Goal: Task Accomplishment & Management: Use online tool/utility

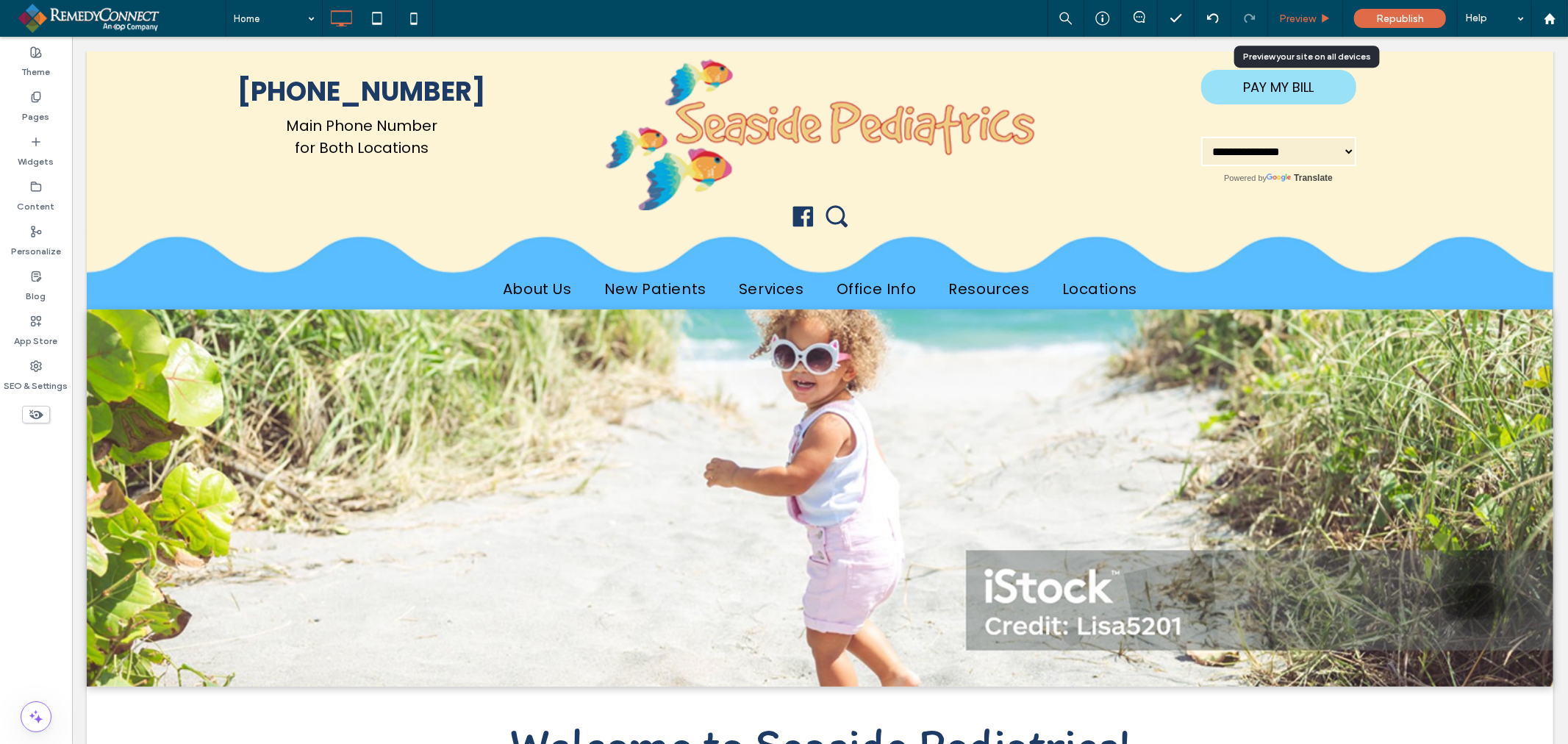
click at [1314, 24] on div "Preview" at bounding box center [1306, 18] width 75 height 37
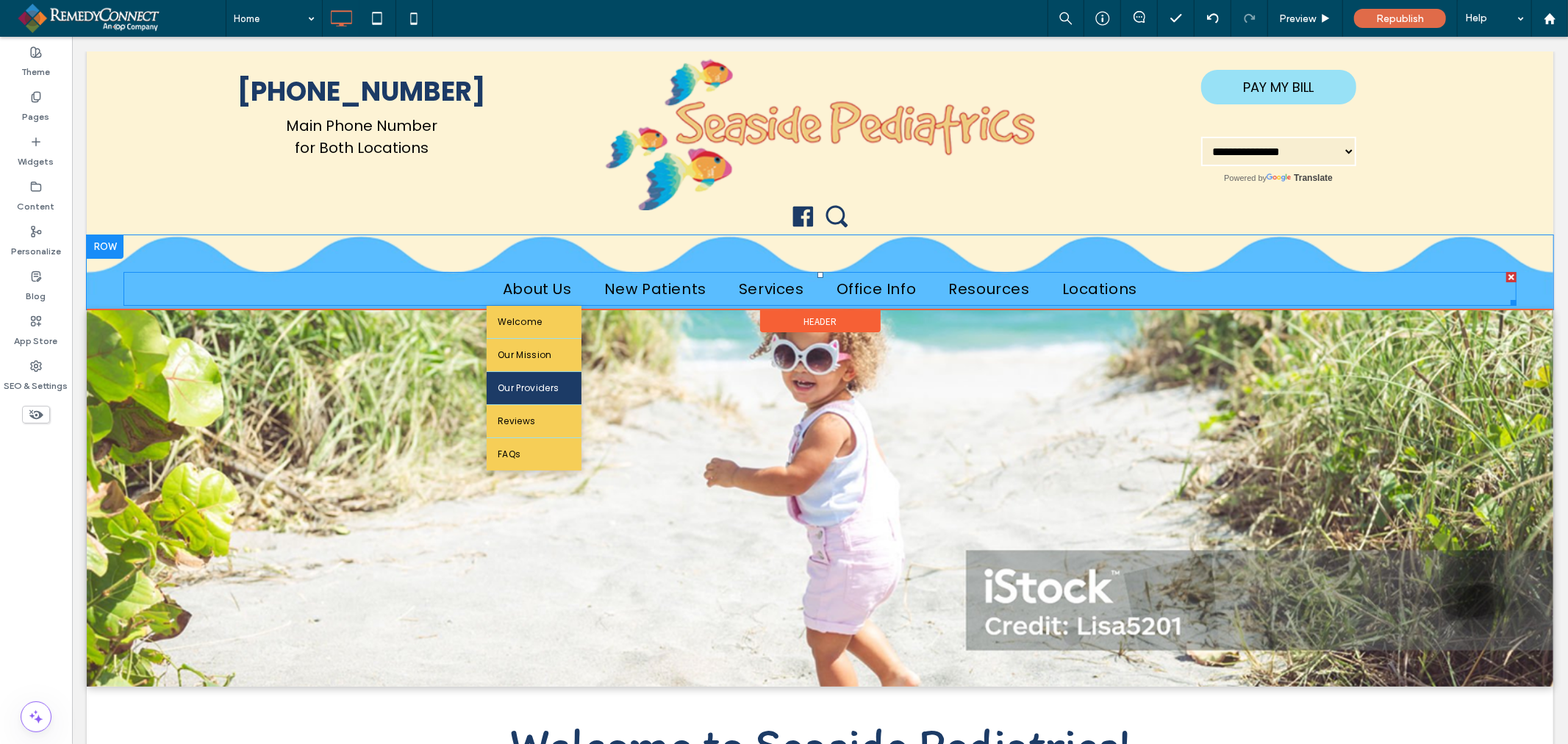
click at [534, 400] on link "Our Providers" at bounding box center [533, 387] width 94 height 32
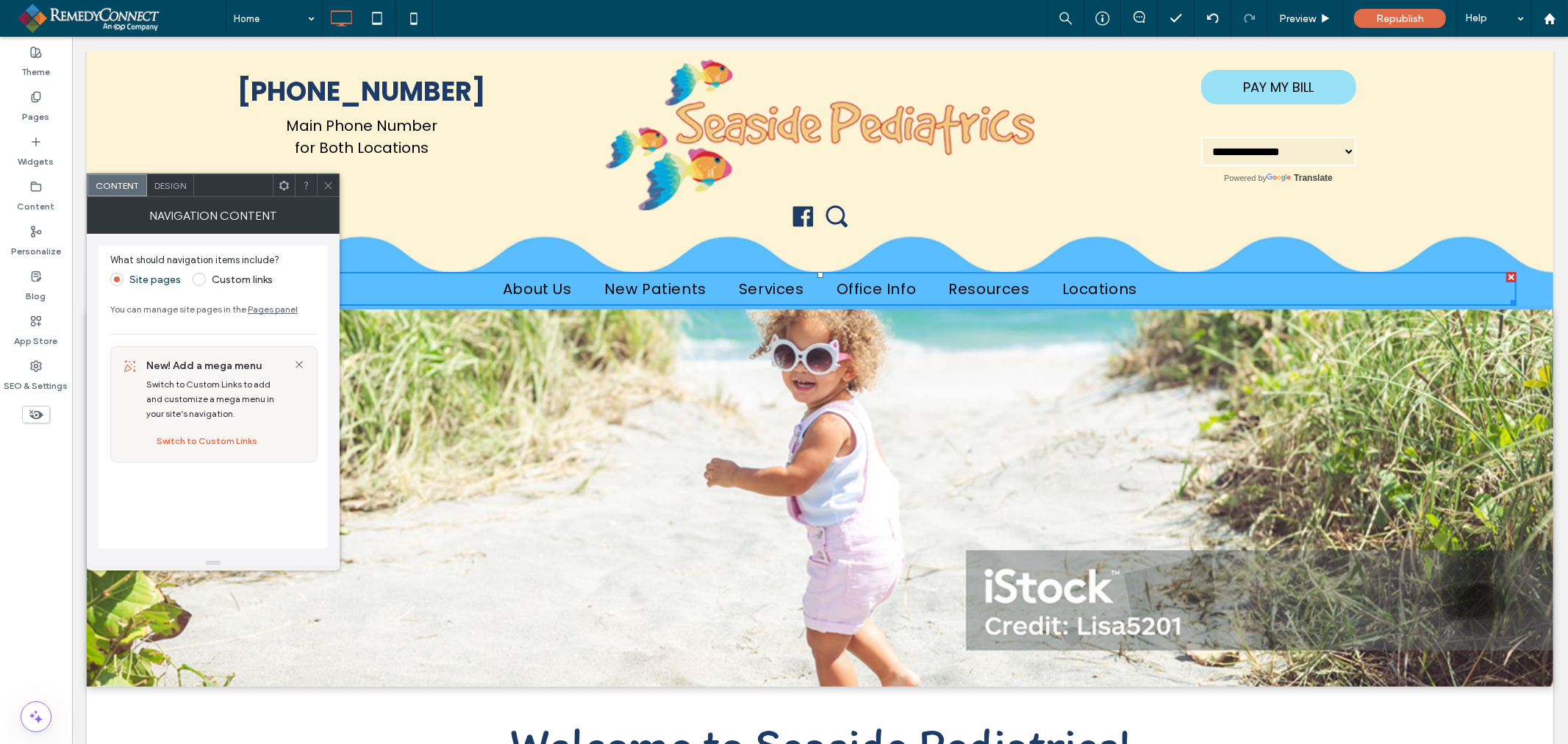
click at [332, 186] on icon at bounding box center [328, 185] width 11 height 11
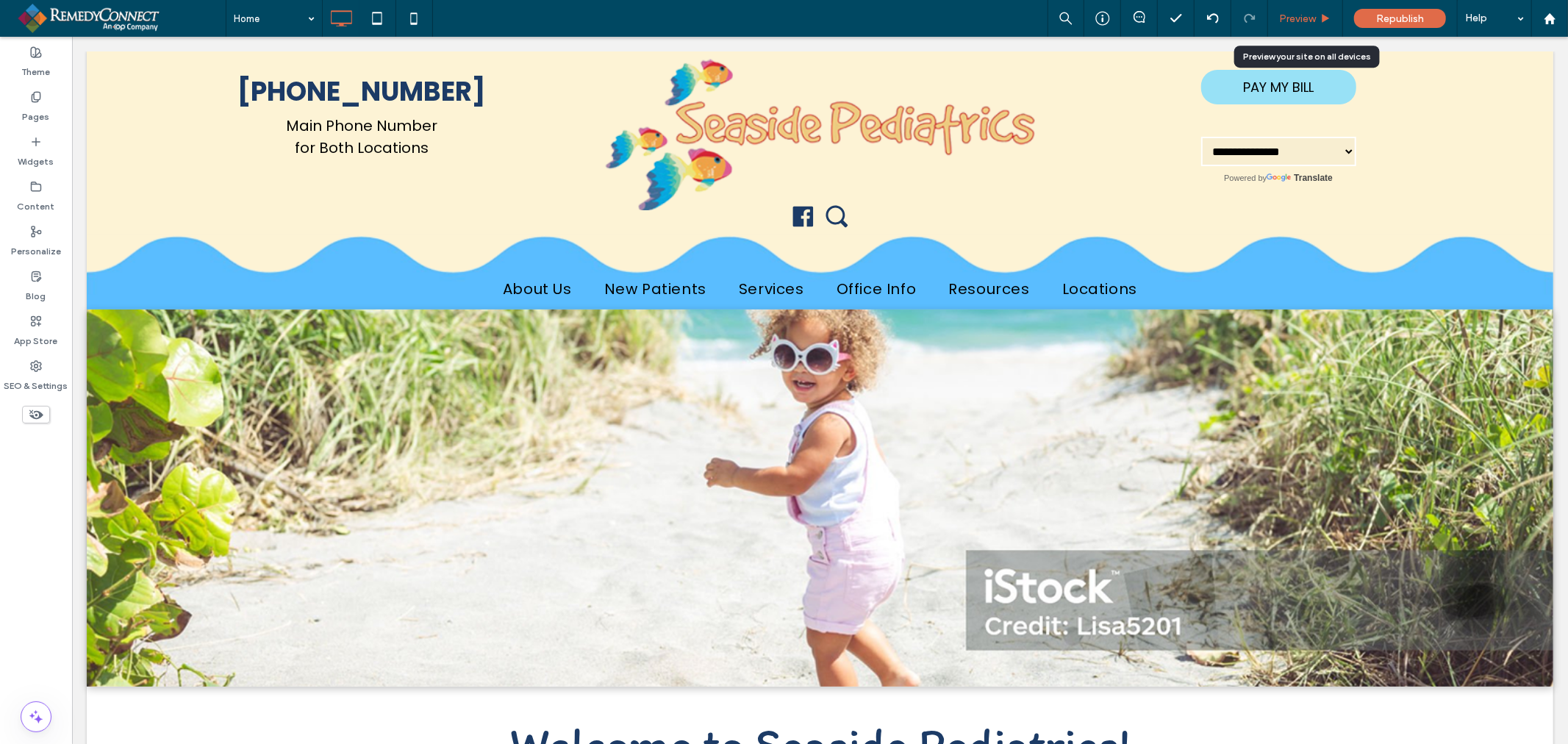
click at [1315, 26] on div "Preview" at bounding box center [1306, 18] width 75 height 37
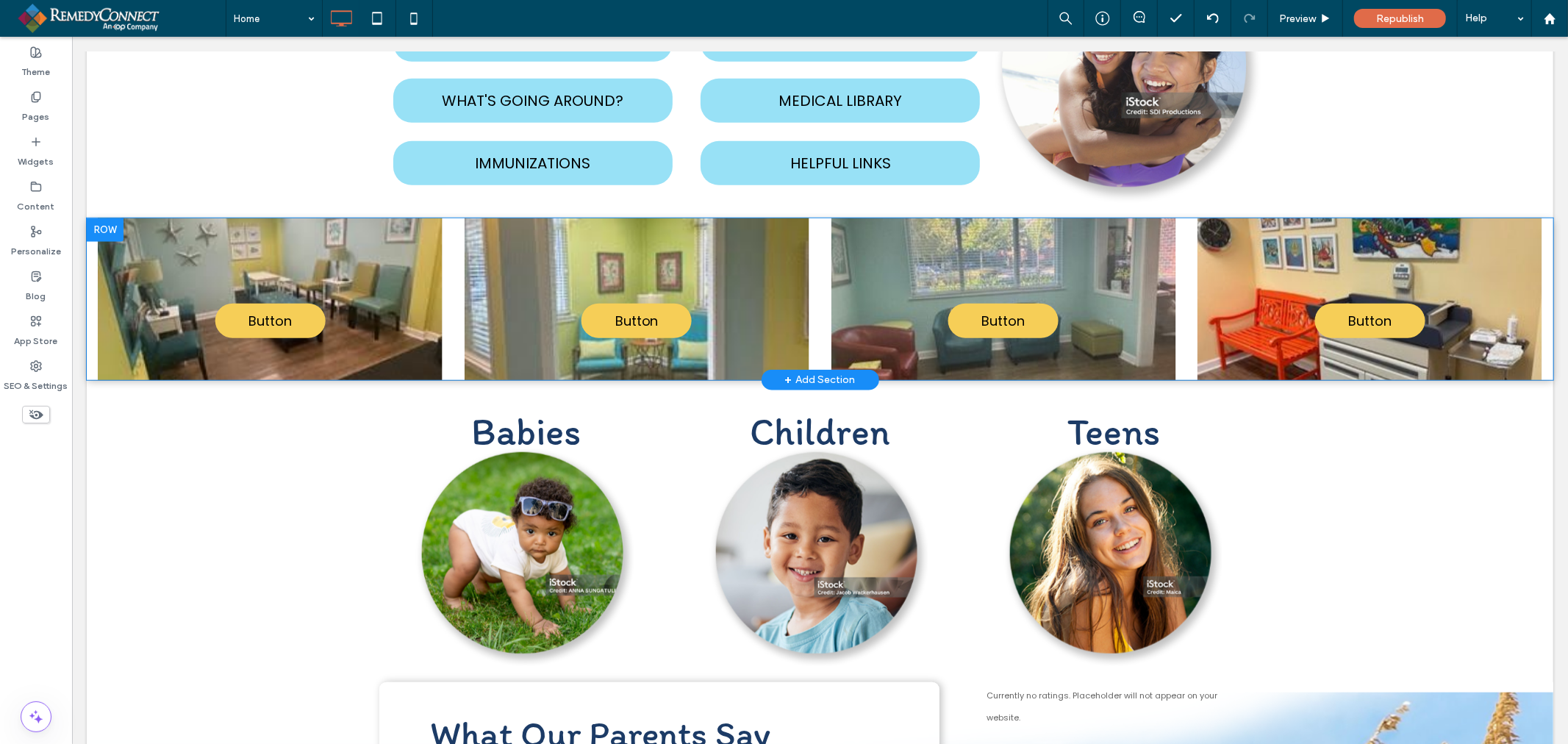
scroll to position [898, 0]
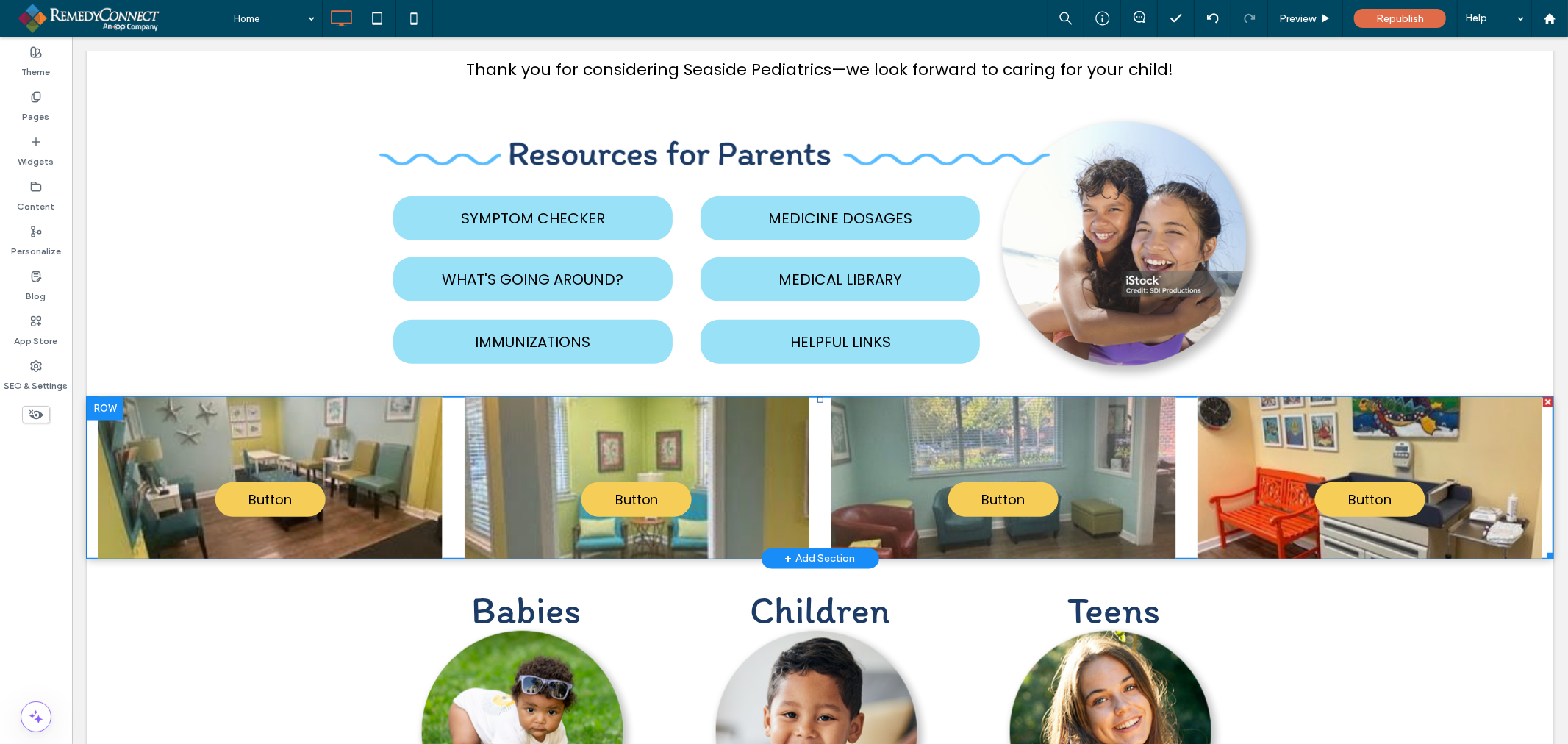
click at [735, 424] on div at bounding box center [636, 478] width 345 height 162
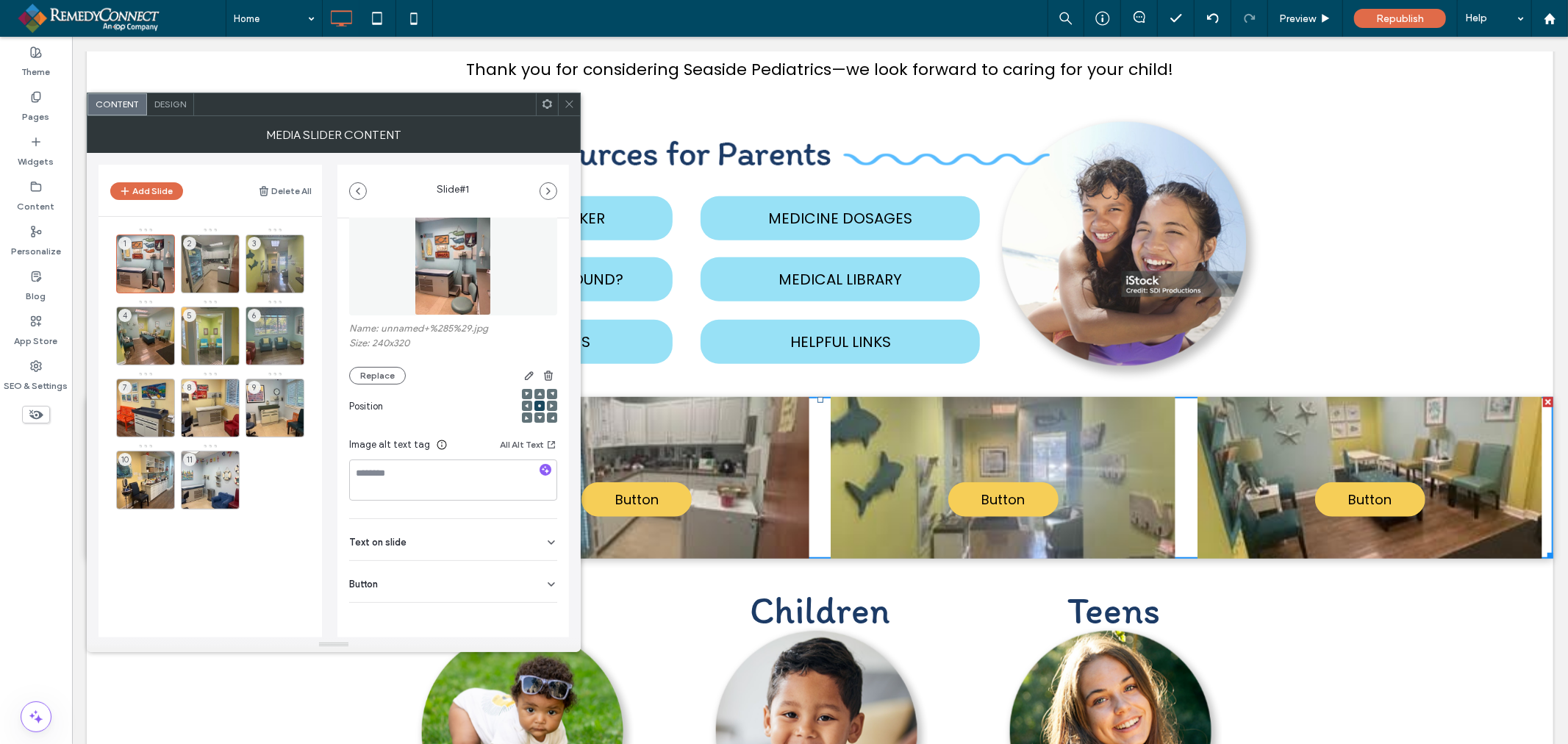
click at [414, 583] on div "Button" at bounding box center [453, 581] width 208 height 41
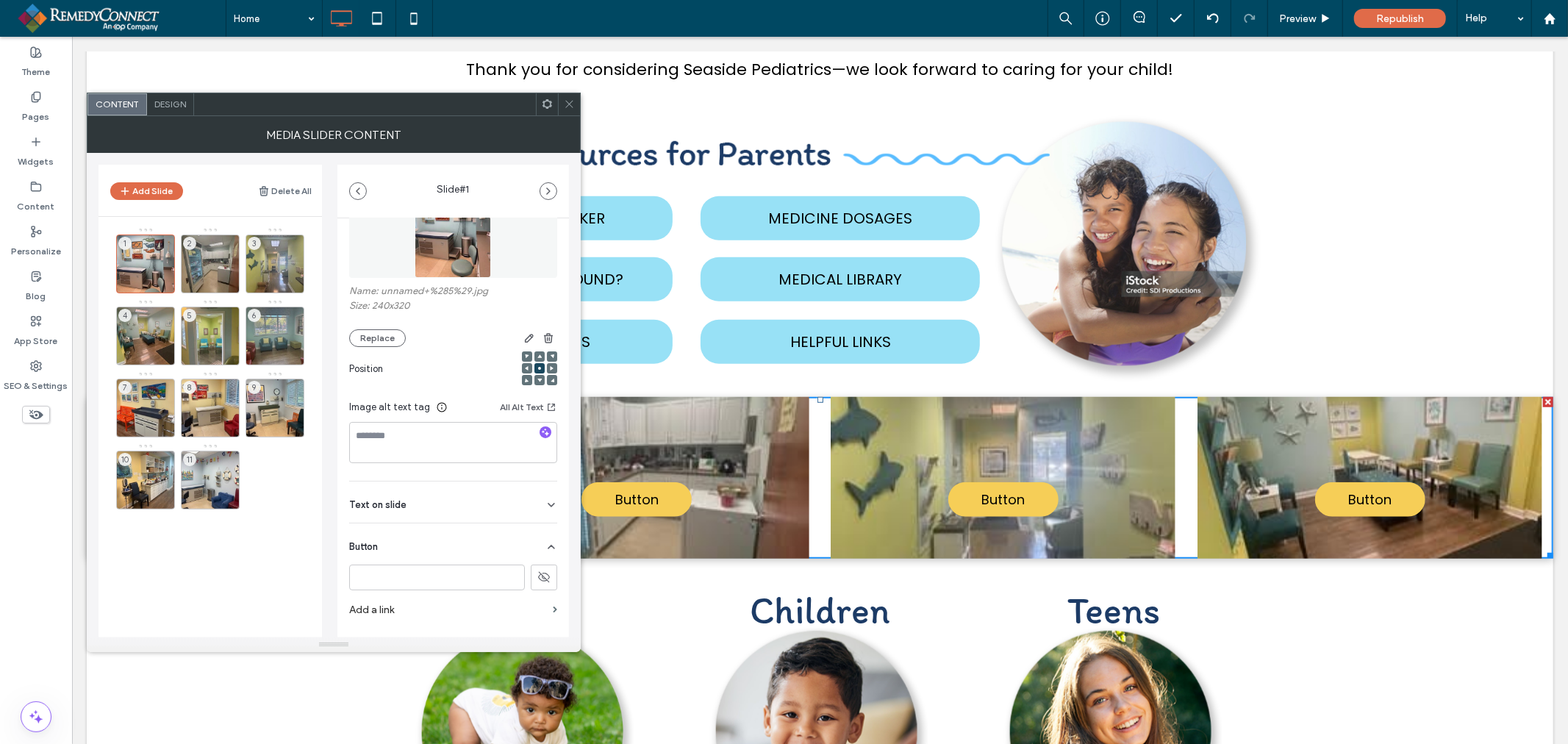
scroll to position [116, 0]
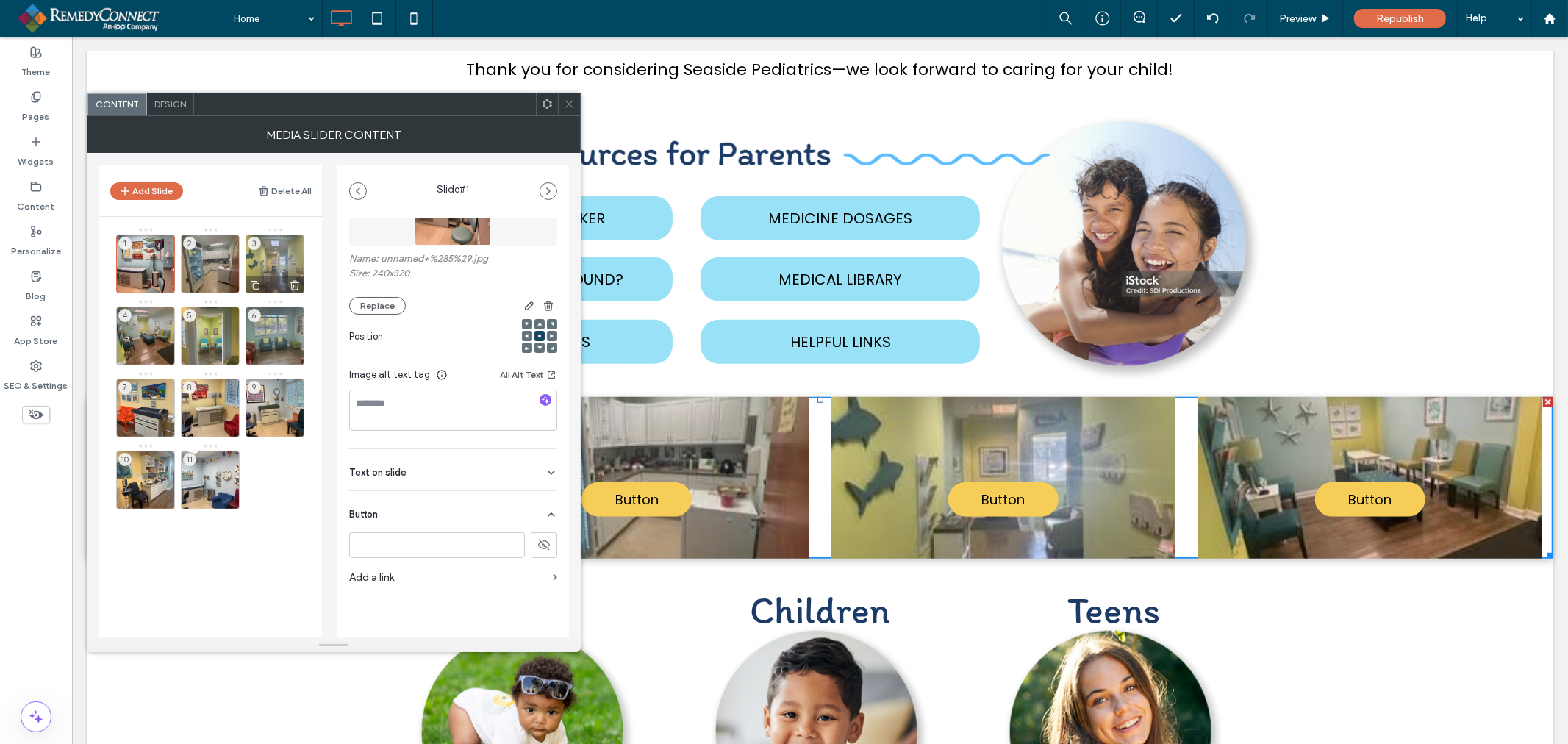
click at [206, 261] on div "2" at bounding box center [210, 264] width 58 height 58
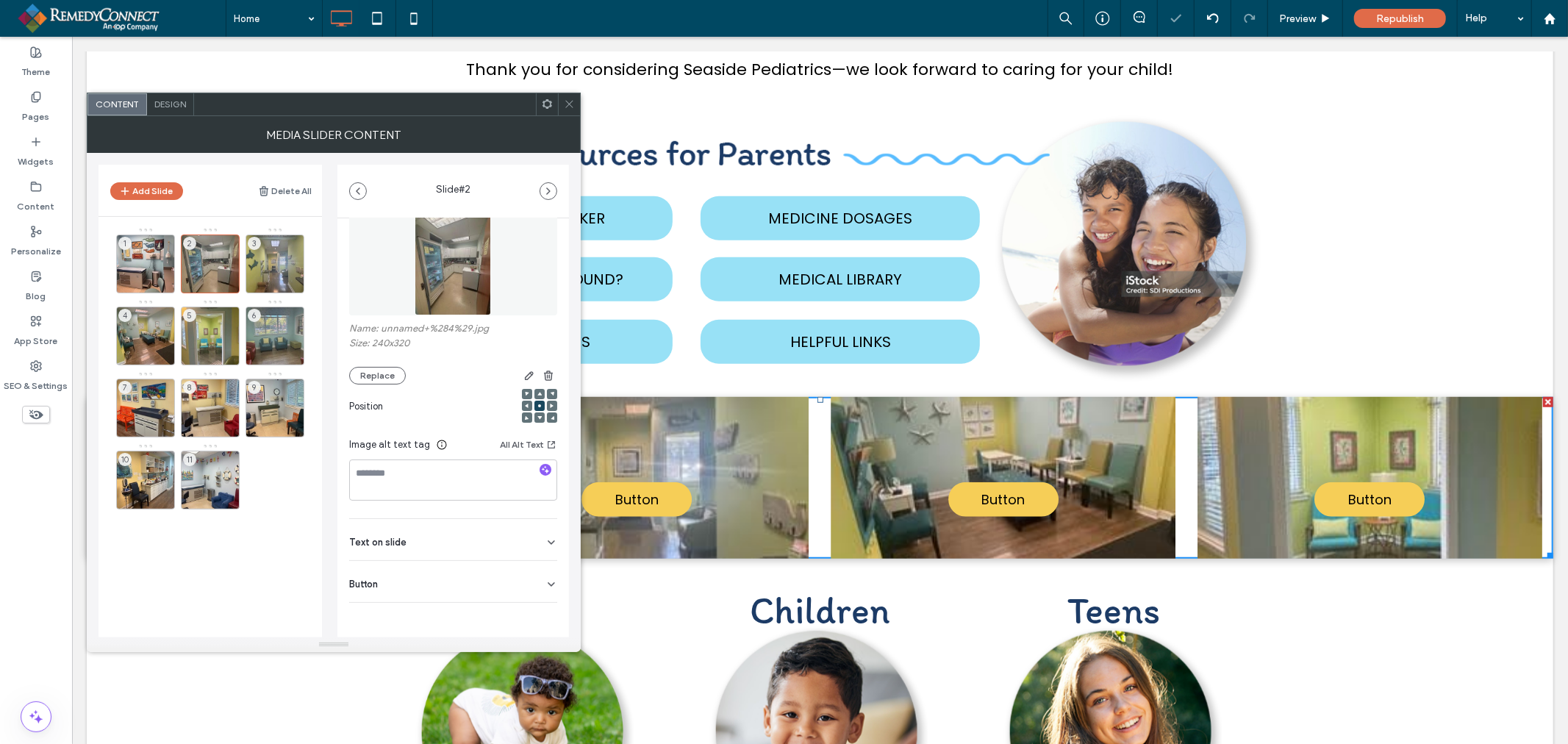
click at [479, 594] on div "Button" at bounding box center [453, 581] width 208 height 41
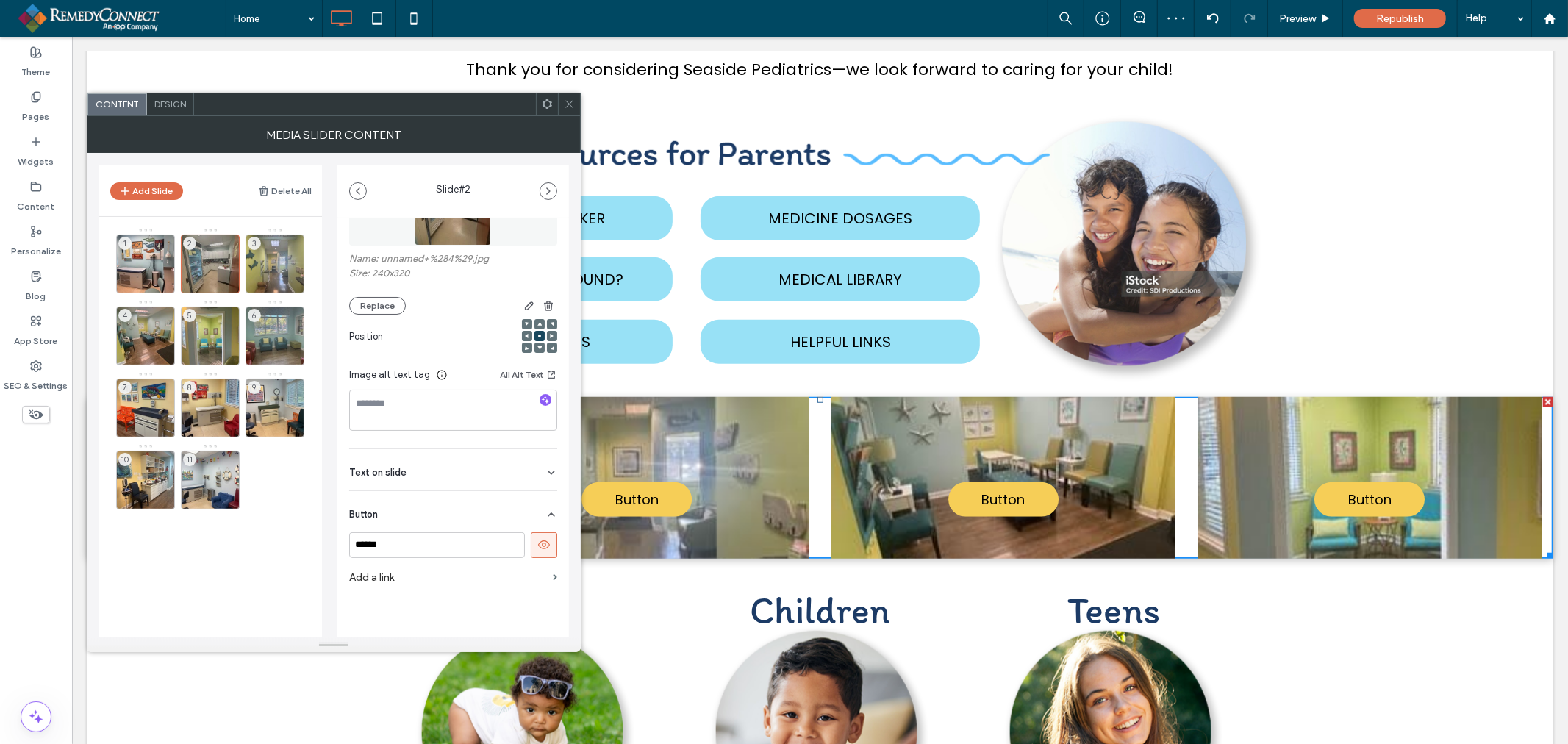
click at [535, 554] on button at bounding box center [543, 545] width 26 height 26
click at [262, 248] on div "3" at bounding box center [275, 264] width 58 height 58
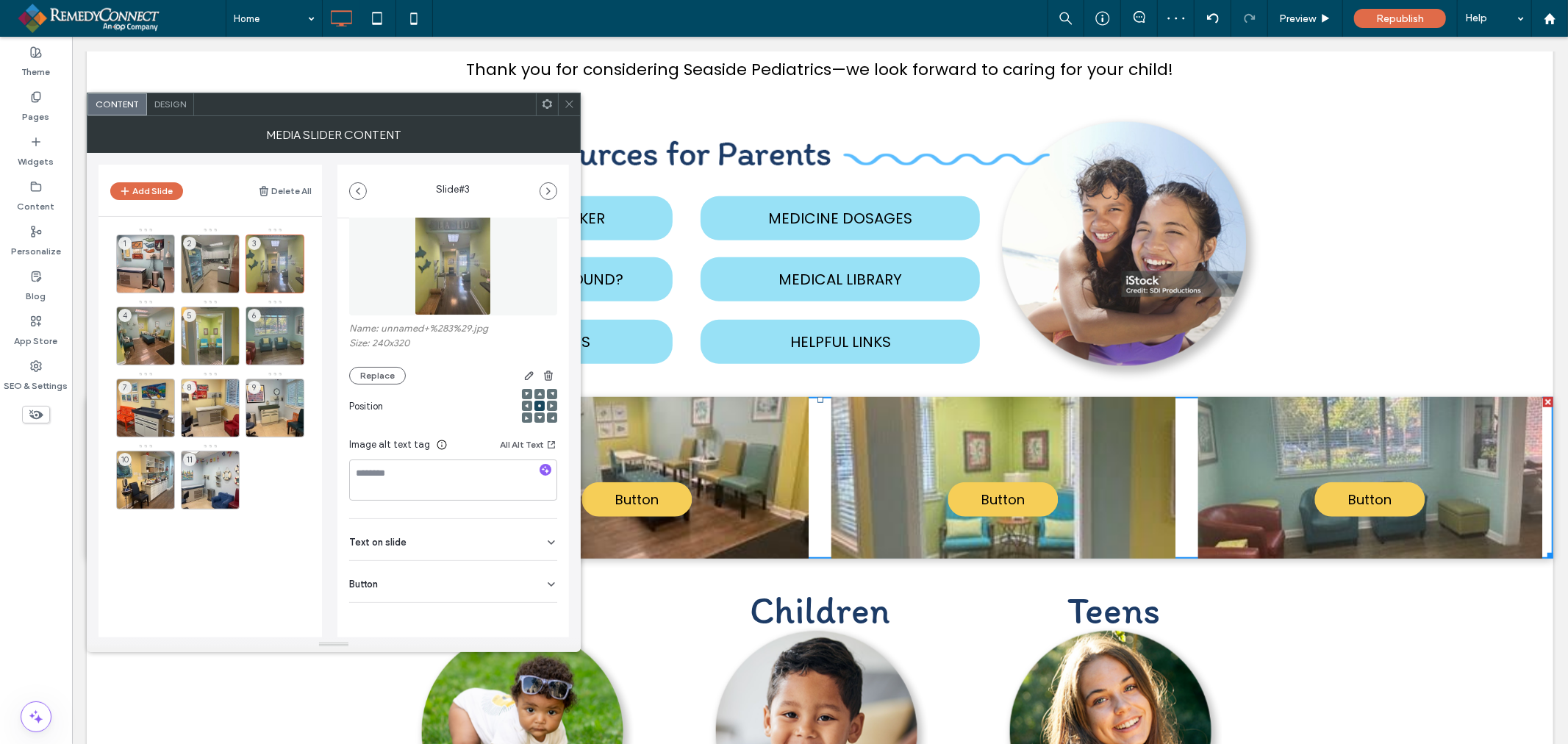
click at [492, 584] on div "Button" at bounding box center [453, 581] width 208 height 41
click at [541, 614] on use at bounding box center [544, 614] width 12 height 9
click at [160, 334] on div "4" at bounding box center [145, 336] width 58 height 58
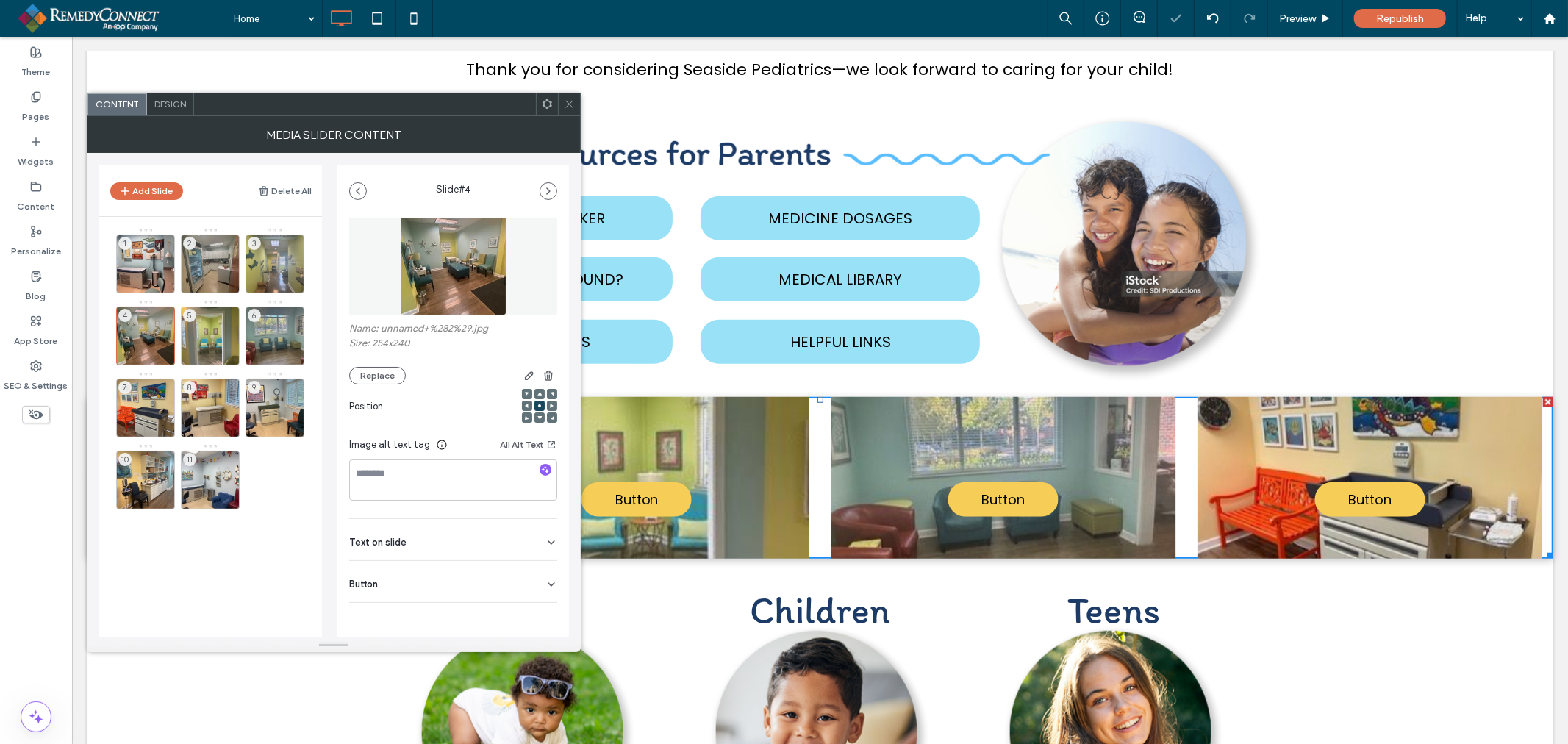
click at [535, 576] on div "Button" at bounding box center [453, 581] width 208 height 41
click at [546, 626] on button at bounding box center [543, 614] width 26 height 26
click at [220, 340] on div "5" at bounding box center [210, 336] width 58 height 58
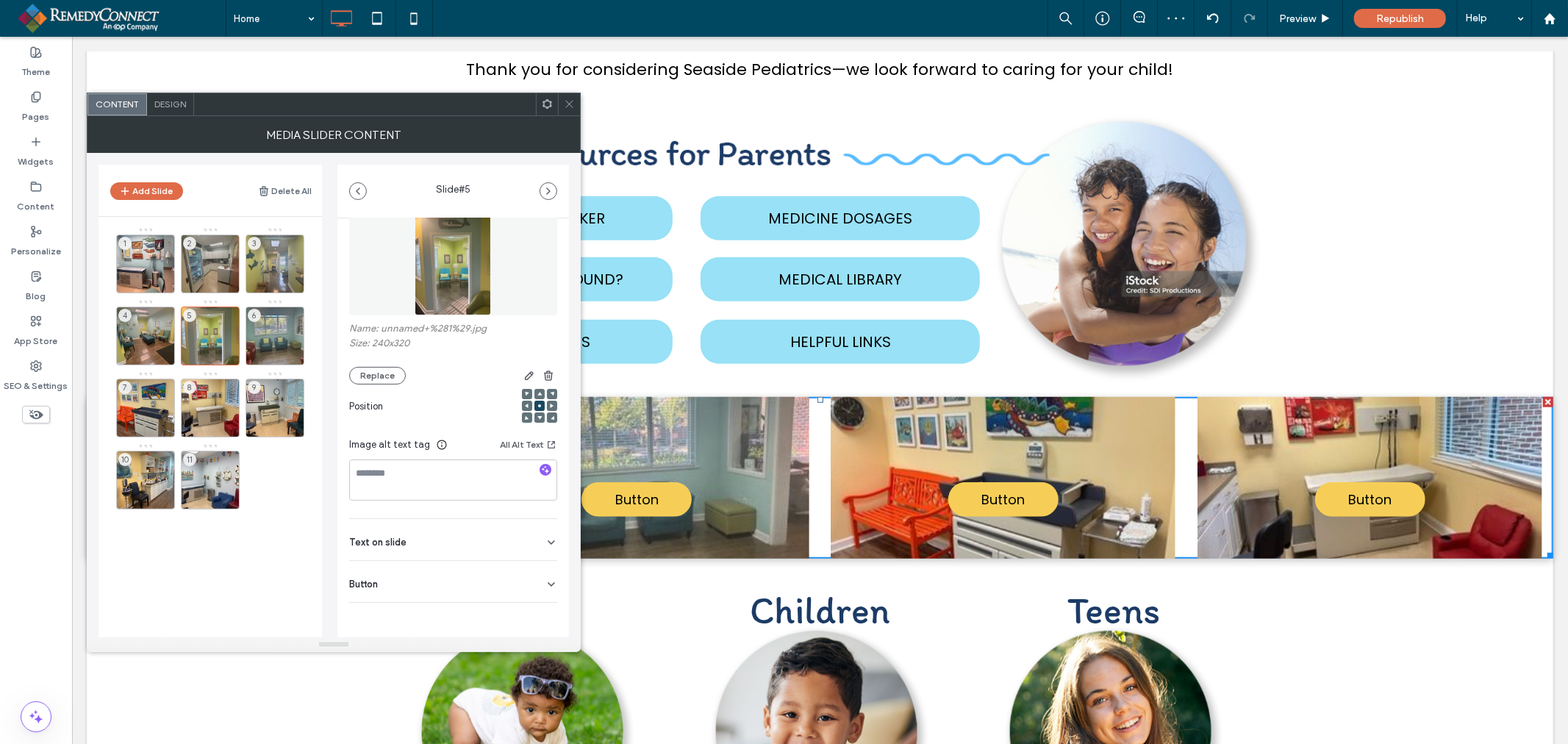
click at [490, 599] on div "Button" at bounding box center [453, 581] width 208 height 41
click at [537, 621] on icon at bounding box center [544, 614] width 13 height 14
click at [278, 331] on div "6" at bounding box center [275, 336] width 58 height 58
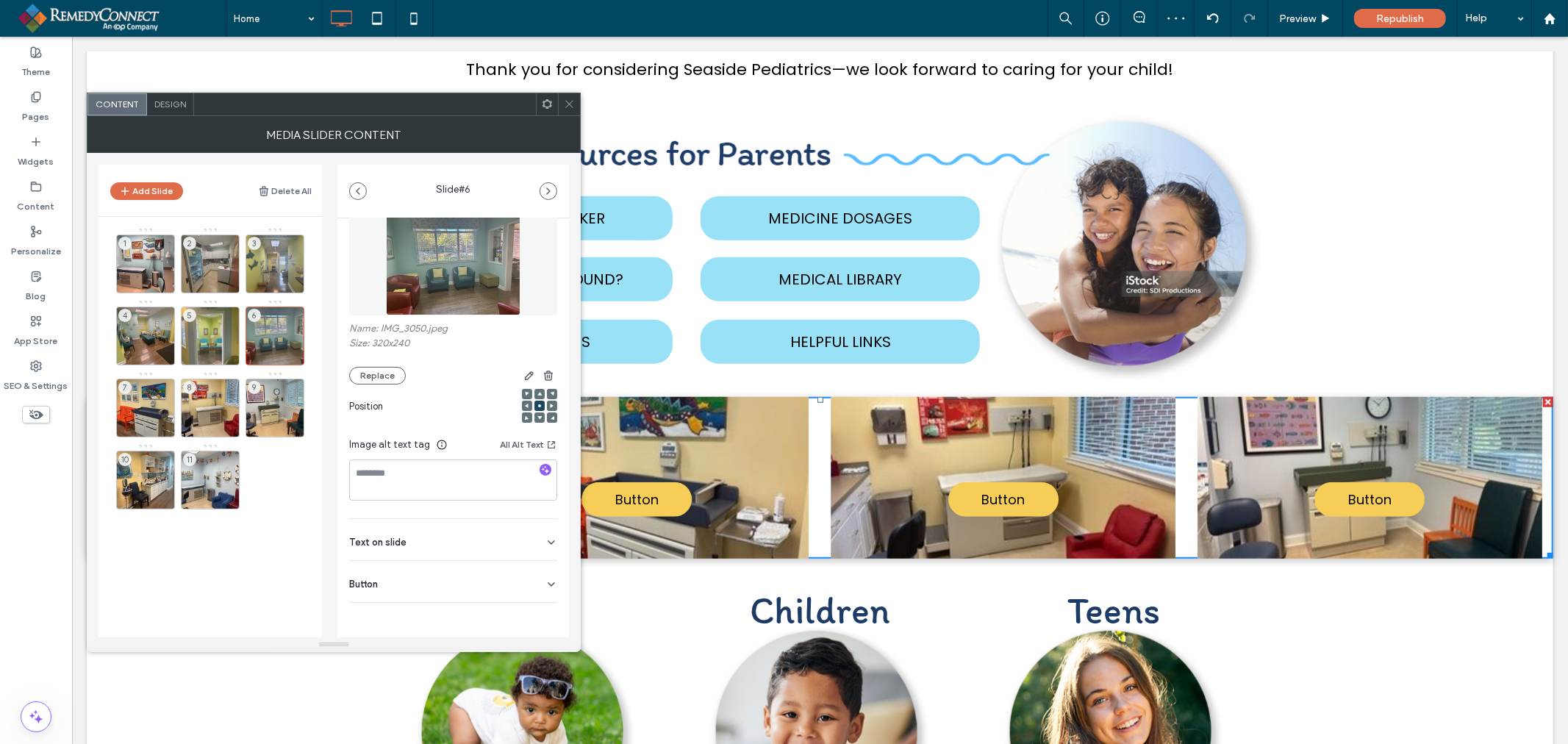
click at [506, 592] on div "Button" at bounding box center [453, 581] width 208 height 41
click at [537, 620] on icon at bounding box center [544, 614] width 13 height 14
click at [160, 392] on div "7" at bounding box center [145, 408] width 58 height 58
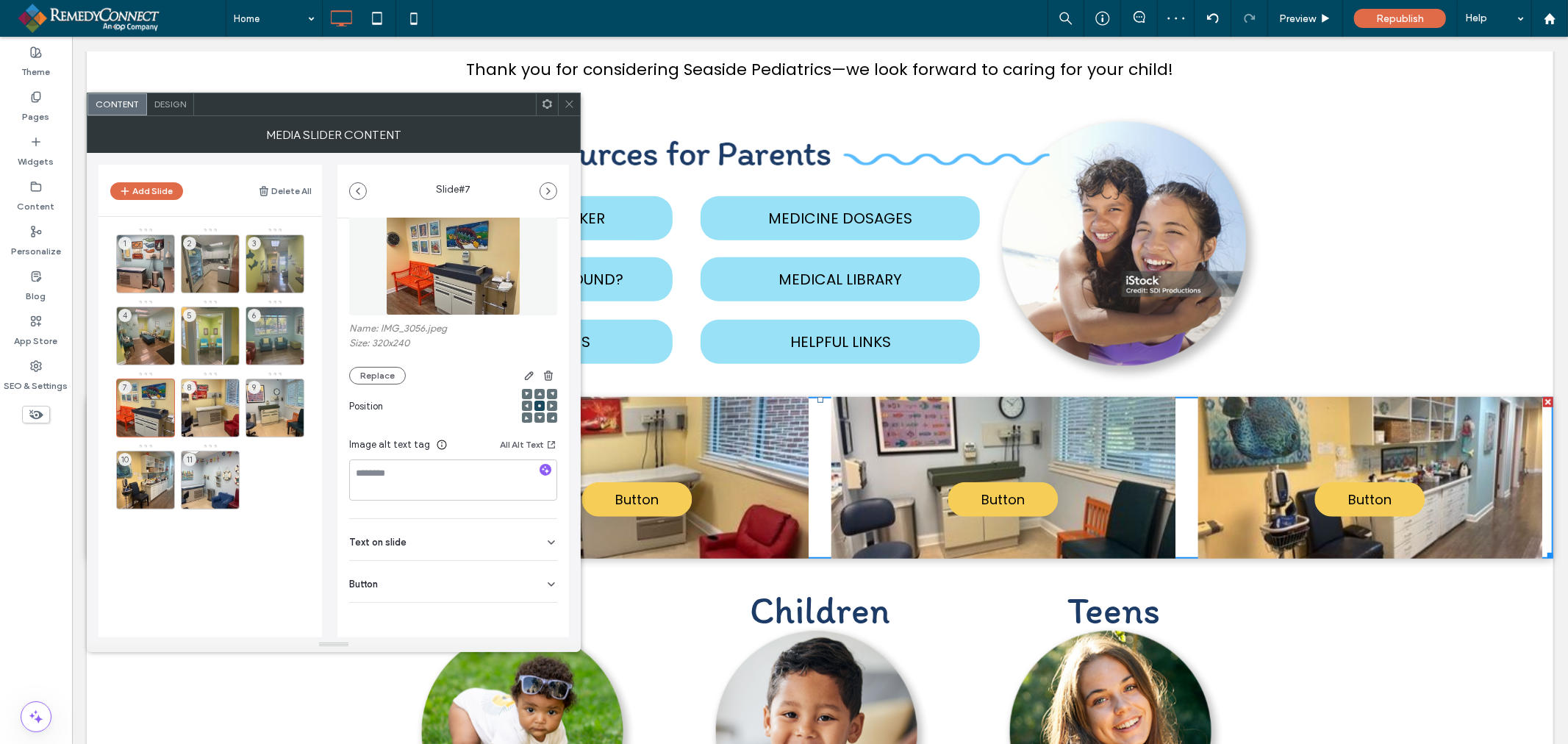
click at [532, 584] on div "Button" at bounding box center [453, 581] width 208 height 41
click at [541, 615] on icon at bounding box center [544, 614] width 13 height 14
click at [222, 395] on div "8" at bounding box center [210, 408] width 58 height 58
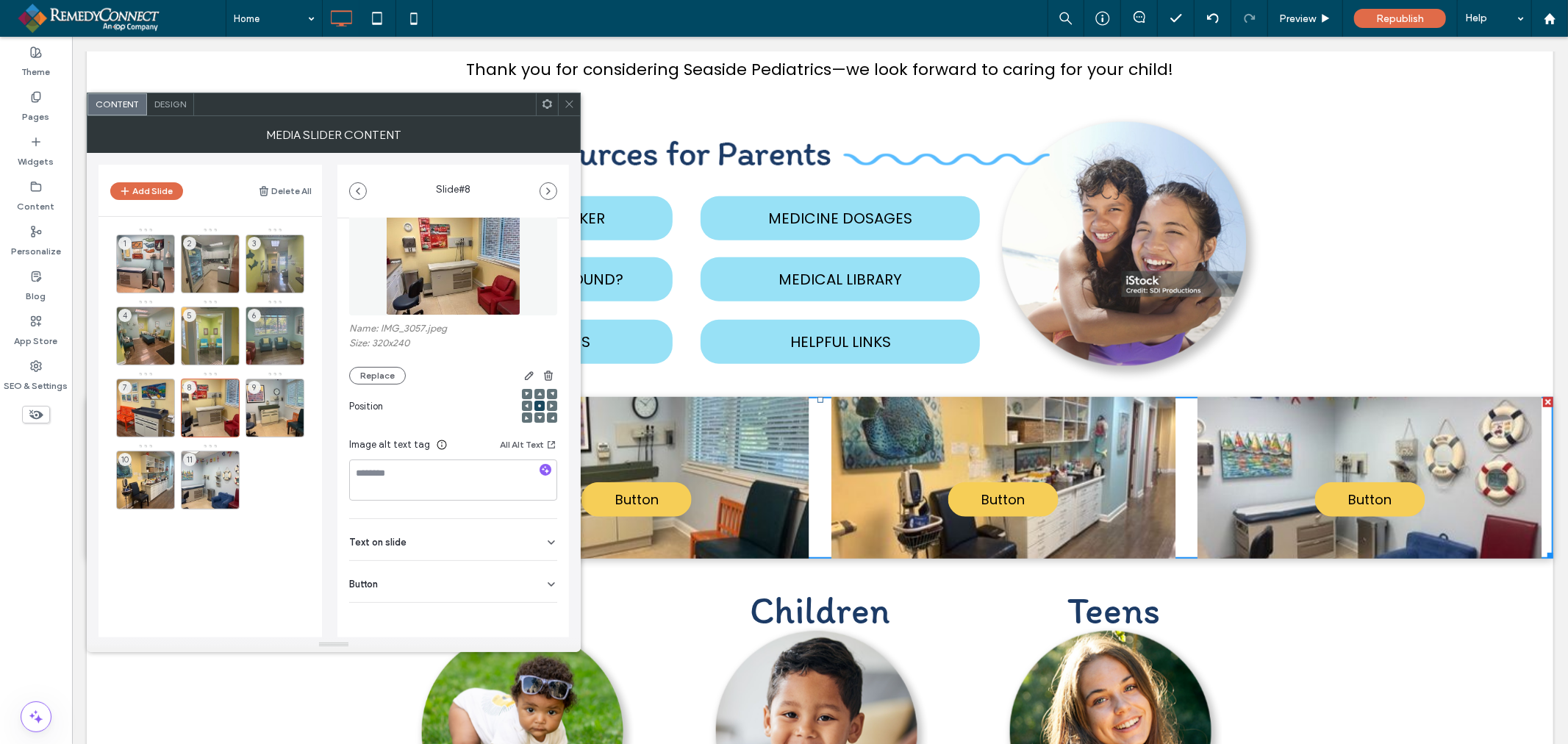
click at [516, 586] on div "Button" at bounding box center [453, 581] width 208 height 41
click at [537, 619] on icon at bounding box center [544, 614] width 13 height 14
click at [282, 406] on div "9" at bounding box center [275, 408] width 58 height 58
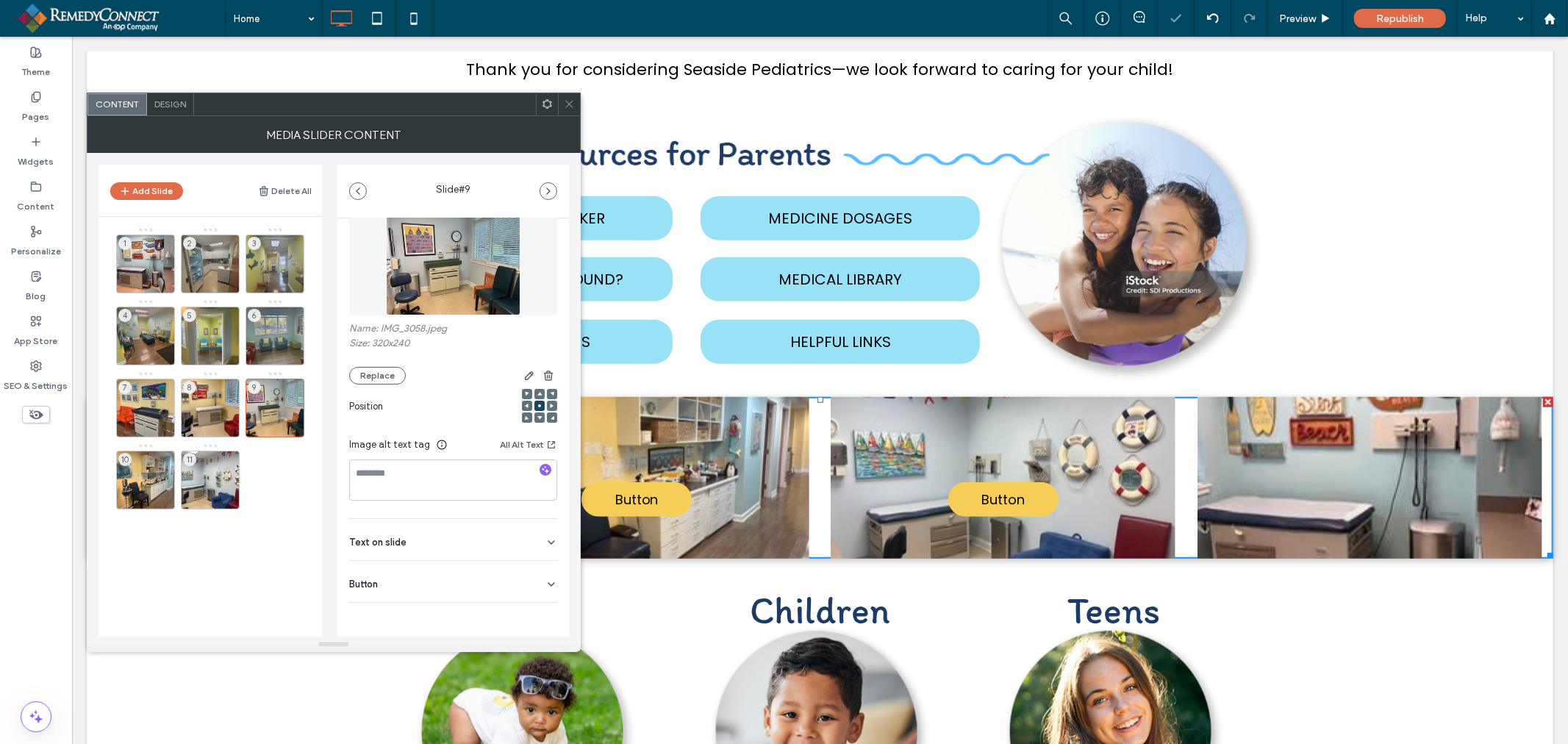
click at [525, 578] on div "Button" at bounding box center [453, 581] width 208 height 41
click at [538, 613] on use at bounding box center [544, 614] width 12 height 9
click at [131, 478] on div "10" at bounding box center [145, 480] width 58 height 58
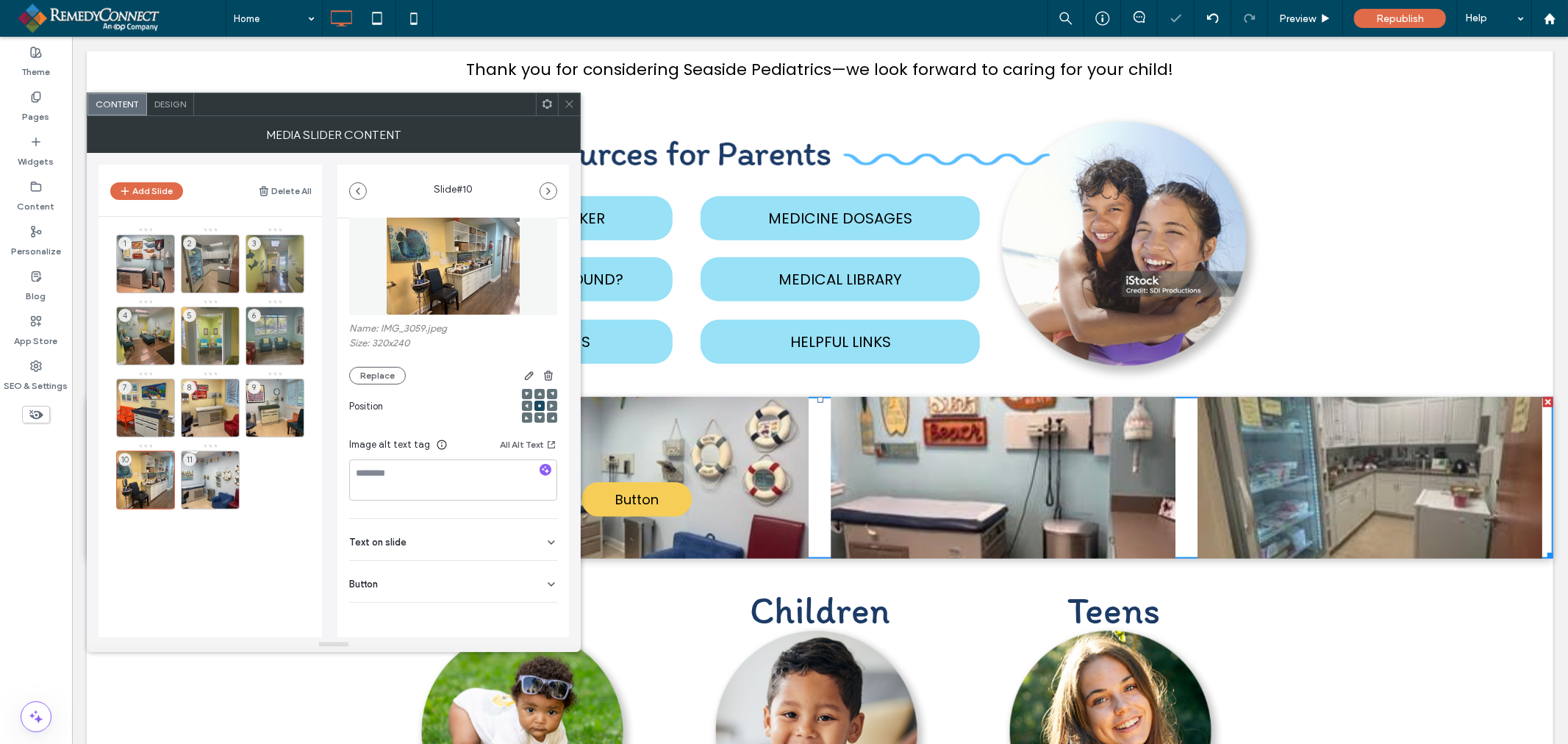
click at [522, 585] on div "Button" at bounding box center [453, 581] width 208 height 41
click at [538, 611] on icon at bounding box center [544, 614] width 13 height 14
click at [222, 464] on div "11" at bounding box center [210, 480] width 58 height 58
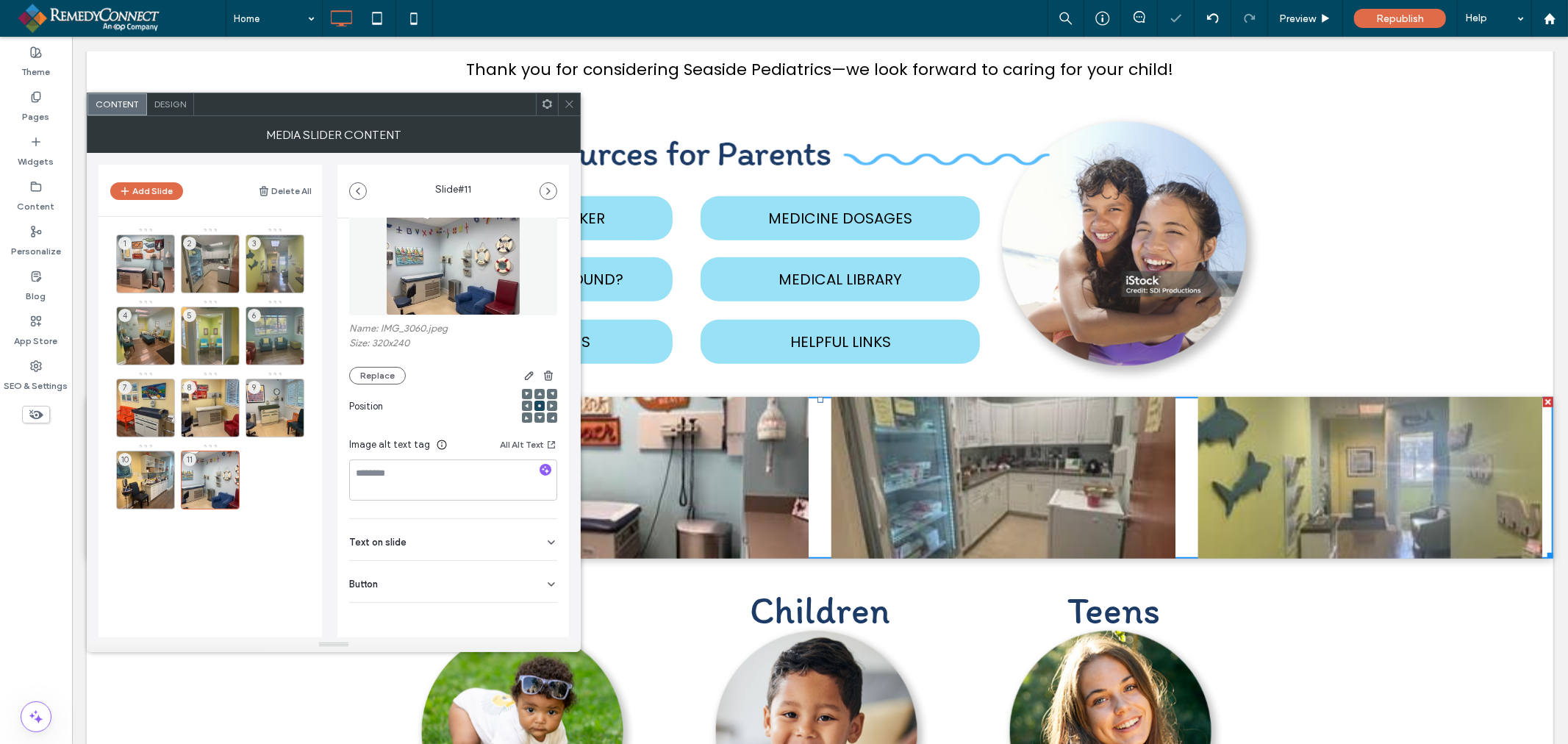
click at [518, 572] on div "Button" at bounding box center [453, 581] width 208 height 41
click at [537, 609] on icon at bounding box center [544, 614] width 13 height 14
click at [566, 103] on icon at bounding box center [569, 104] width 11 height 11
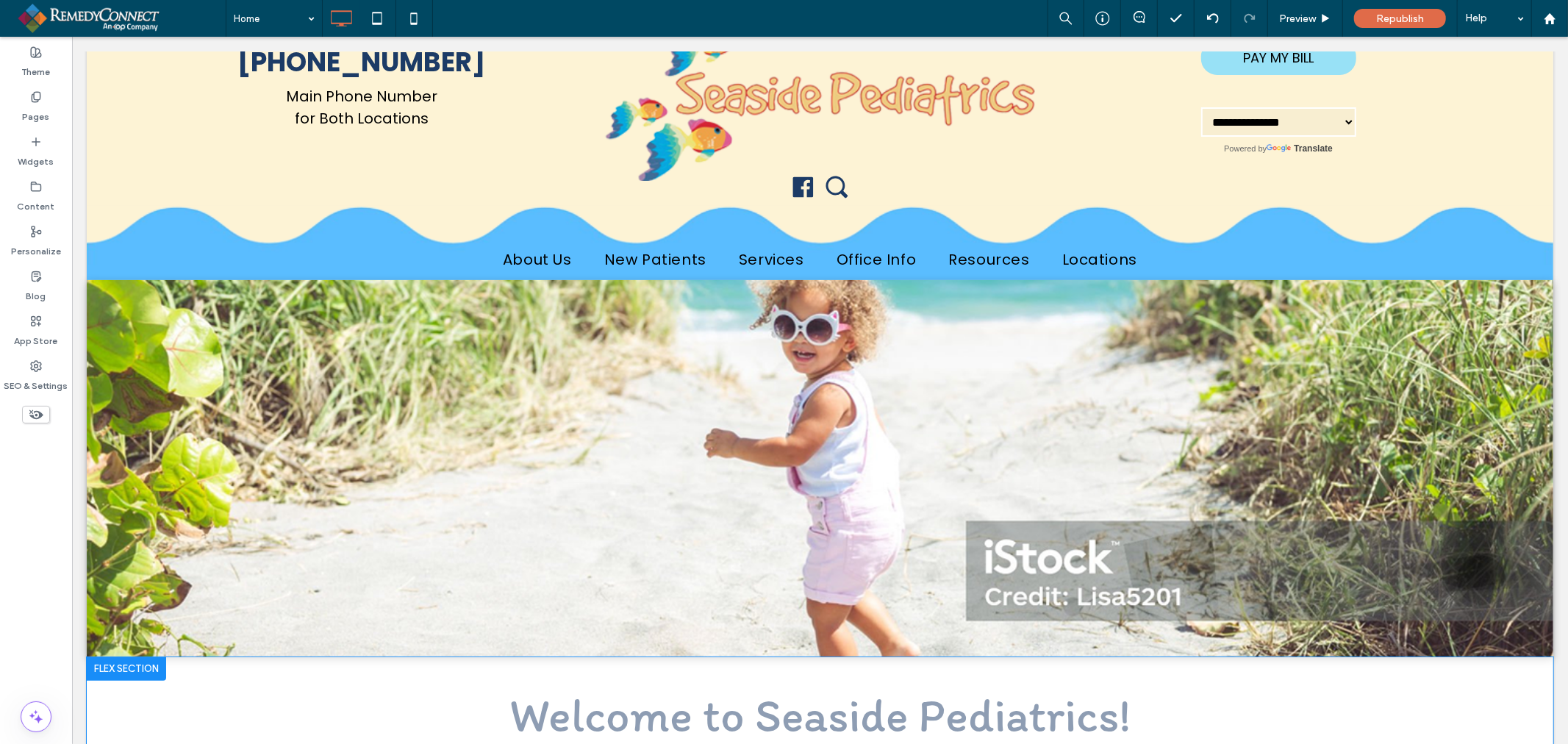
scroll to position [0, 0]
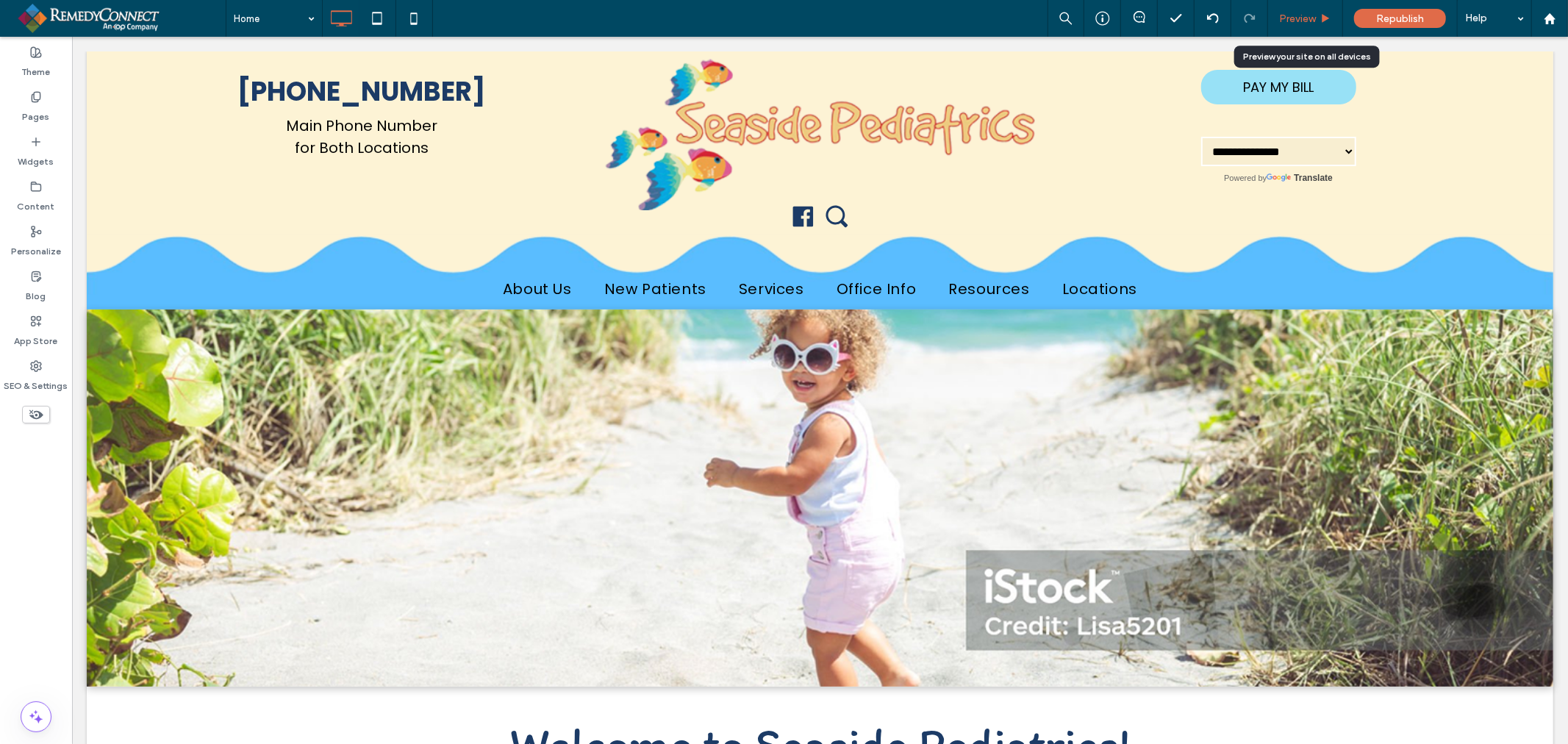
drag, startPoint x: 1301, startPoint y: 22, endPoint x: 1195, endPoint y: 110, distance: 137.8
click at [1301, 22] on span "Preview" at bounding box center [1297, 19] width 37 height 13
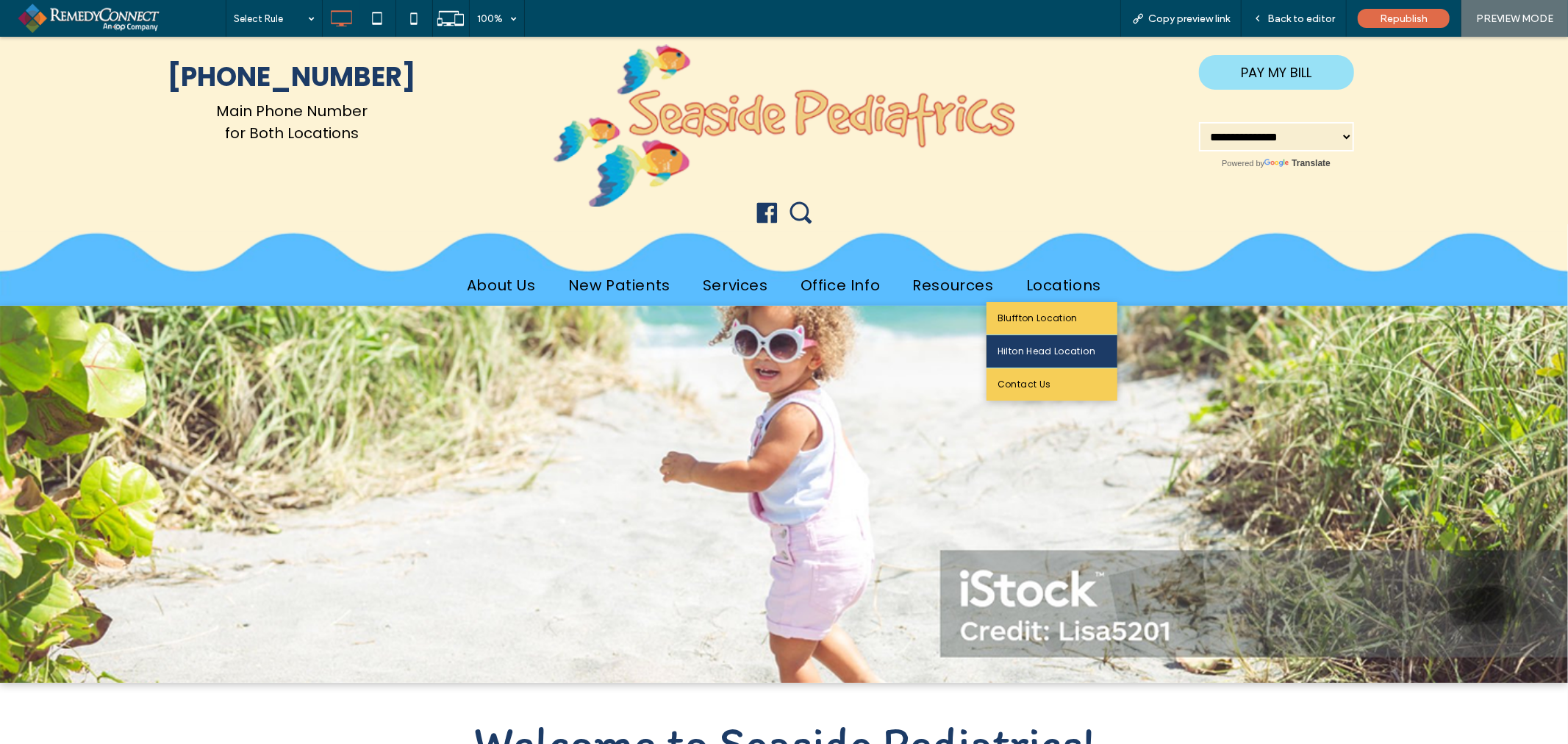
drag, startPoint x: 1051, startPoint y: 353, endPoint x: 829, endPoint y: 248, distance: 245.6
click at [1051, 353] on span "Hilton Head Location" at bounding box center [1046, 351] width 97 height 18
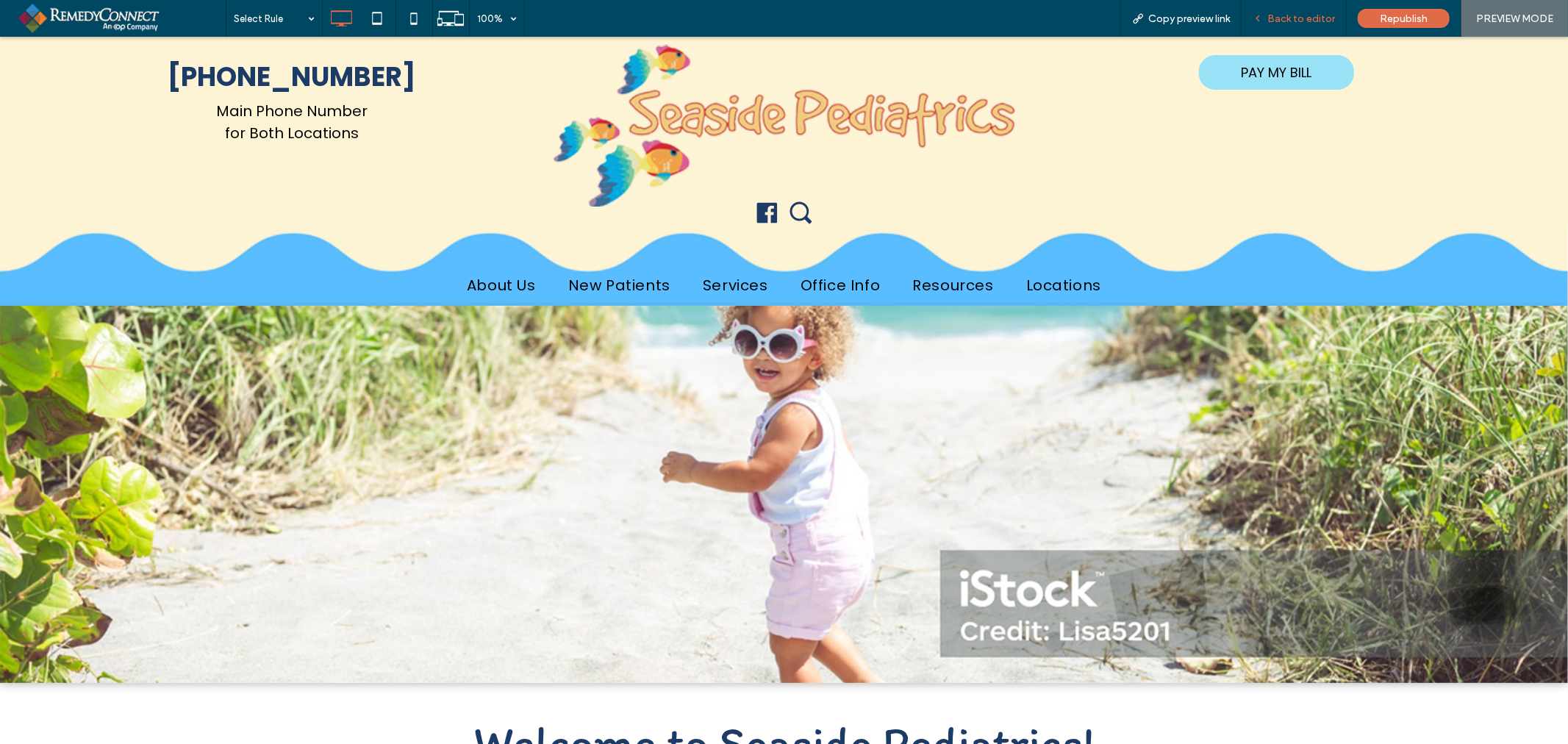
click at [1302, 26] on div "Back to editor" at bounding box center [1294, 18] width 105 height 37
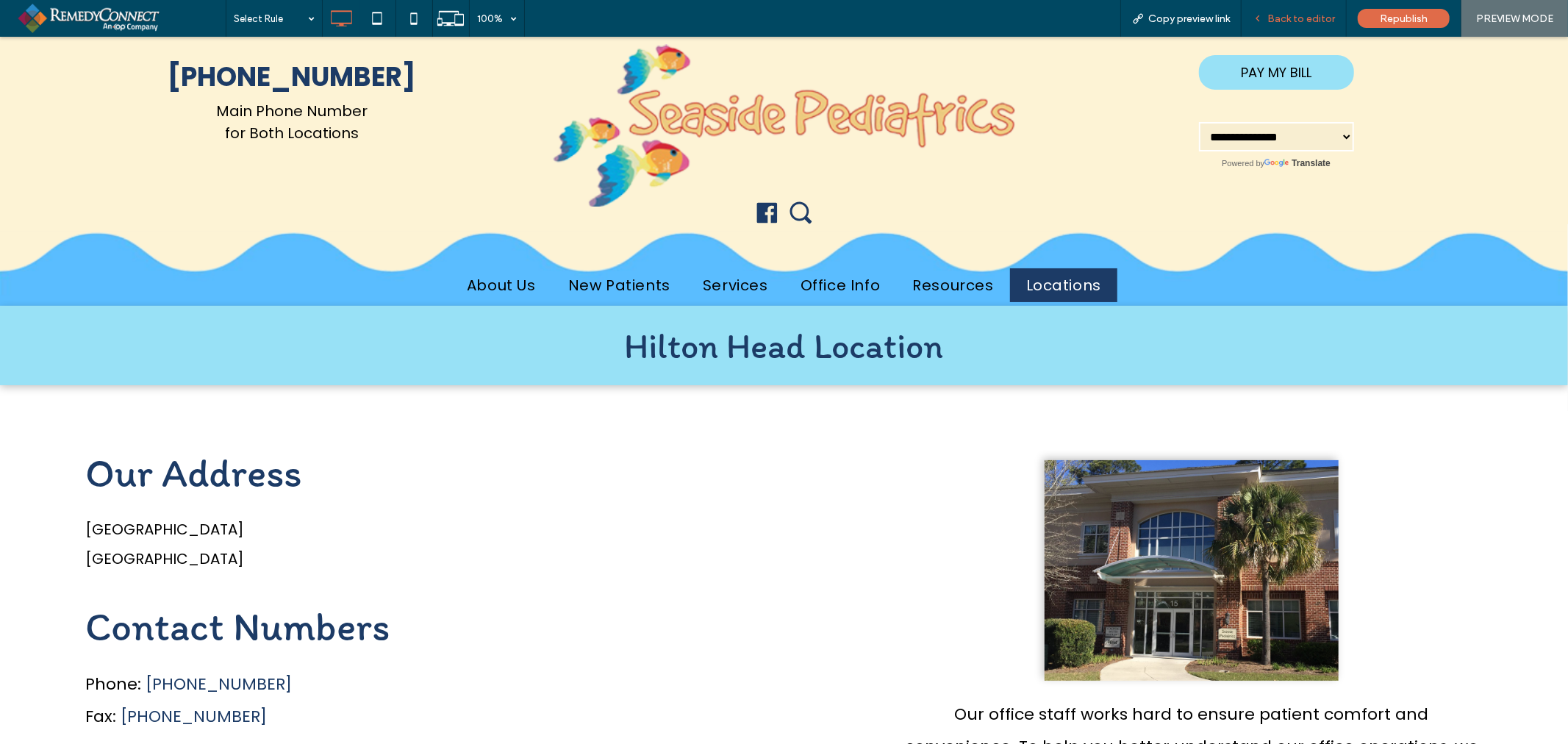
click at [1297, 27] on div "Back to editor" at bounding box center [1294, 18] width 105 height 37
click at [1288, 20] on span "Back to editor" at bounding box center [1301, 19] width 67 height 13
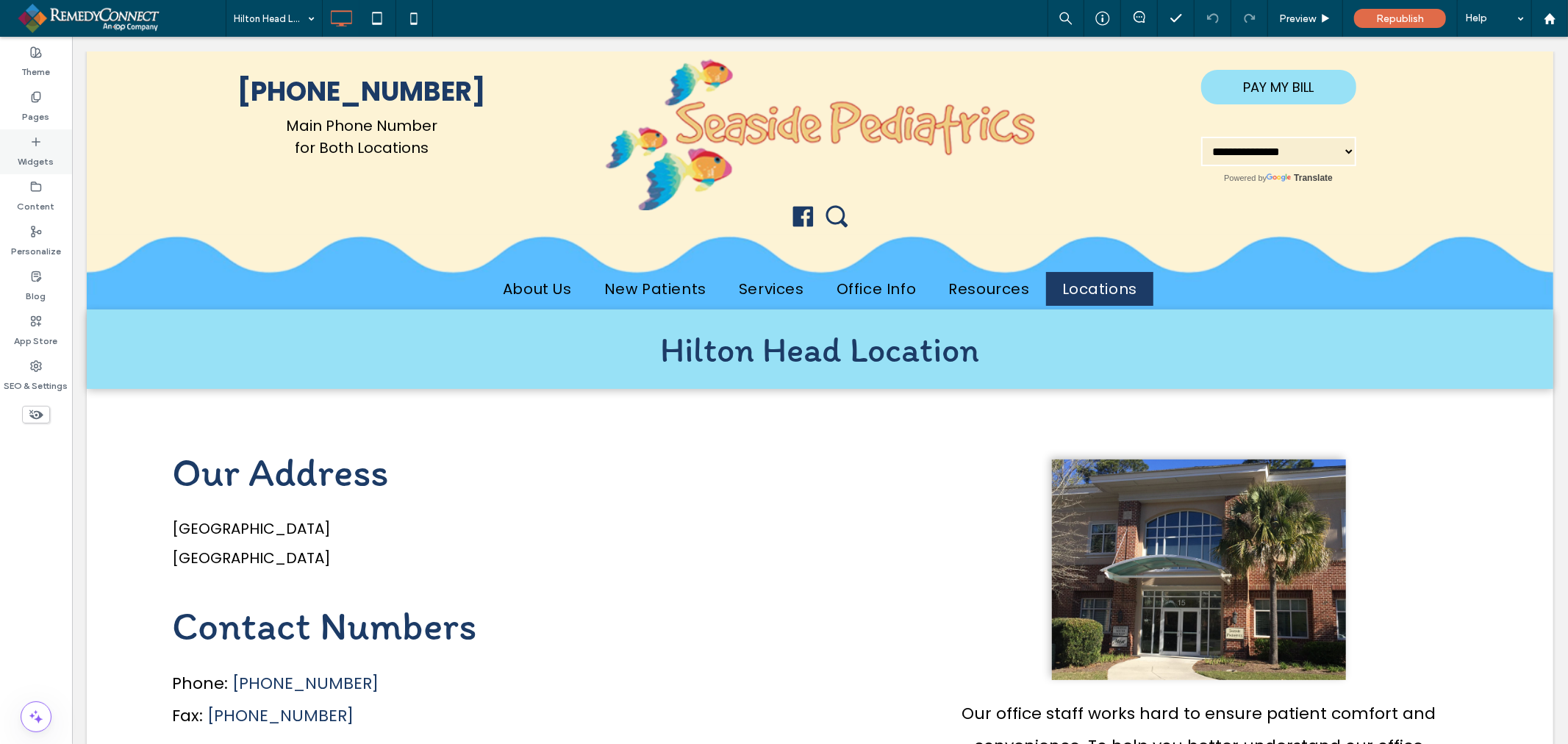
click at [34, 133] on div "Widgets" at bounding box center [36, 152] width 72 height 45
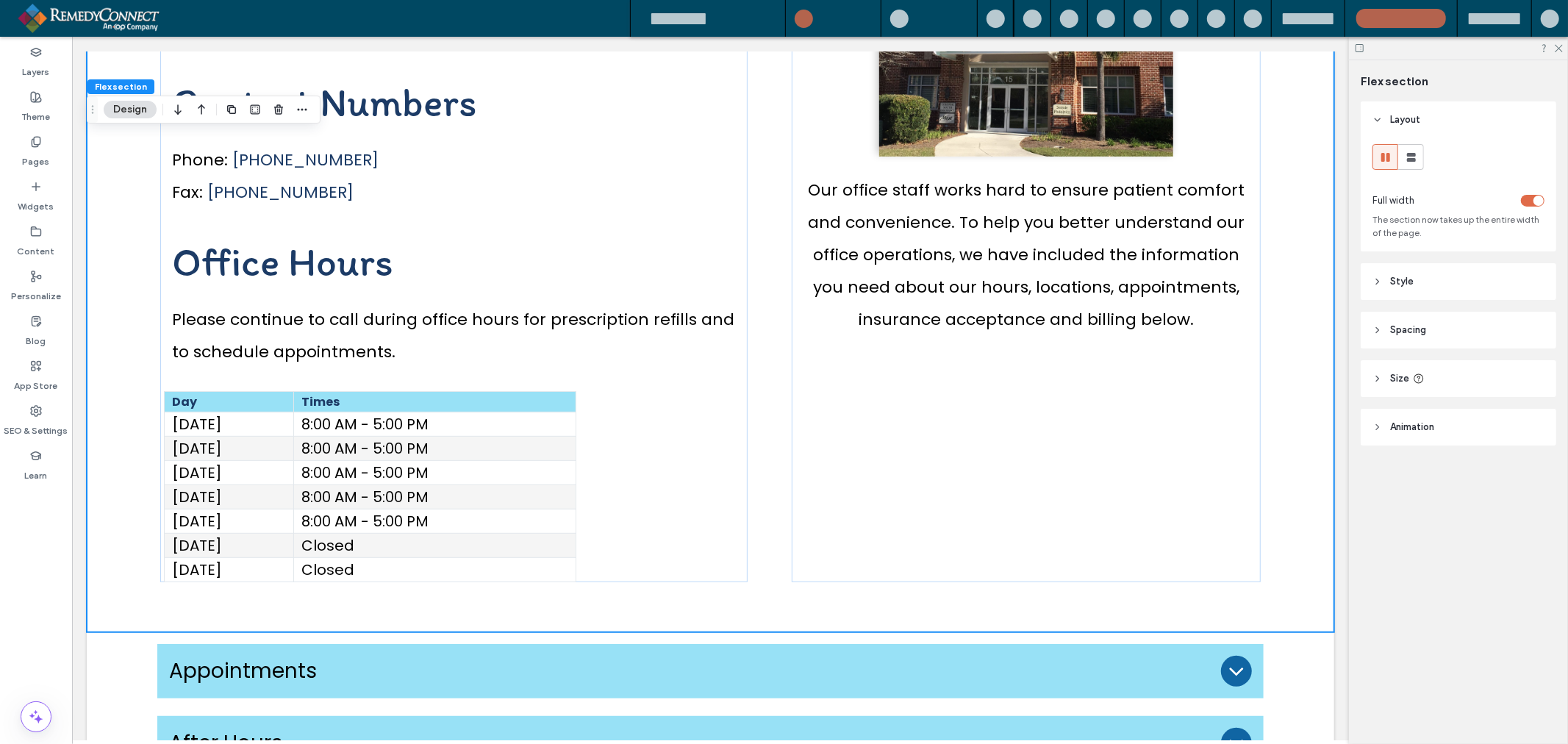
scroll to position [470, 0]
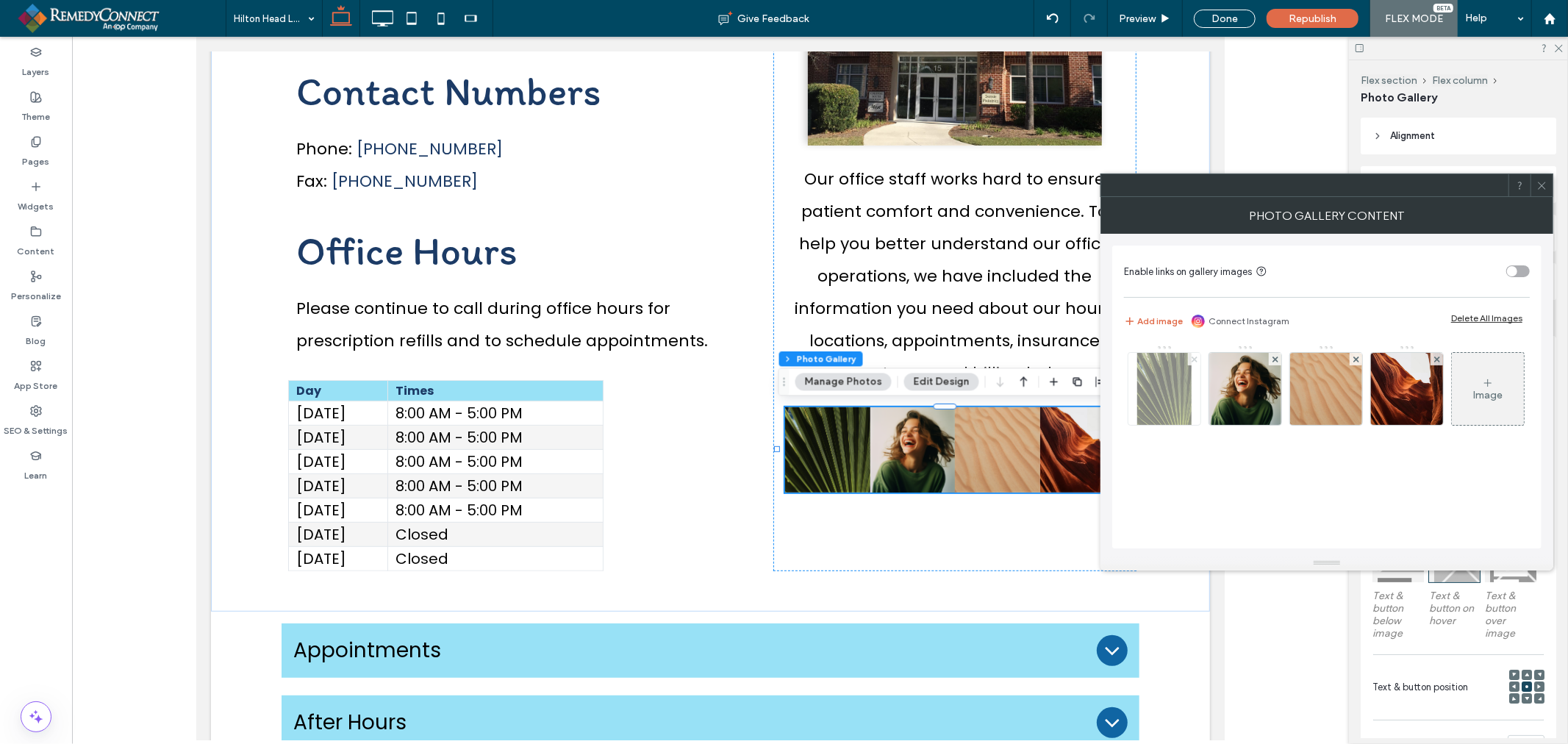
click at [1192, 360] on icon at bounding box center [1195, 360] width 6 height 6
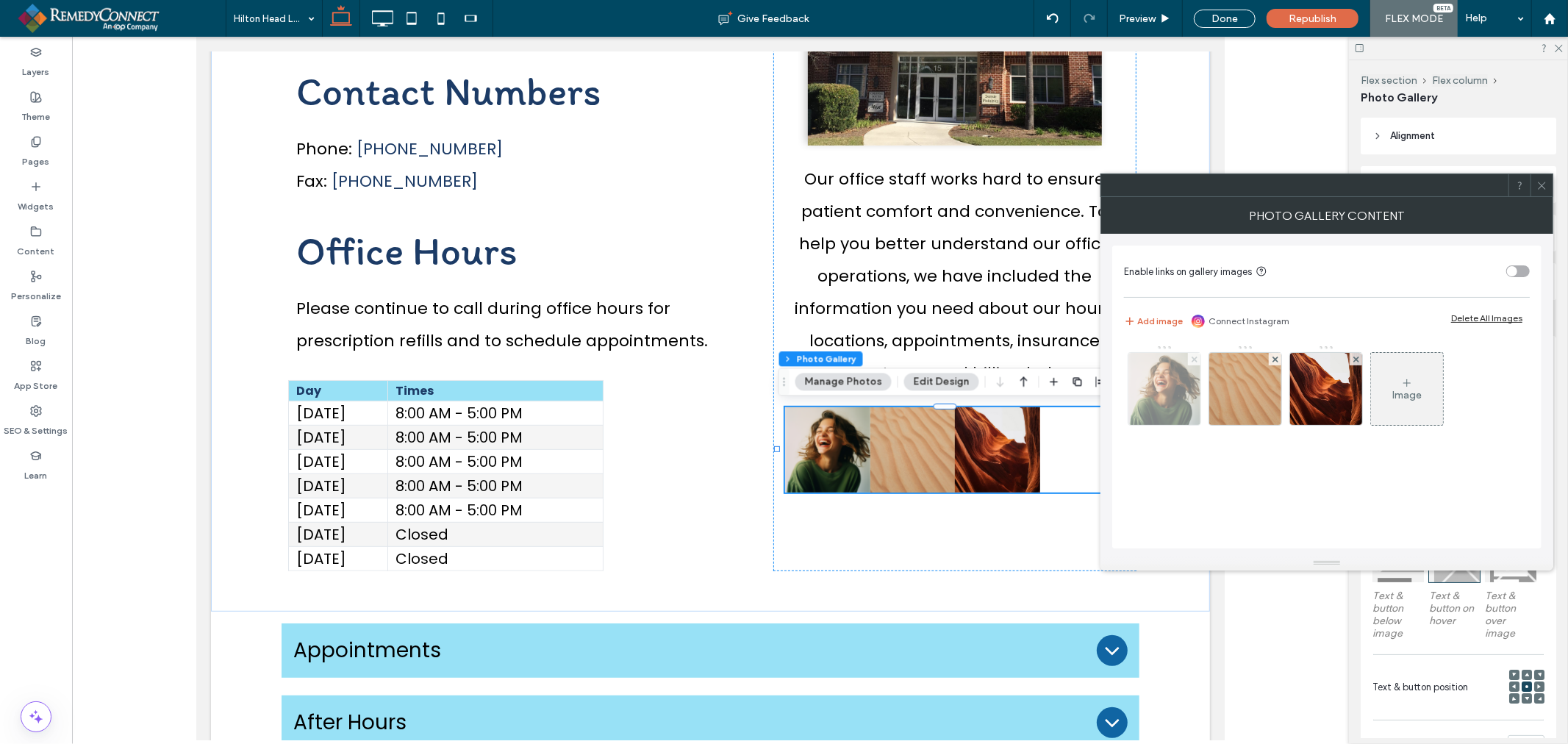
click at [1193, 361] on icon at bounding box center [1195, 360] width 6 height 6
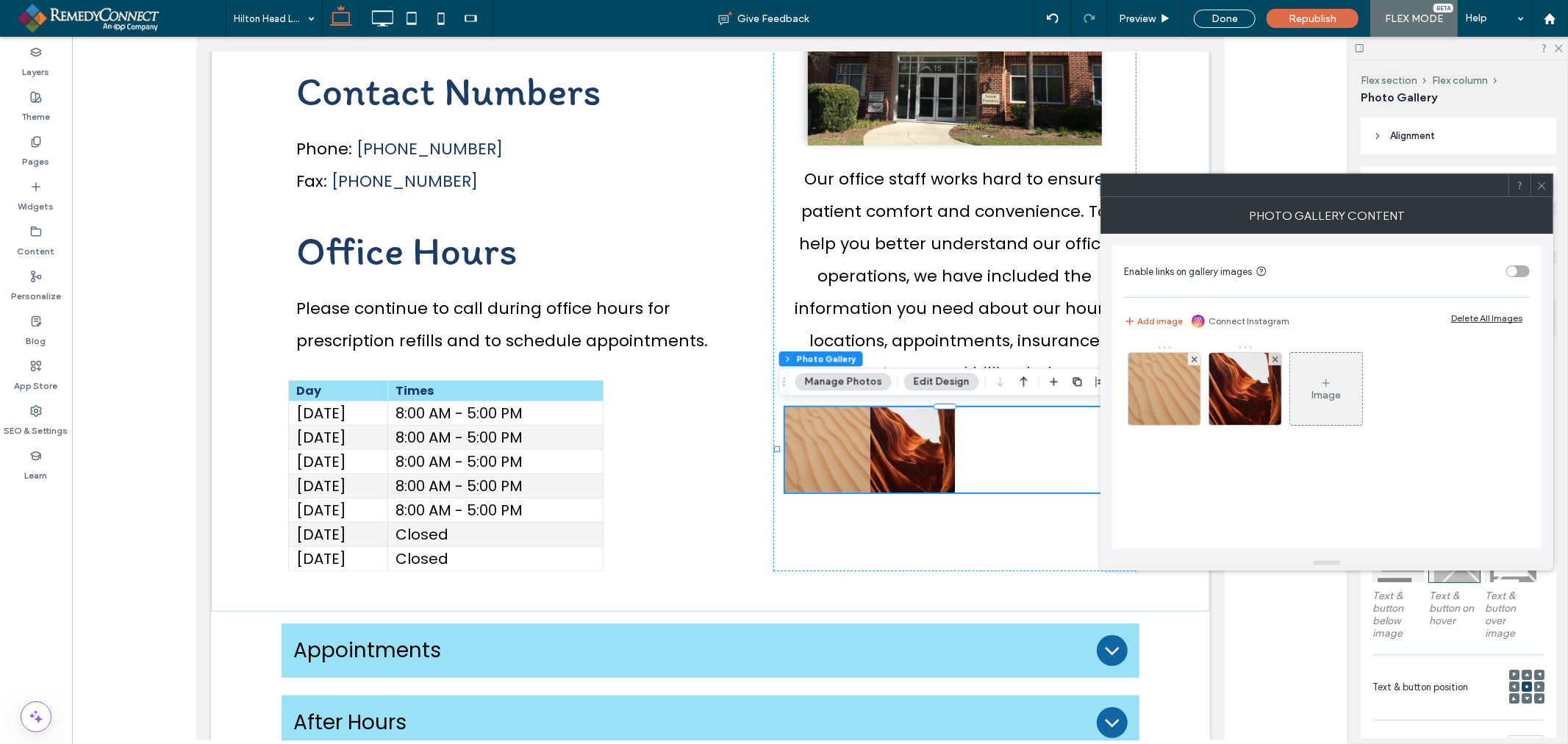
click at [1193, 361] on icon at bounding box center [1195, 360] width 6 height 6
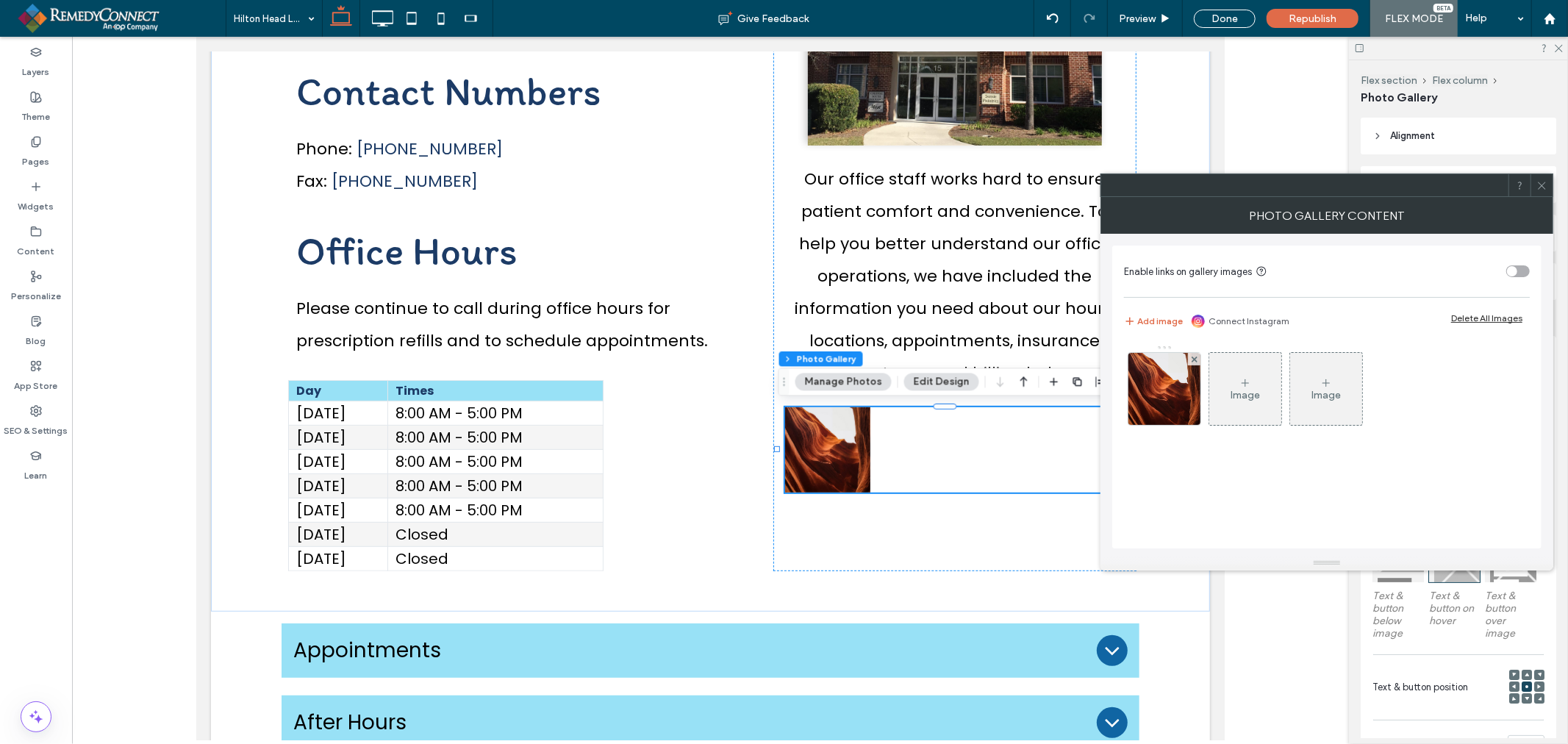
click at [1193, 361] on icon at bounding box center [1195, 360] width 6 height 6
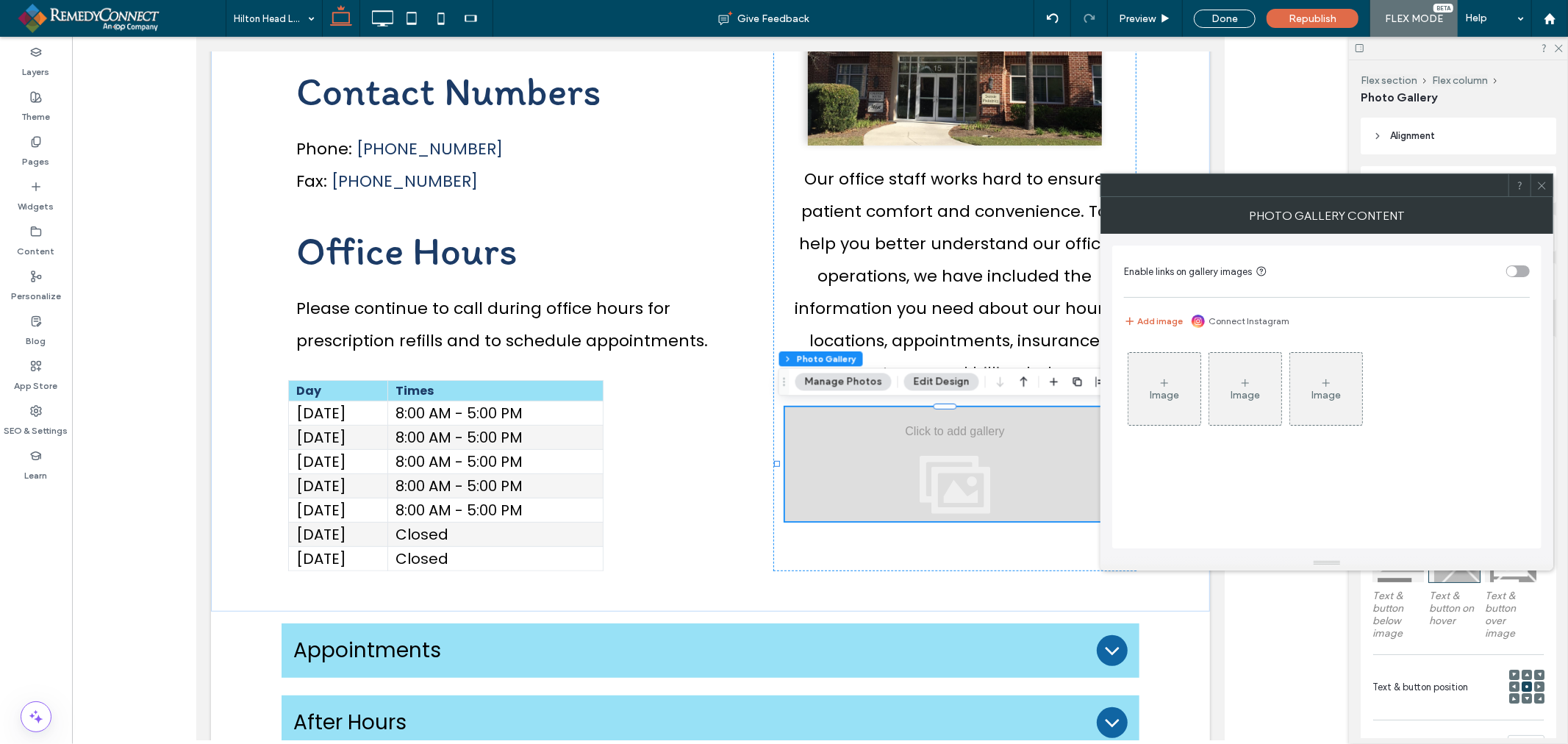
click at [1154, 394] on div "Image" at bounding box center [1164, 395] width 29 height 13
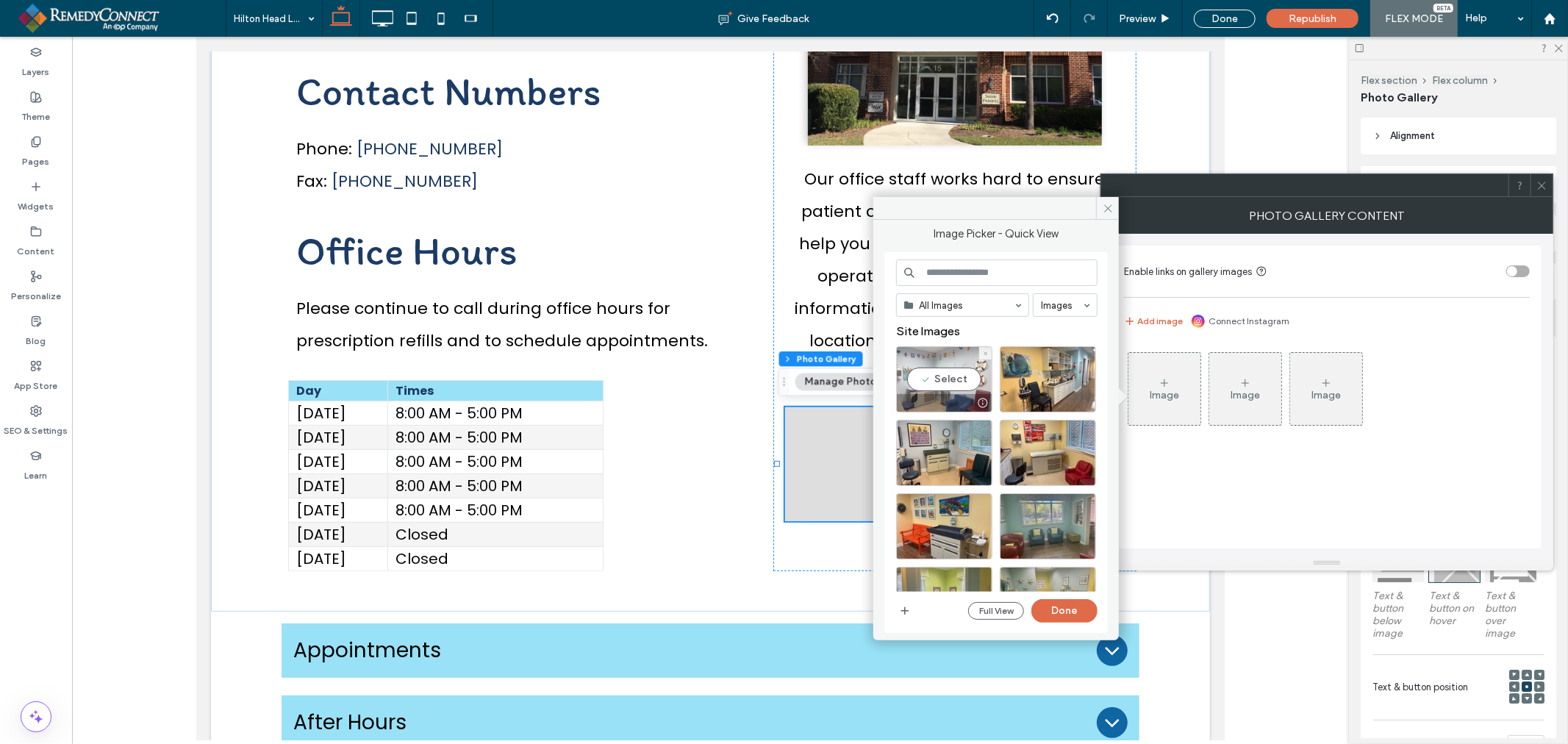
click at [944, 385] on div "Select" at bounding box center [944, 380] width 96 height 66
click at [1015, 382] on div "Select" at bounding box center [1048, 380] width 96 height 66
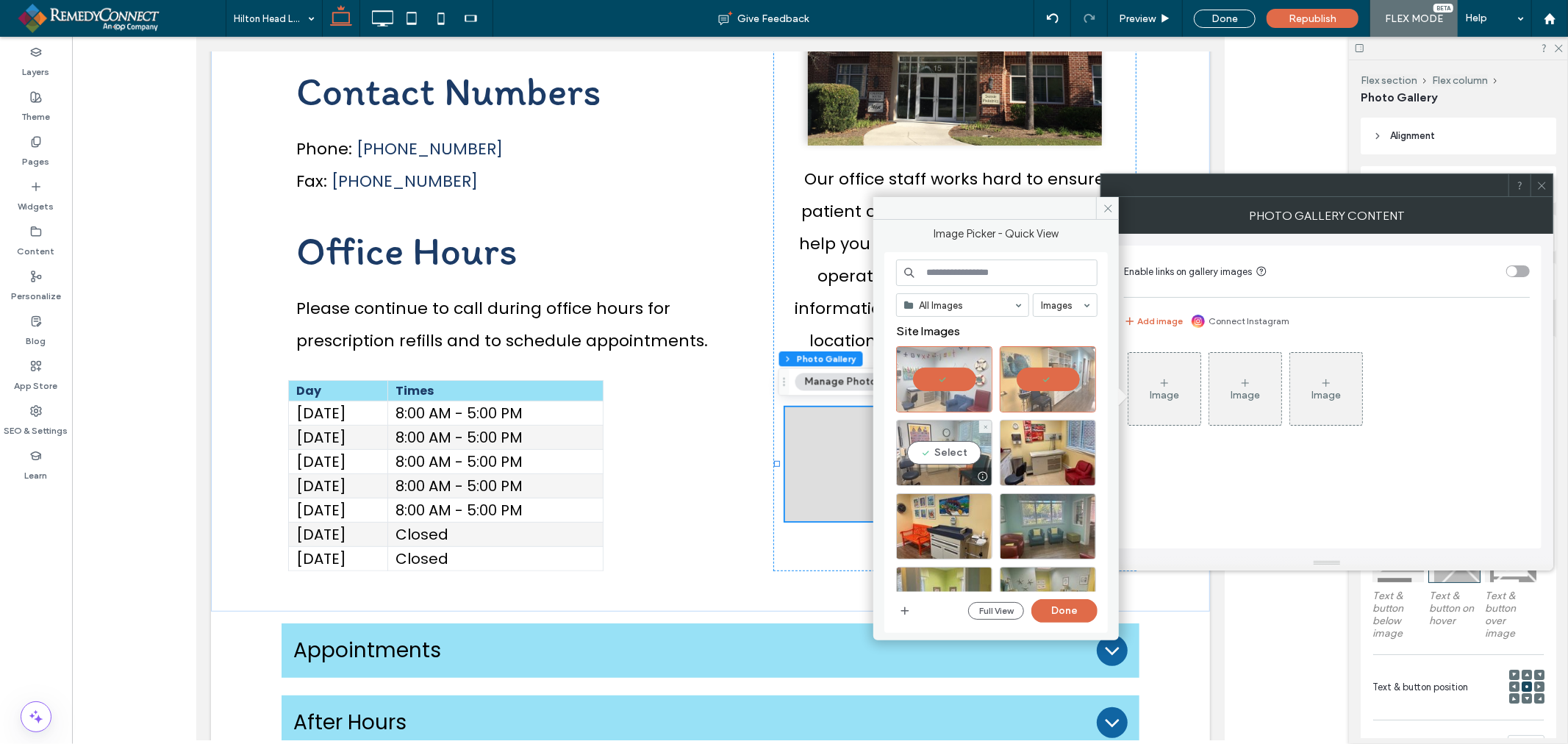
click at [934, 447] on div "Select" at bounding box center [944, 453] width 96 height 66
click at [1041, 450] on div "Select" at bounding box center [1048, 453] width 96 height 66
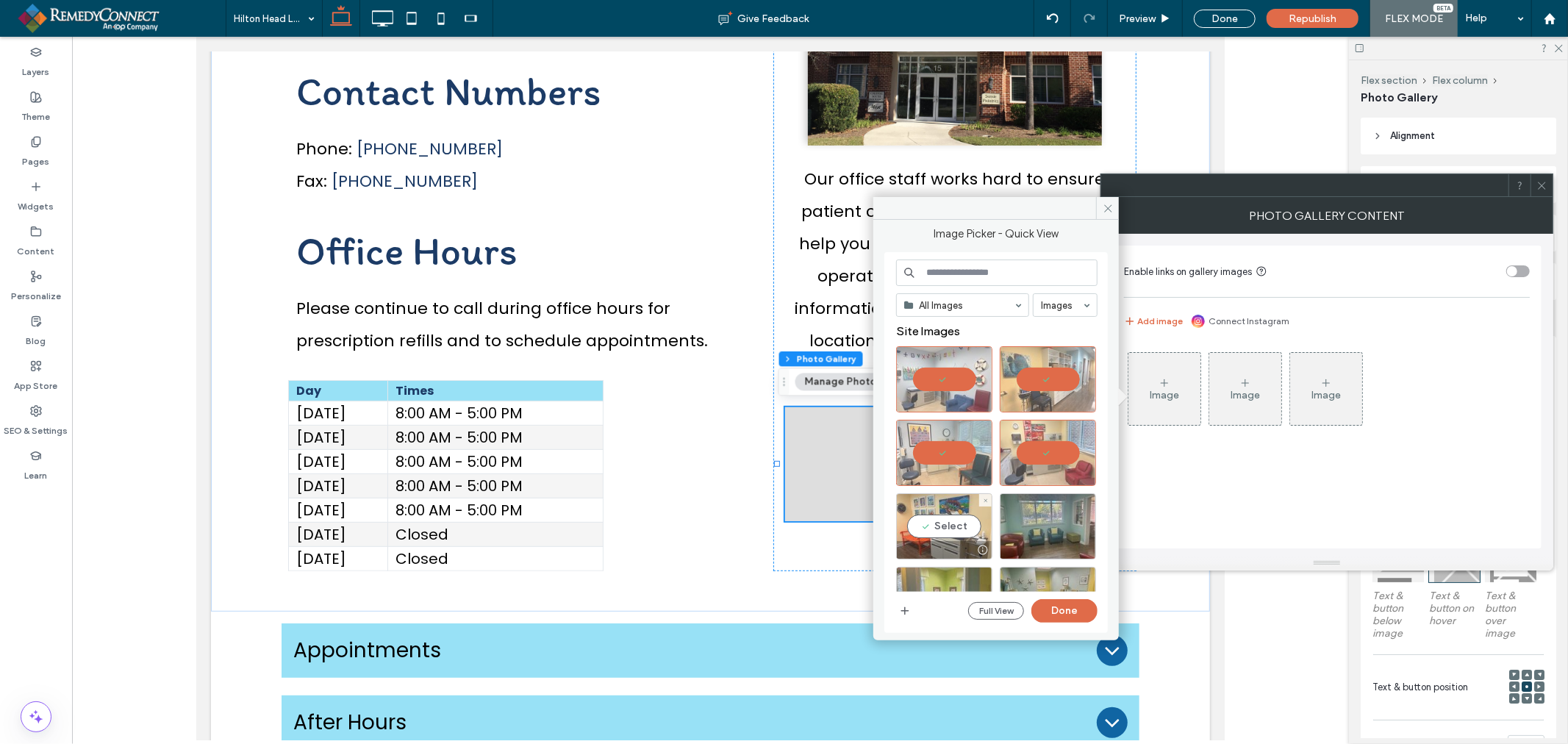
click at [936, 523] on div "Select" at bounding box center [944, 526] width 96 height 66
click at [1034, 526] on div "Select" at bounding box center [1048, 526] width 96 height 66
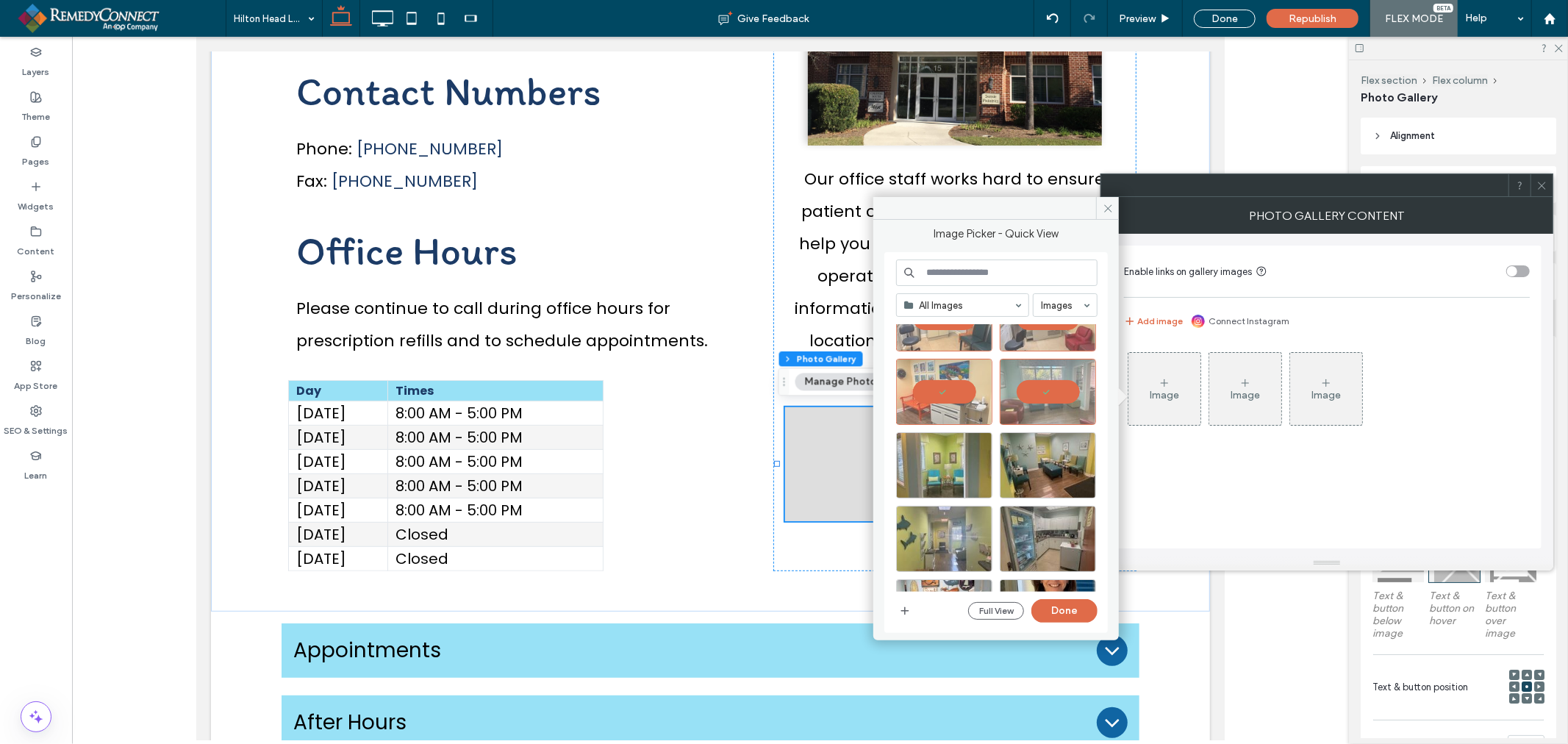
scroll to position [164, 0]
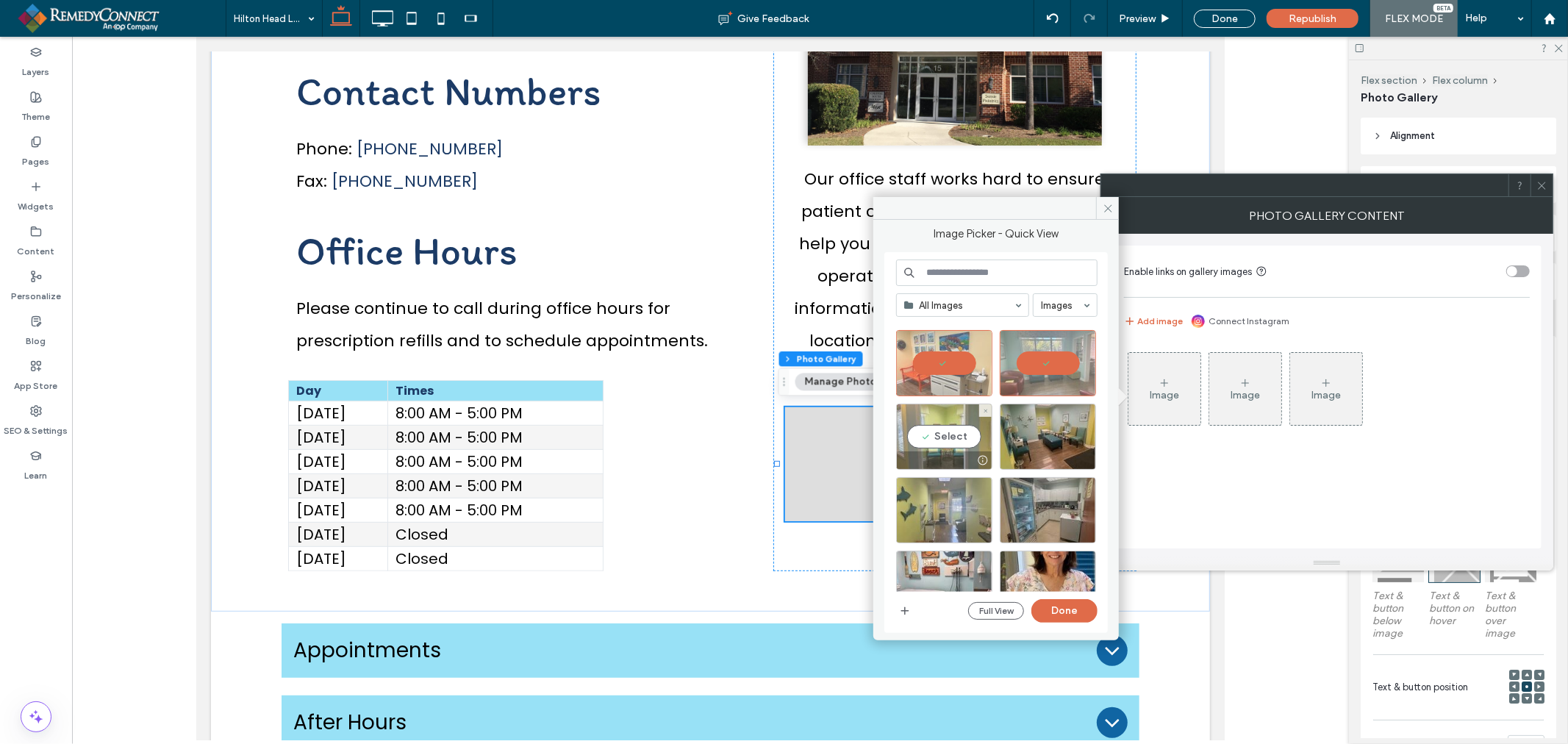
click at [947, 430] on div "Select" at bounding box center [944, 436] width 96 height 66
click at [1040, 432] on div "Select" at bounding box center [1048, 436] width 96 height 66
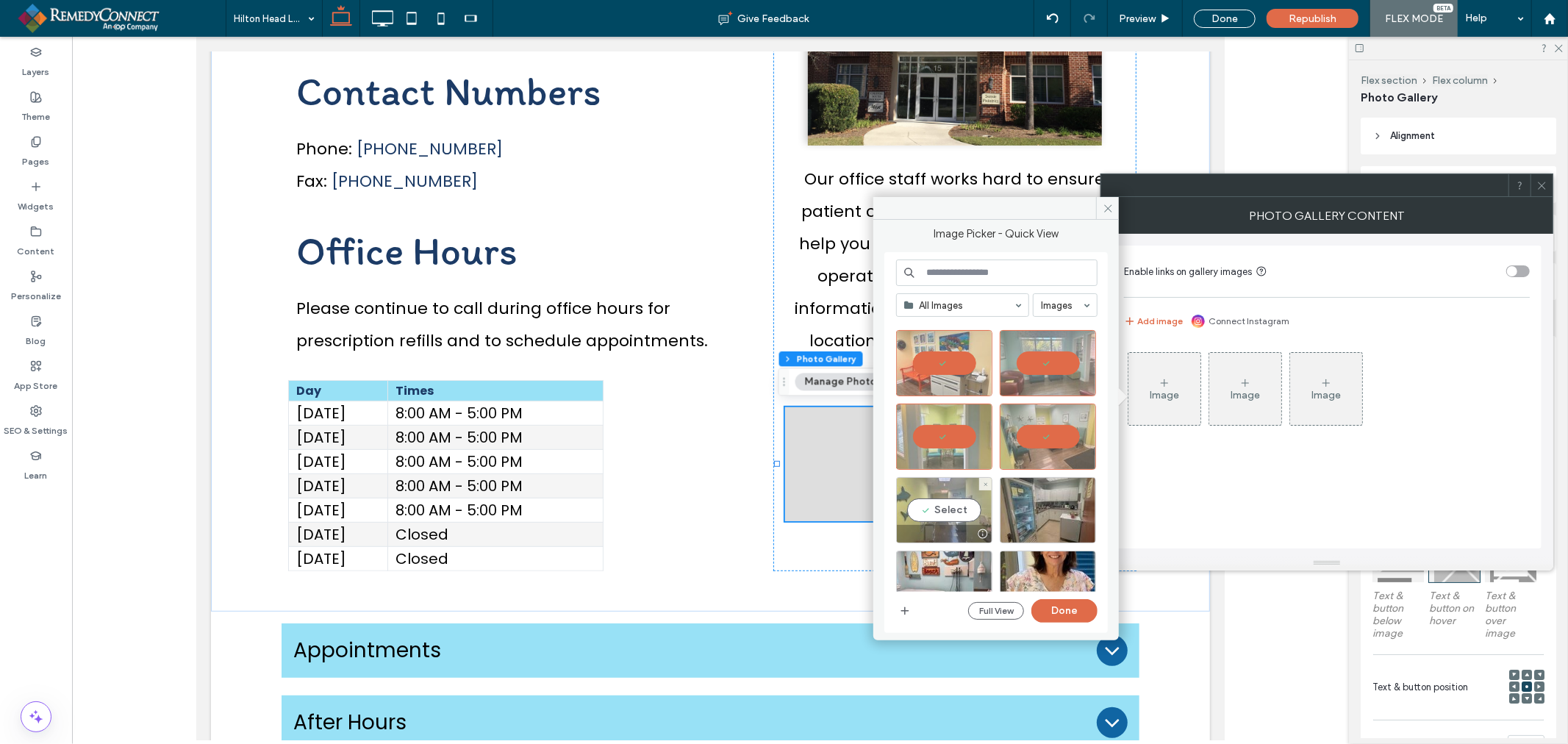
click at [923, 506] on div "Select" at bounding box center [944, 510] width 96 height 66
click at [1045, 506] on div "Select" at bounding box center [1048, 510] width 96 height 66
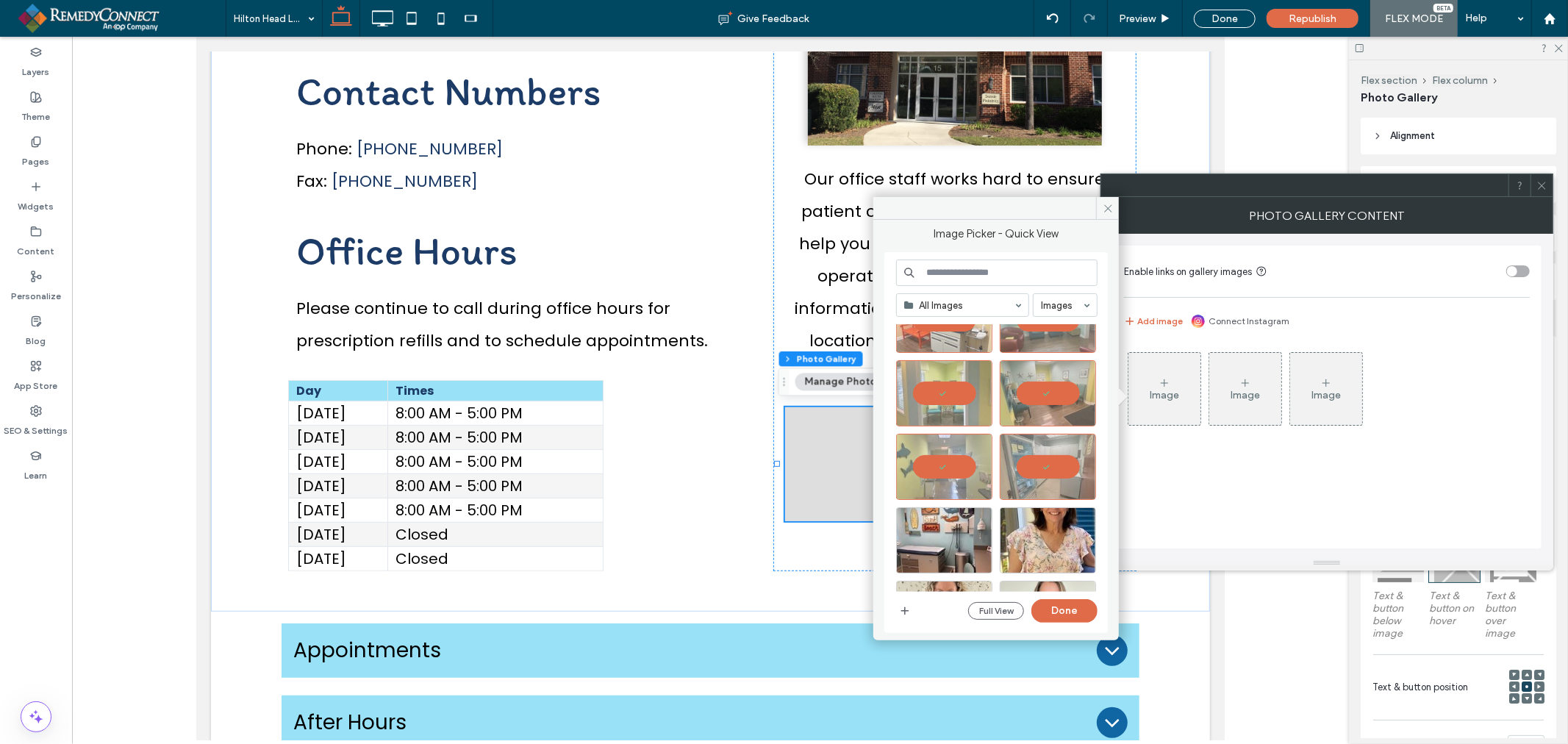
scroll to position [245, 0]
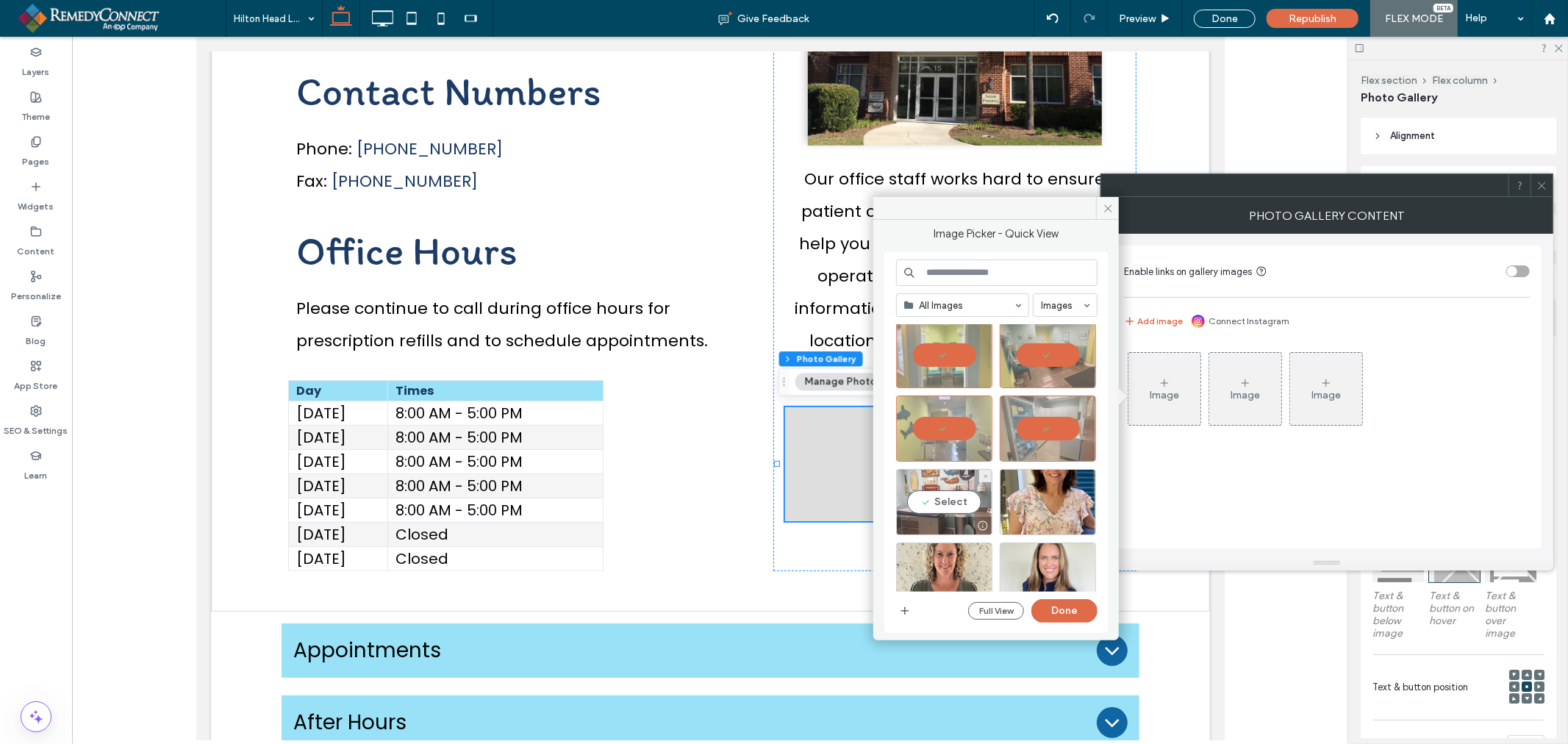
click at [943, 502] on div "Select" at bounding box center [944, 502] width 96 height 66
click at [1061, 612] on button "Done" at bounding box center [1064, 610] width 66 height 23
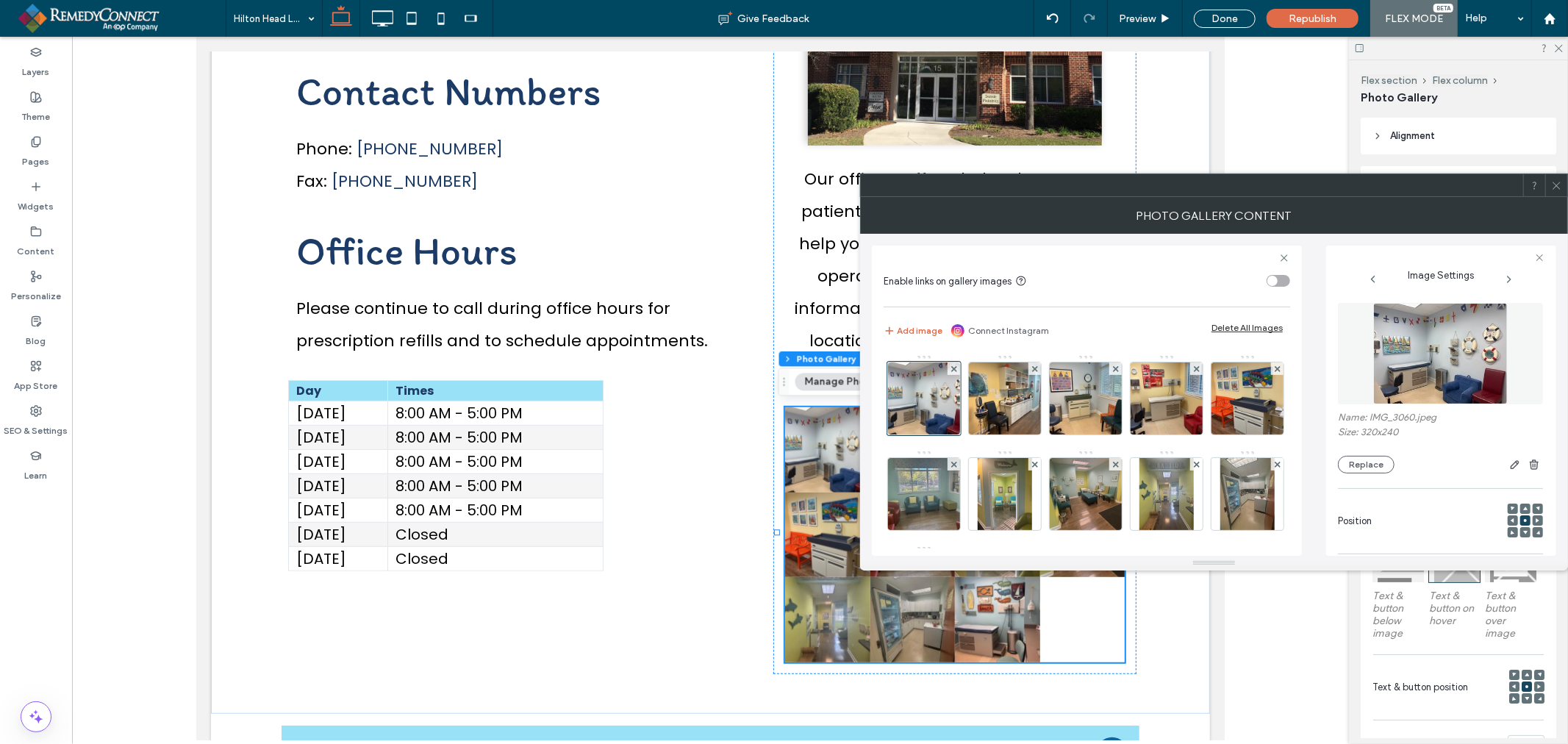
click at [1546, 189] on div at bounding box center [1555, 184] width 22 height 22
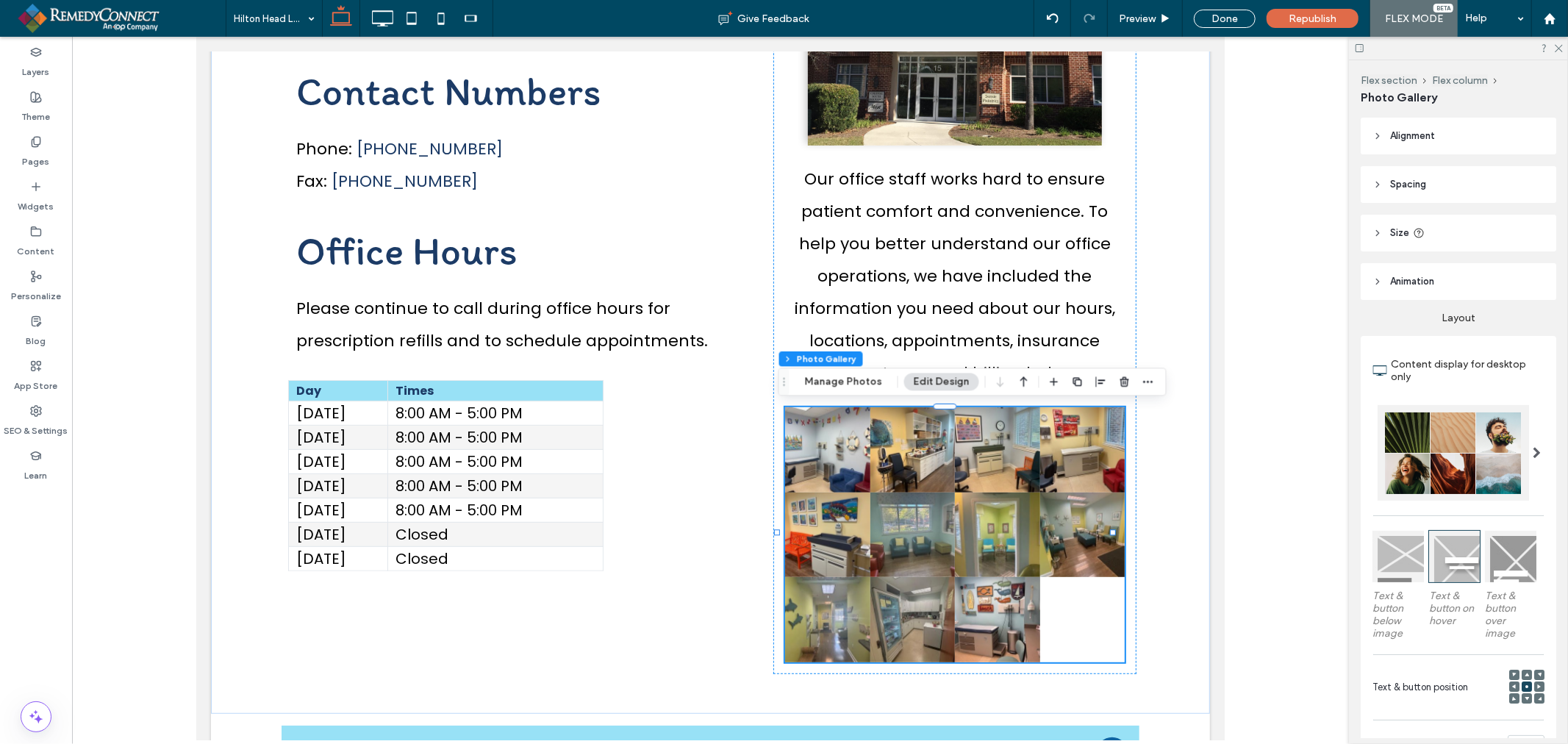
click at [1487, 448] on div at bounding box center [1453, 452] width 151 height 95
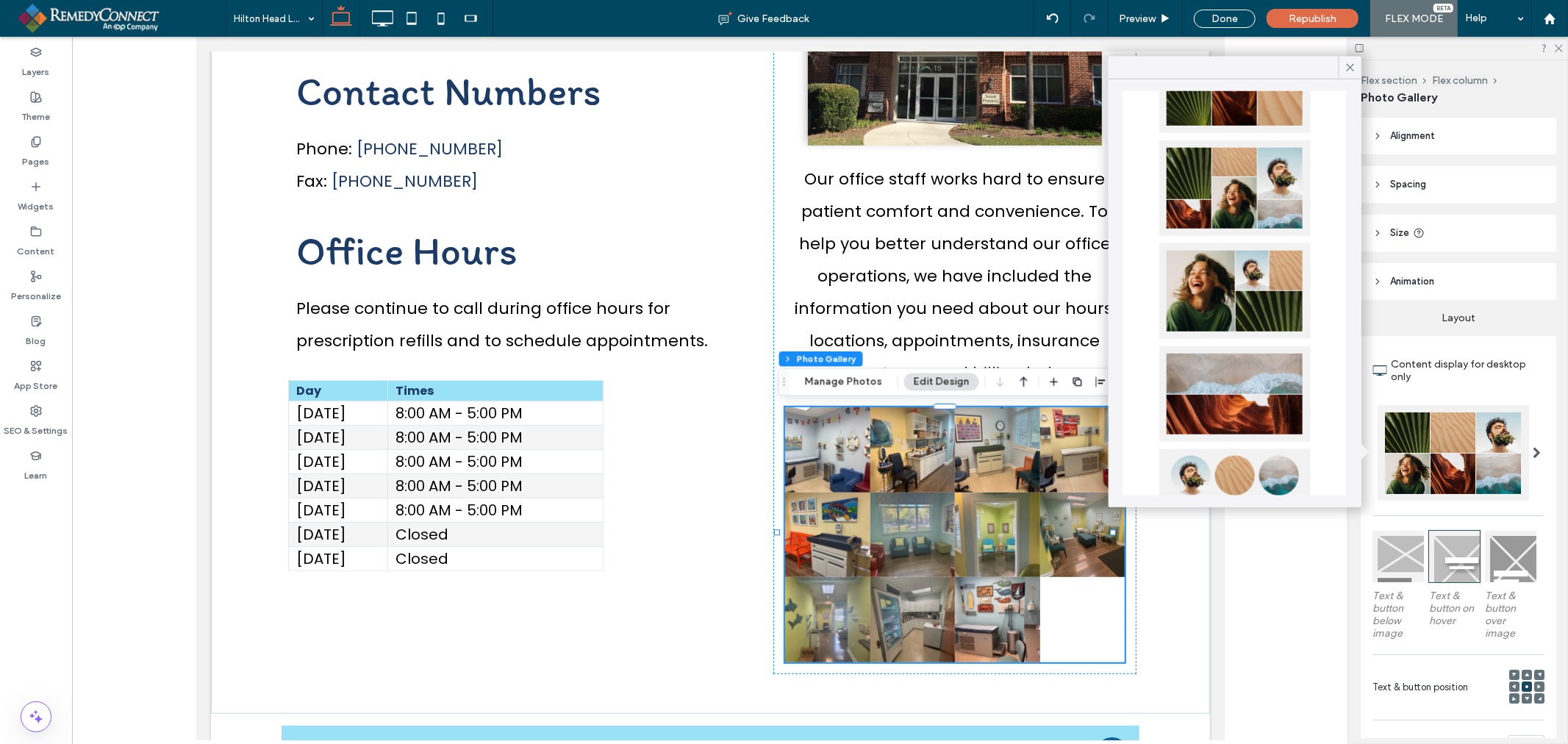
scroll to position [408, 0]
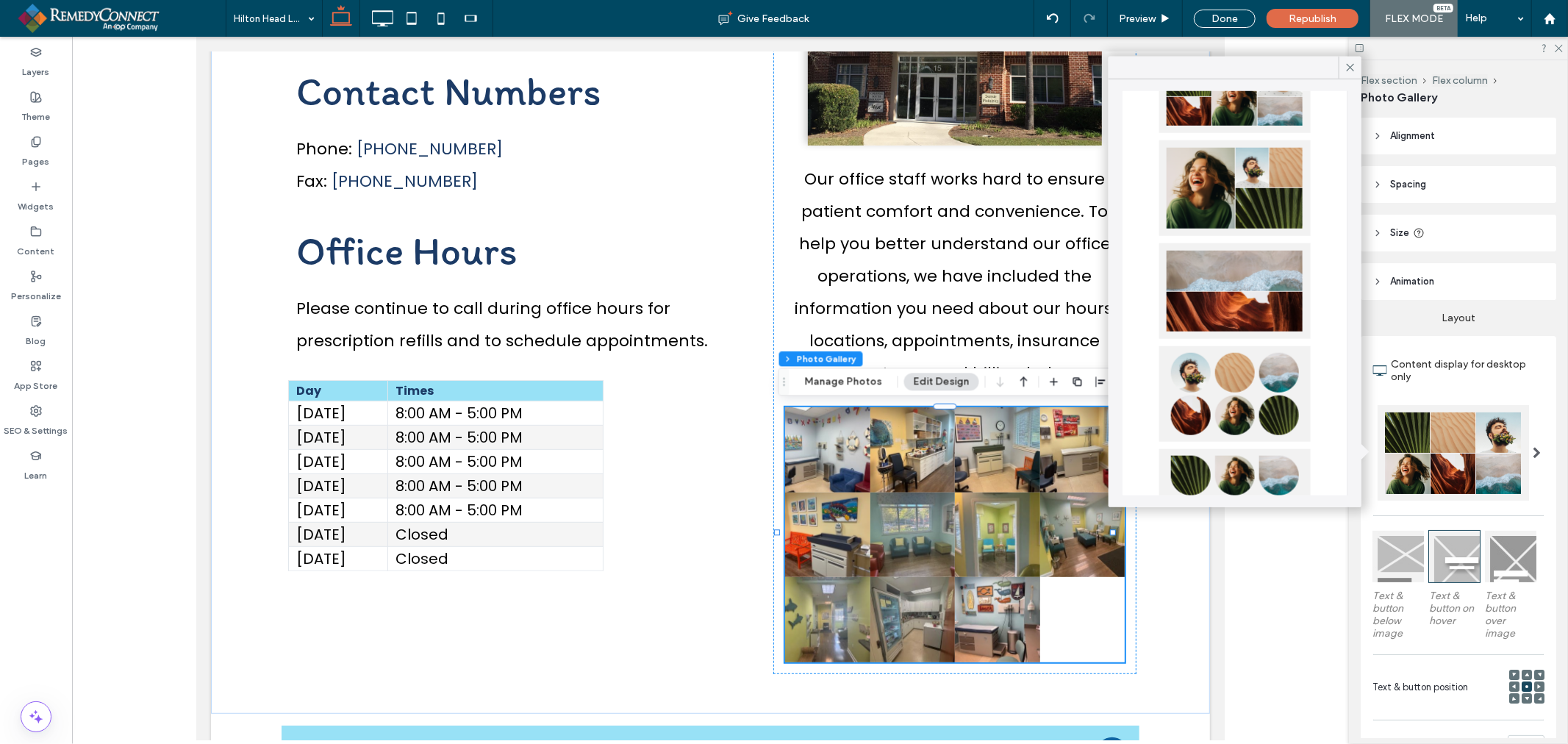
click at [1277, 207] on div at bounding box center [1234, 188] width 151 height 95
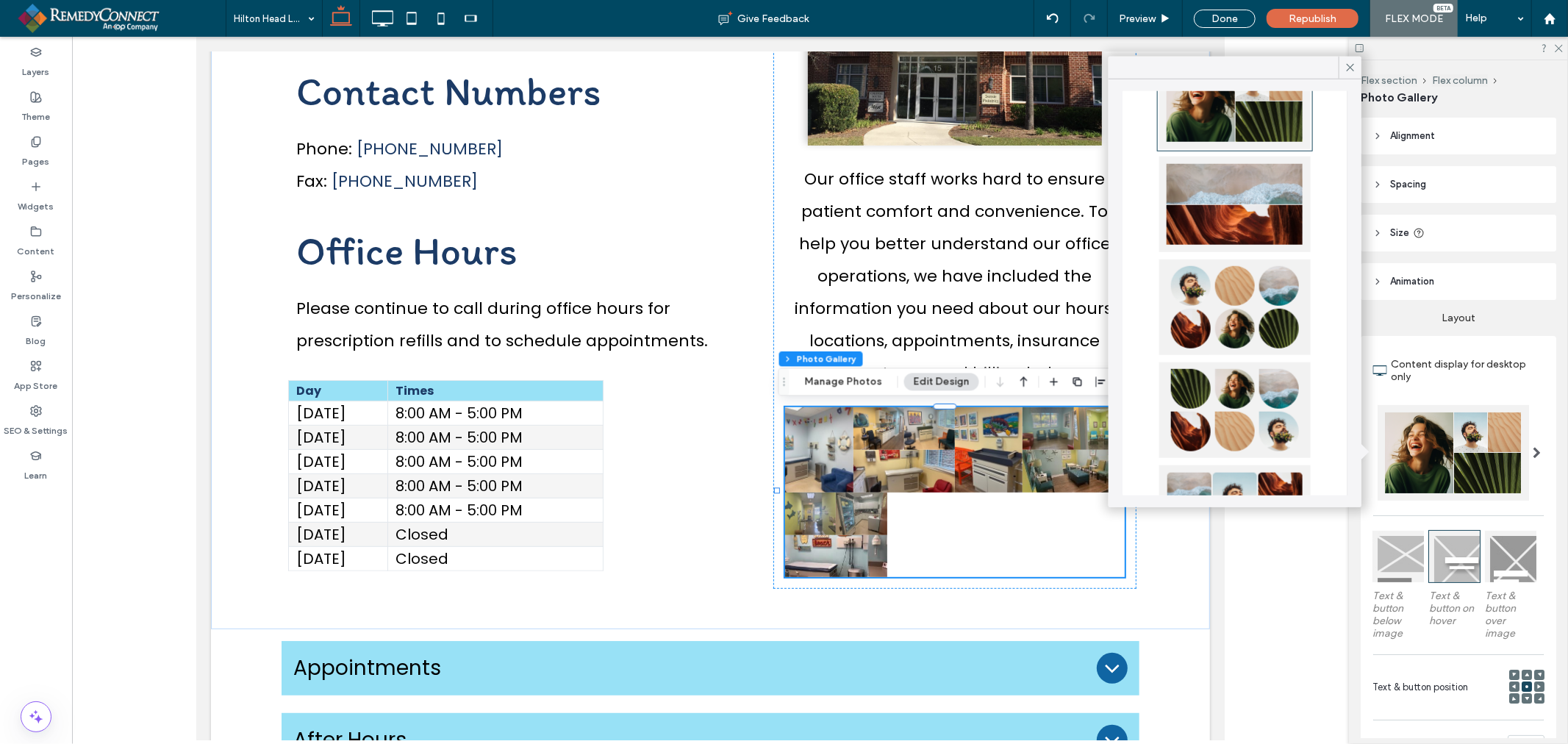
scroll to position [688, 0]
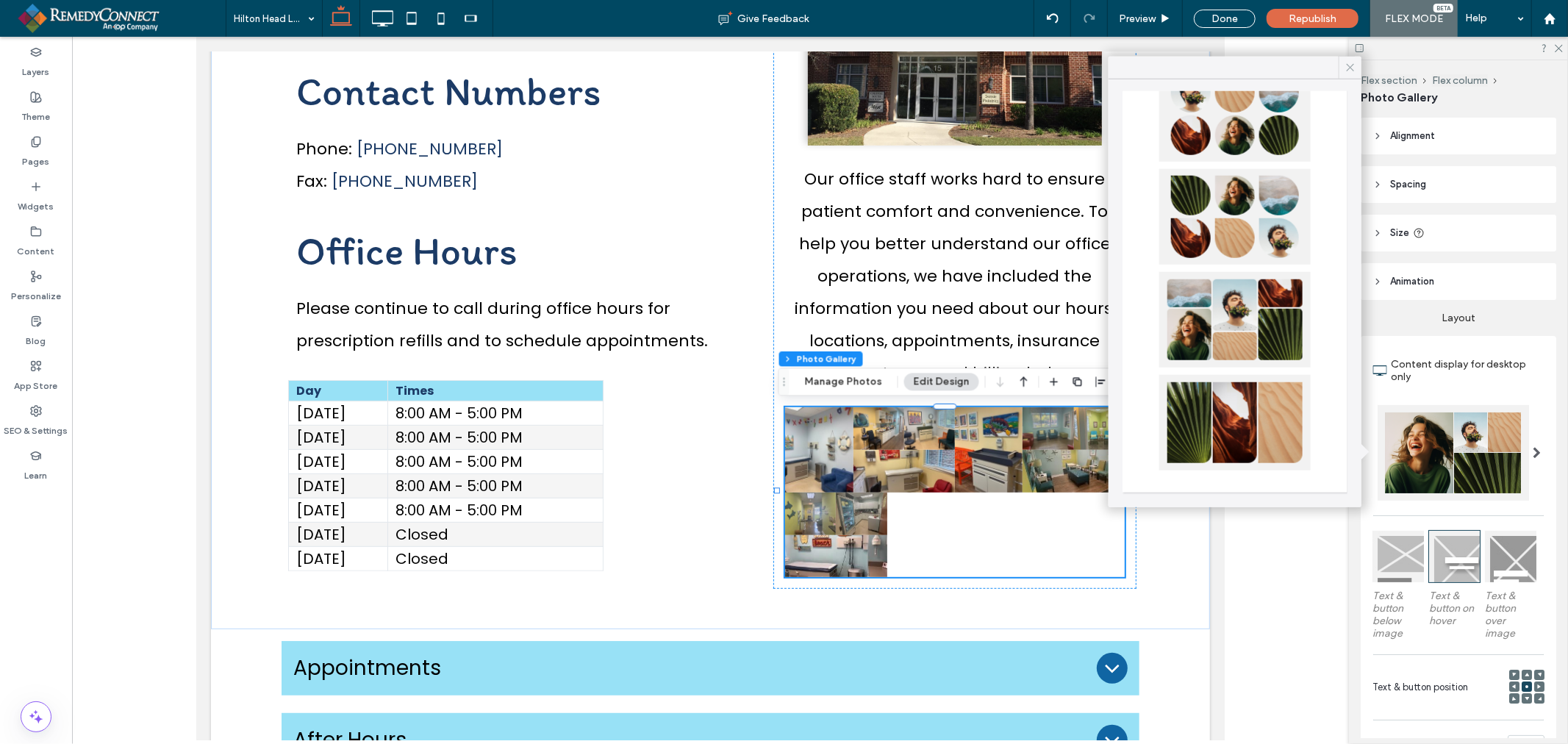
click at [1347, 71] on icon at bounding box center [1351, 68] width 13 height 14
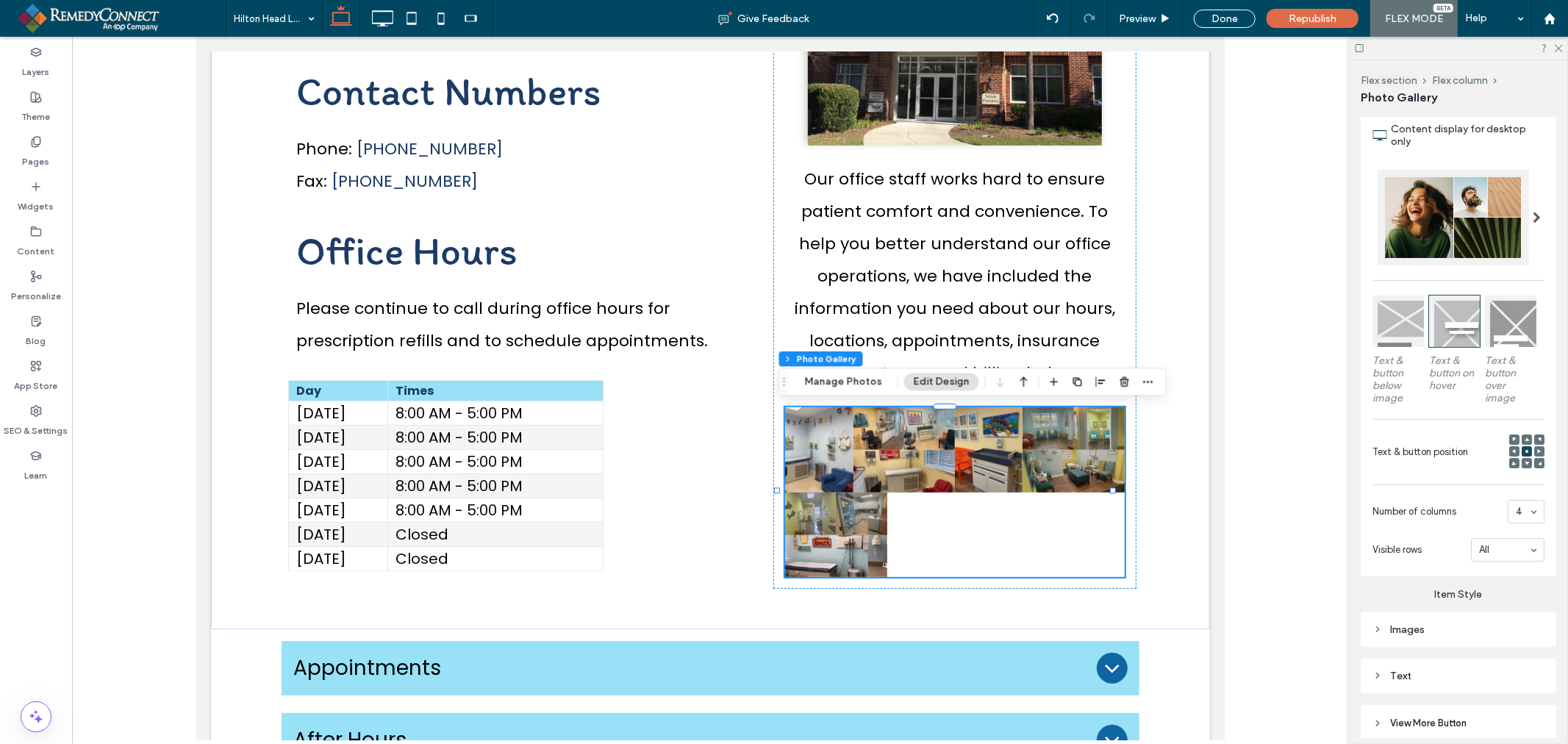
scroll to position [326, 0]
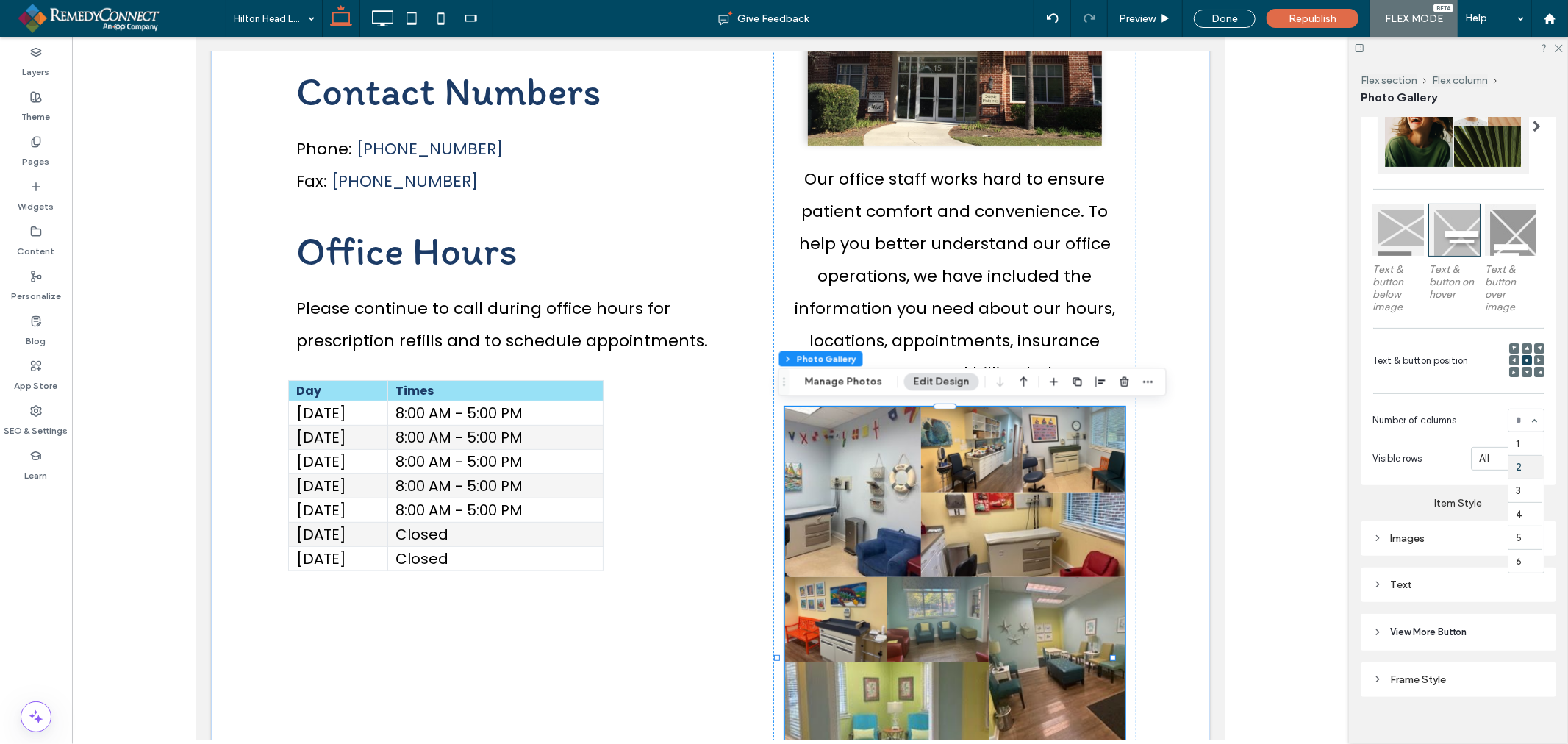
click at [1528, 420] on div "1 2 3 4 5 6" at bounding box center [1525, 420] width 37 height 23
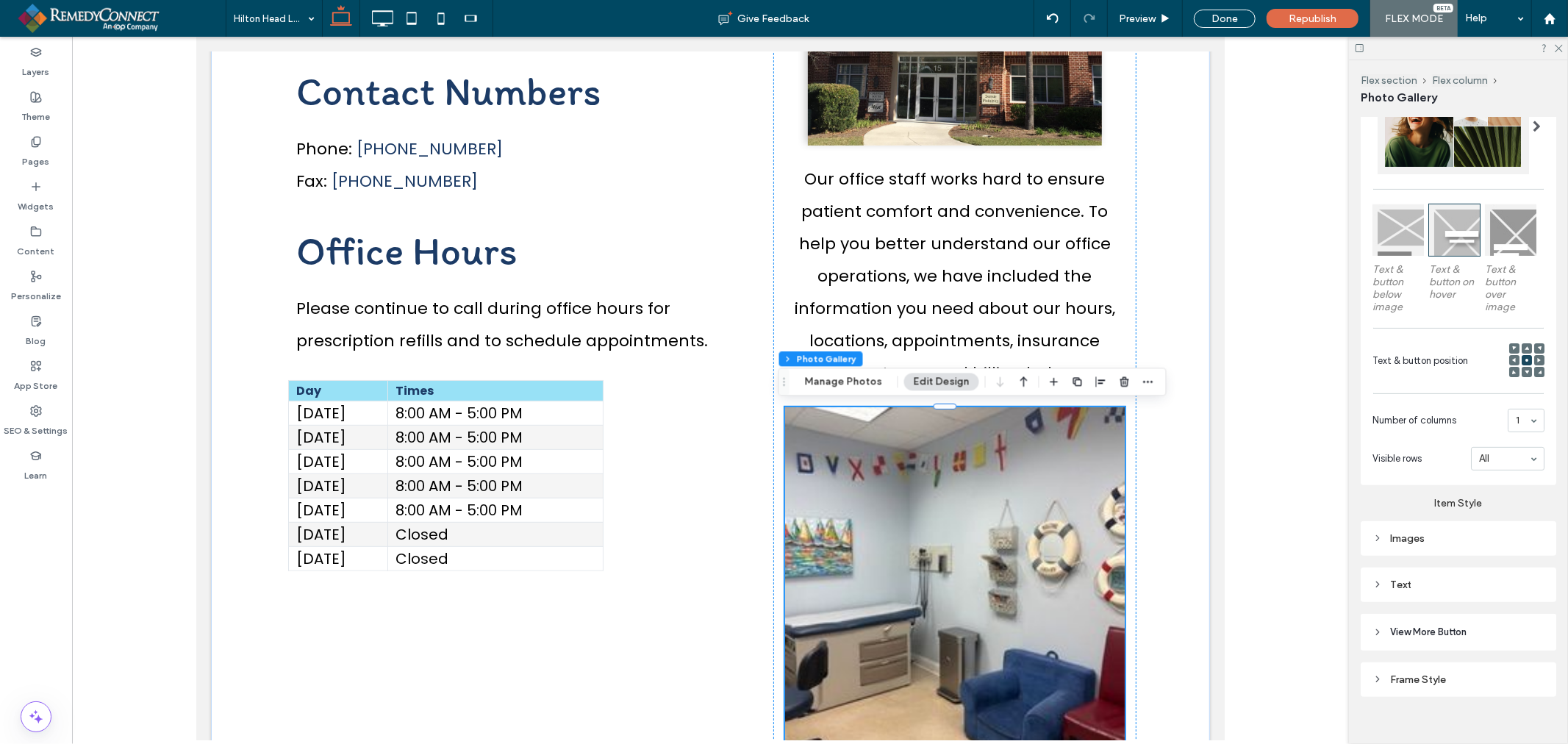
click at [1519, 412] on div "1" at bounding box center [1525, 420] width 37 height 23
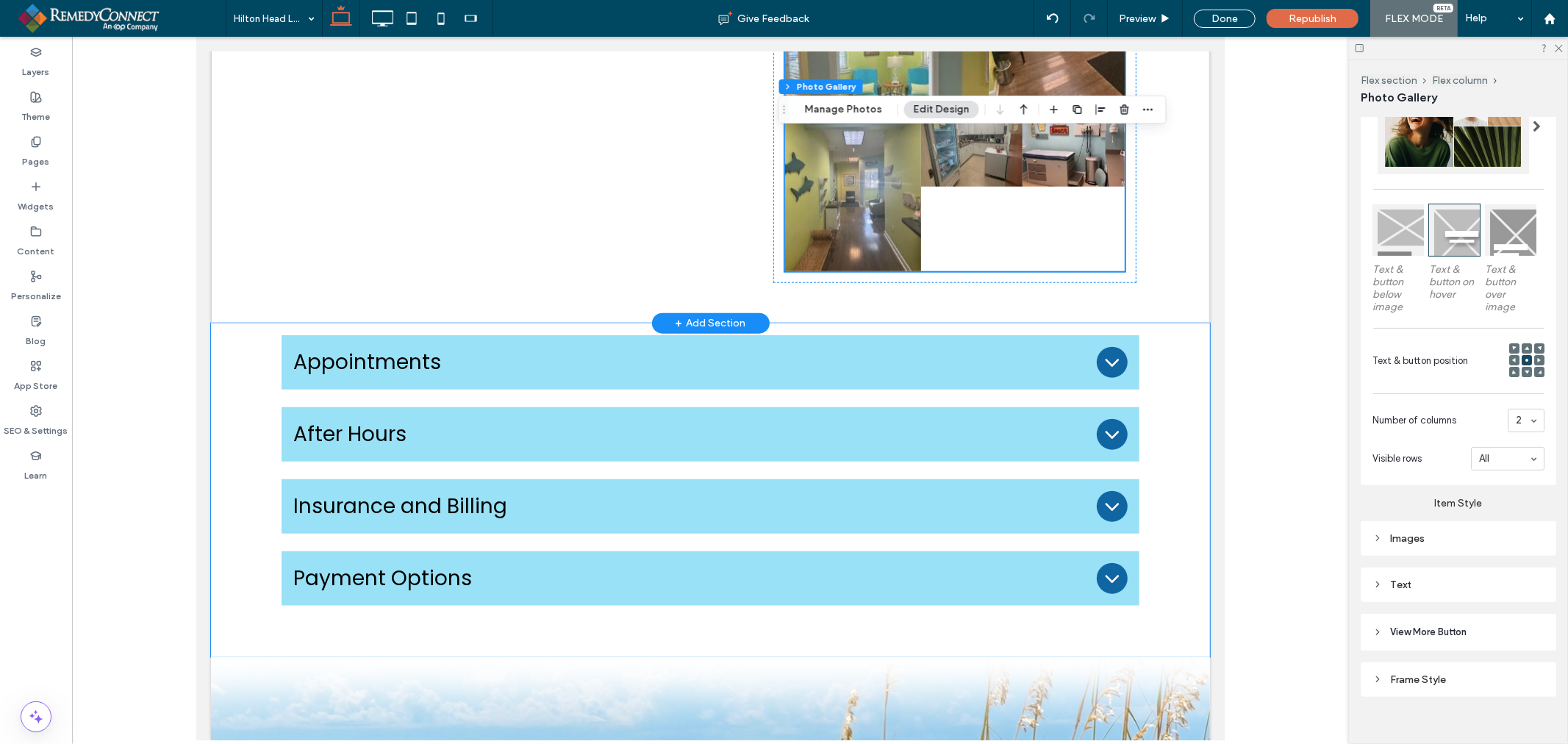
scroll to position [1123, 0]
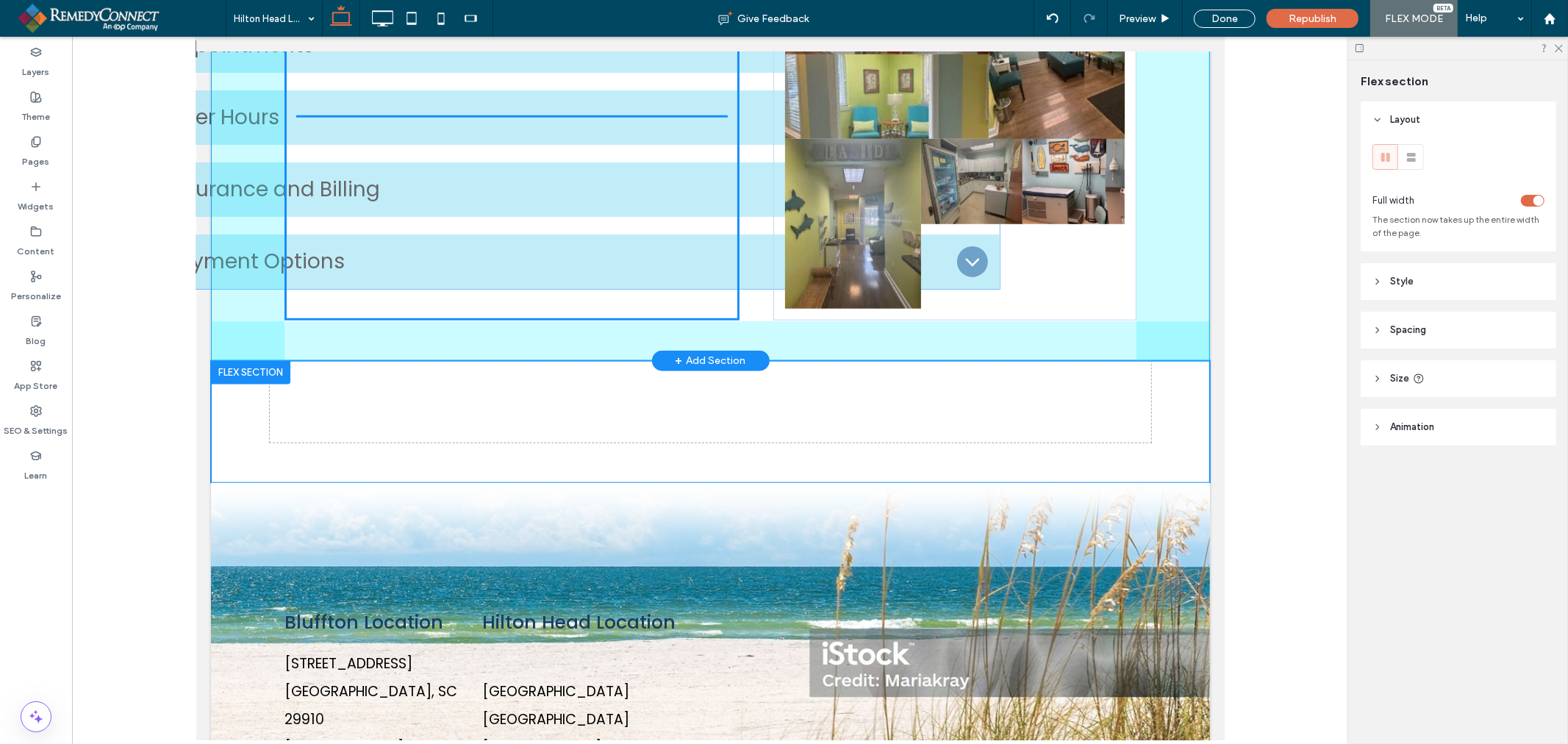
drag, startPoint x: 601, startPoint y: 449, endPoint x: 670, endPoint y: 194, distance: 264.2
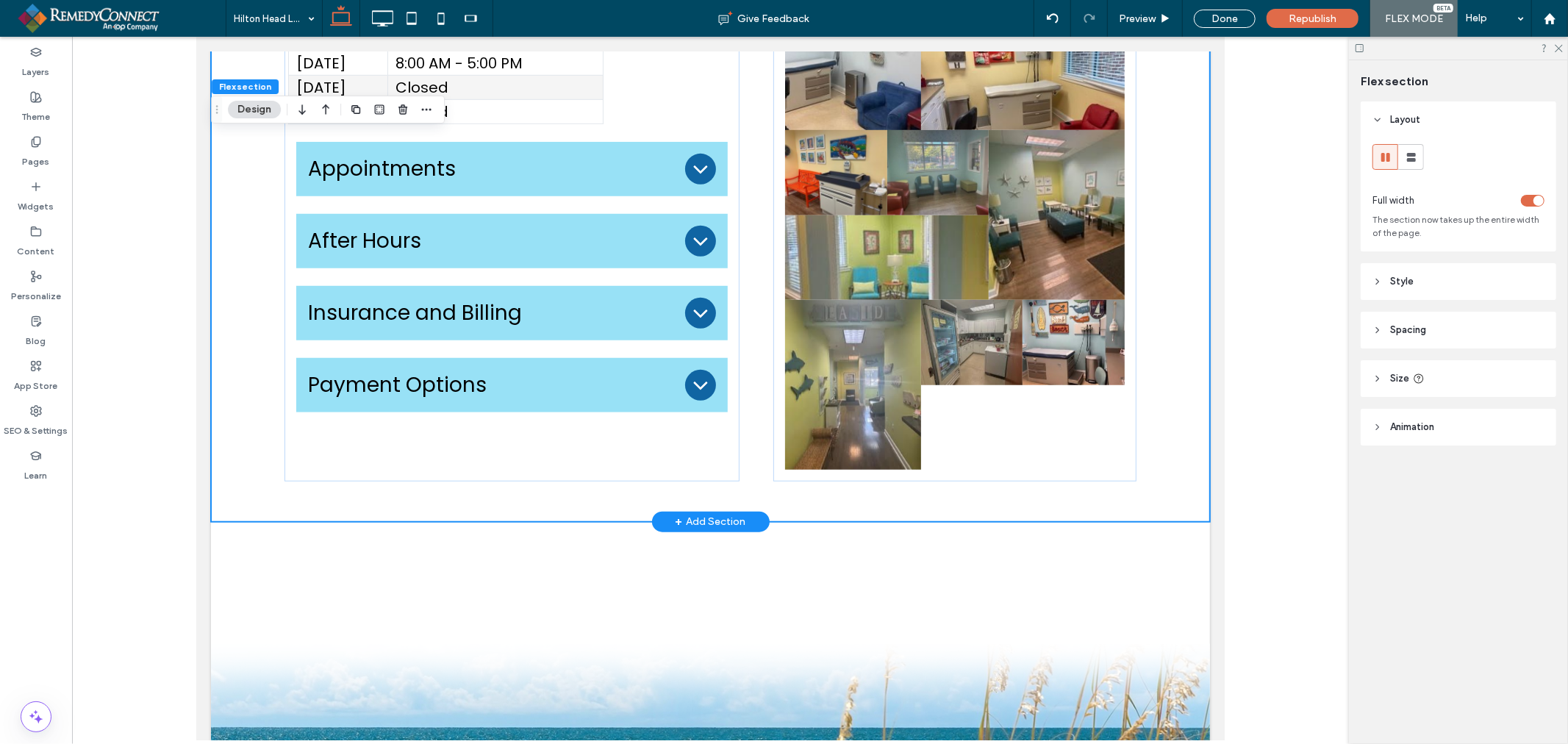
scroll to position [1015, 0]
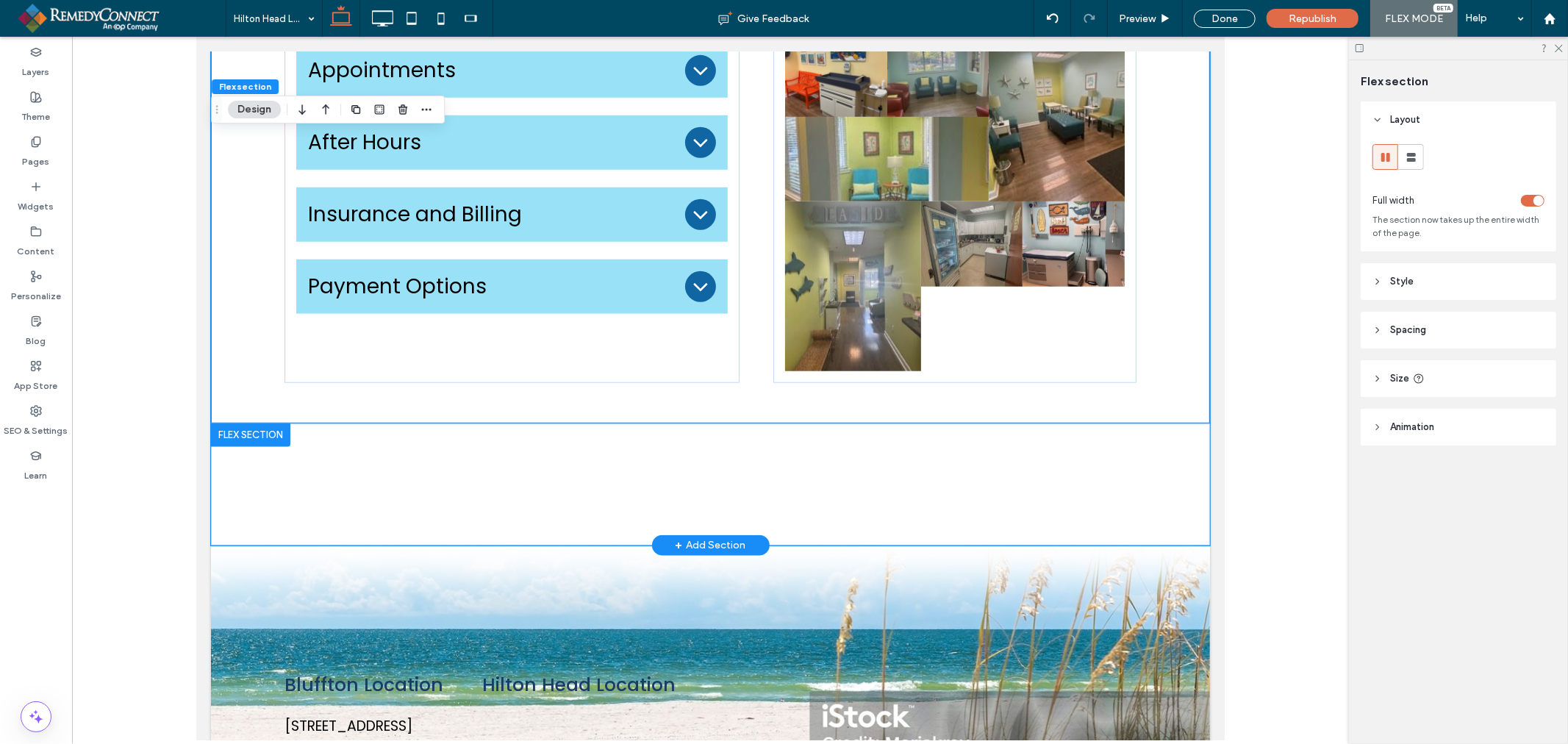
click at [1155, 457] on div at bounding box center [709, 484] width 999 height 122
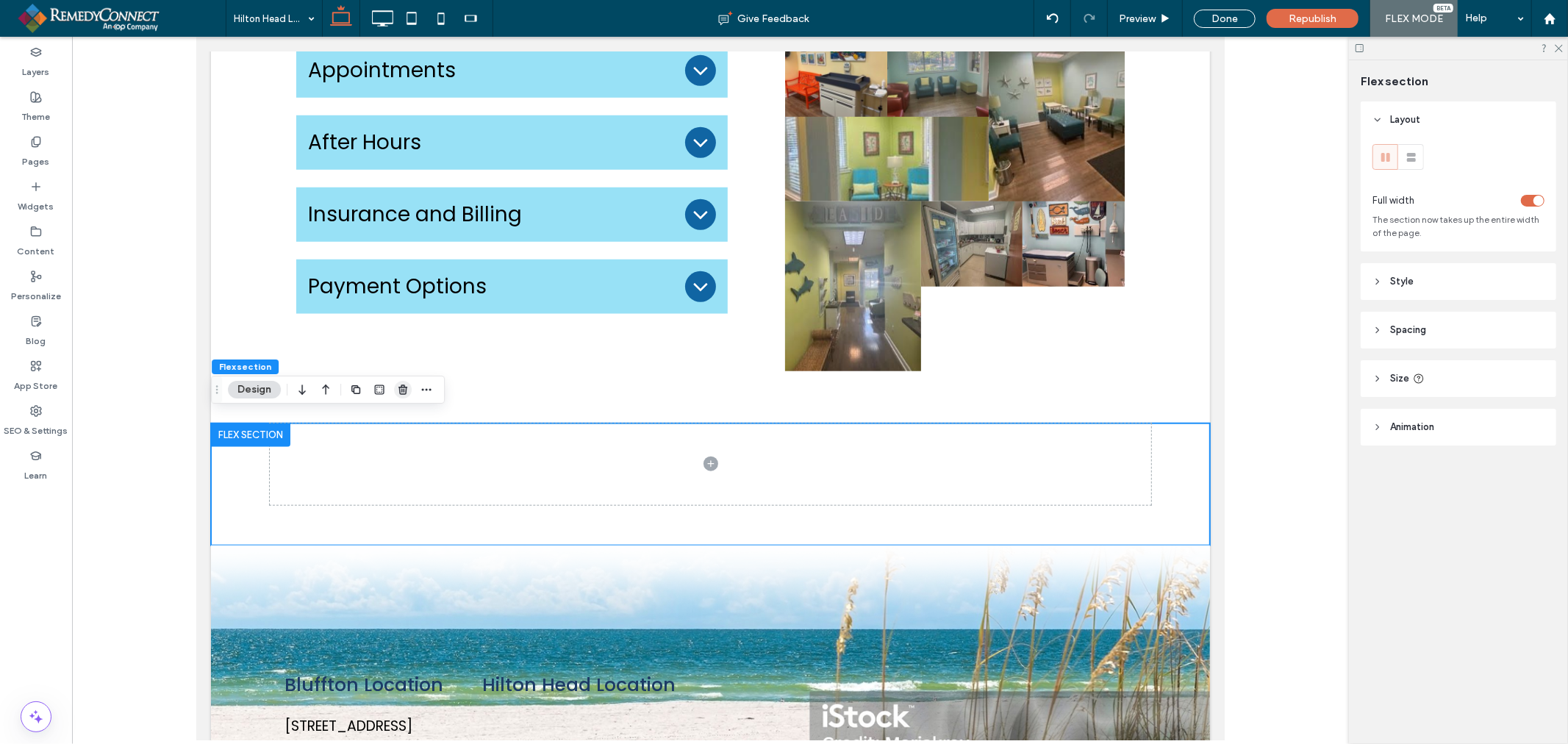
click at [405, 386] on icon "button" at bounding box center [403, 390] width 12 height 12
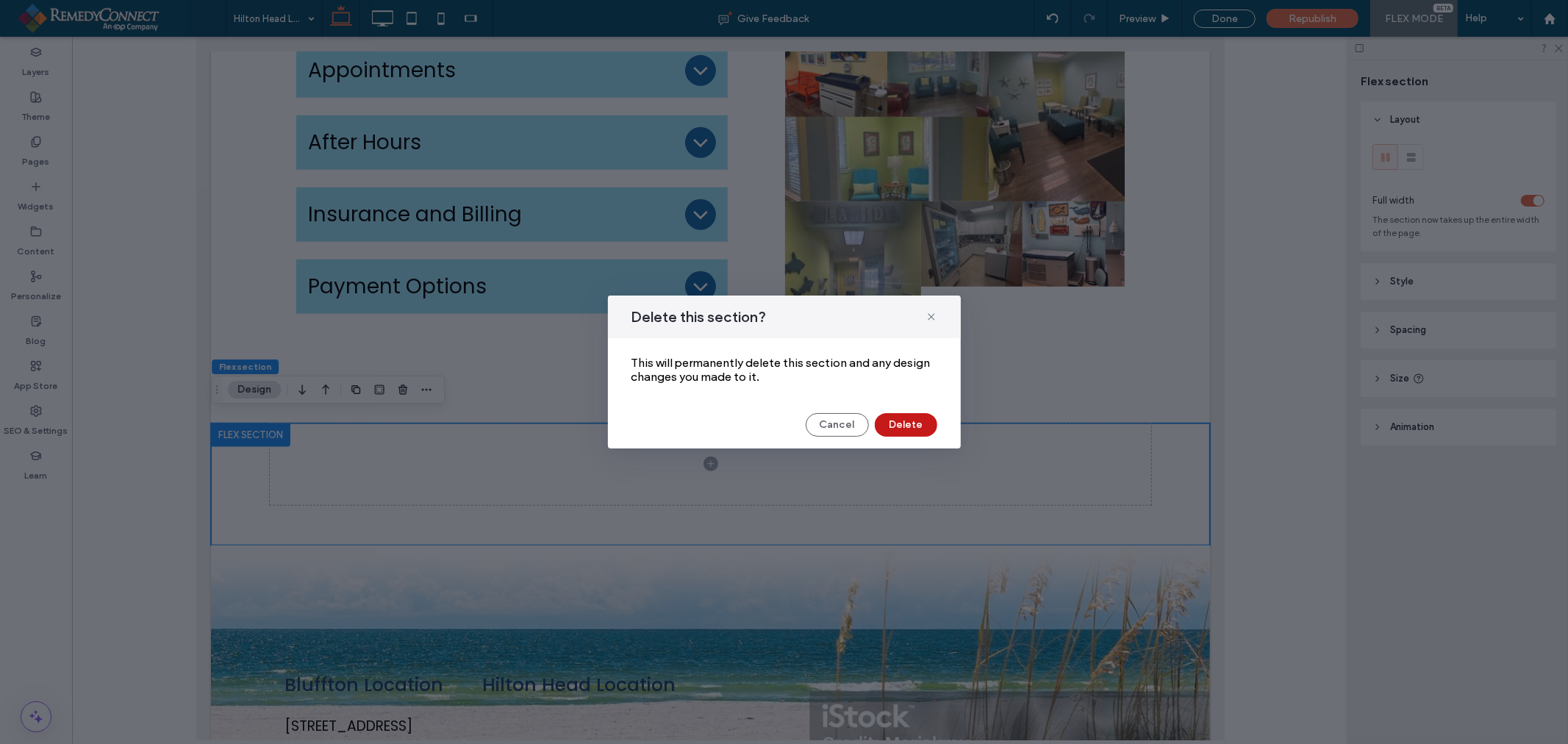
drag, startPoint x: 914, startPoint y: 424, endPoint x: 1131, endPoint y: 520, distance: 237.3
click at [914, 424] on button "Delete" at bounding box center [905, 424] width 62 height 23
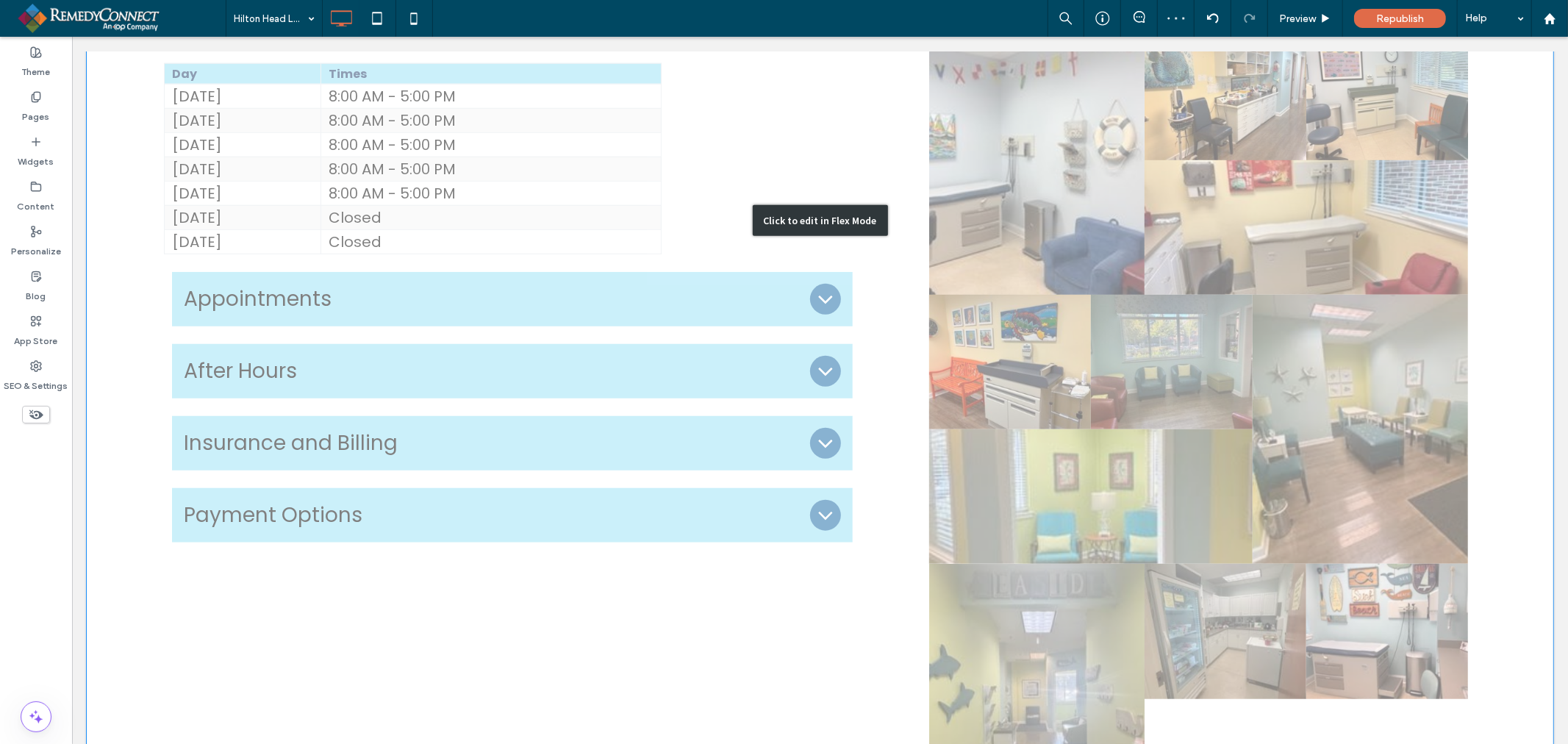
scroll to position [851, 0]
click at [777, 222] on div "Click to edit in Flex Mode" at bounding box center [819, 220] width 1466 height 1367
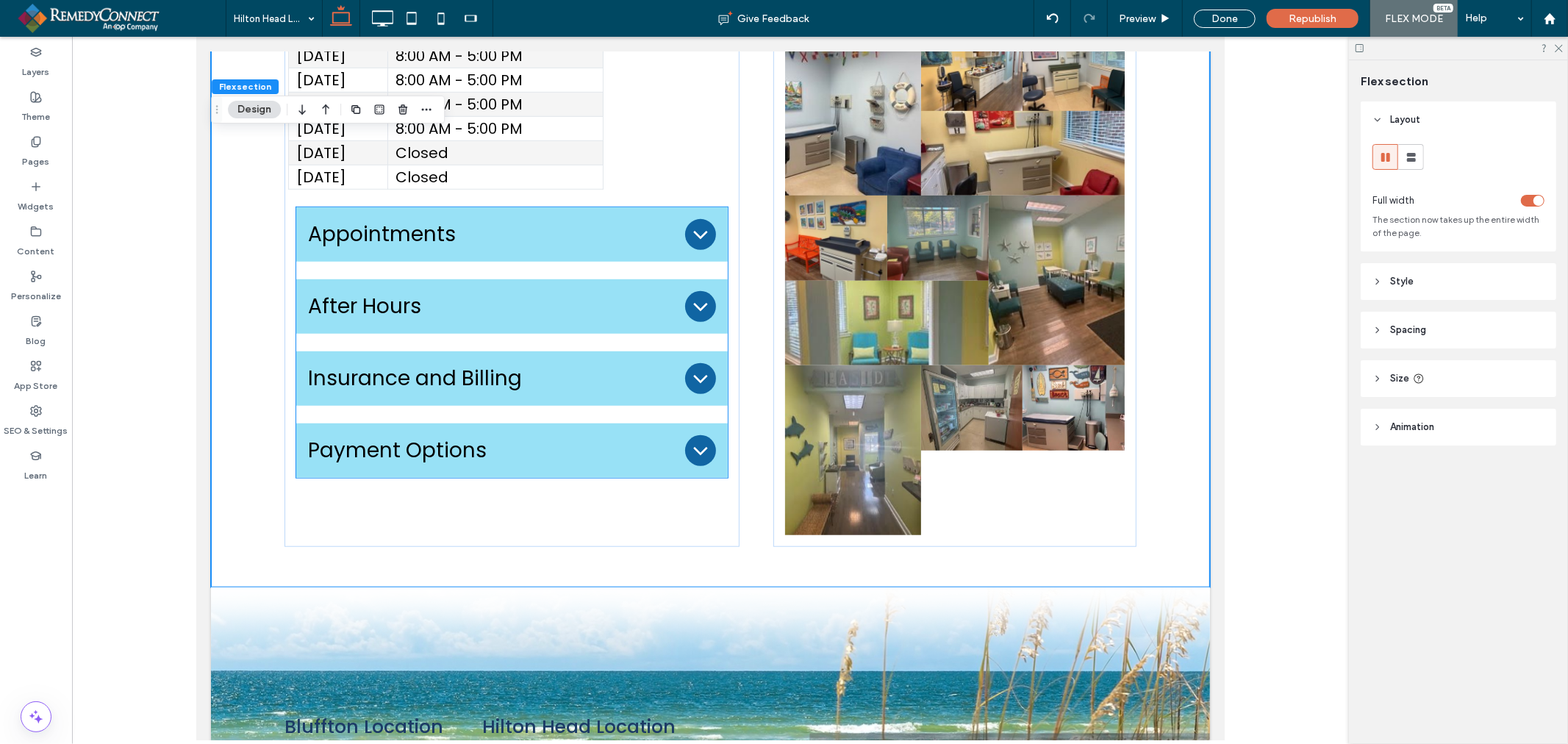
click at [582, 218] on span "Appointments" at bounding box center [492, 233] width 371 height 31
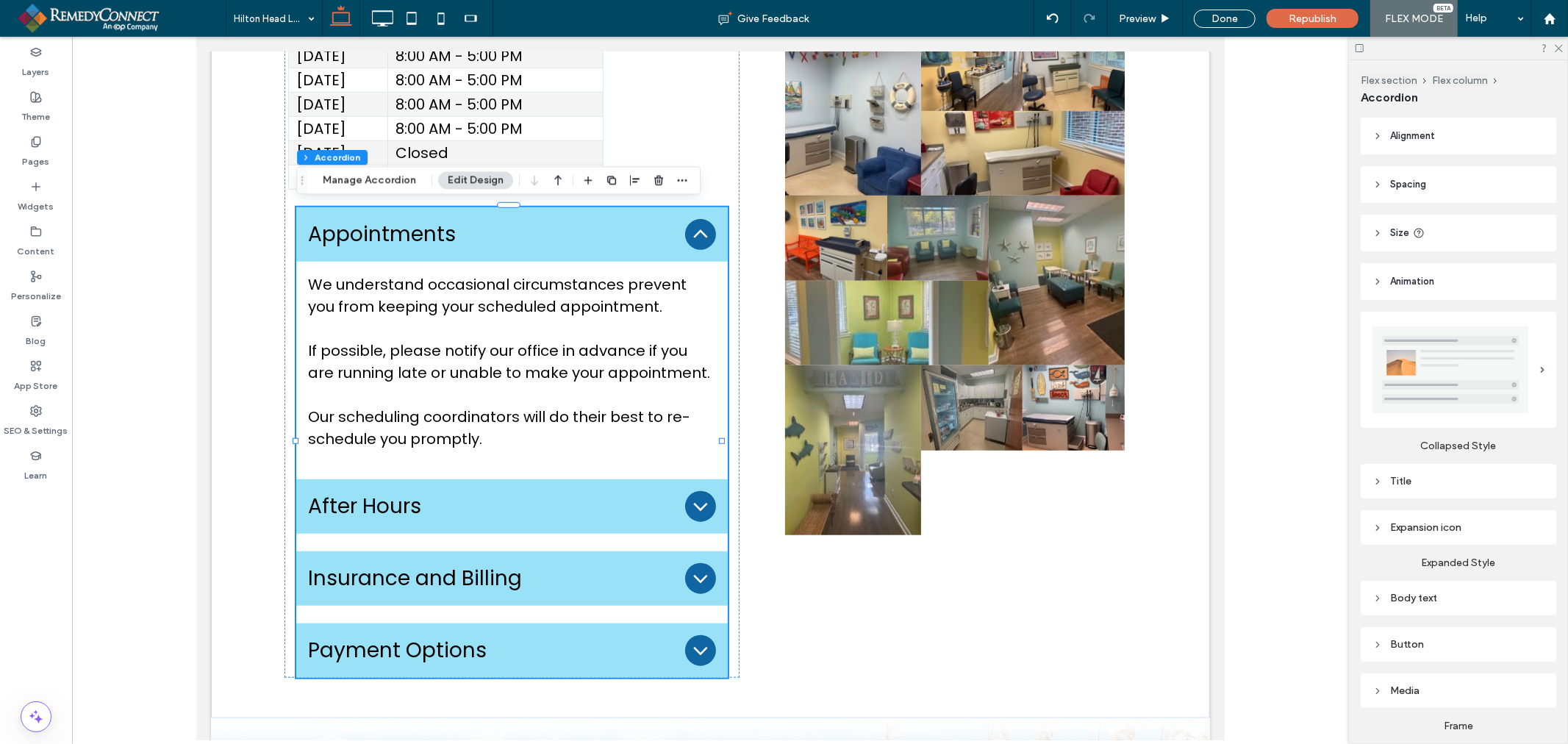
click at [1399, 189] on span "Spacing" at bounding box center [1408, 184] width 36 height 15
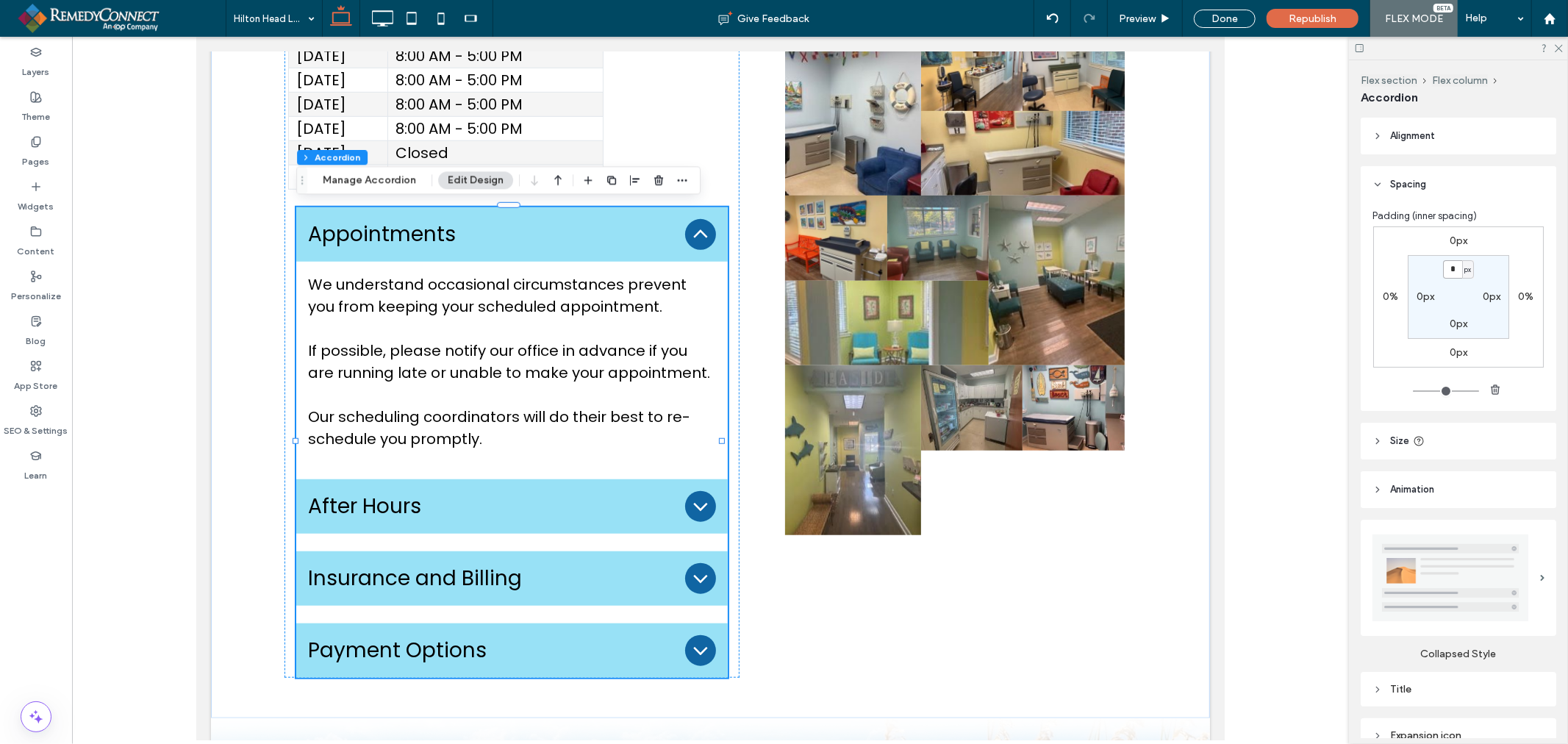
click at [1453, 266] on input "*" at bounding box center [1452, 269] width 19 height 19
click at [1464, 271] on span "px" at bounding box center [1467, 270] width 7 height 15
click at [1465, 311] on div "%" at bounding box center [1459, 317] width 20 height 26
click at [1453, 268] on input "*" at bounding box center [1452, 269] width 19 height 19
type input "*"
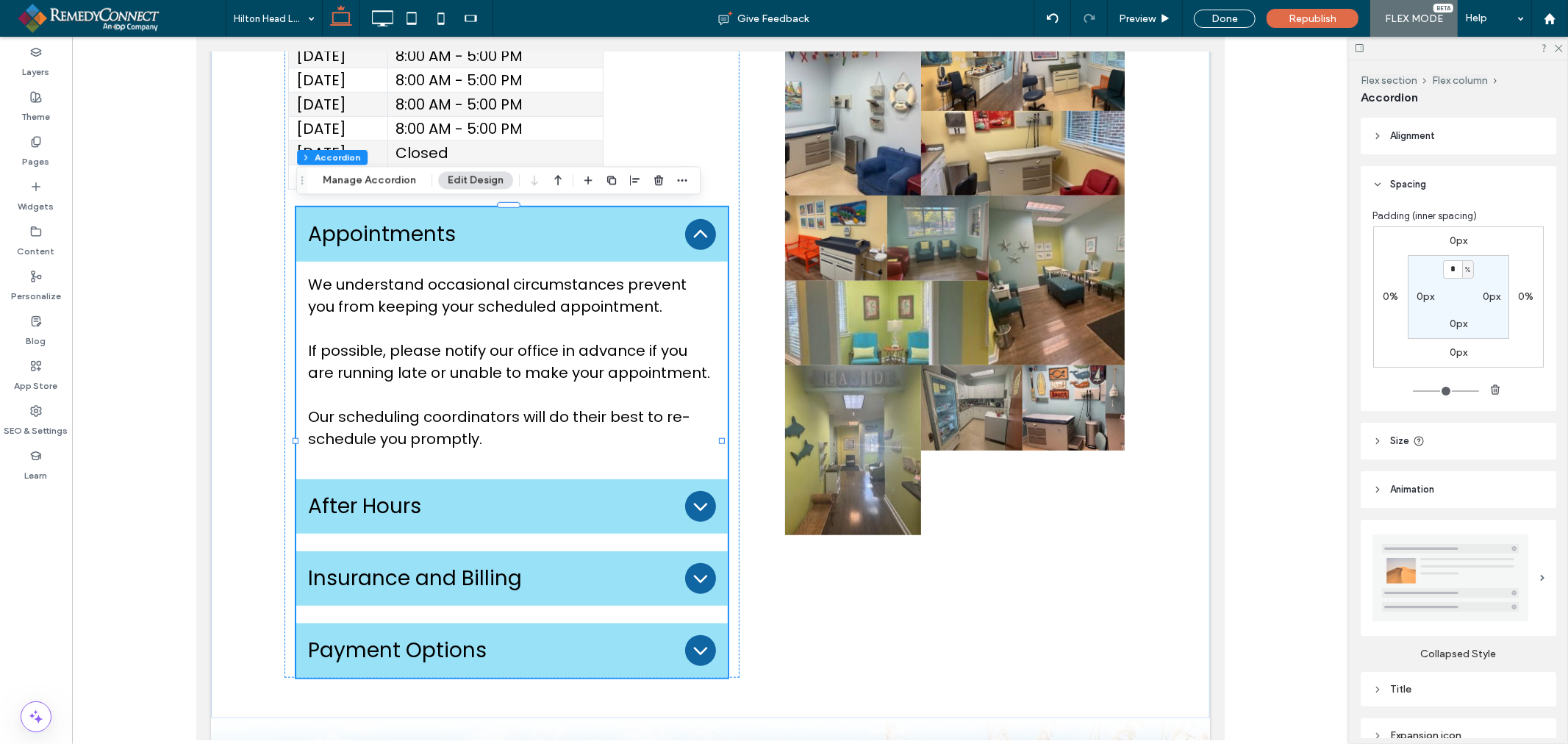
type input "*"
click at [1503, 207] on div "Padding (inner spacing) 0px 0% 0px 0% * % 0px 0px 0px" at bounding box center [1458, 308] width 196 height 208
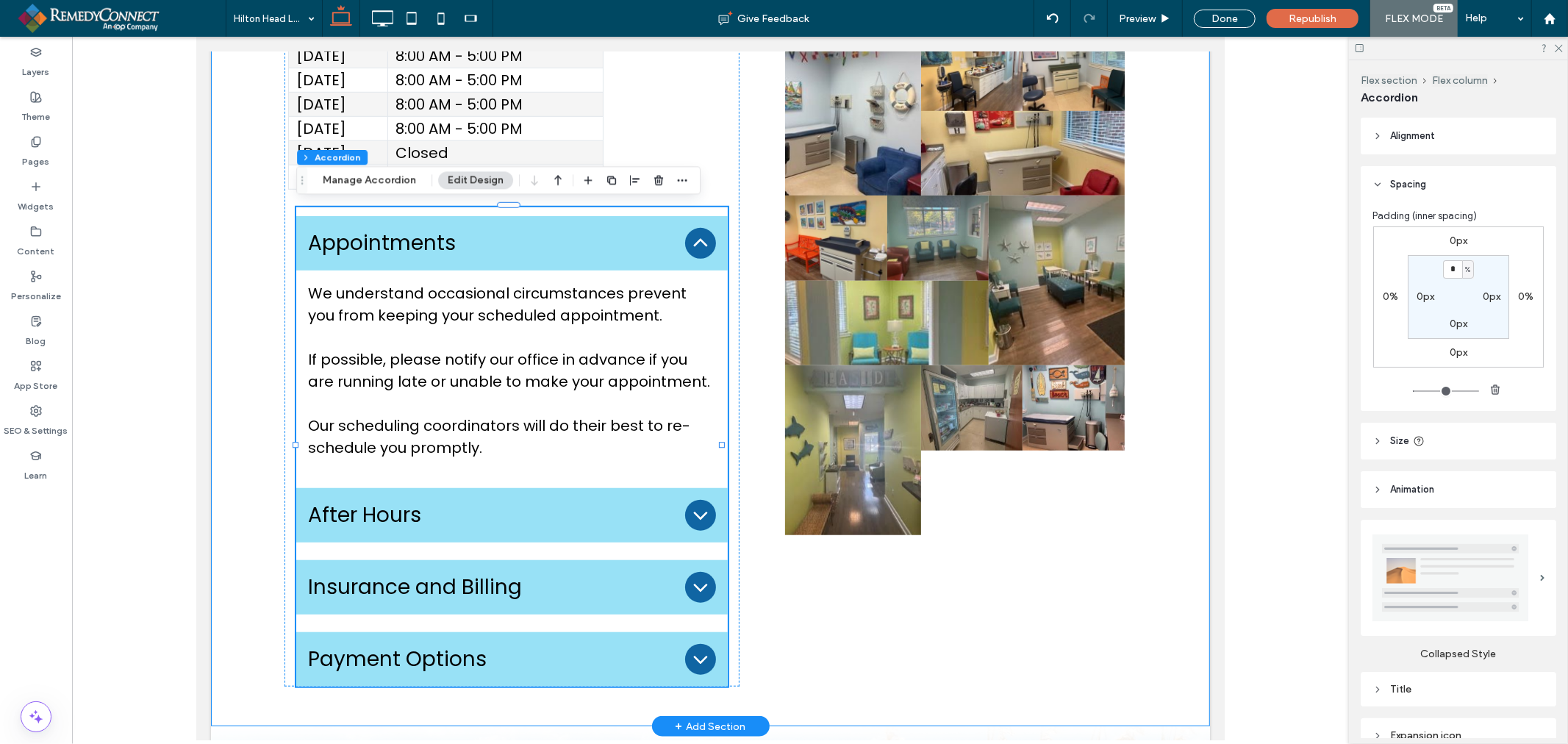
click at [1179, 596] on div "Our Address 15 Hospital Center Commons, Suite G Hilton Head Island, SC 29926 Co…" at bounding box center [709, 108] width 999 height 1234
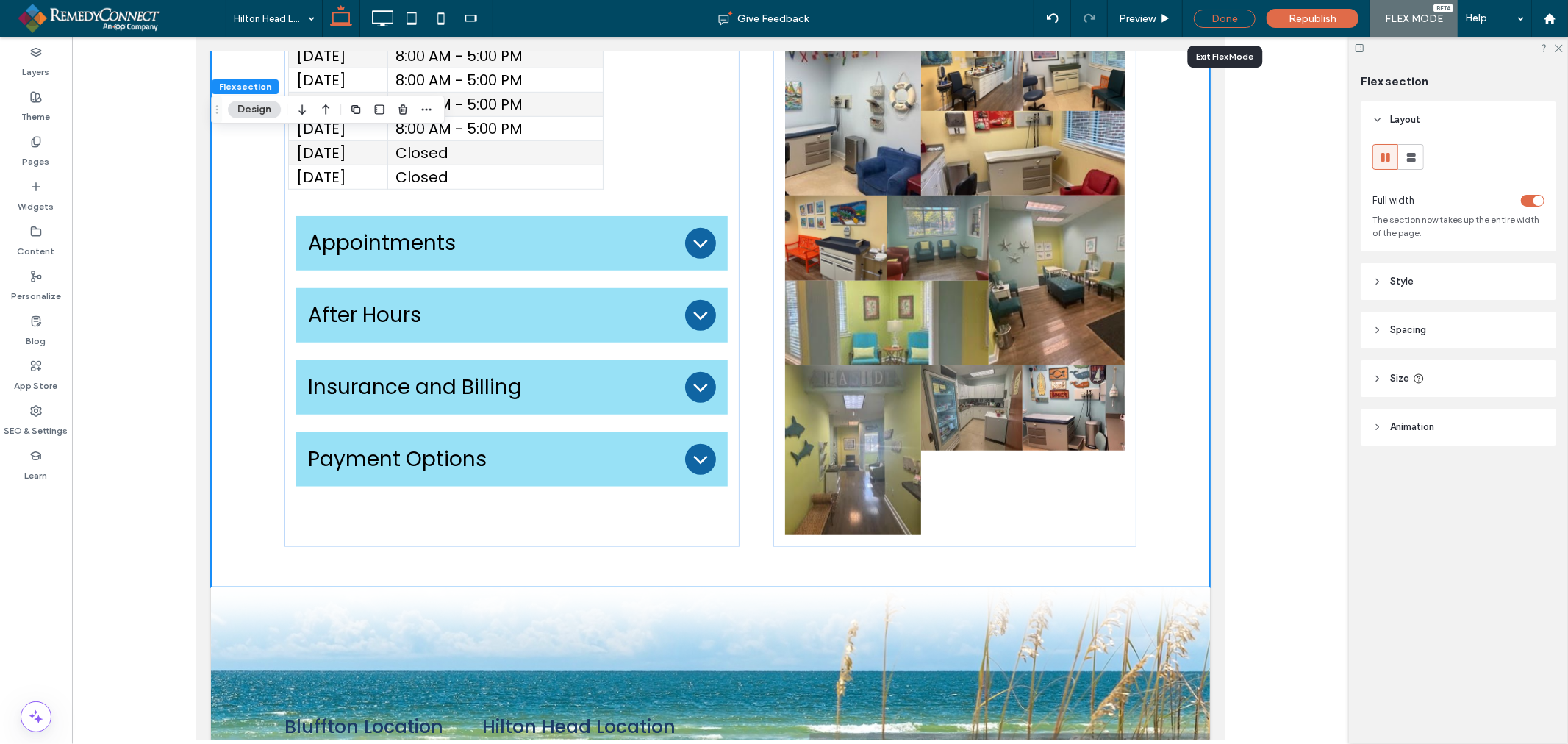
click at [1240, 16] on div "Done" at bounding box center [1224, 19] width 61 height 19
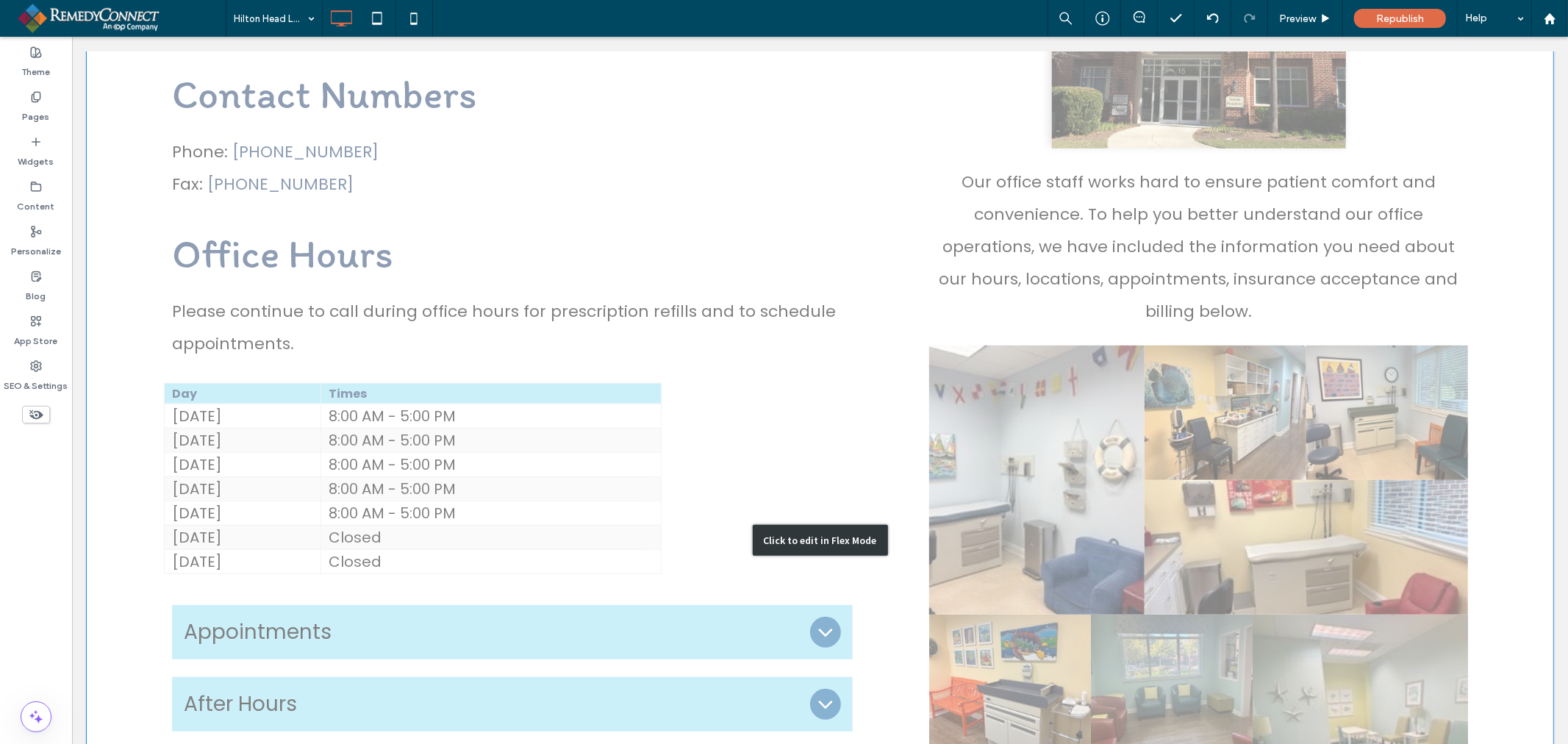
scroll to position [524, 0]
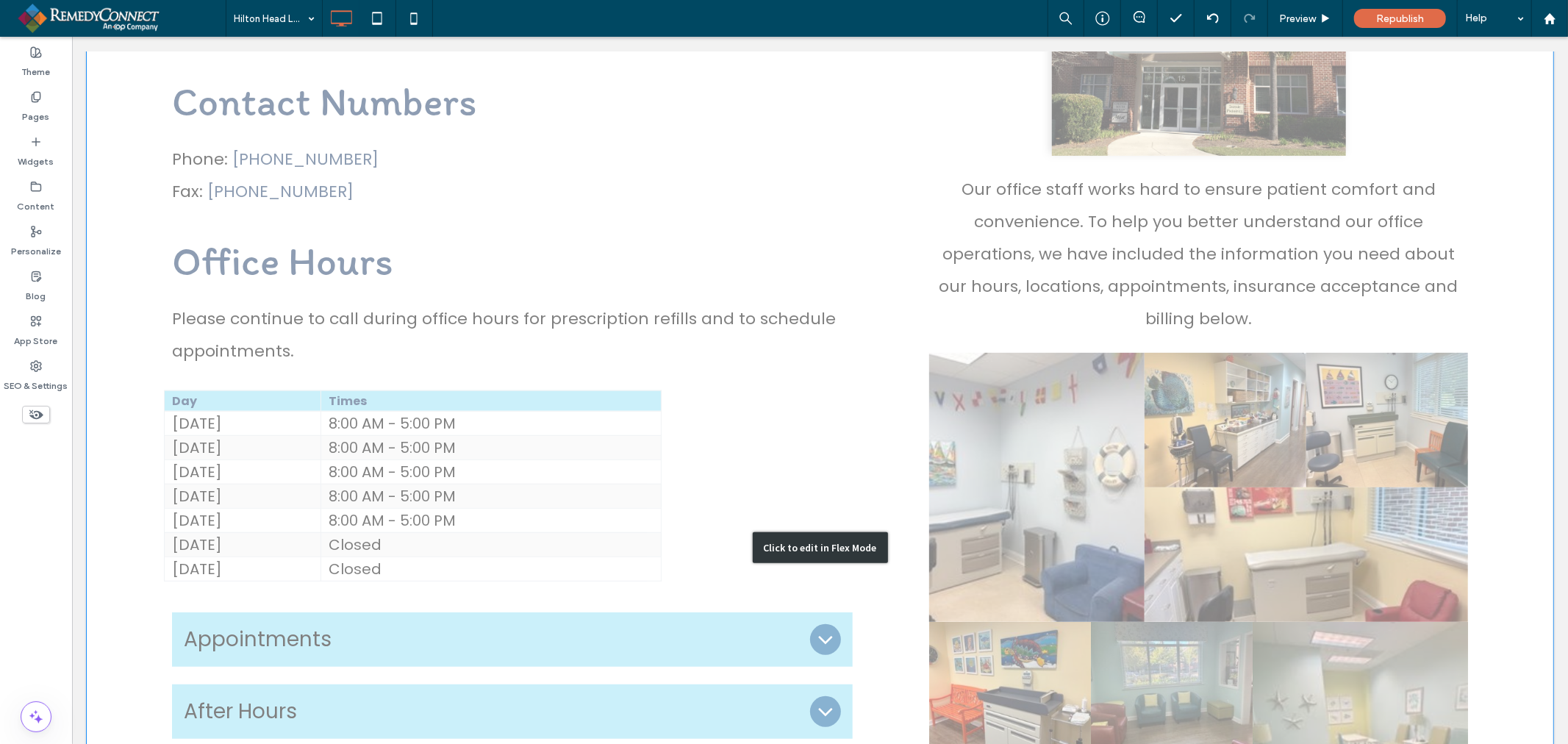
click at [1220, 468] on div "Click to edit in Flex Mode" at bounding box center [819, 548] width 1466 height 1367
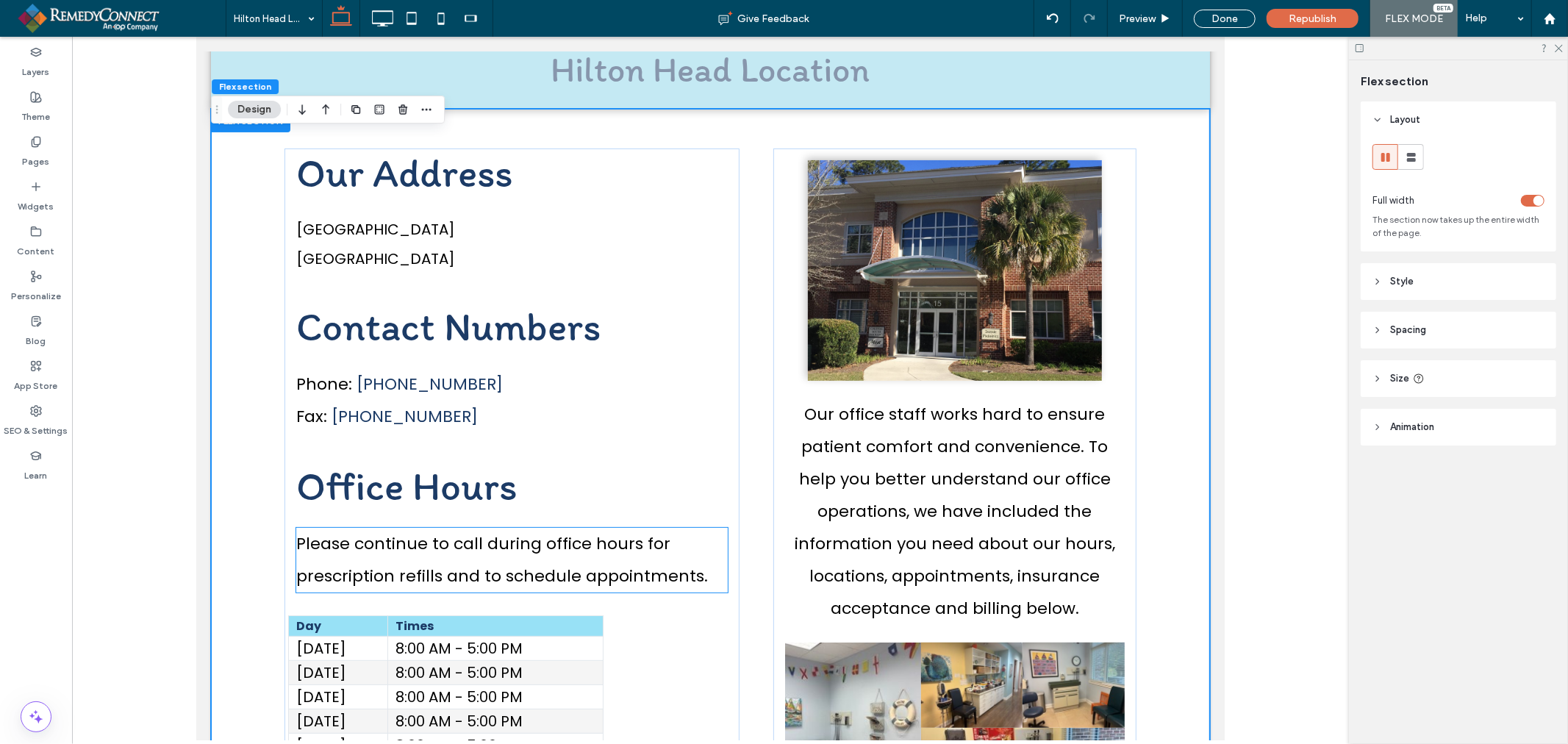
scroll to position [561, 0]
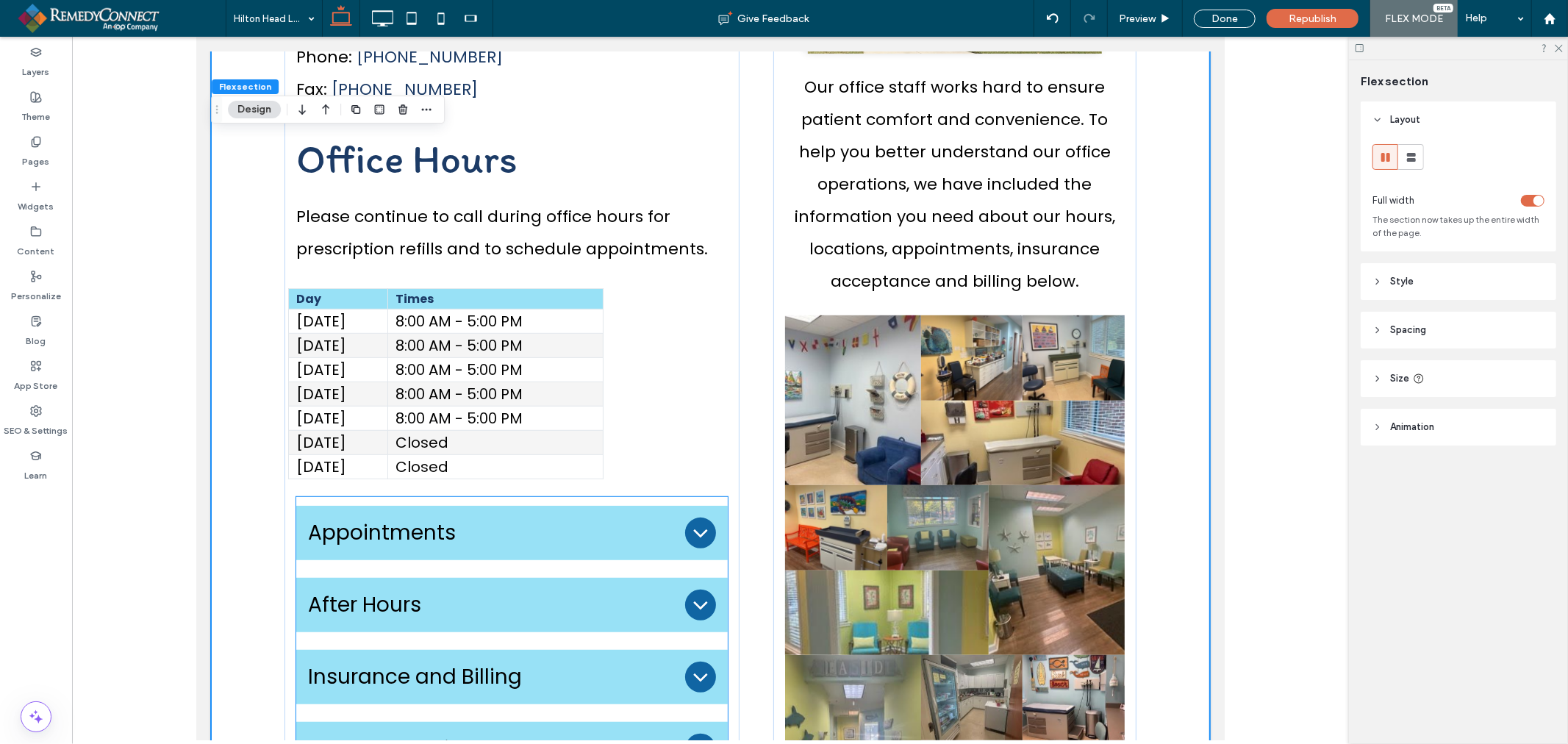
click at [556, 506] on div "Appointments" at bounding box center [511, 532] width 432 height 55
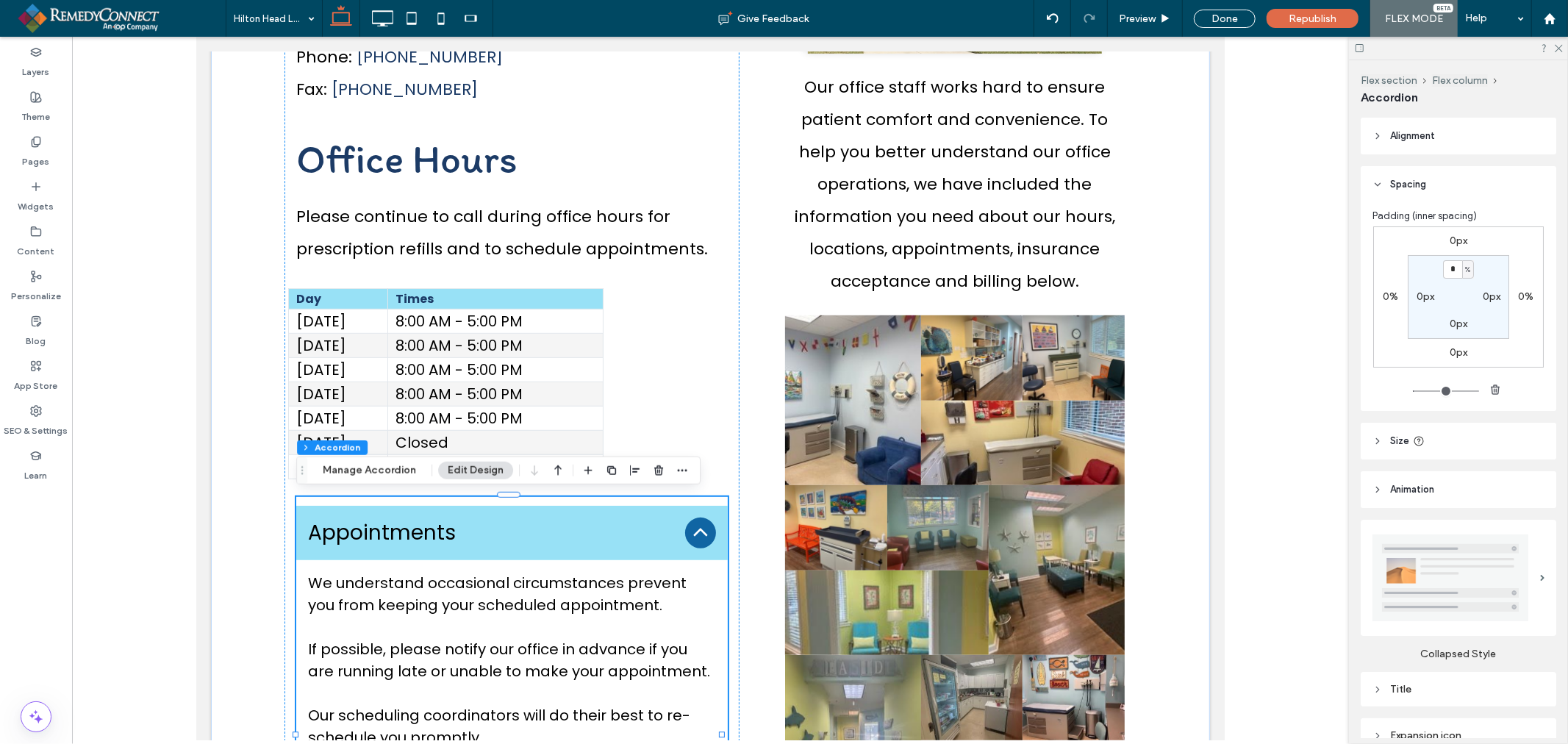
click at [1456, 238] on label "0px" at bounding box center [1459, 241] width 18 height 13
type input "*"
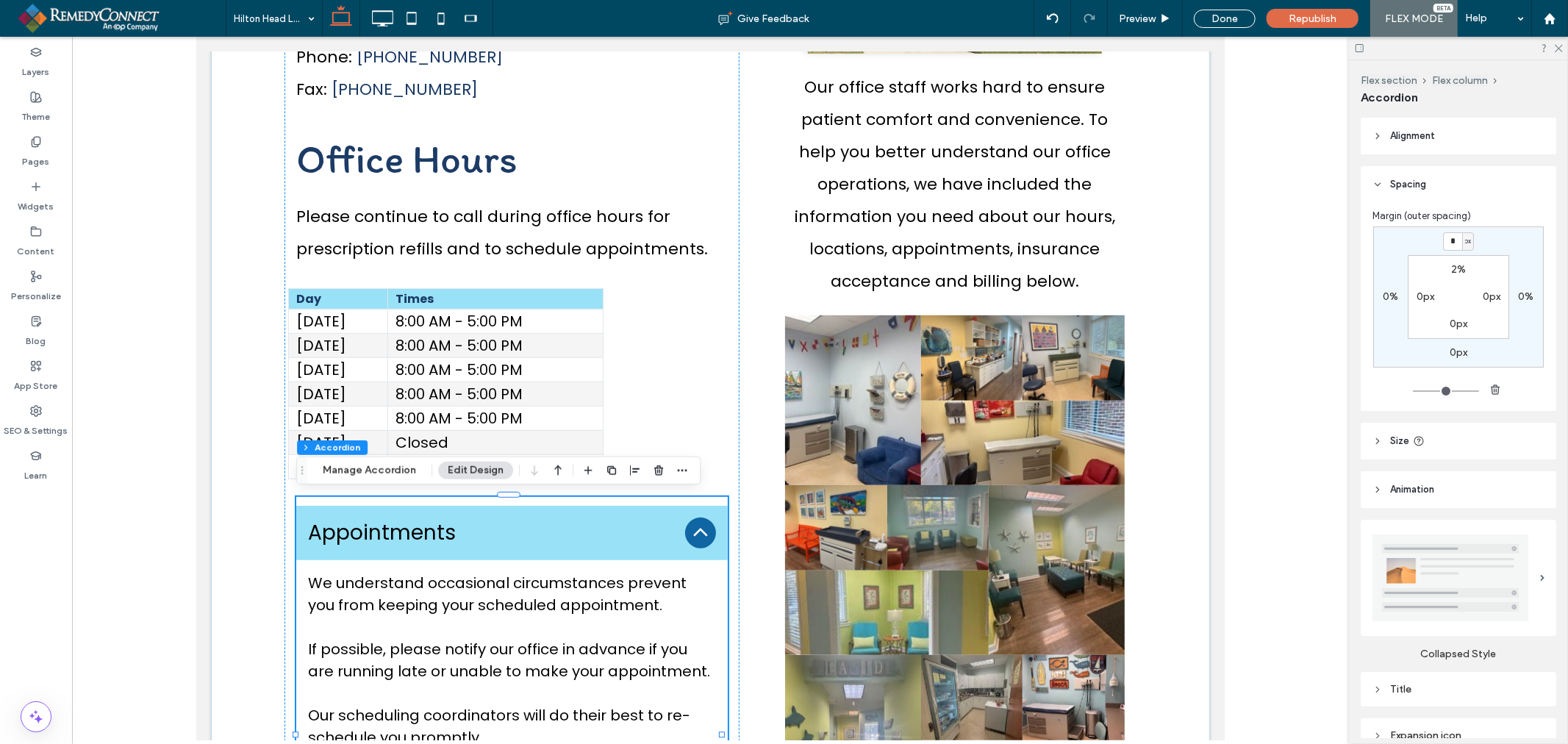
click at [1465, 237] on span "px" at bounding box center [1468, 242] width 7 height 15
click at [1461, 294] on span "%" at bounding box center [1459, 290] width 9 height 15
click at [1451, 236] on input "*" at bounding box center [1452, 242] width 19 height 19
type input "*"
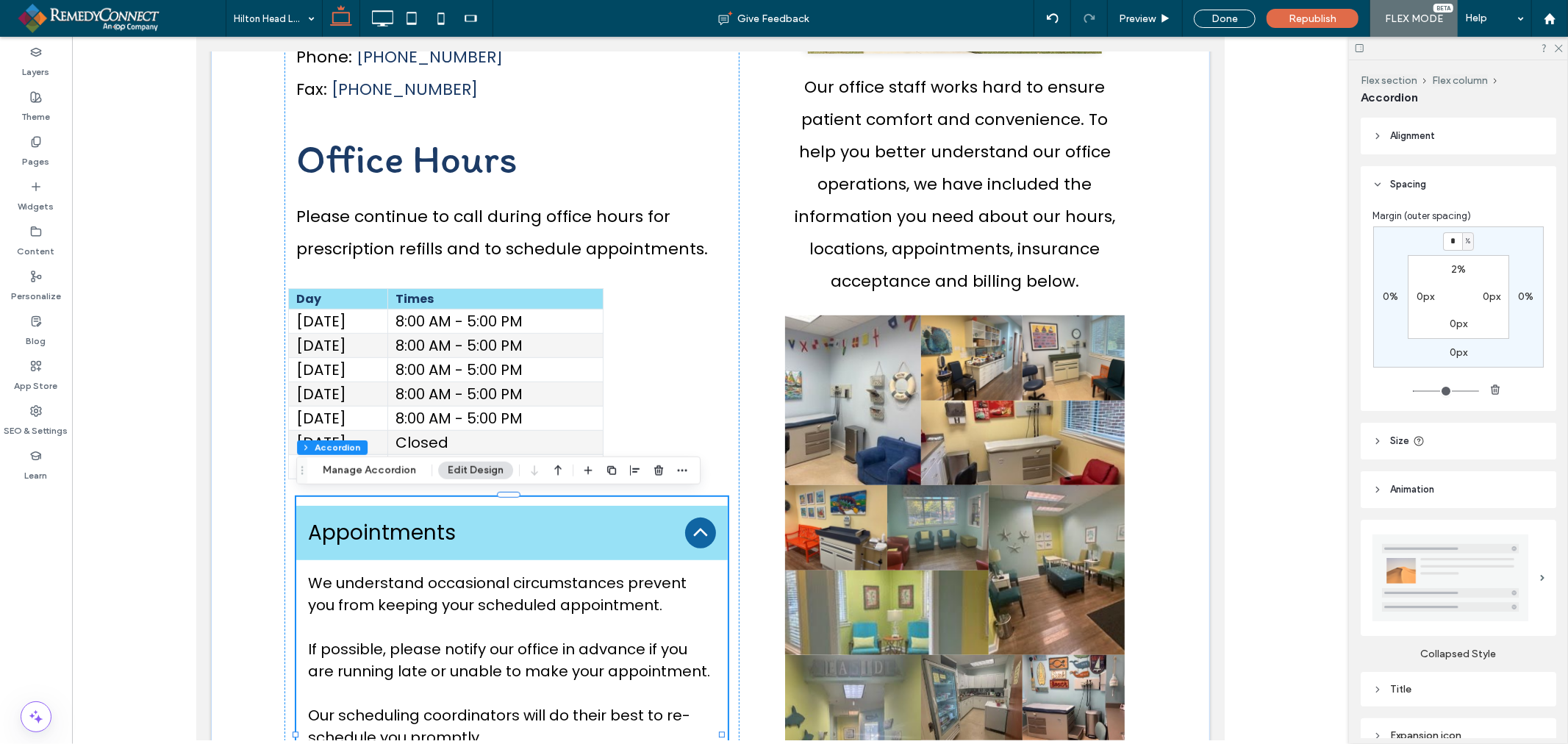
click at [1482, 181] on header "Spacing" at bounding box center [1458, 184] width 196 height 37
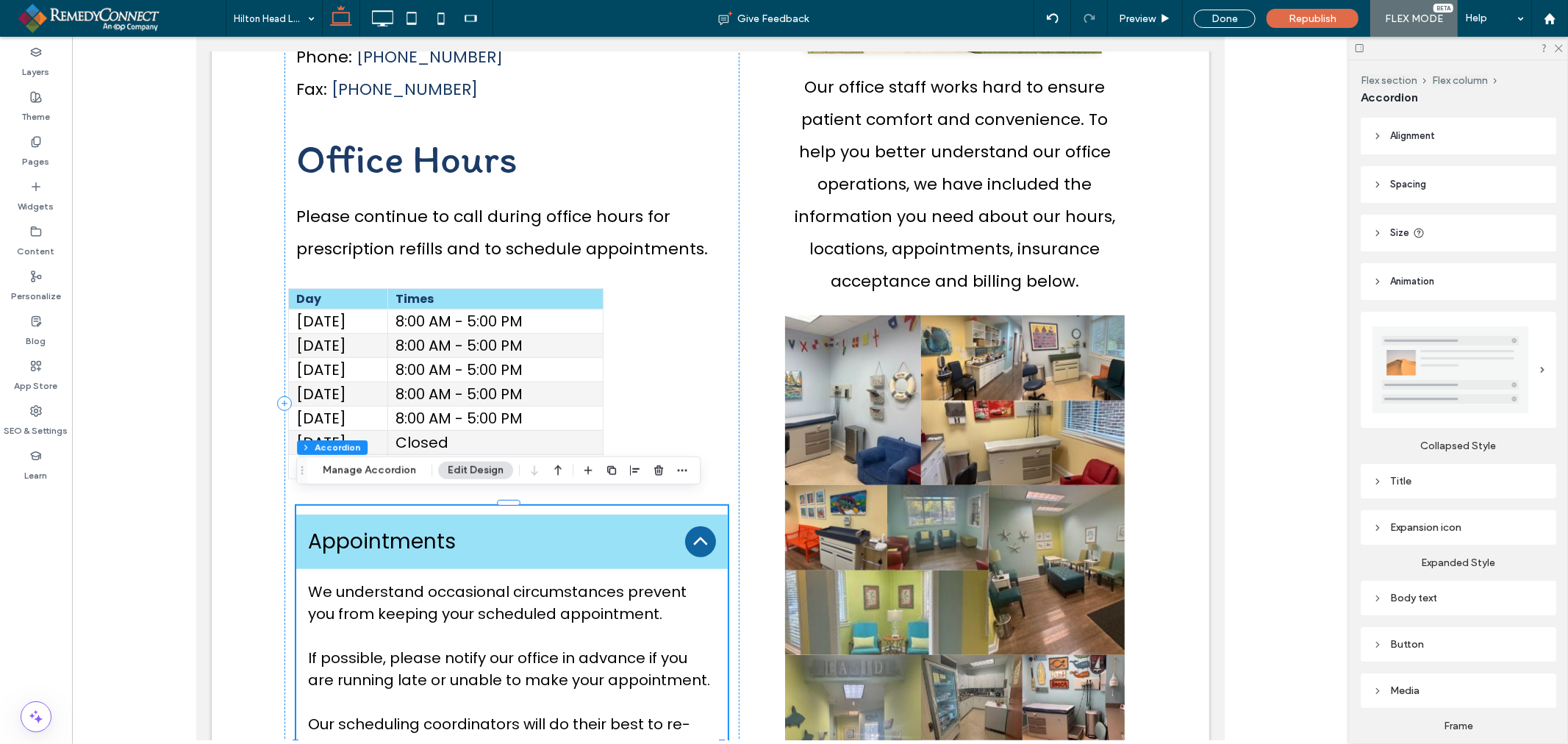
click at [1412, 182] on span "Spacing" at bounding box center [1408, 184] width 36 height 15
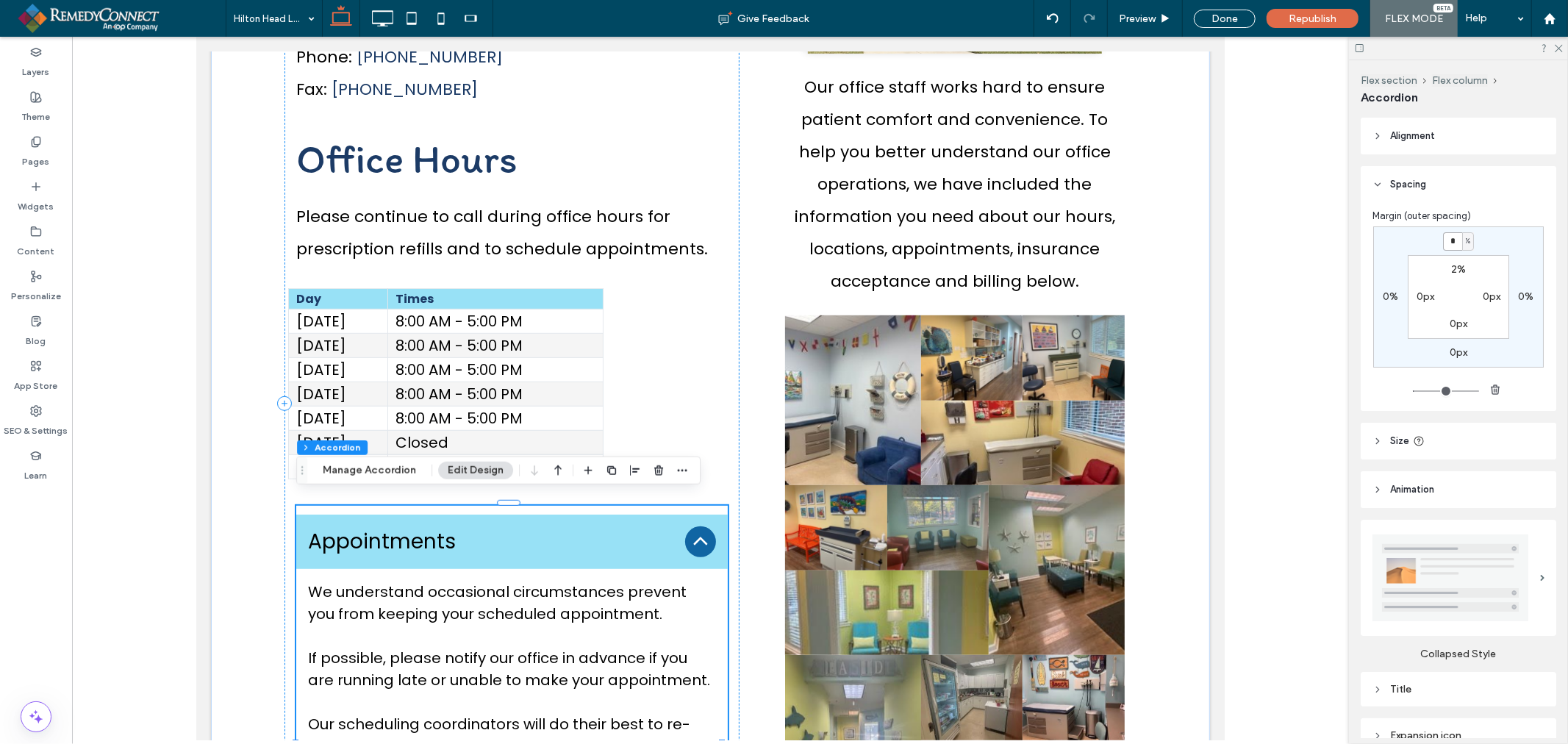
click at [1443, 239] on input "*" at bounding box center [1452, 242] width 19 height 19
type input "**"
click at [1482, 175] on header "Spacing" at bounding box center [1458, 184] width 196 height 37
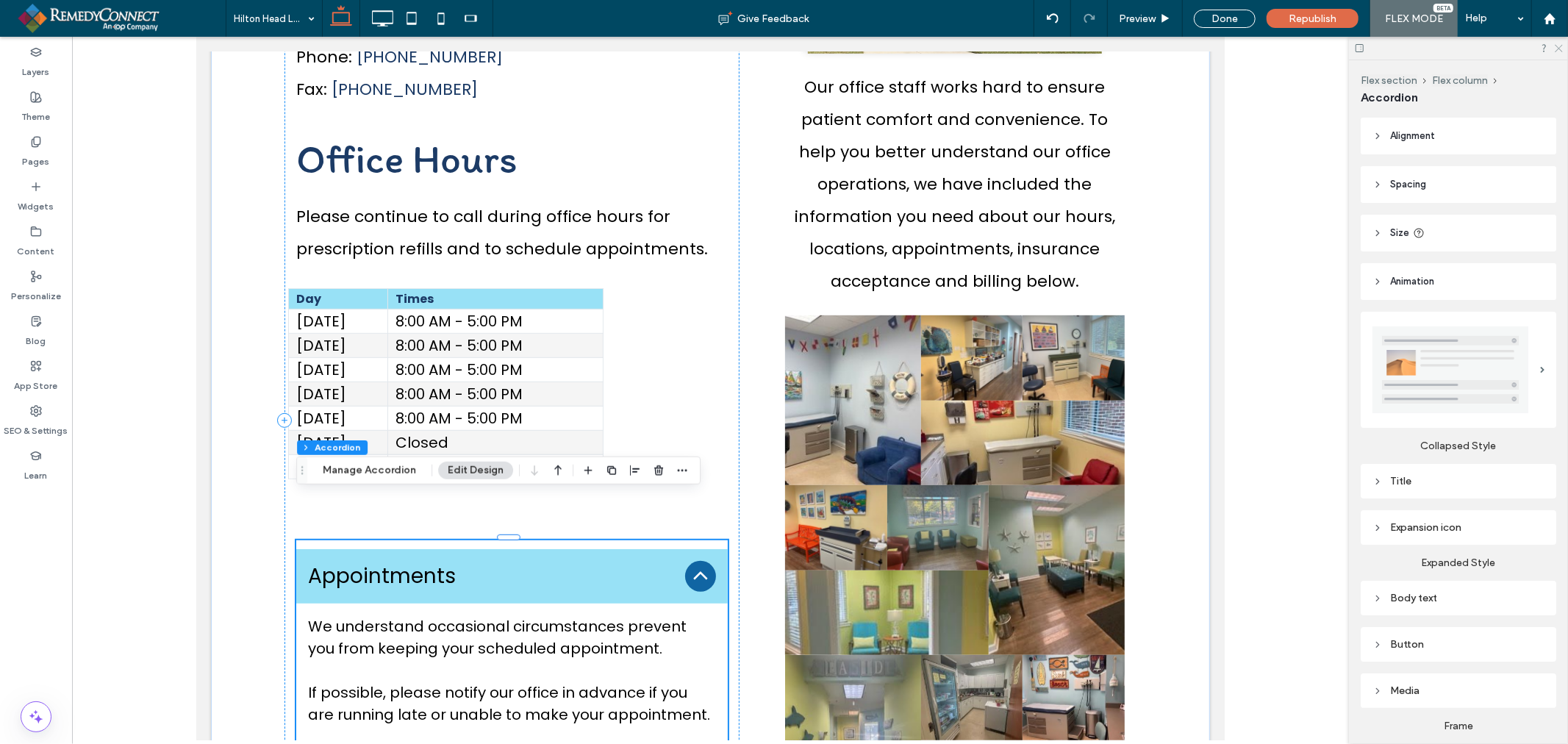
click at [1555, 48] on icon at bounding box center [1558, 47] width 10 height 10
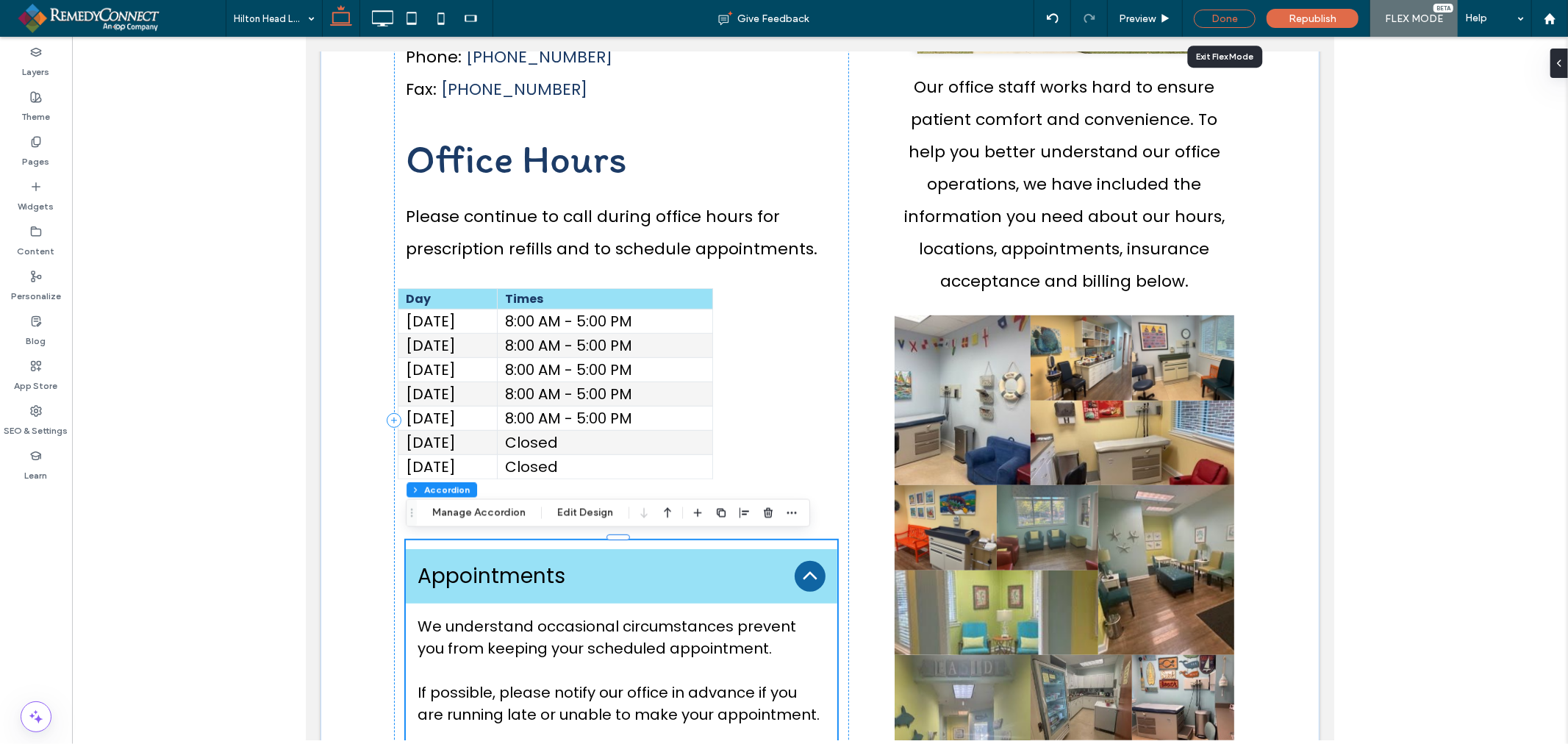
click at [1231, 16] on div "Done" at bounding box center [1224, 19] width 61 height 19
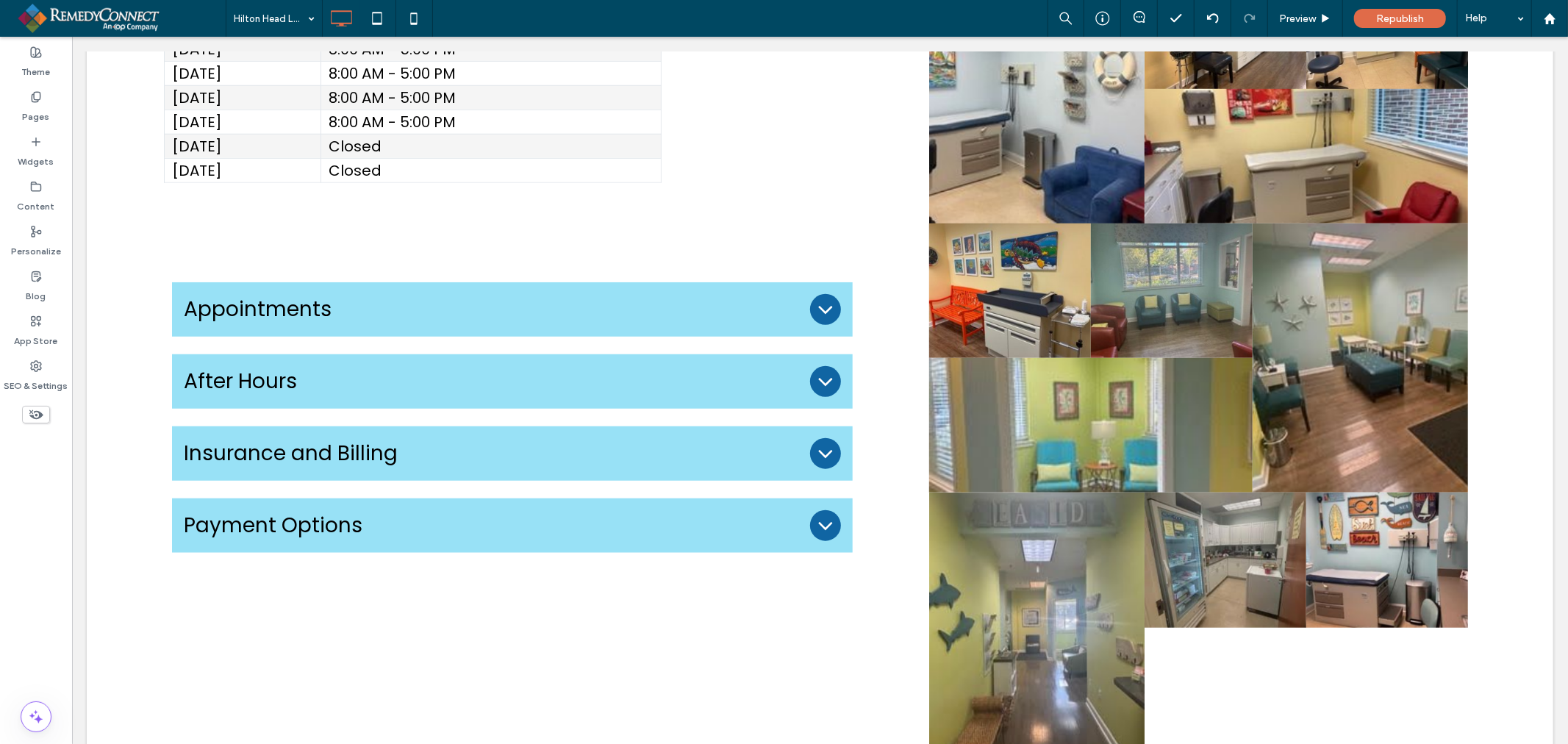
scroll to position [942, 0]
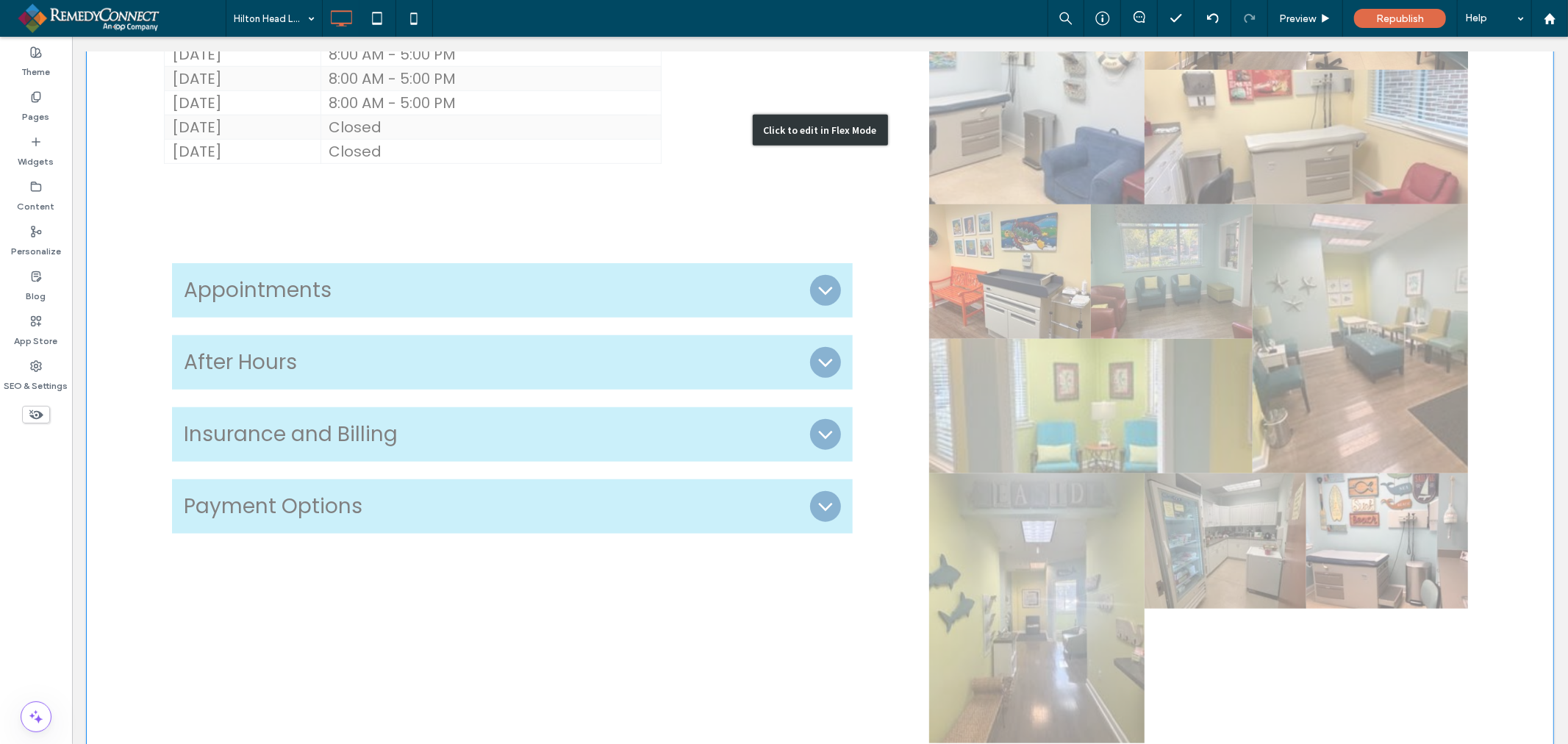
click at [1260, 216] on div "Click to edit in Flex Mode" at bounding box center [819, 130] width 1466 height 1367
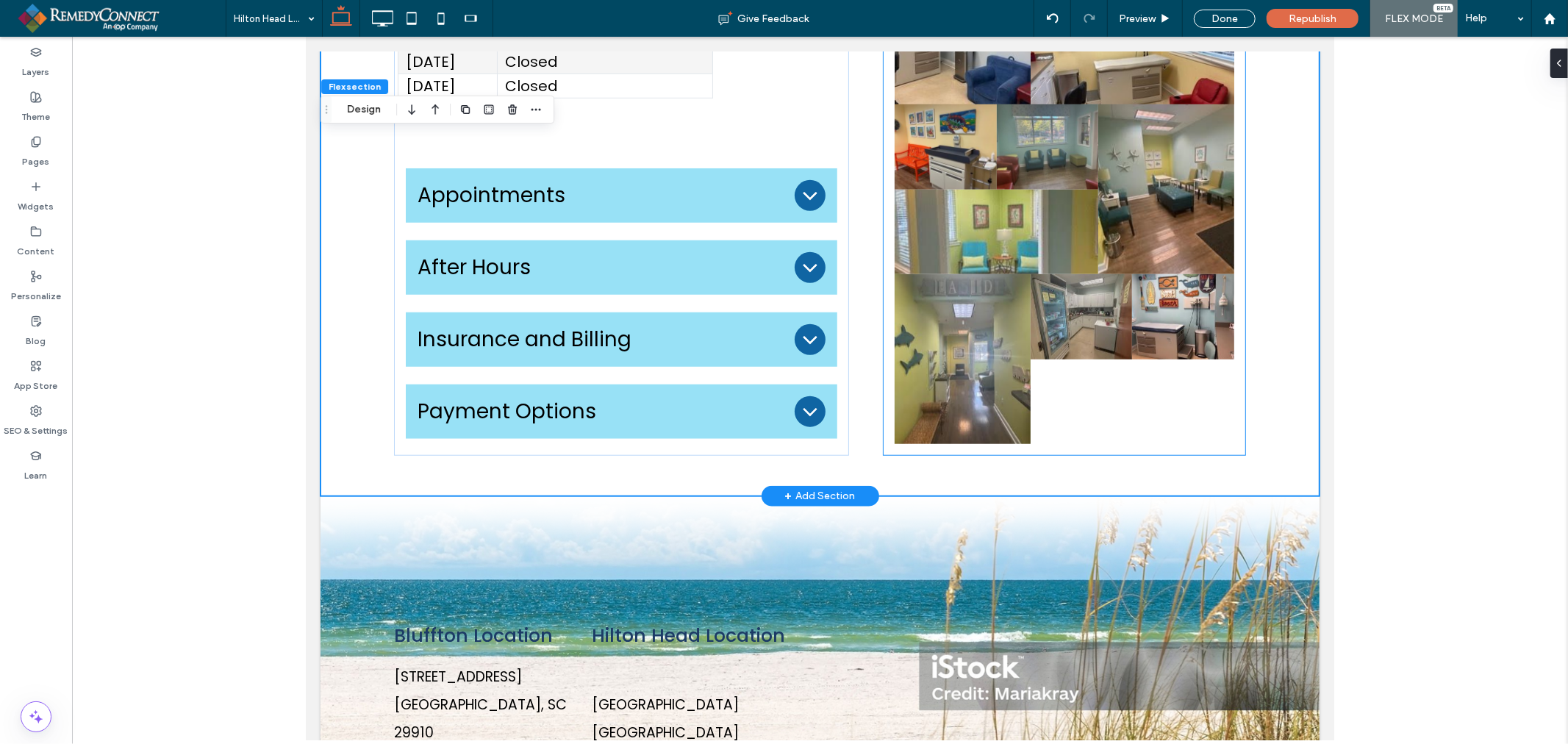
click at [1097, 252] on link at bounding box center [1165, 188] width 136 height 170
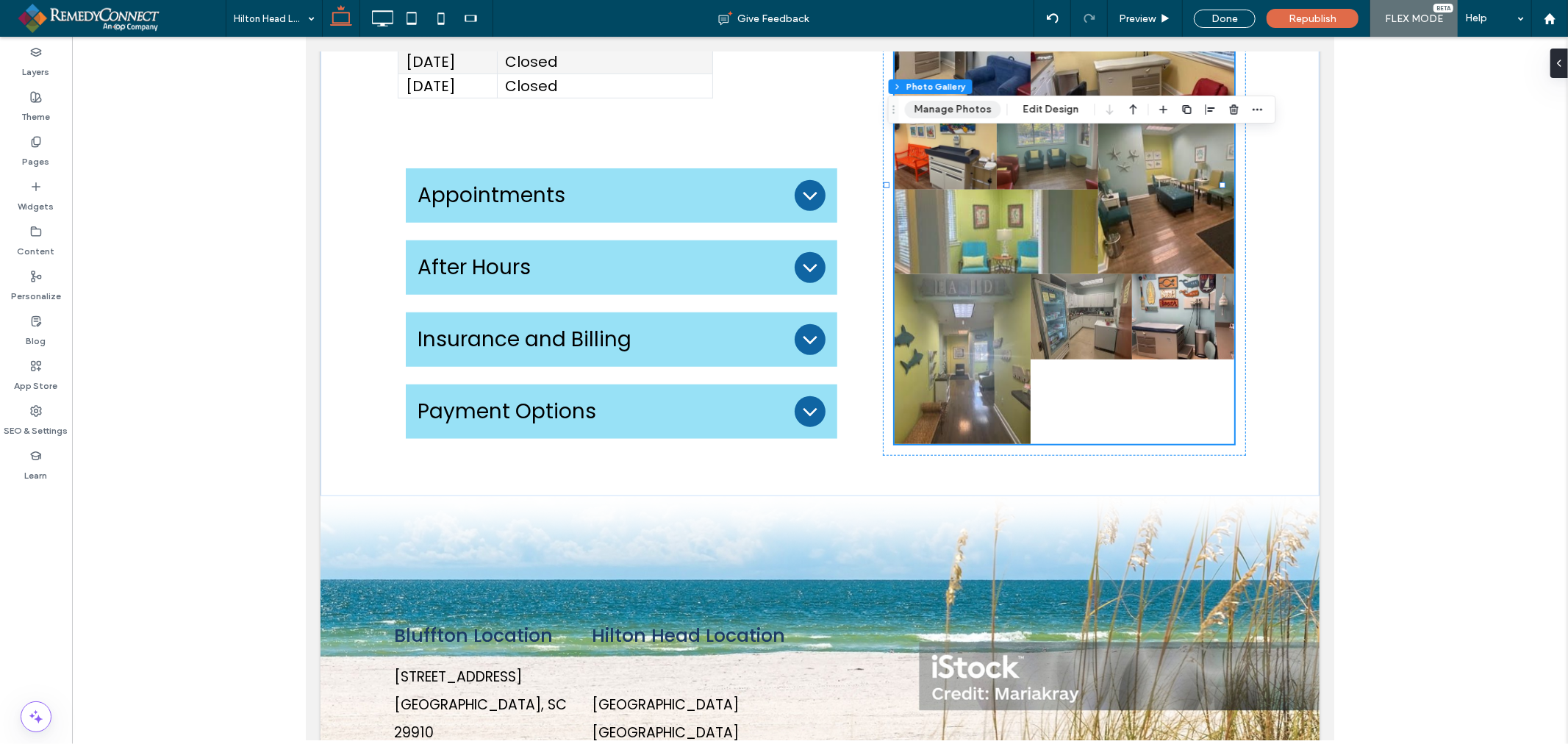
click at [935, 105] on button "Manage Photos" at bounding box center [953, 110] width 96 height 18
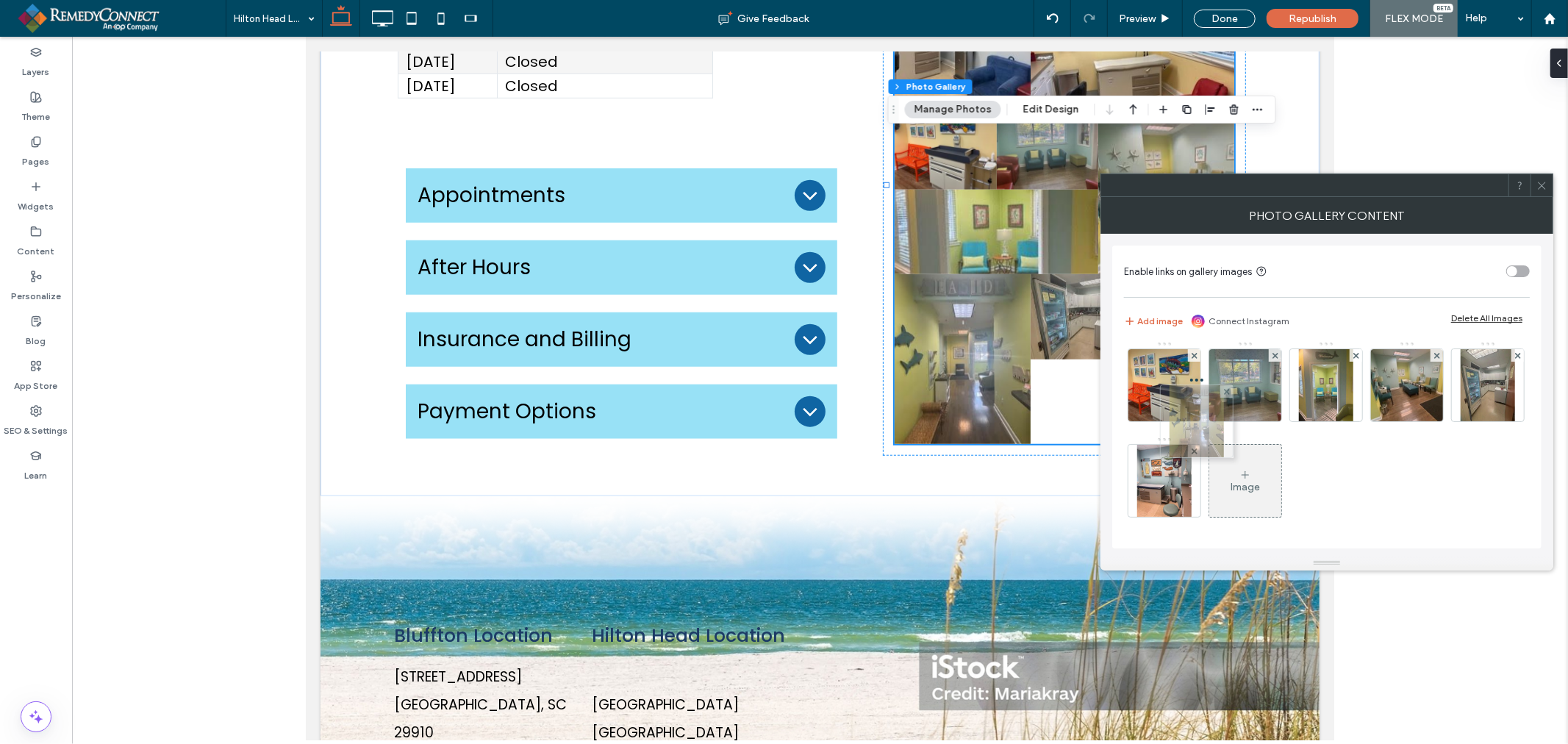
scroll to position [0, 0]
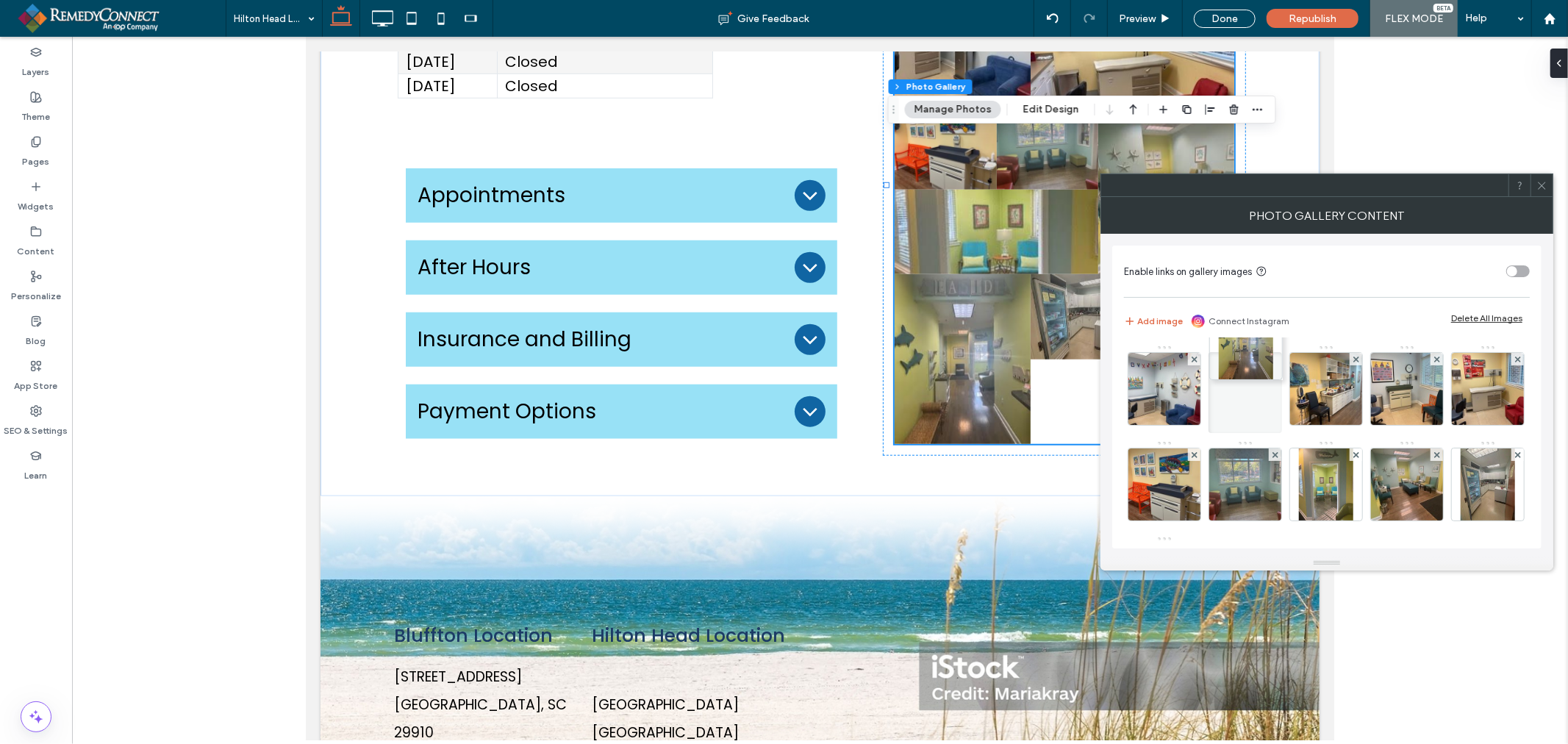
drag, startPoint x: 1162, startPoint y: 476, endPoint x: 1244, endPoint y: 339, distance: 159.7
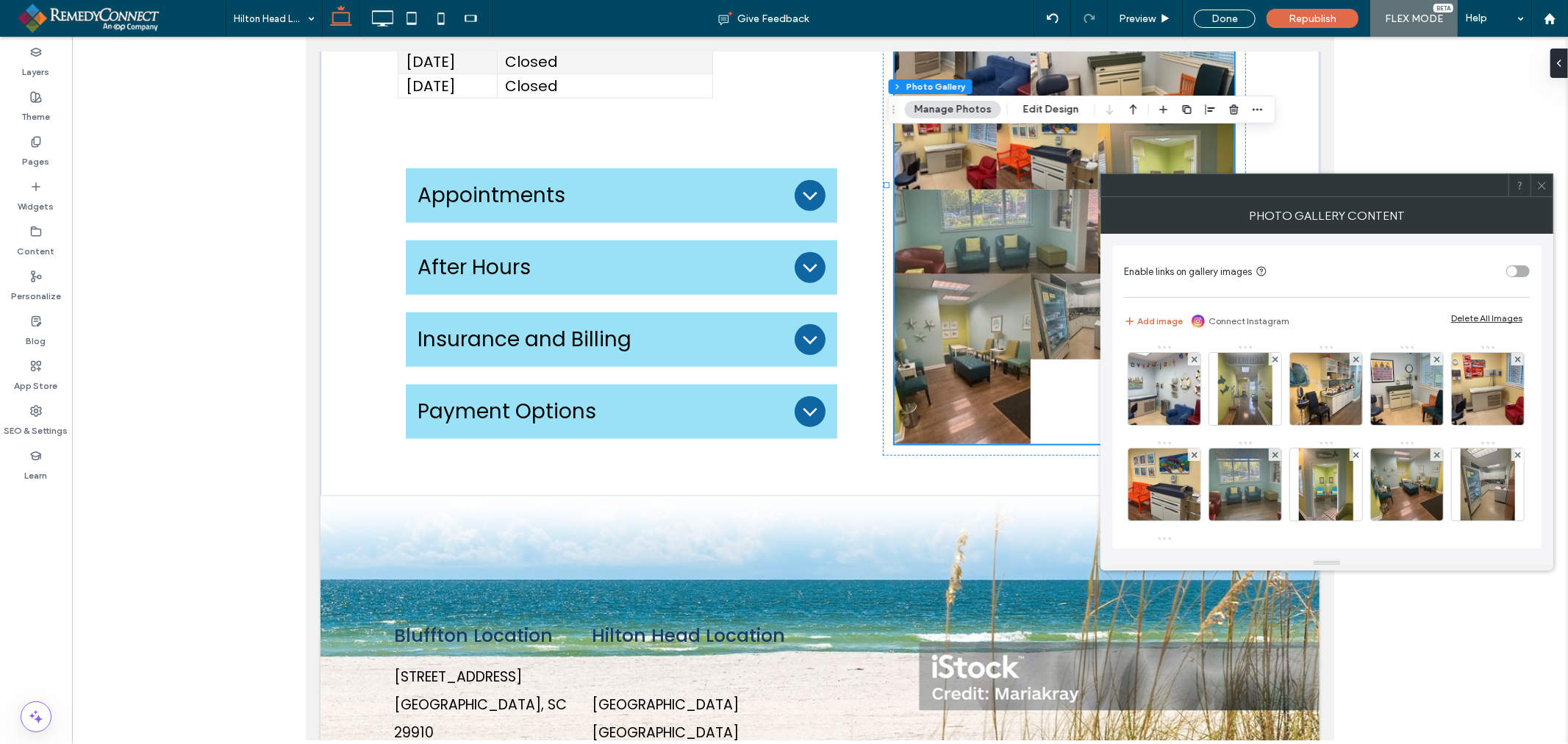
click at [1543, 194] on span at bounding box center [1541, 184] width 11 height 22
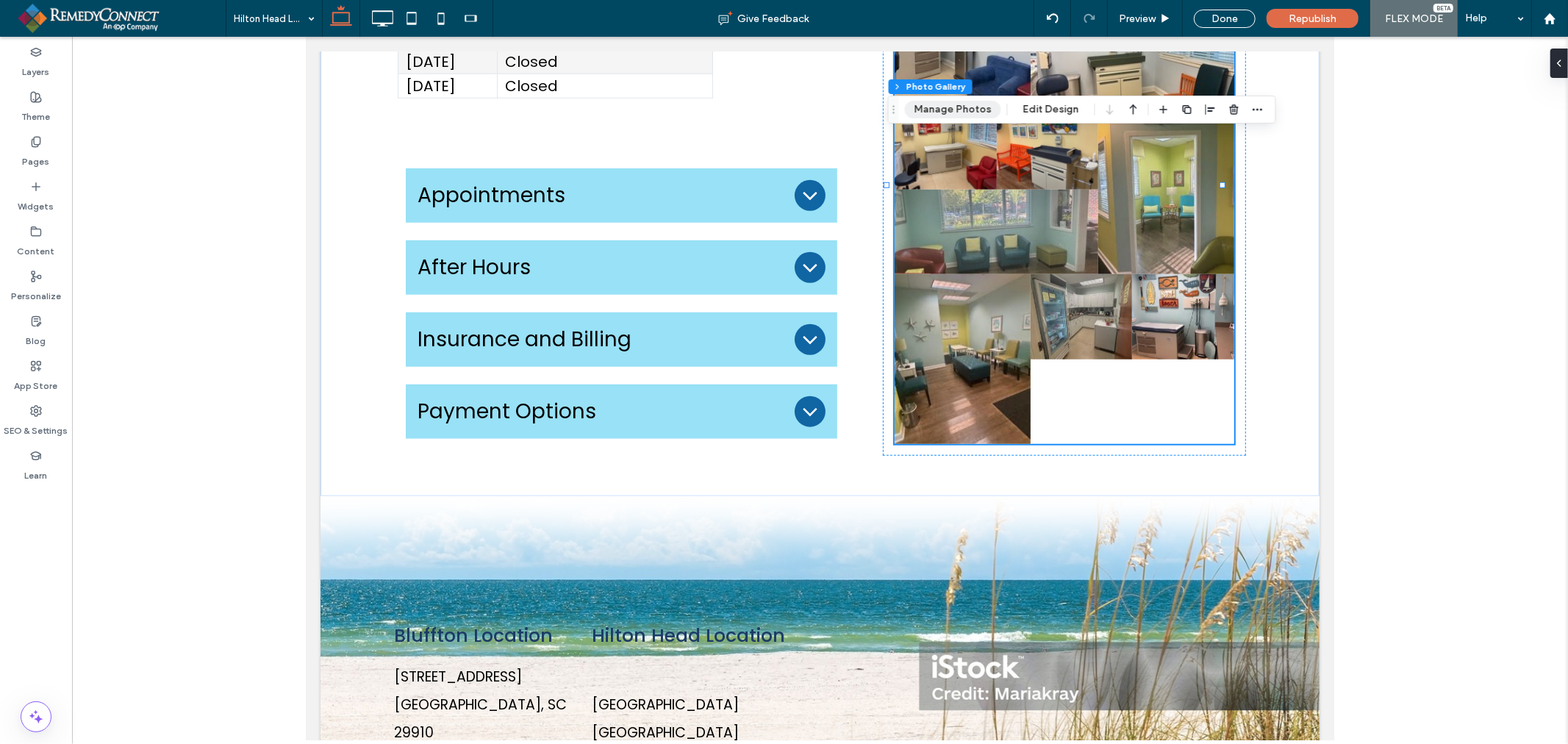
click at [962, 104] on button "Manage Photos" at bounding box center [953, 110] width 96 height 18
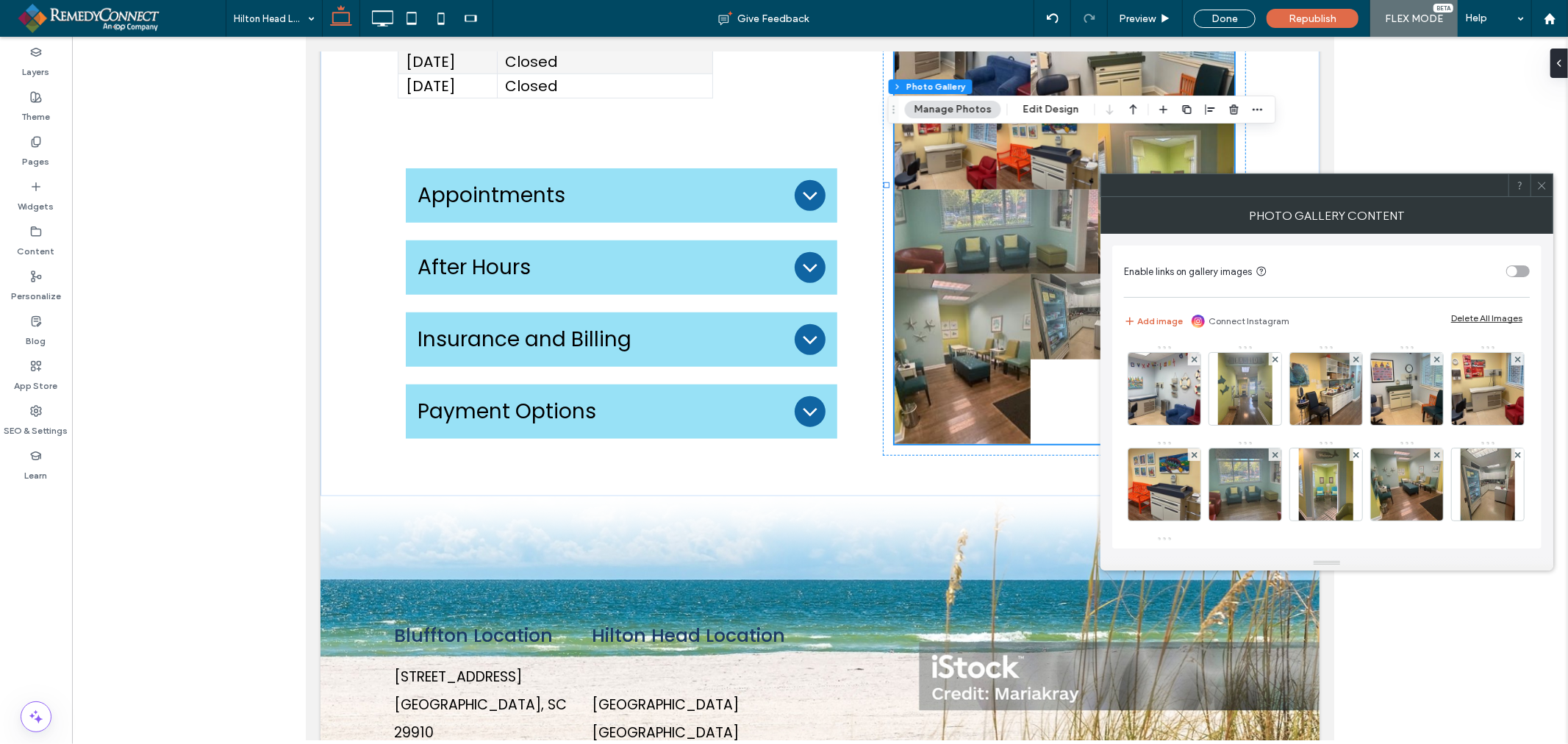
click at [1539, 184] on icon at bounding box center [1541, 185] width 11 height 11
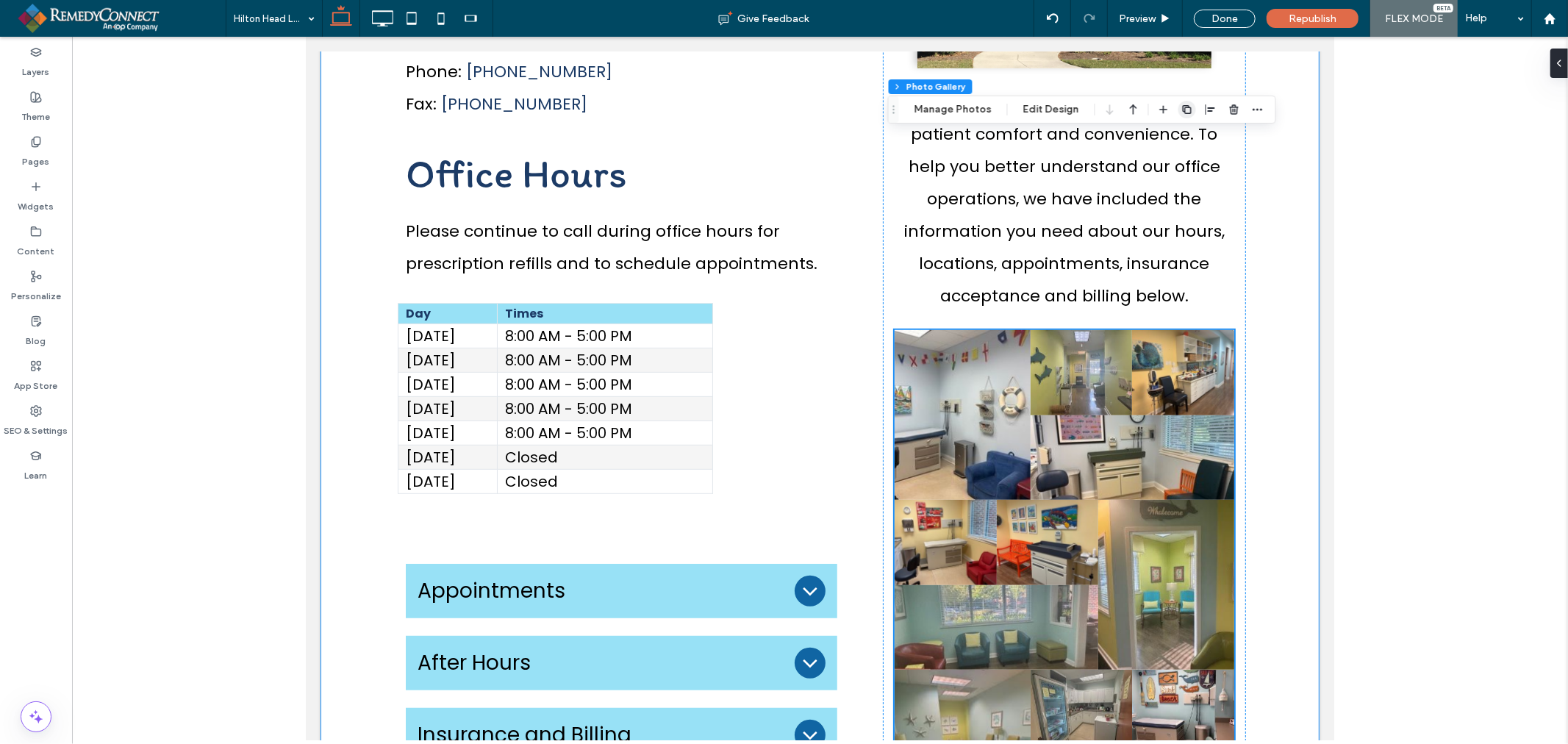
scroll to position [533, 0]
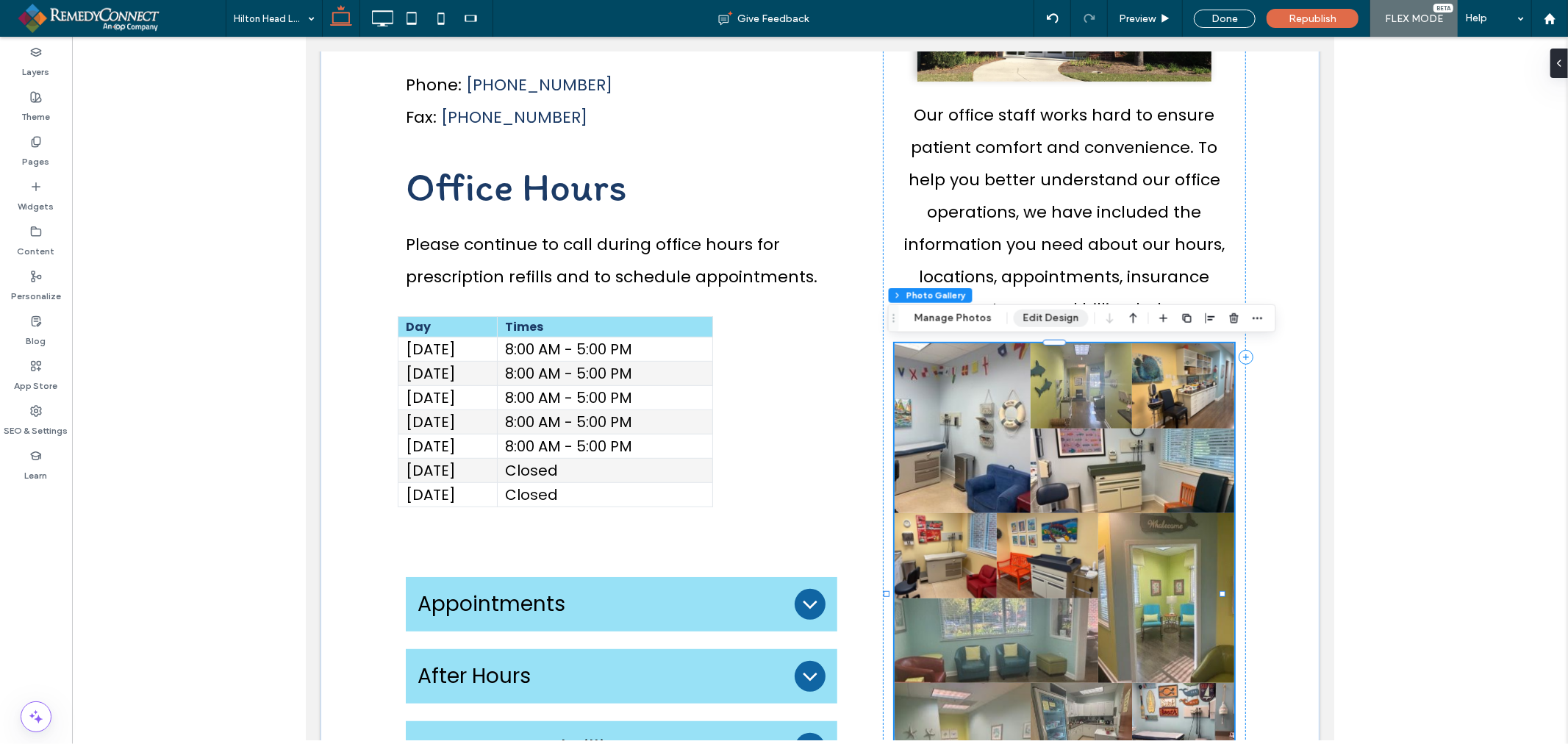
click at [1049, 326] on button "Edit Design" at bounding box center [1051, 319] width 75 height 18
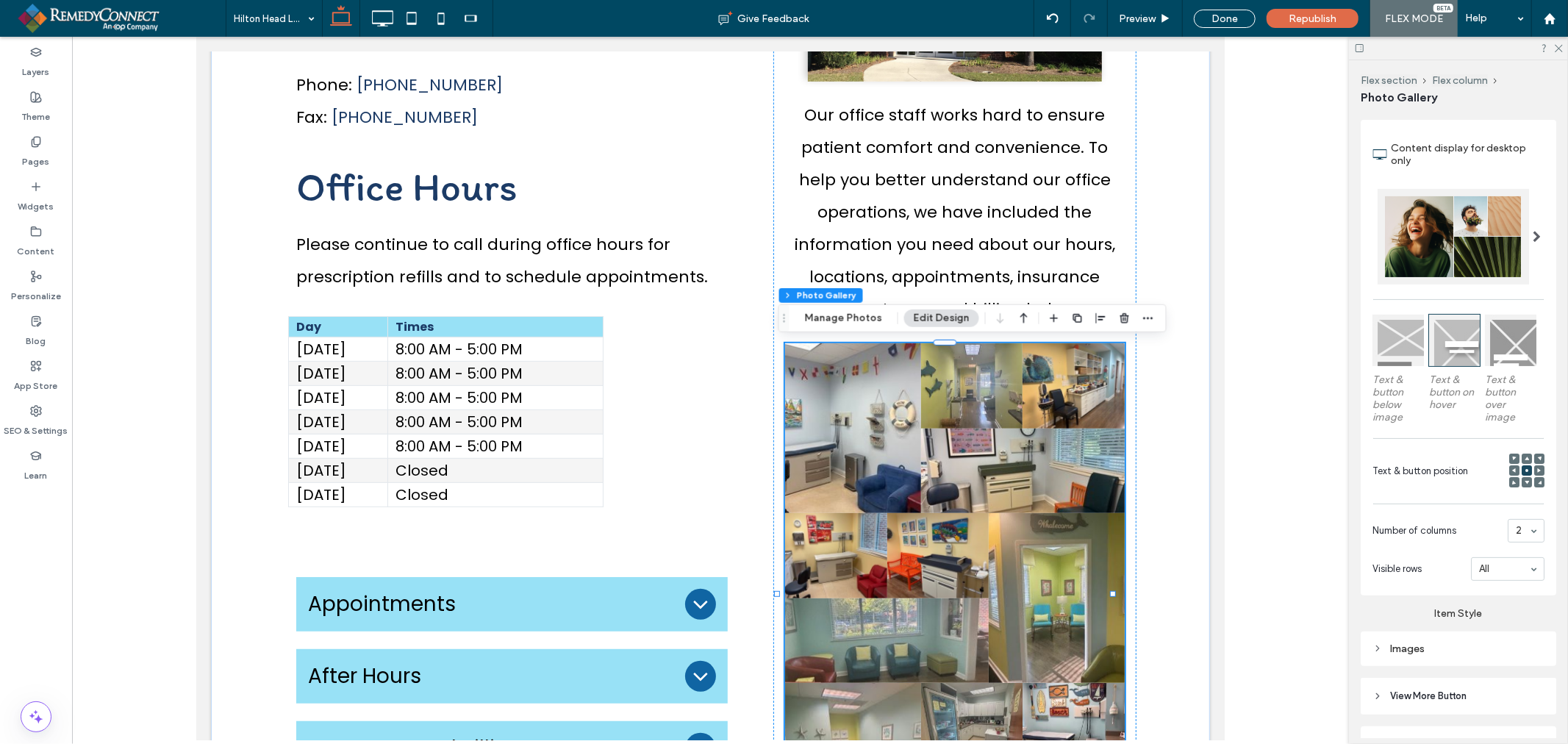
scroll to position [245, 0]
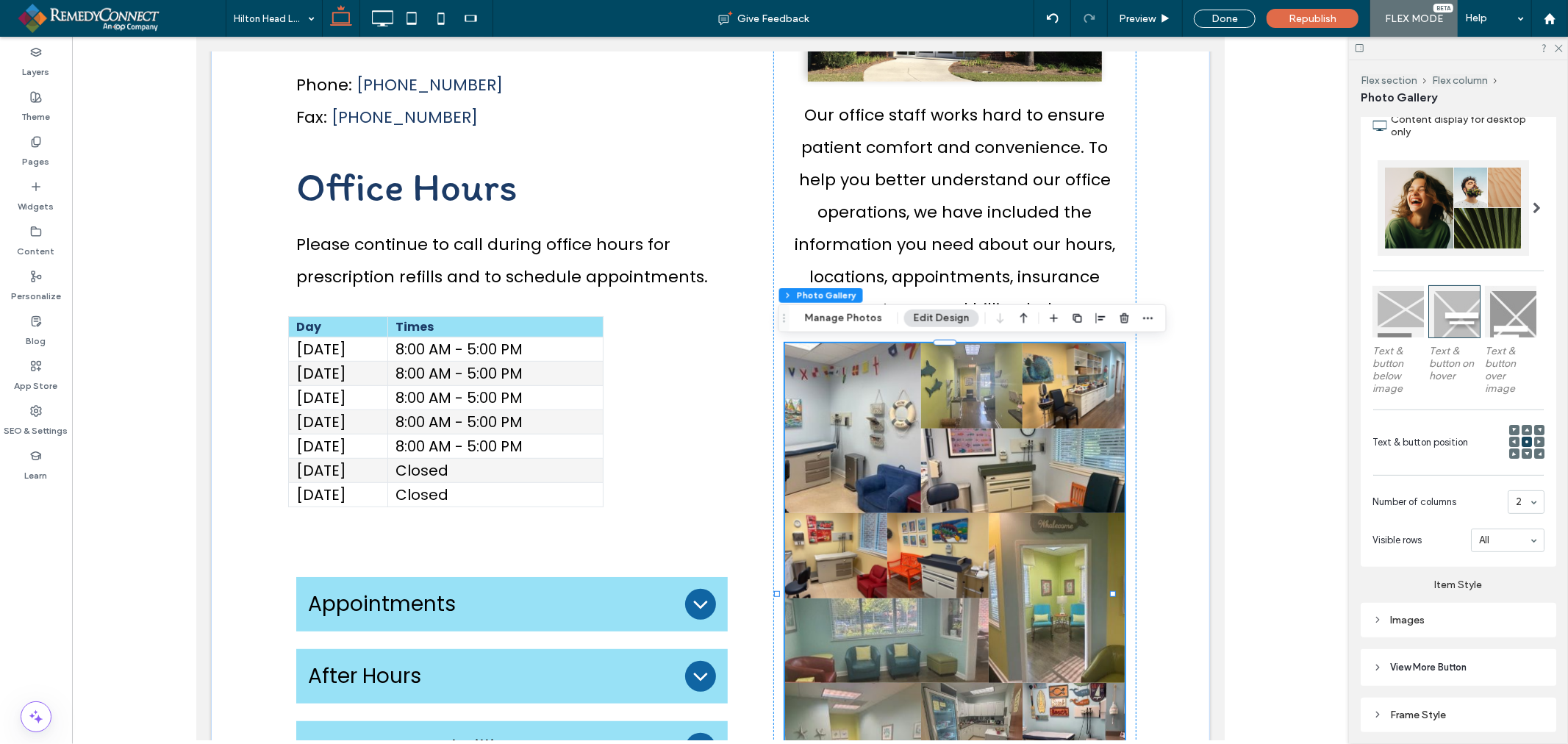
click at [1404, 614] on div "Images" at bounding box center [1458, 620] width 172 height 13
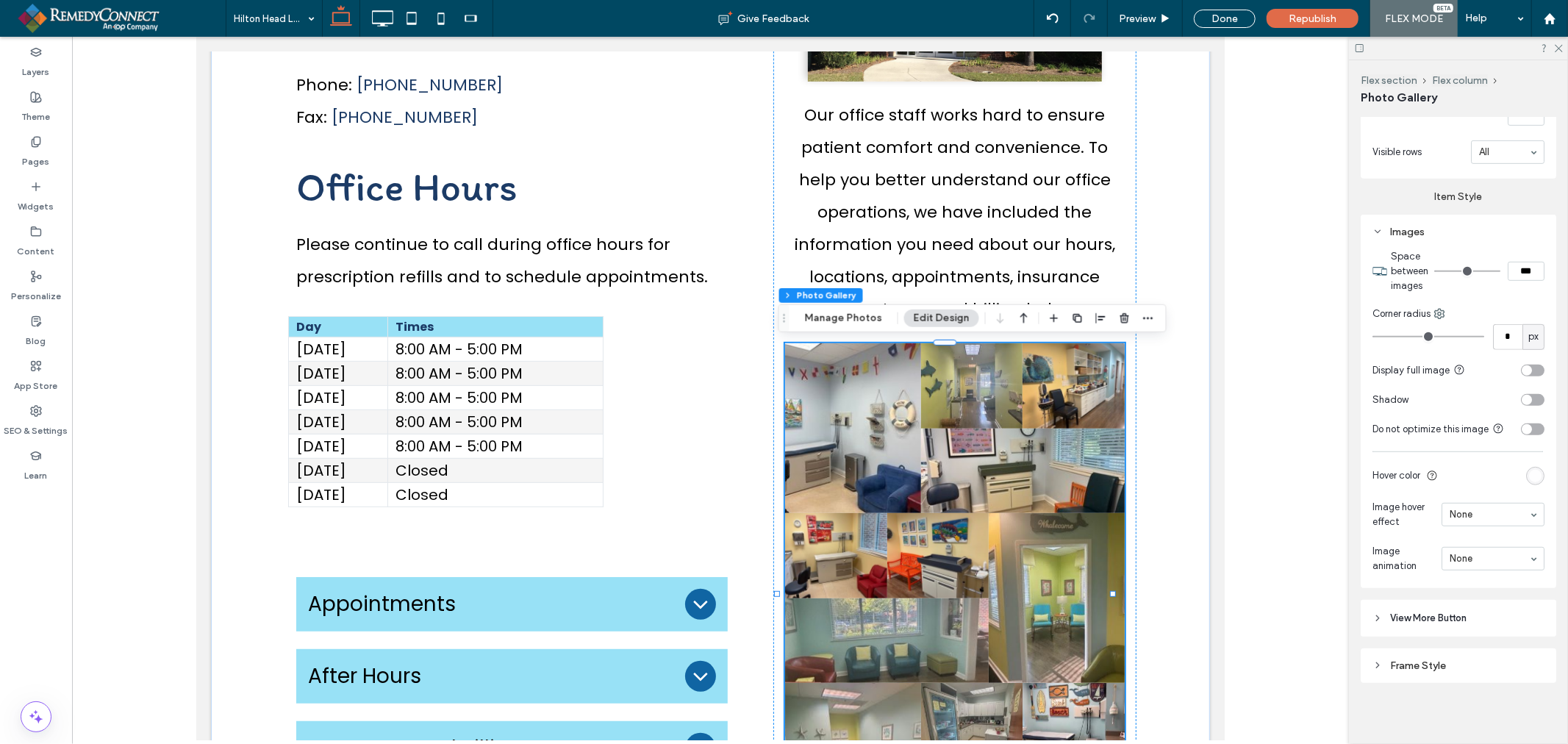
scroll to position [646, 0]
click at [1411, 658] on div "Frame Style" at bounding box center [1458, 662] width 172 height 13
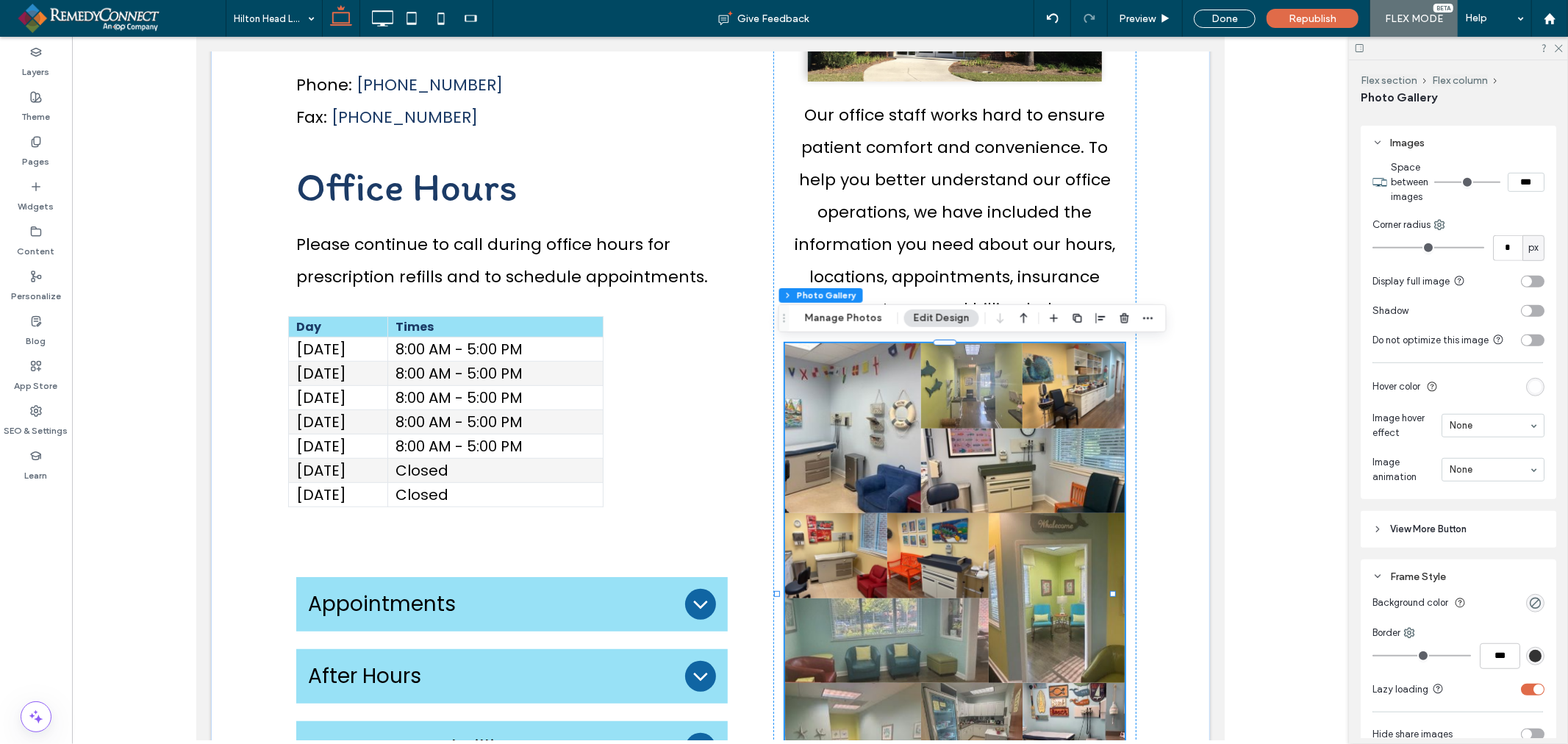
scroll to position [809, 0]
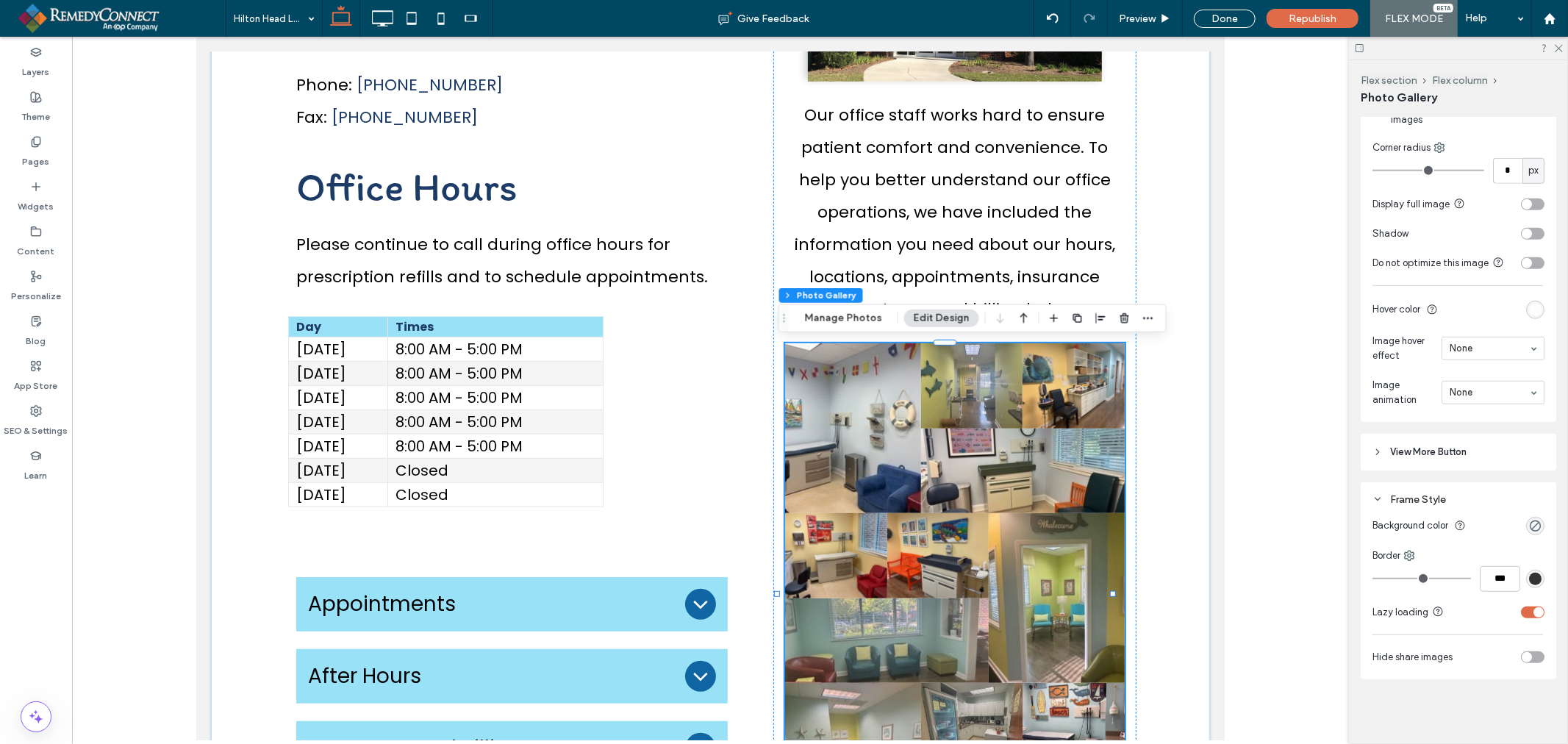
click at [1529, 576] on div "rgb(51, 51, 51)" at bounding box center [1535, 579] width 13 height 13
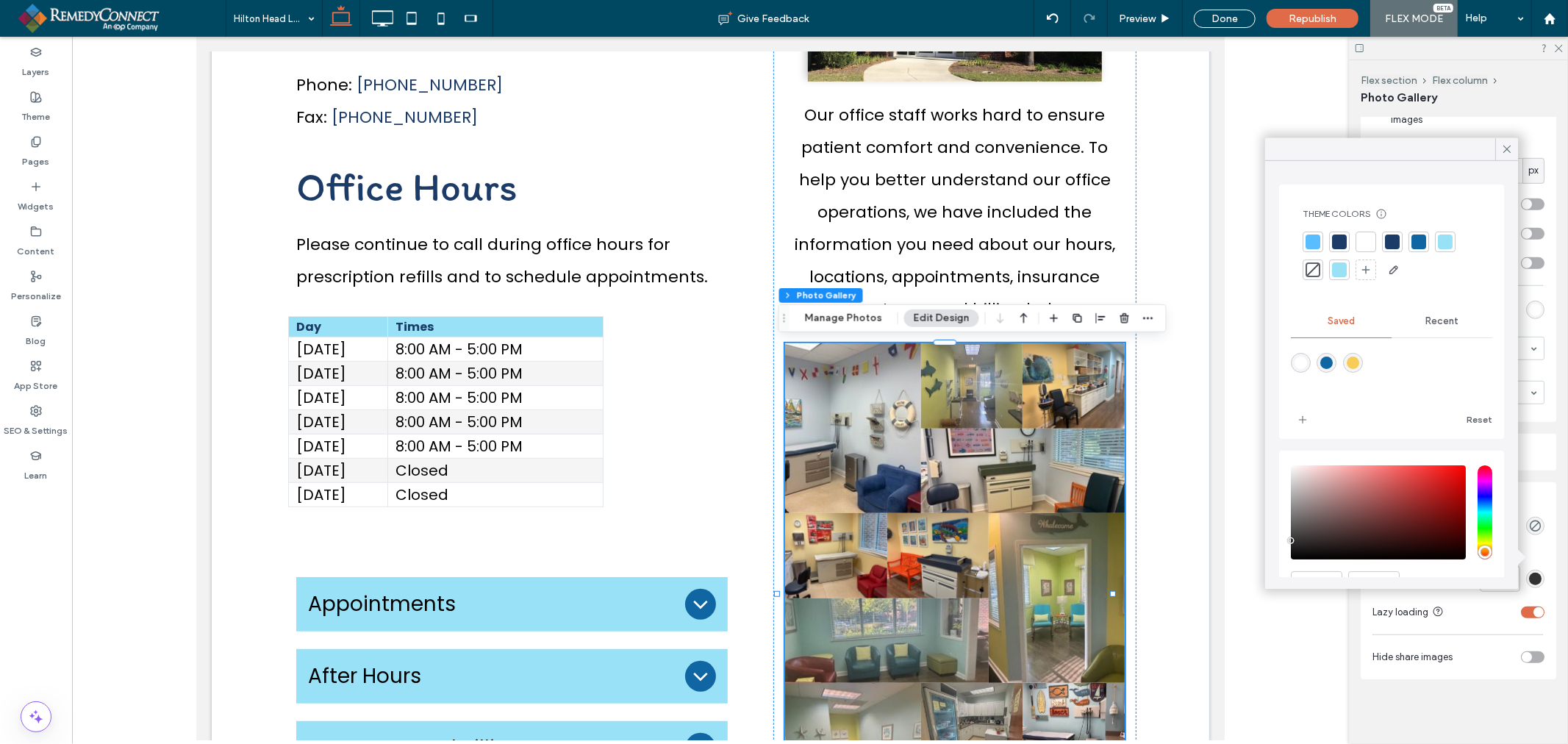
click at [1360, 237] on div at bounding box center [1366, 242] width 15 height 15
type input "*"
click at [1475, 711] on div "Alignment Spacing Padding (inner spacing) 0px 0% 0px 0% * px 0px 0px 0px Size W…" at bounding box center [1463, 428] width 205 height 621
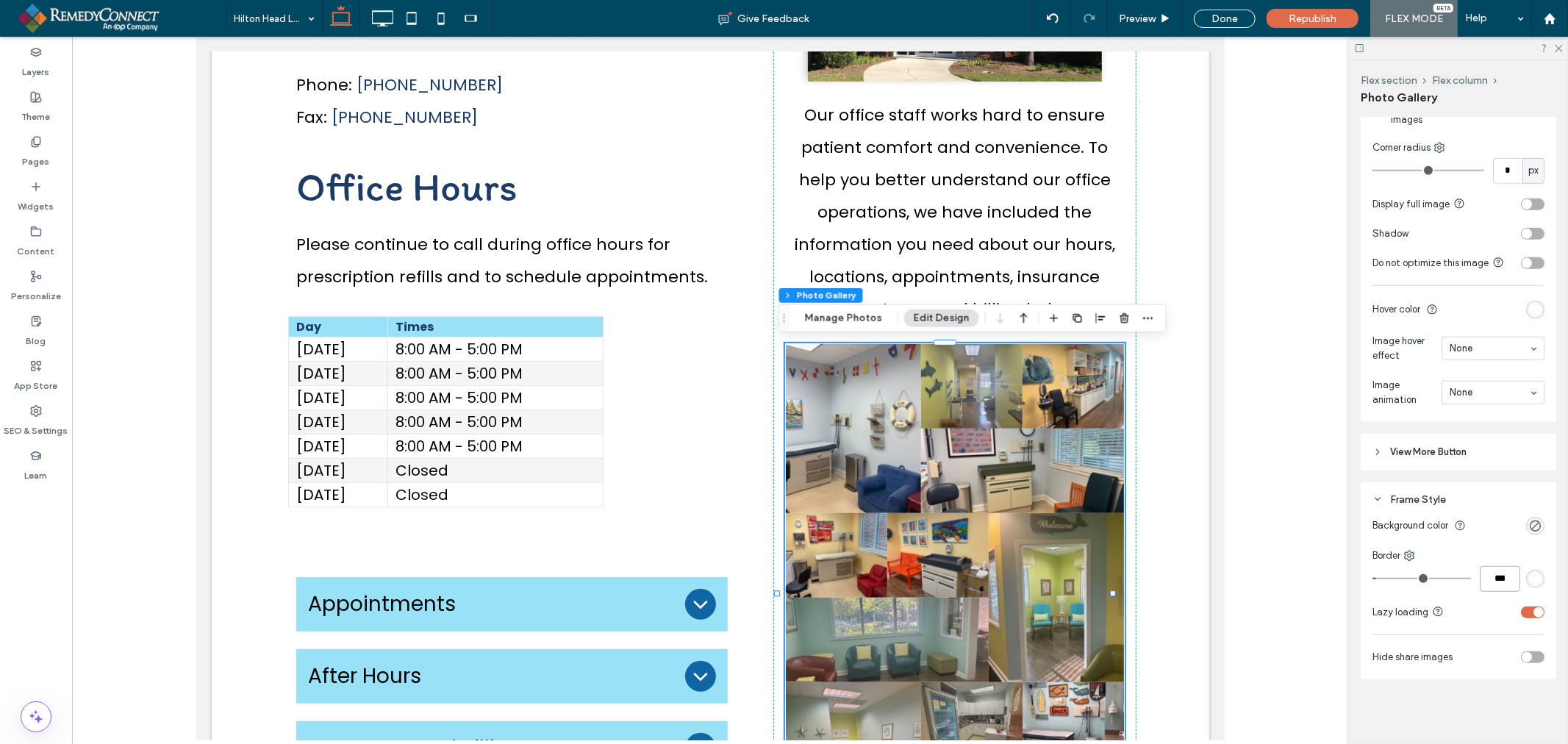
click at [1486, 577] on input "***" at bounding box center [1500, 579] width 40 height 26
type input "*"
type input "***"
click at [1478, 686] on div "Alignment Spacing Padding (inner spacing) 0px 0% 0px 0% * px 0px 0px 0px Size W…" at bounding box center [1463, 428] width 205 height 621
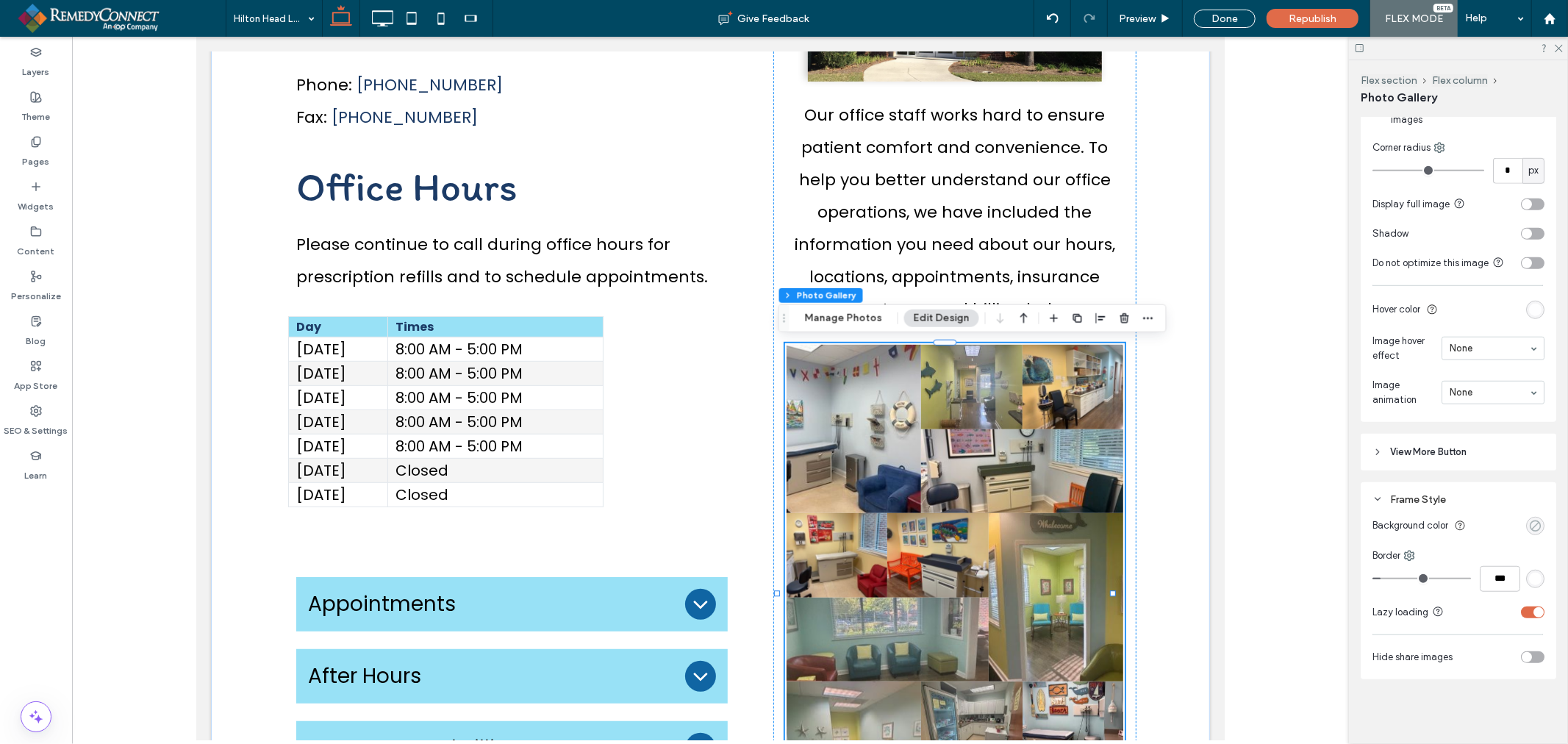
click at [1529, 524] on div "rgba(0, 0, 0, 0)" at bounding box center [1535, 526] width 13 height 13
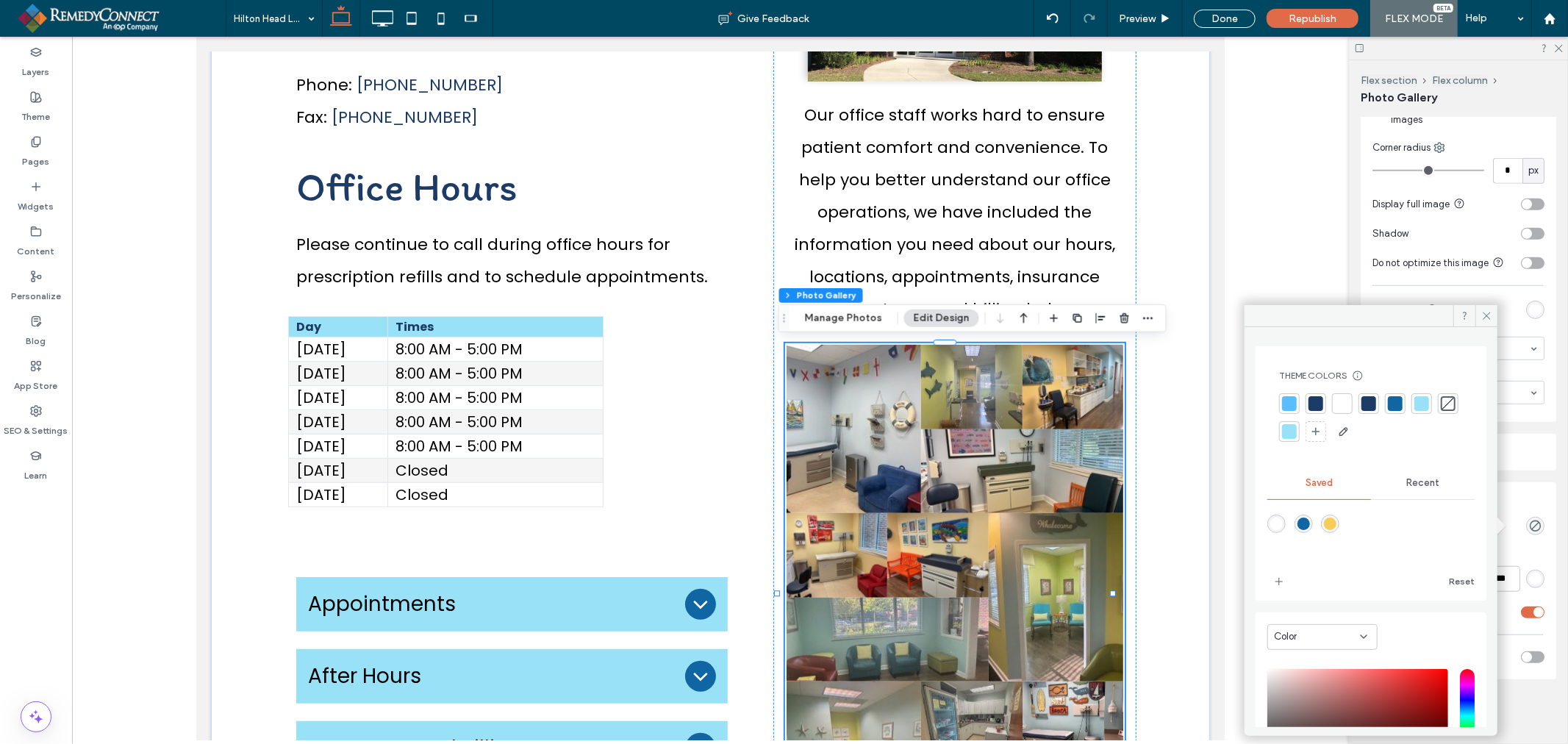
click at [1268, 520] on div "rgba(255,255,255,1)" at bounding box center [1276, 524] width 19 height 19
type input "*******"
type input "***"
type input "****"
click at [1488, 314] on icon at bounding box center [1486, 316] width 11 height 11
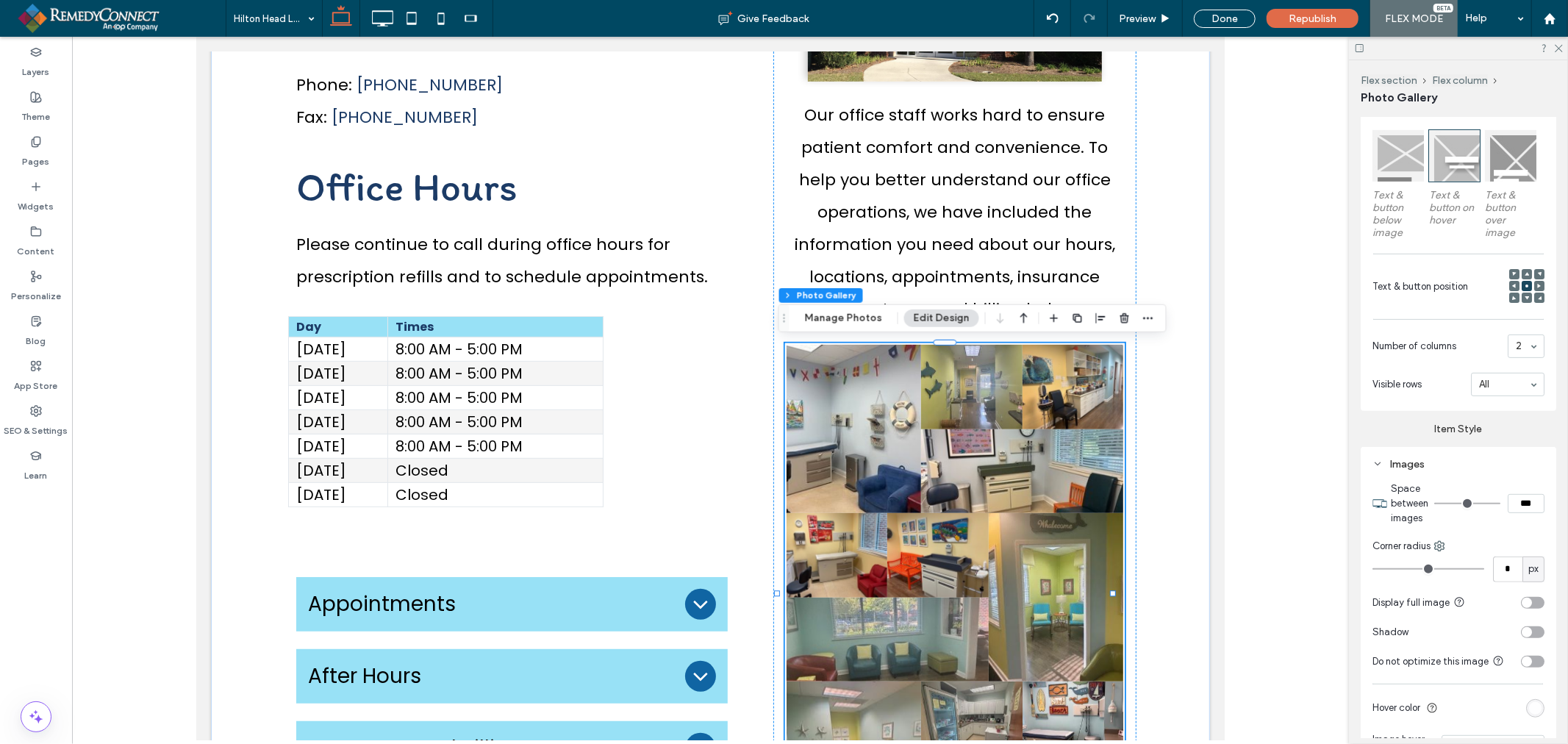
scroll to position [400, 0]
click at [1525, 598] on div "toggle" at bounding box center [1532, 604] width 23 height 12
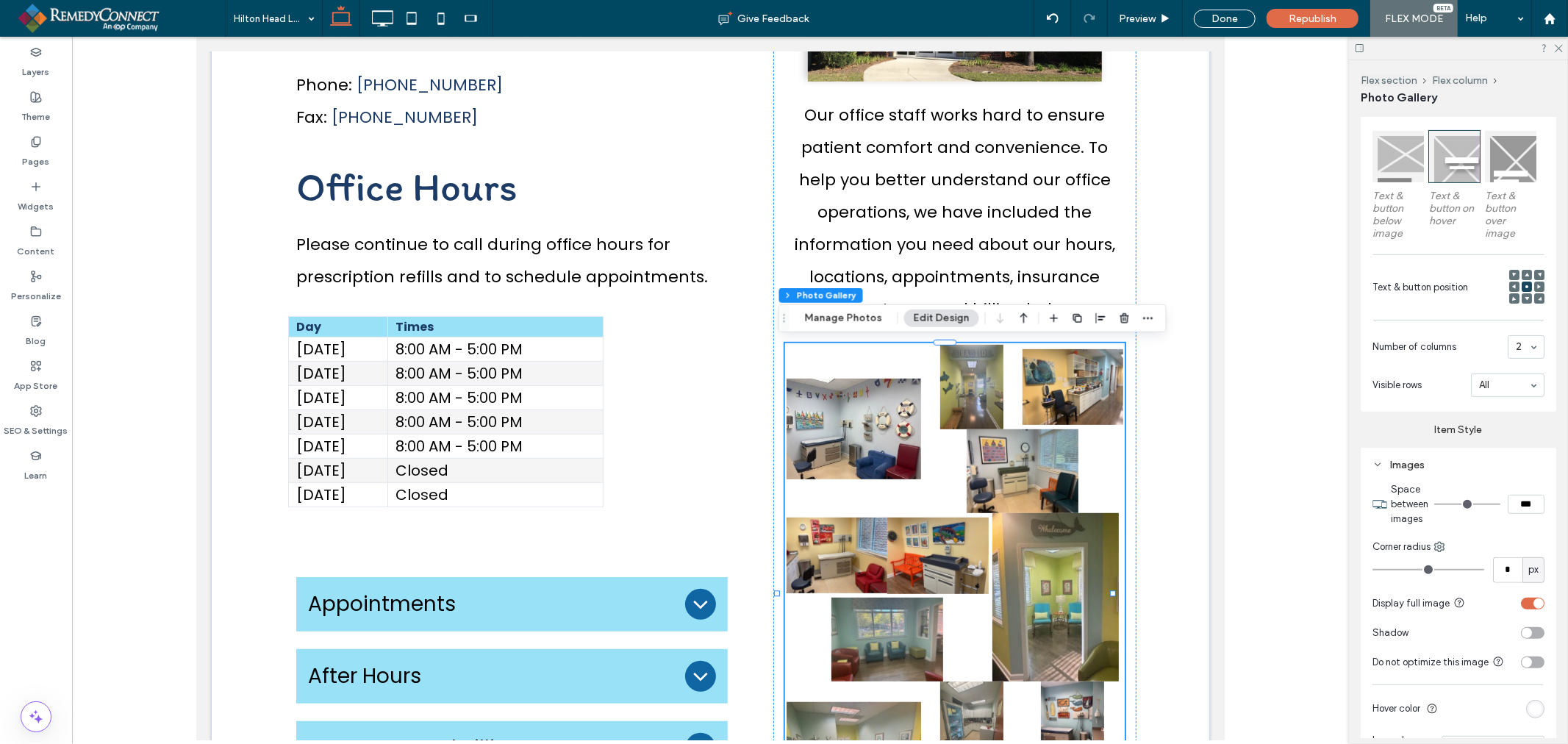
click at [1534, 598] on div "toggle" at bounding box center [1539, 604] width 10 height 10
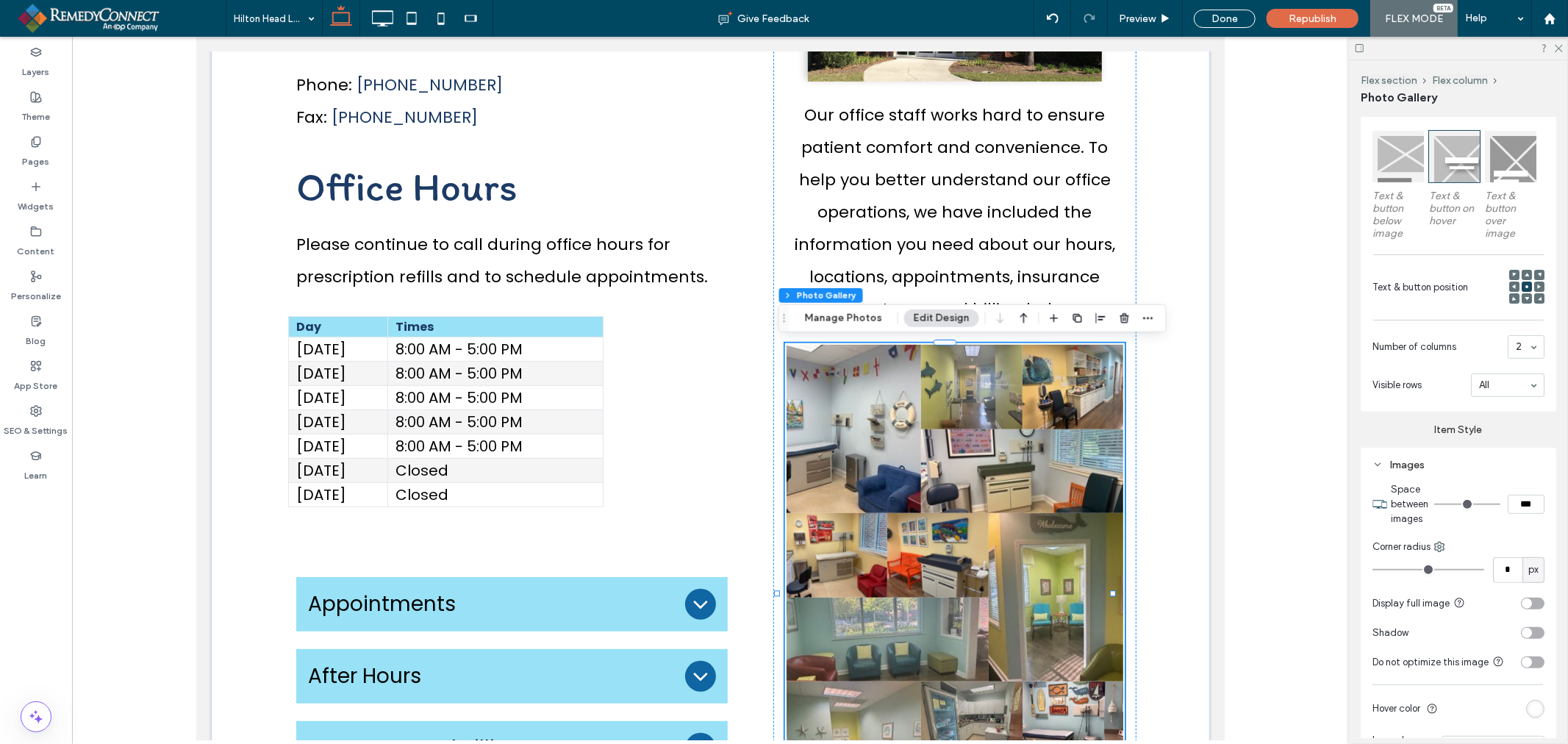
click at [1525, 598] on div "toggle" at bounding box center [1532, 604] width 23 height 12
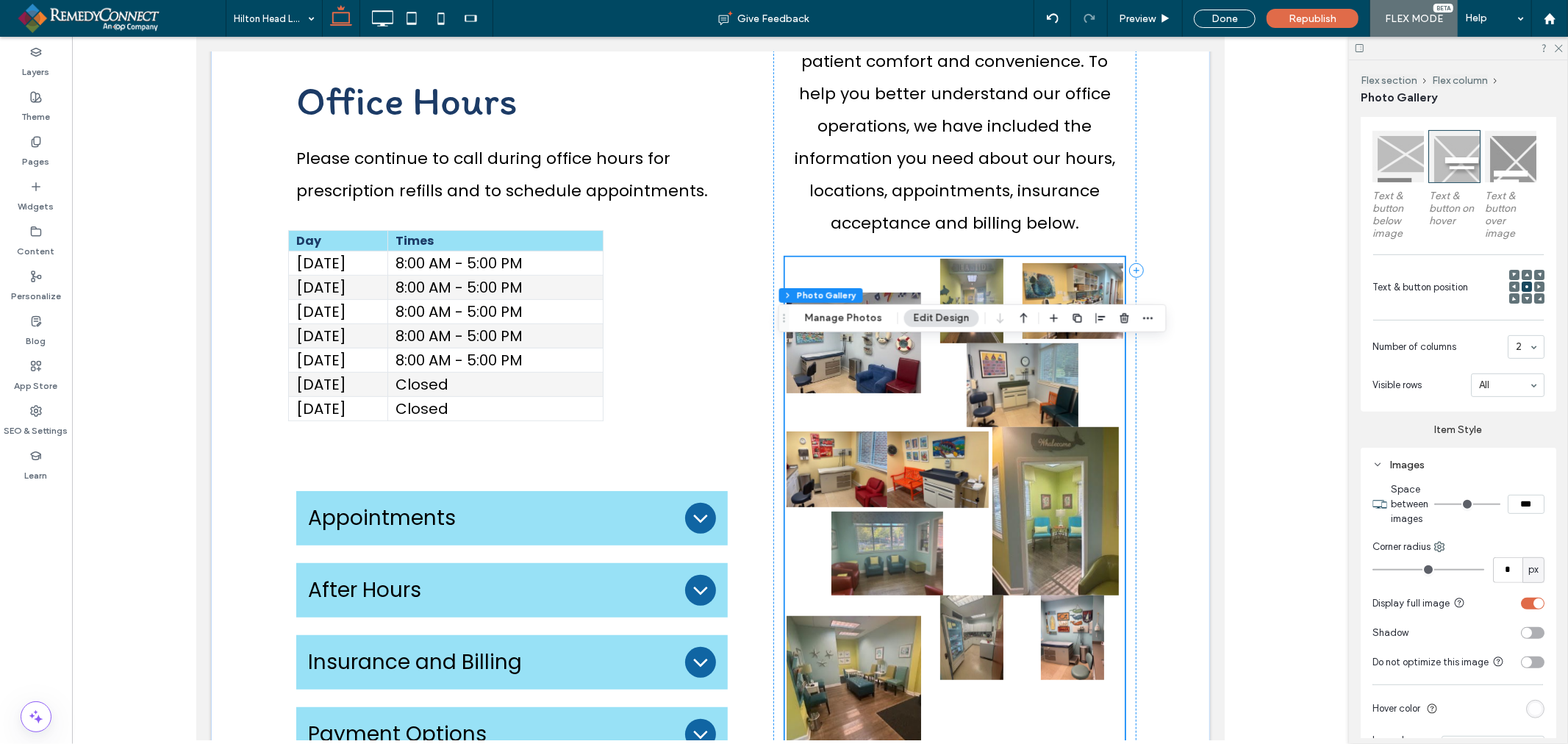
scroll to position [697, 0]
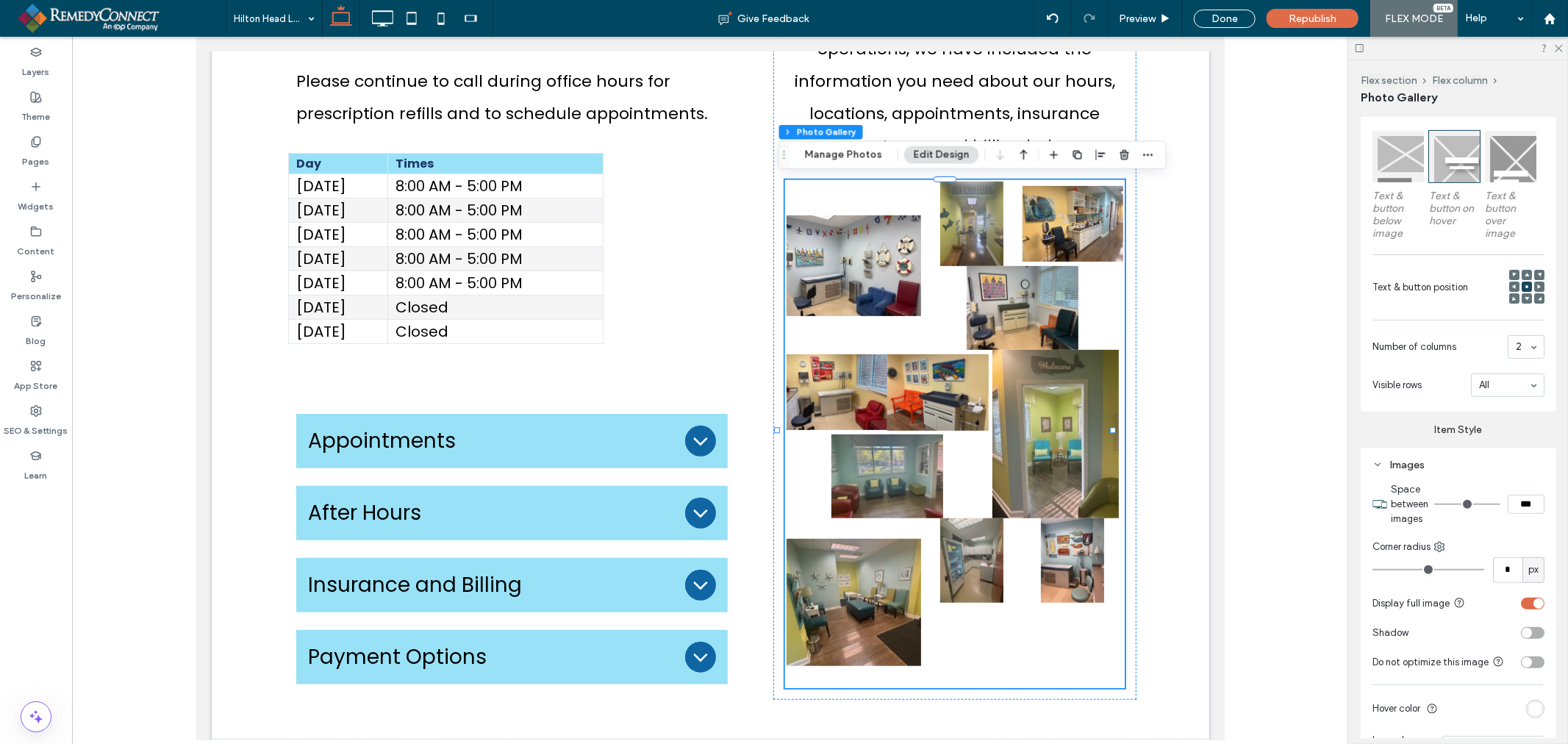
click at [1534, 598] on div "toggle" at bounding box center [1539, 604] width 10 height 10
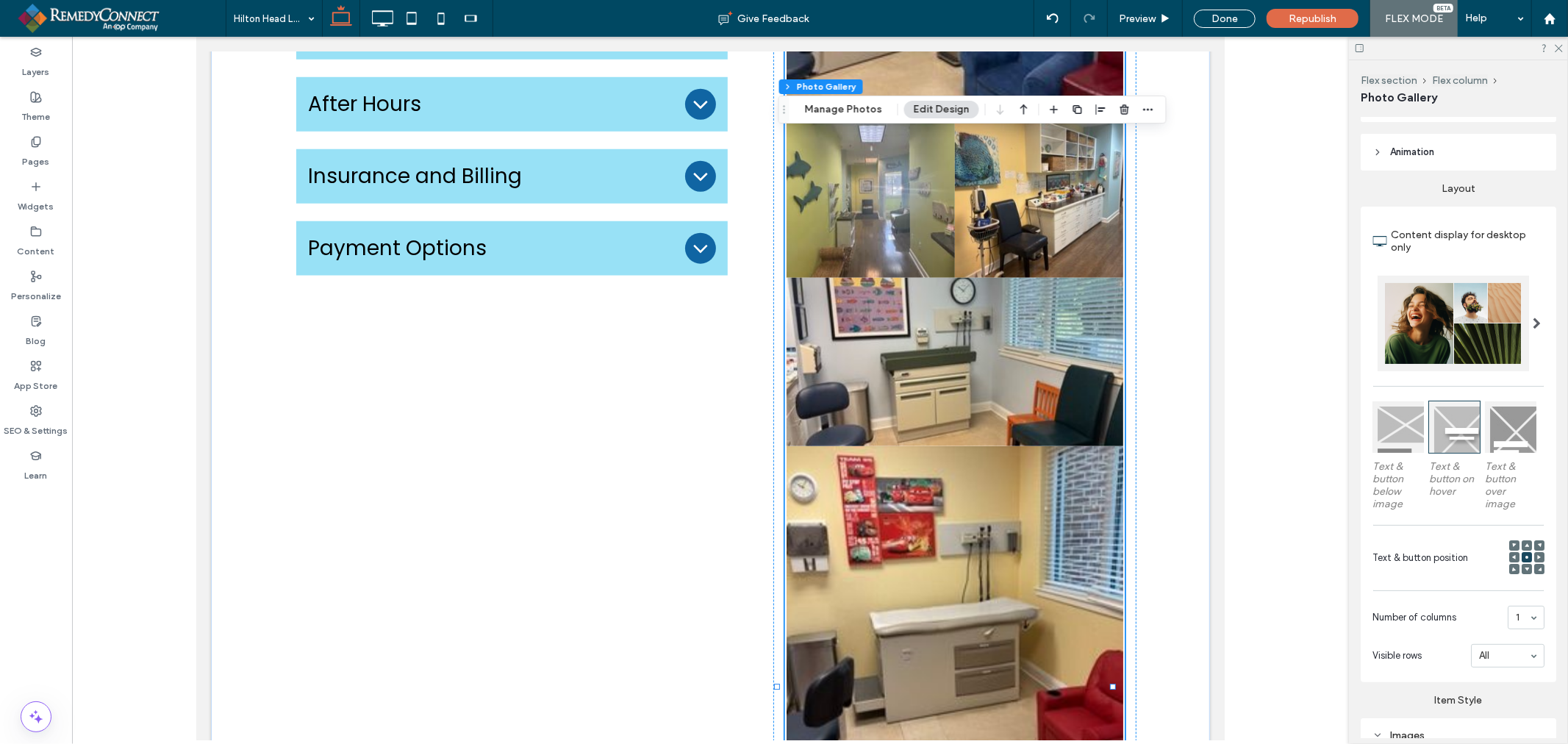
scroll to position [74, 0]
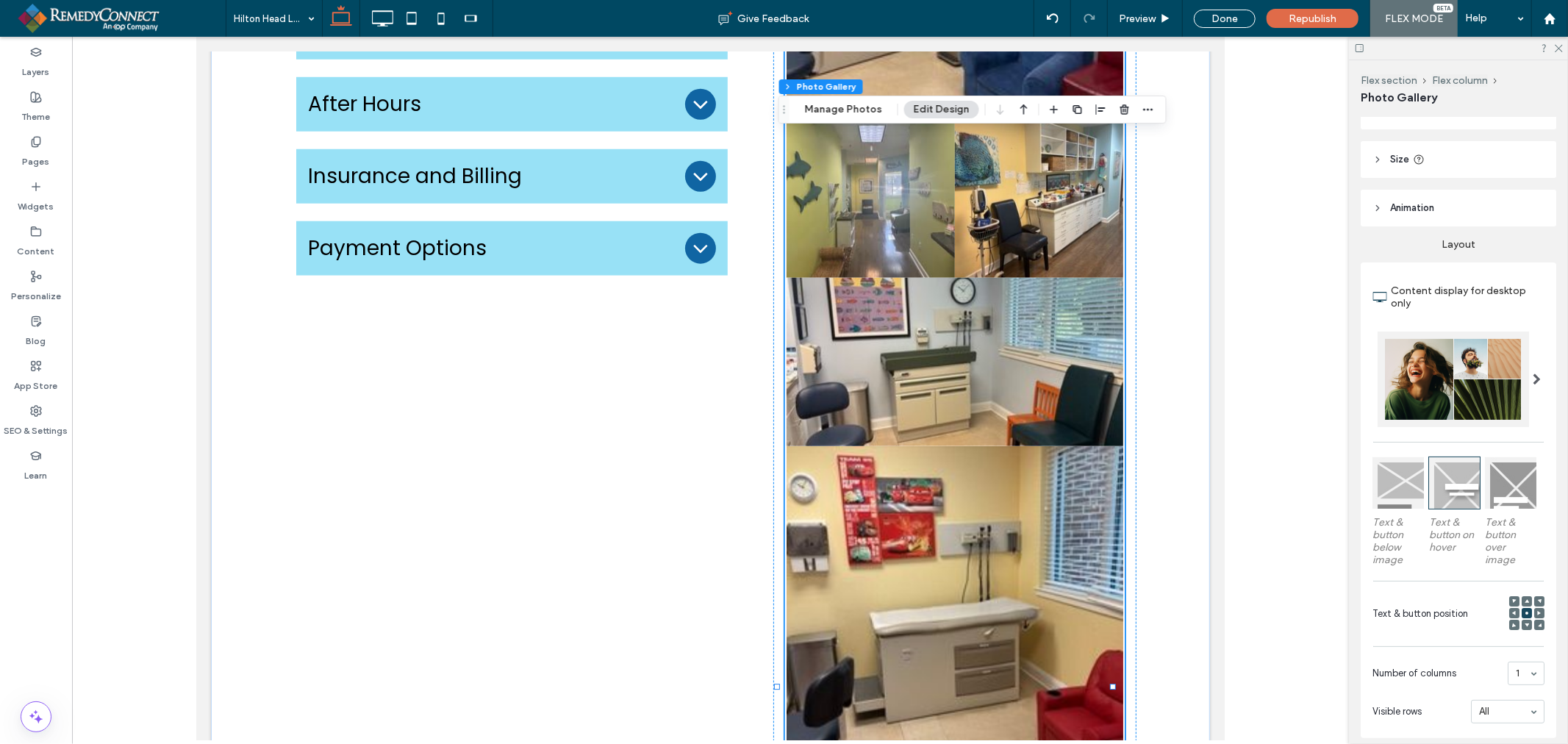
click at [1533, 376] on span at bounding box center [1537, 380] width 8 height 12
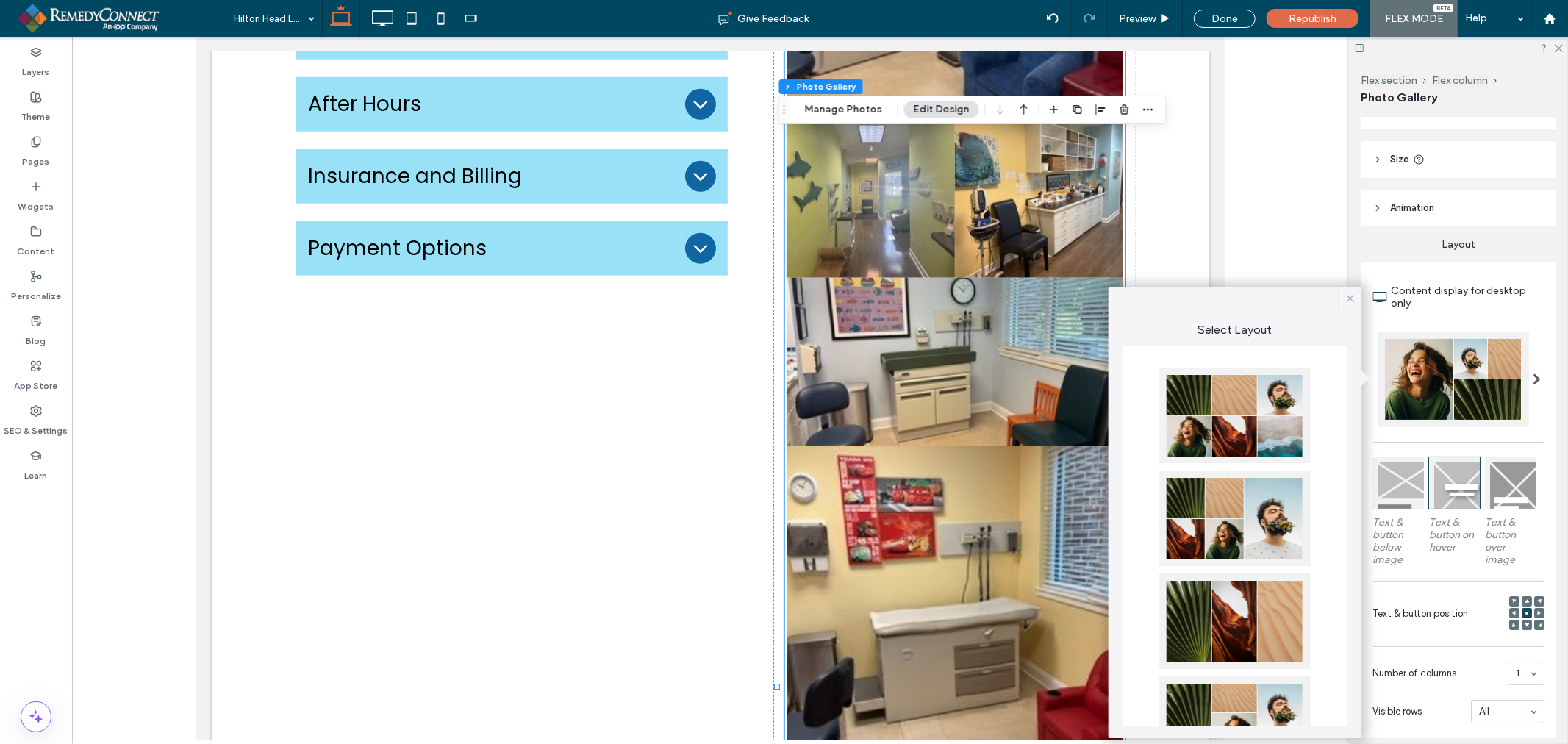
click at [1346, 302] on icon at bounding box center [1351, 298] width 13 height 14
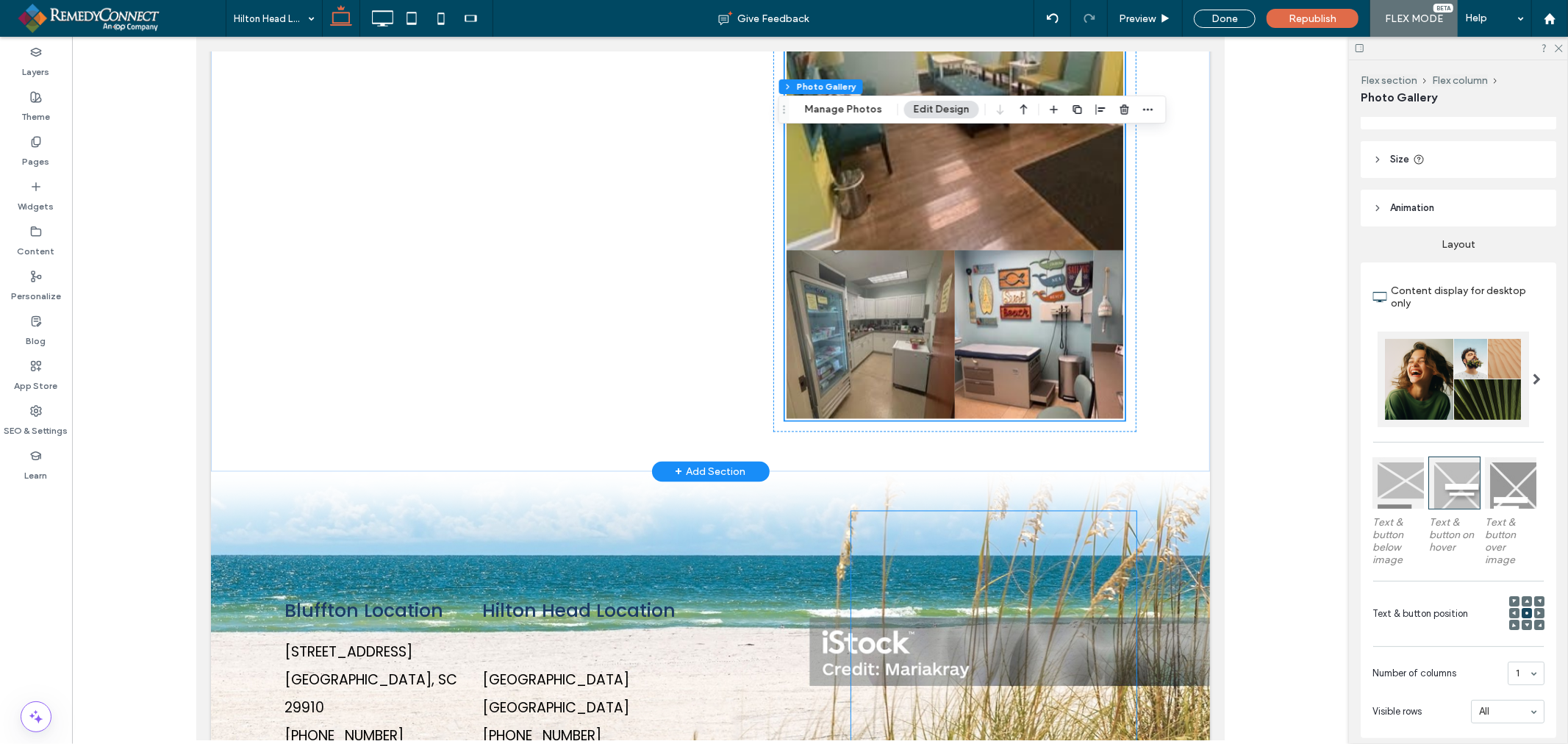
scroll to position [2369, 0]
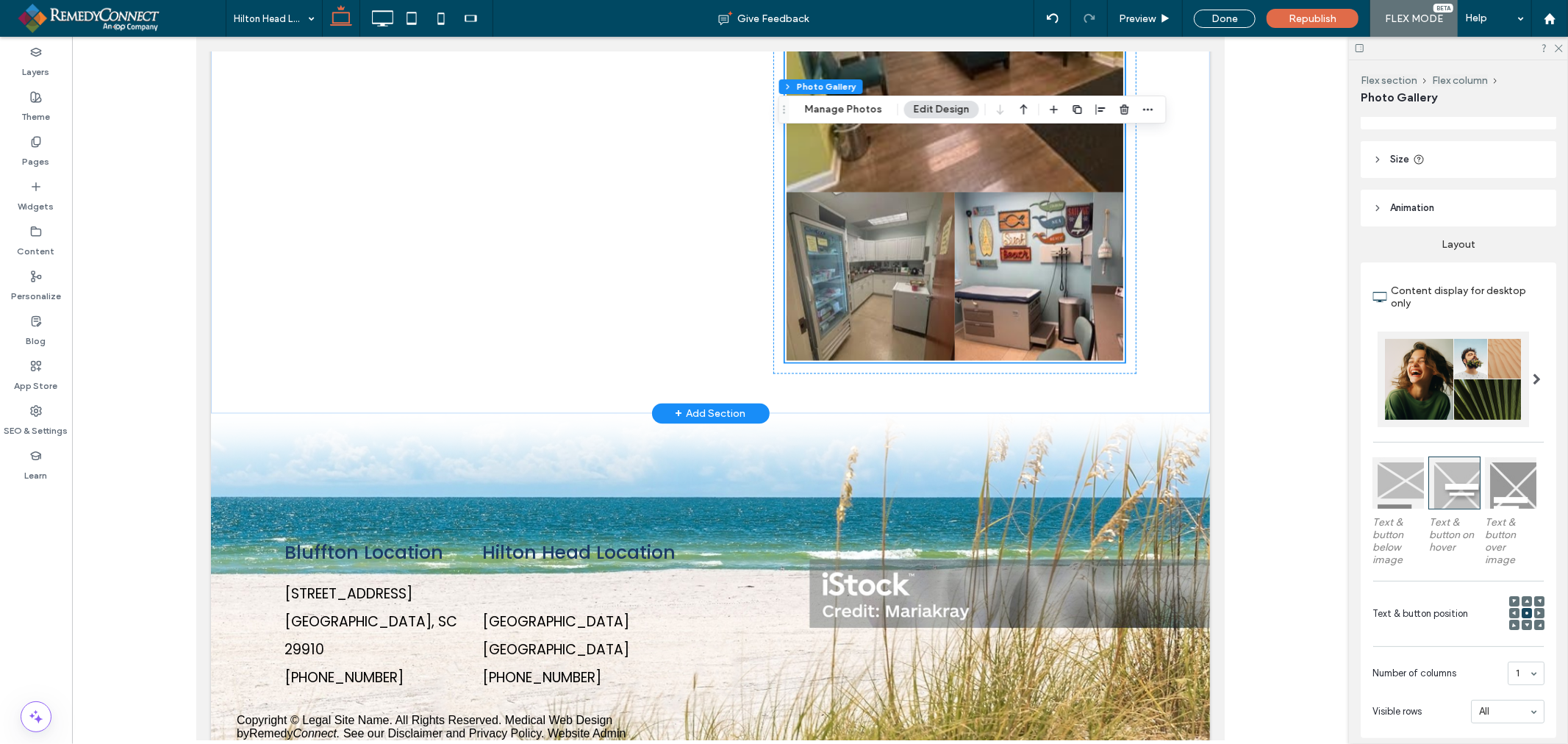
click at [703, 405] on div "+ Add Section" at bounding box center [710, 413] width 70 height 16
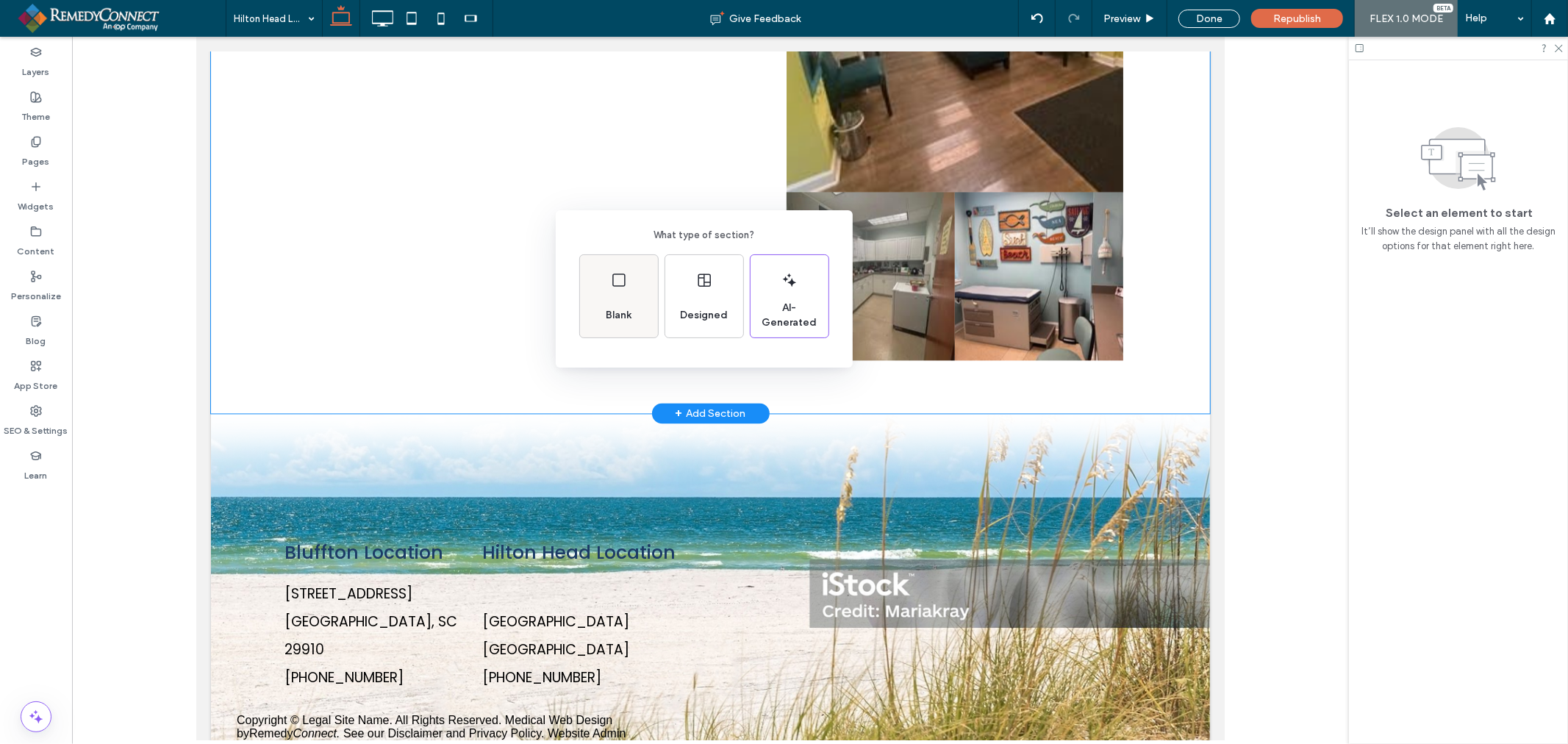
click at [641, 295] on div "Blank" at bounding box center [619, 296] width 78 height 82
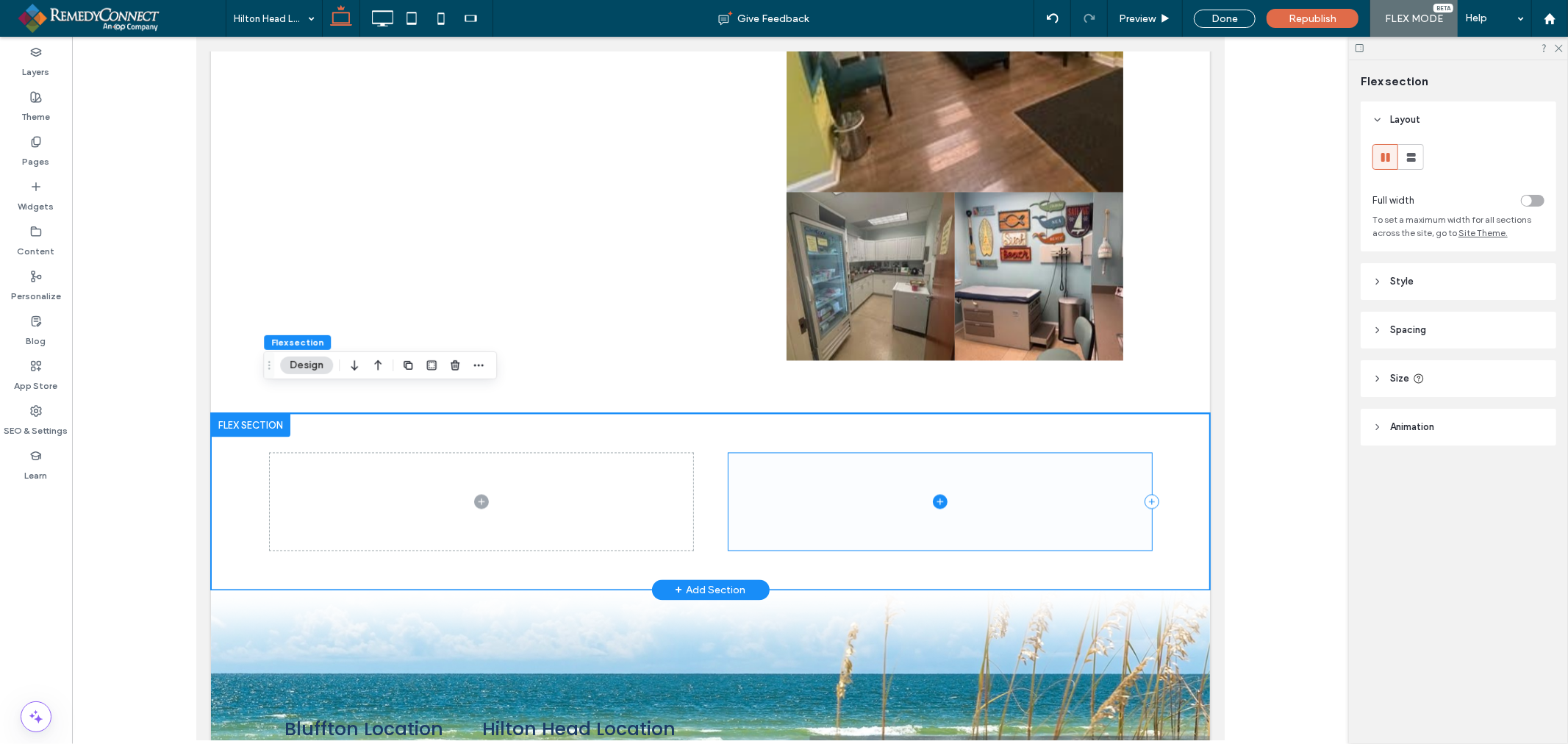
click at [830, 453] on span at bounding box center [939, 501] width 423 height 96
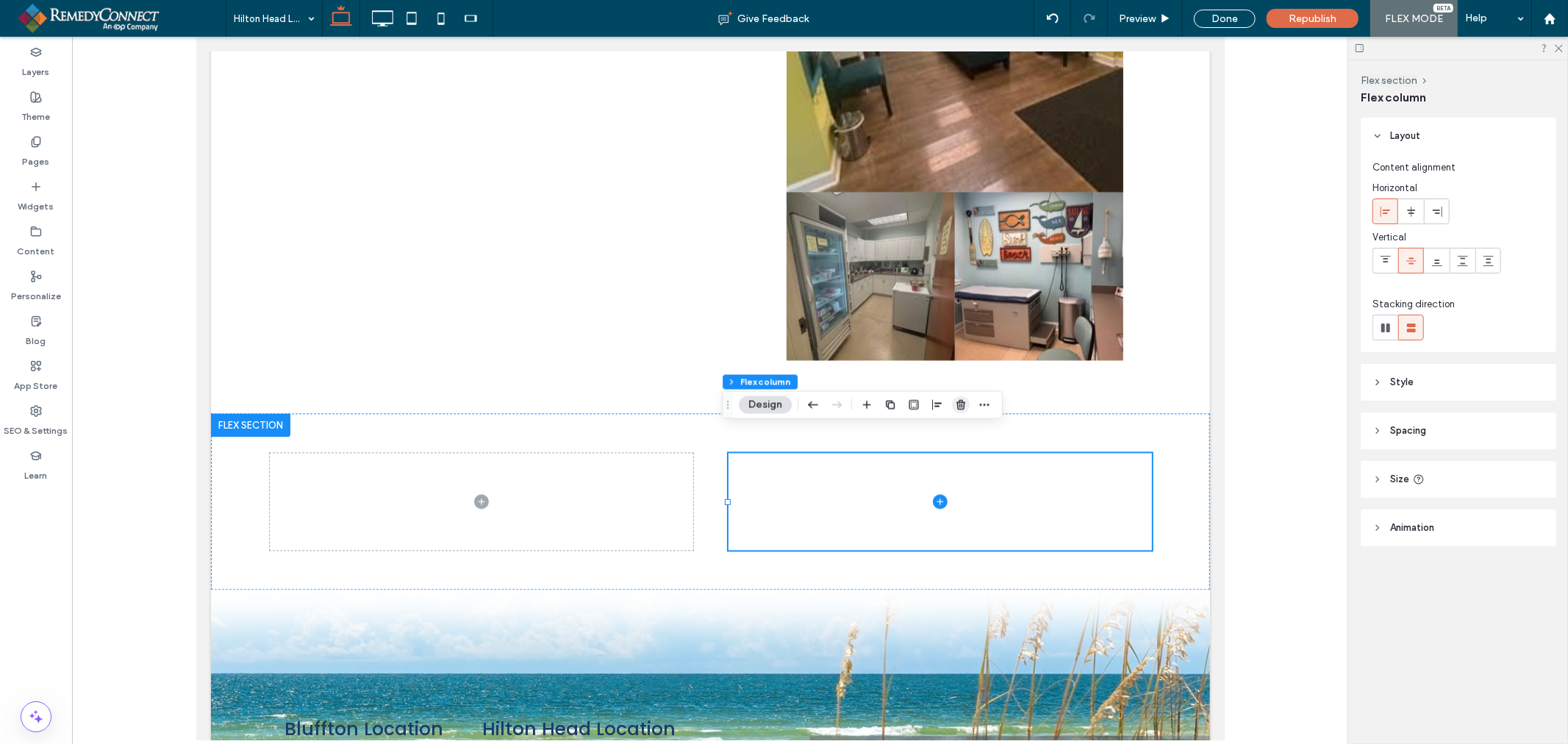
click at [964, 406] on use "button" at bounding box center [961, 404] width 9 height 10
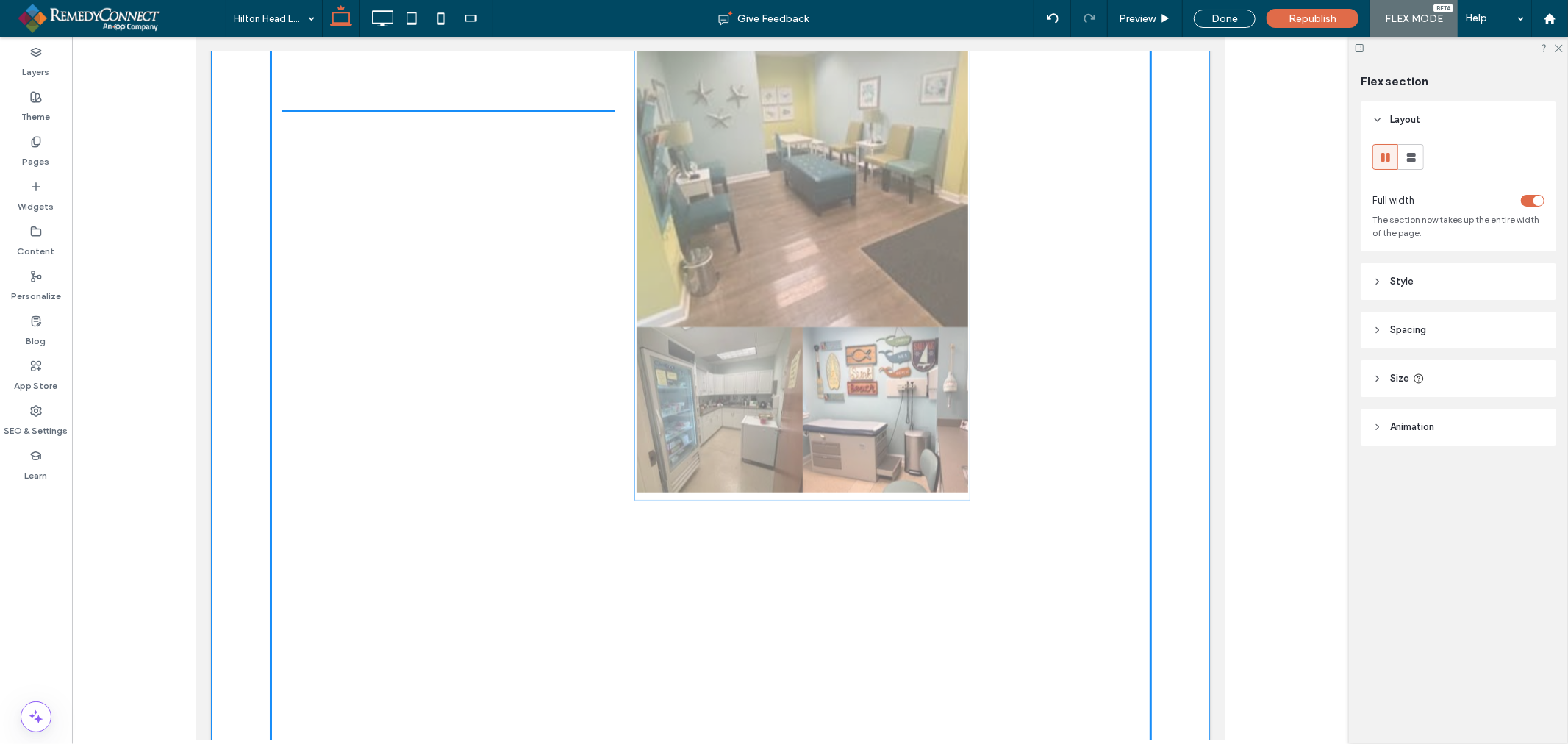
drag, startPoint x: 893, startPoint y: 132, endPoint x: 751, endPoint y: 351, distance: 261.0
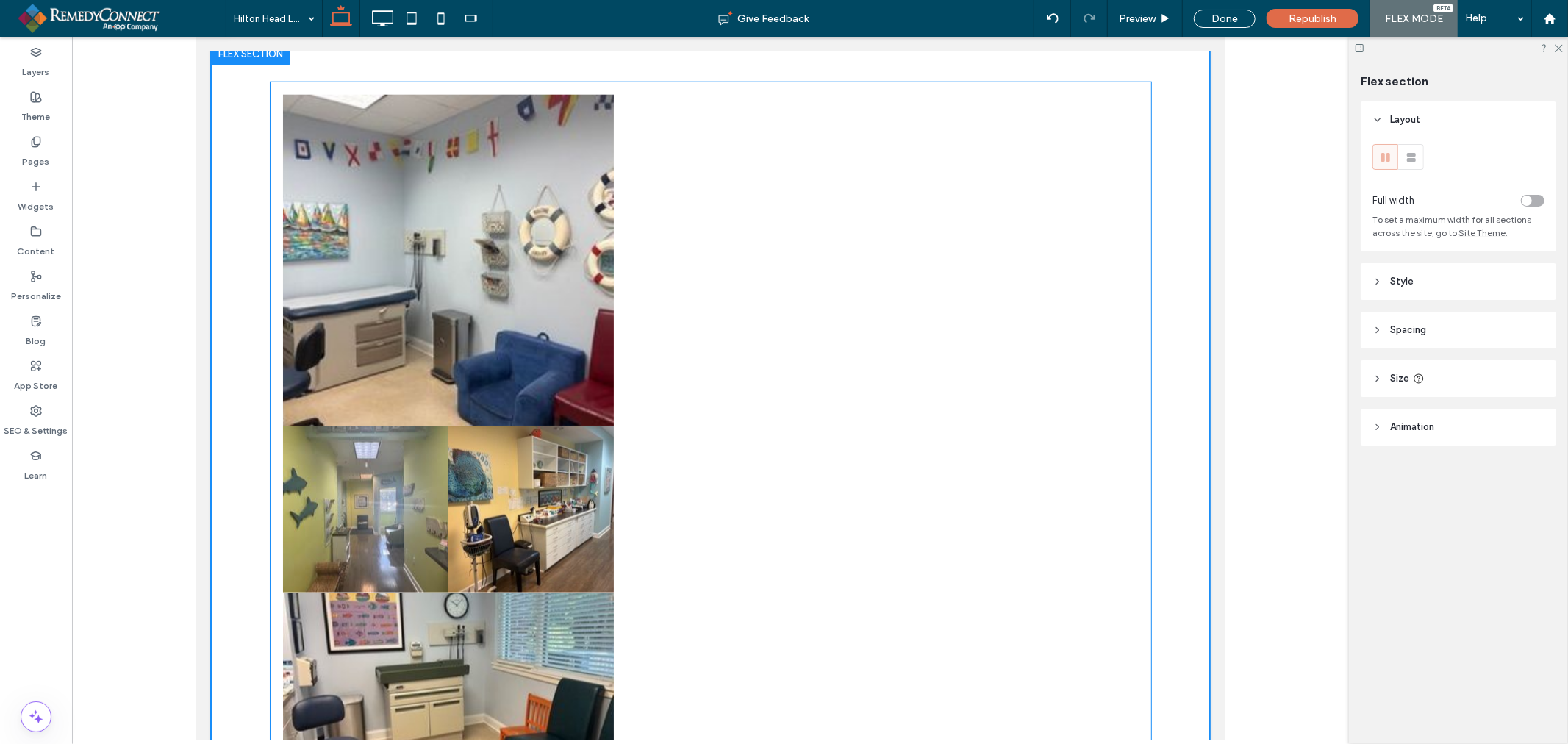
scroll to position [1380, 0]
click at [526, 317] on link at bounding box center [448, 260] width 331 height 332
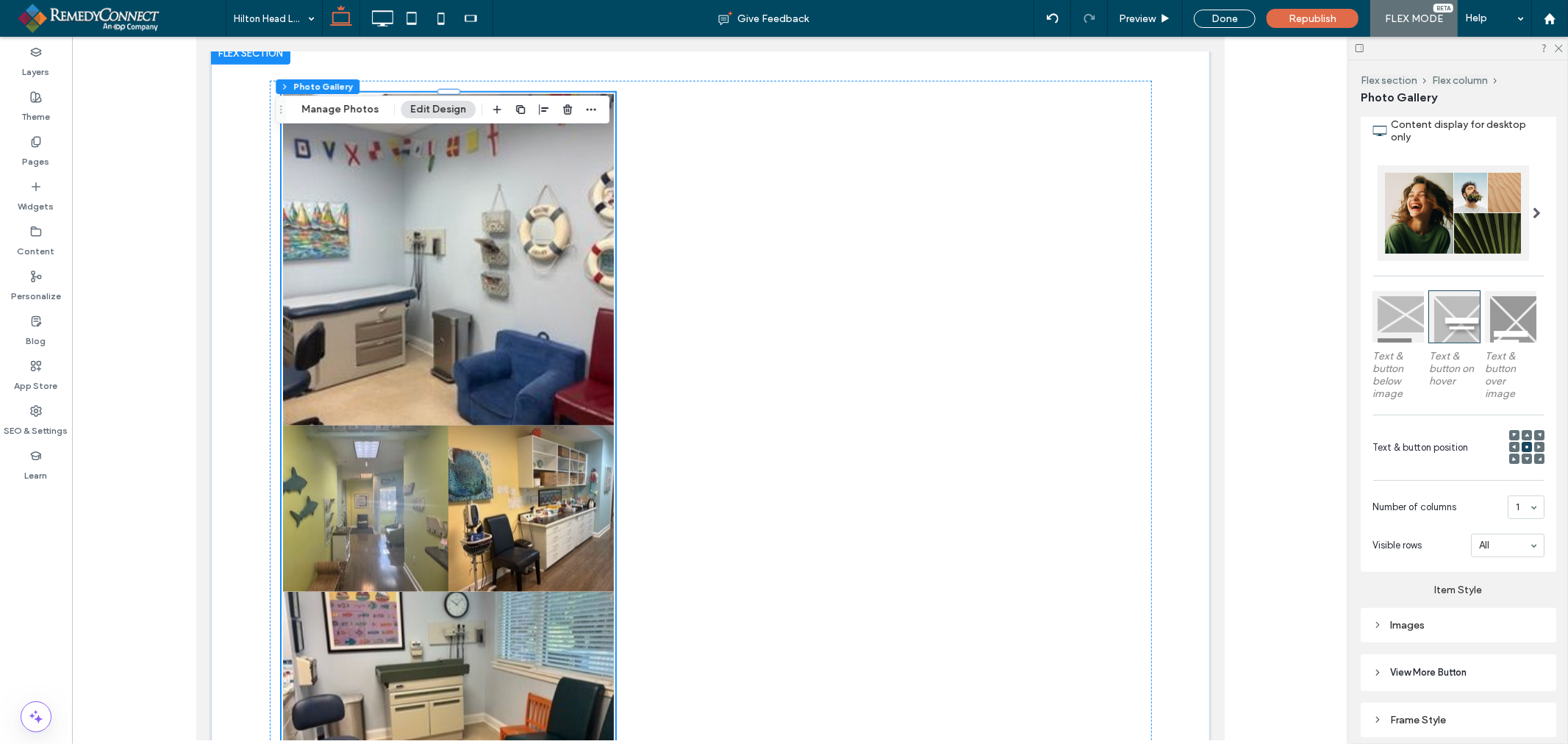
scroll to position [245, 0]
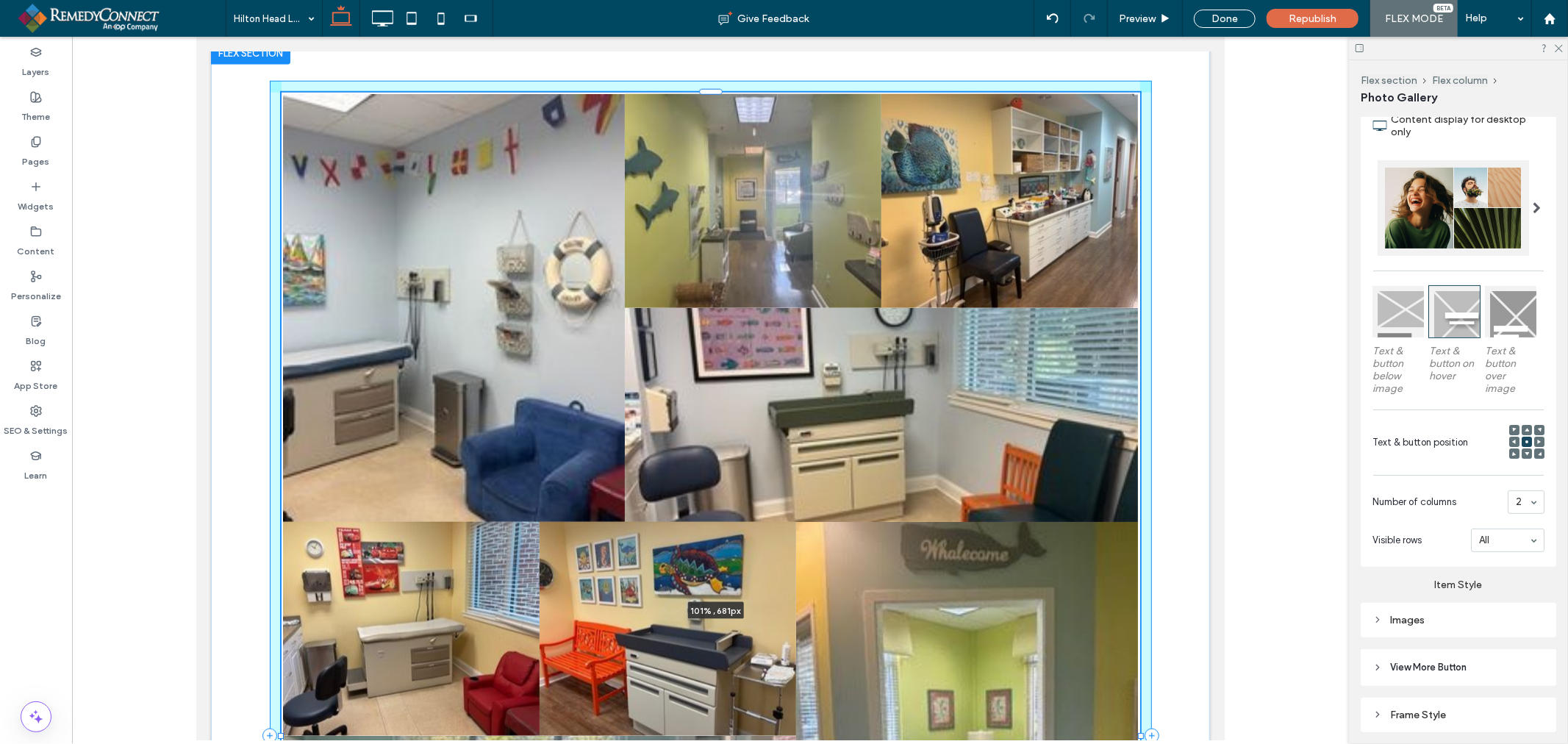
drag, startPoint x: 606, startPoint y: 336, endPoint x: 1142, endPoint y: 346, distance: 536.1
click at [1142, 346] on div "Button Button Button Button Button Button Button Button Button Button Button 10…" at bounding box center [710, 736] width 882 height 1390
type input "***"
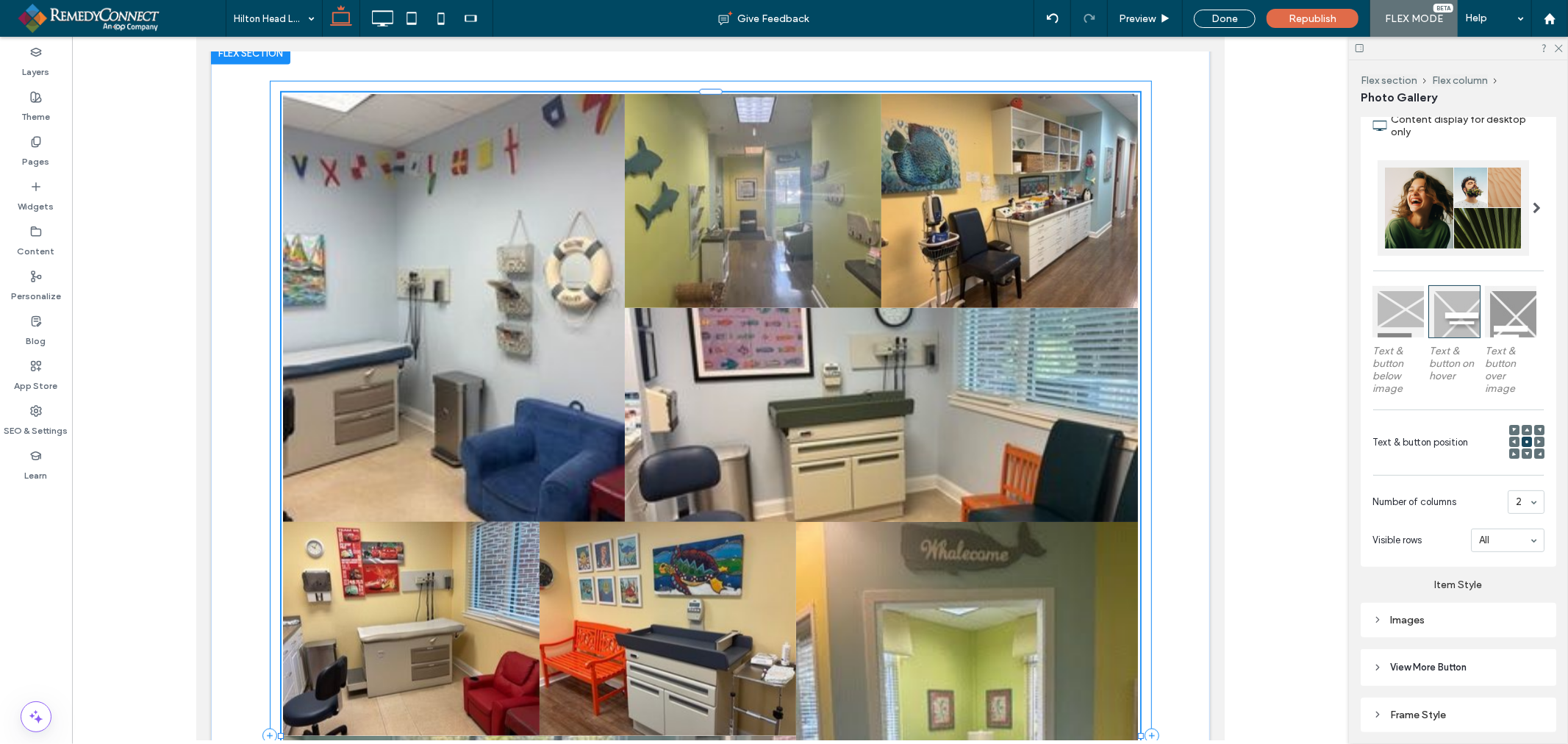
type input "***"
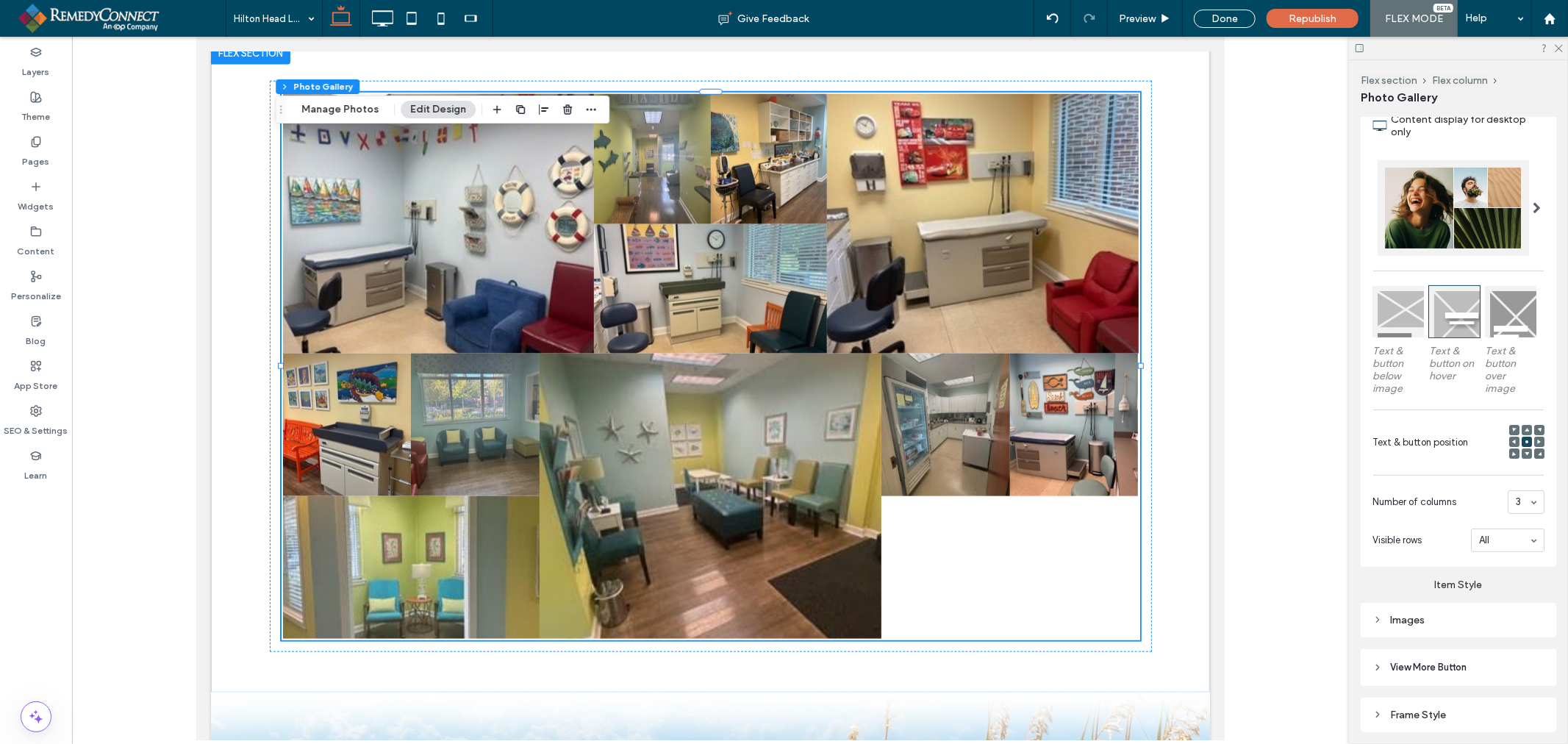
click at [1519, 499] on div "3" at bounding box center [1525, 502] width 37 height 23
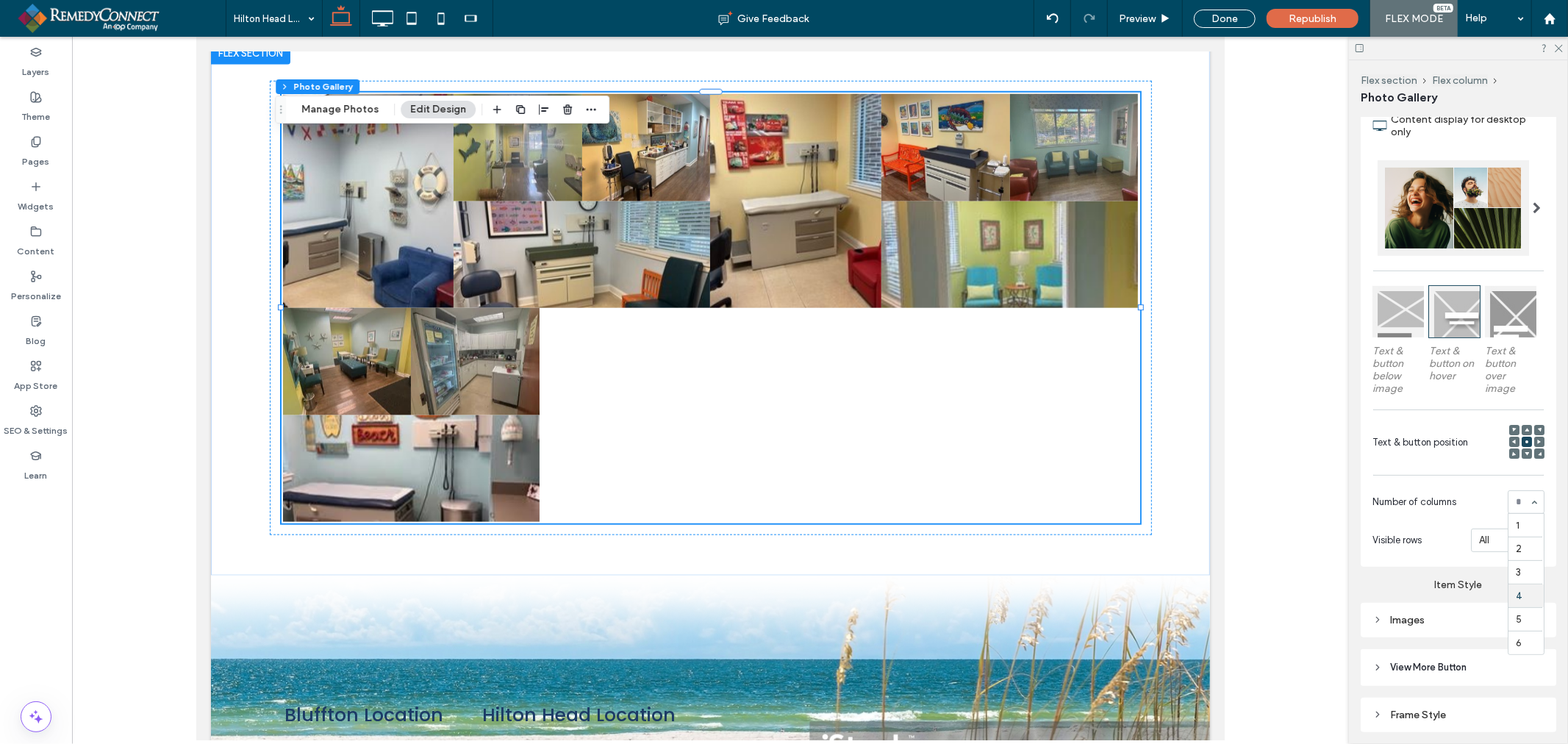
click at [1516, 498] on div "1 2 3 4 5 6" at bounding box center [1525, 502] width 37 height 23
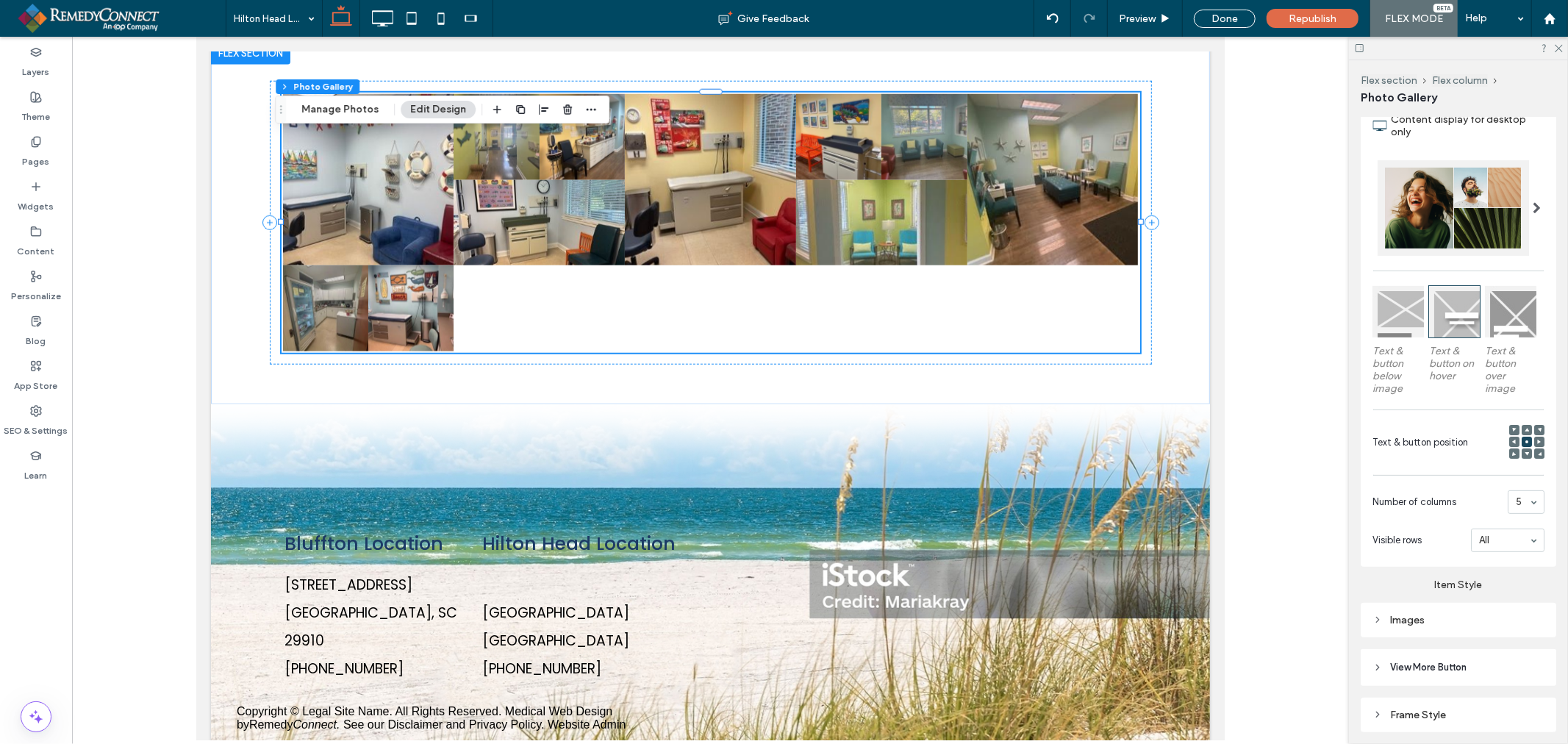
click at [1525, 502] on div "5" at bounding box center [1525, 502] width 37 height 23
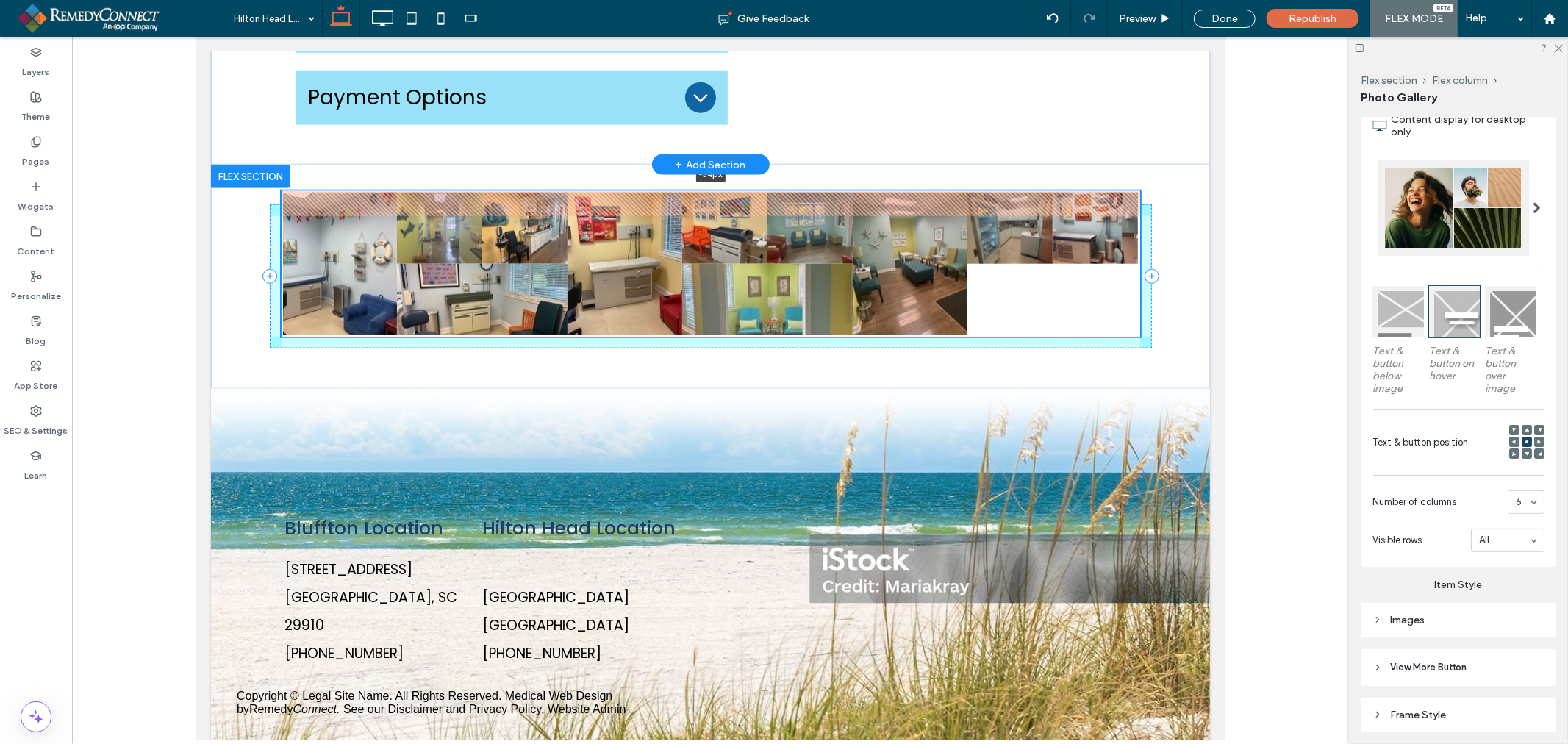
scroll to position [1256, 0]
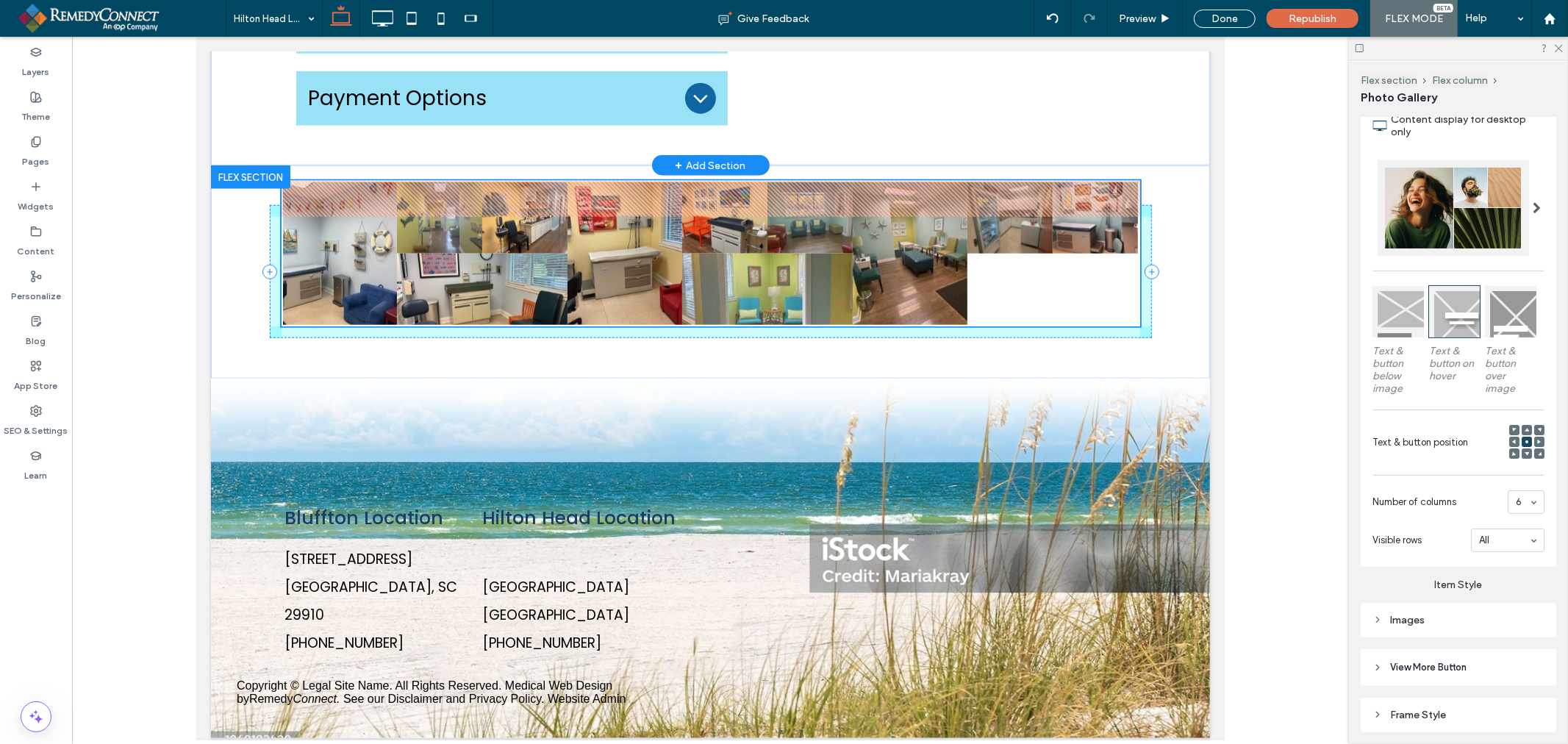
drag, startPoint x: 706, startPoint y: 177, endPoint x: 705, endPoint y: 141, distance: 36.0
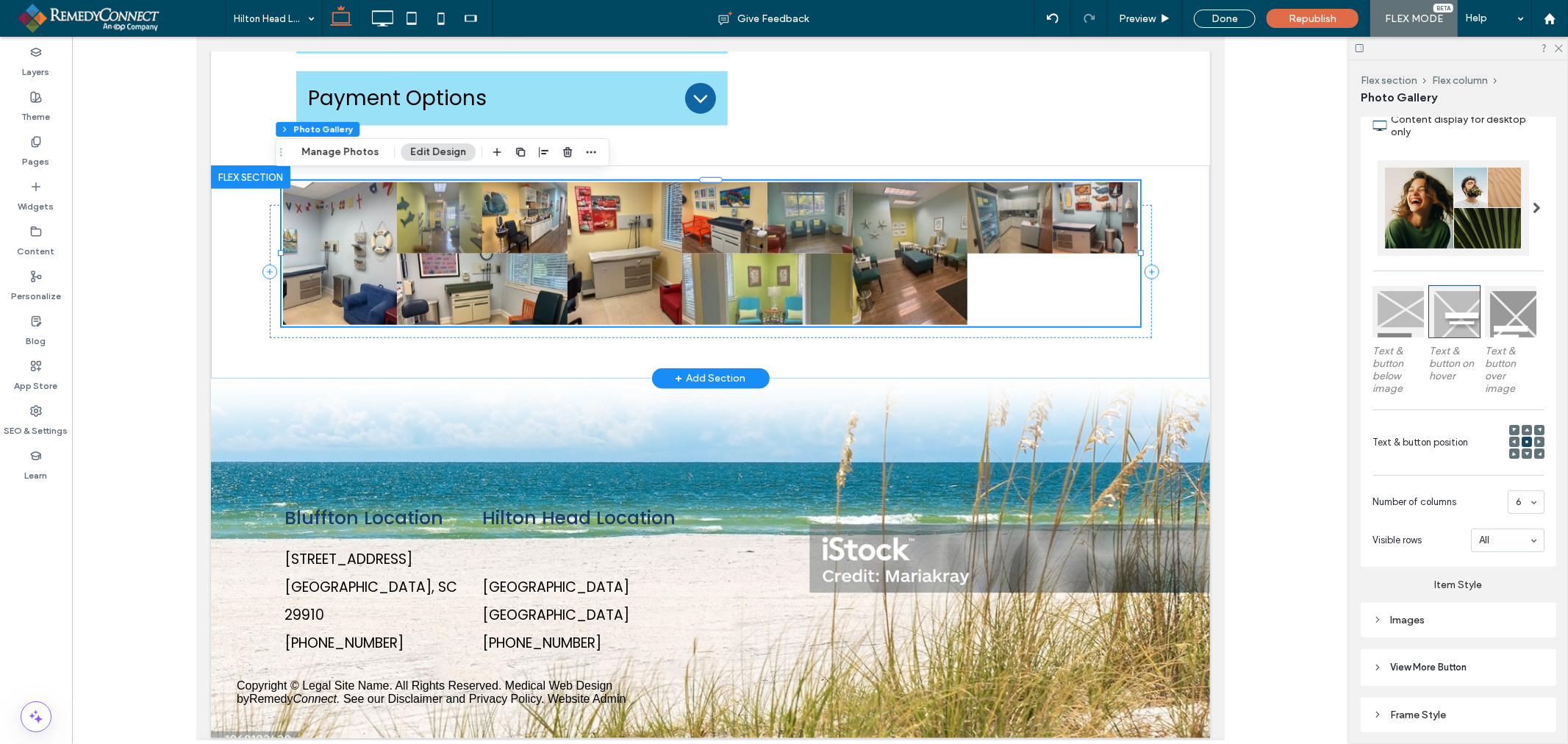
click at [708, 296] on link at bounding box center [767, 288] width 171 height 71
click at [1526, 490] on div "6" at bounding box center [1525, 502] width 37 height 23
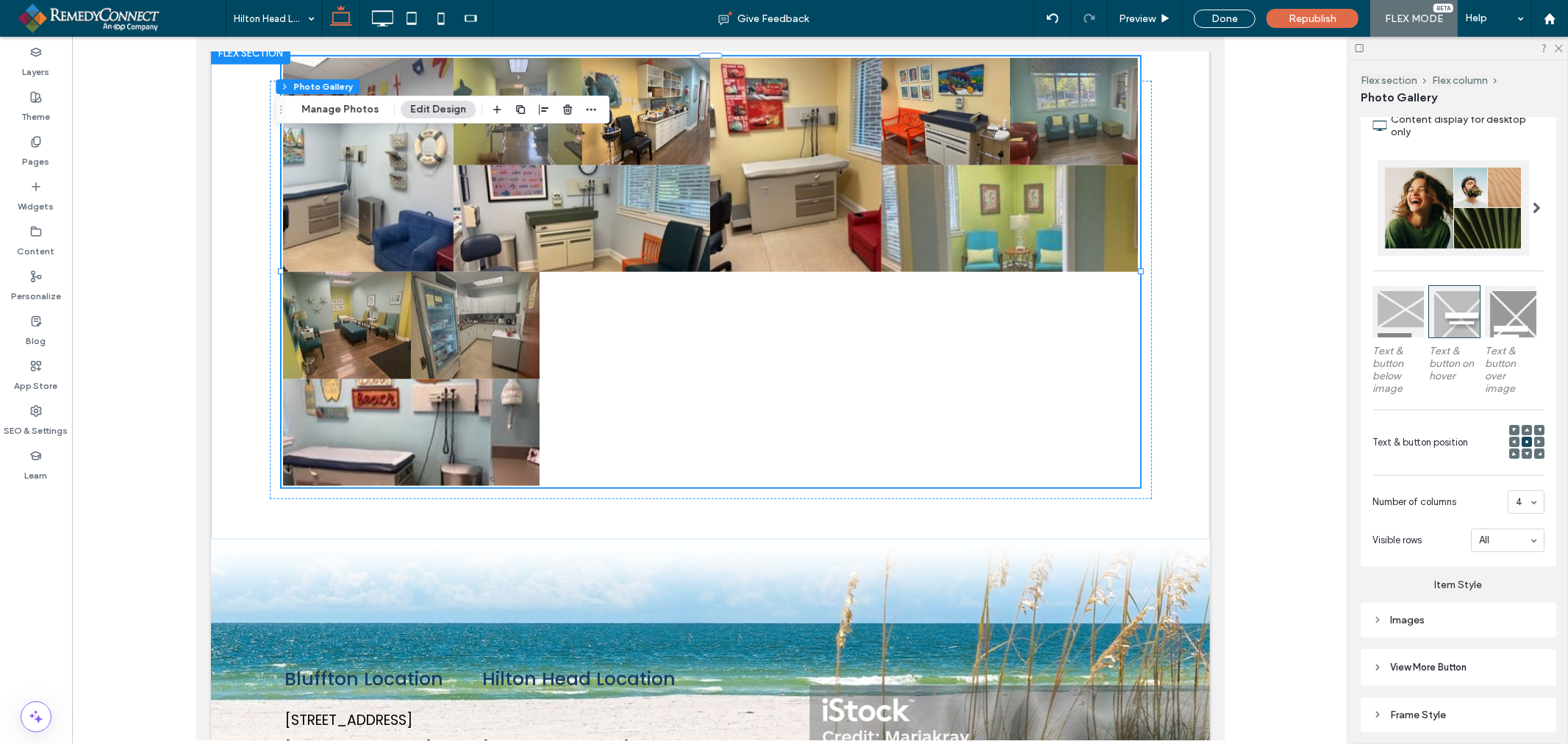
click at [1515, 491] on div at bounding box center [1525, 502] width 35 height 22
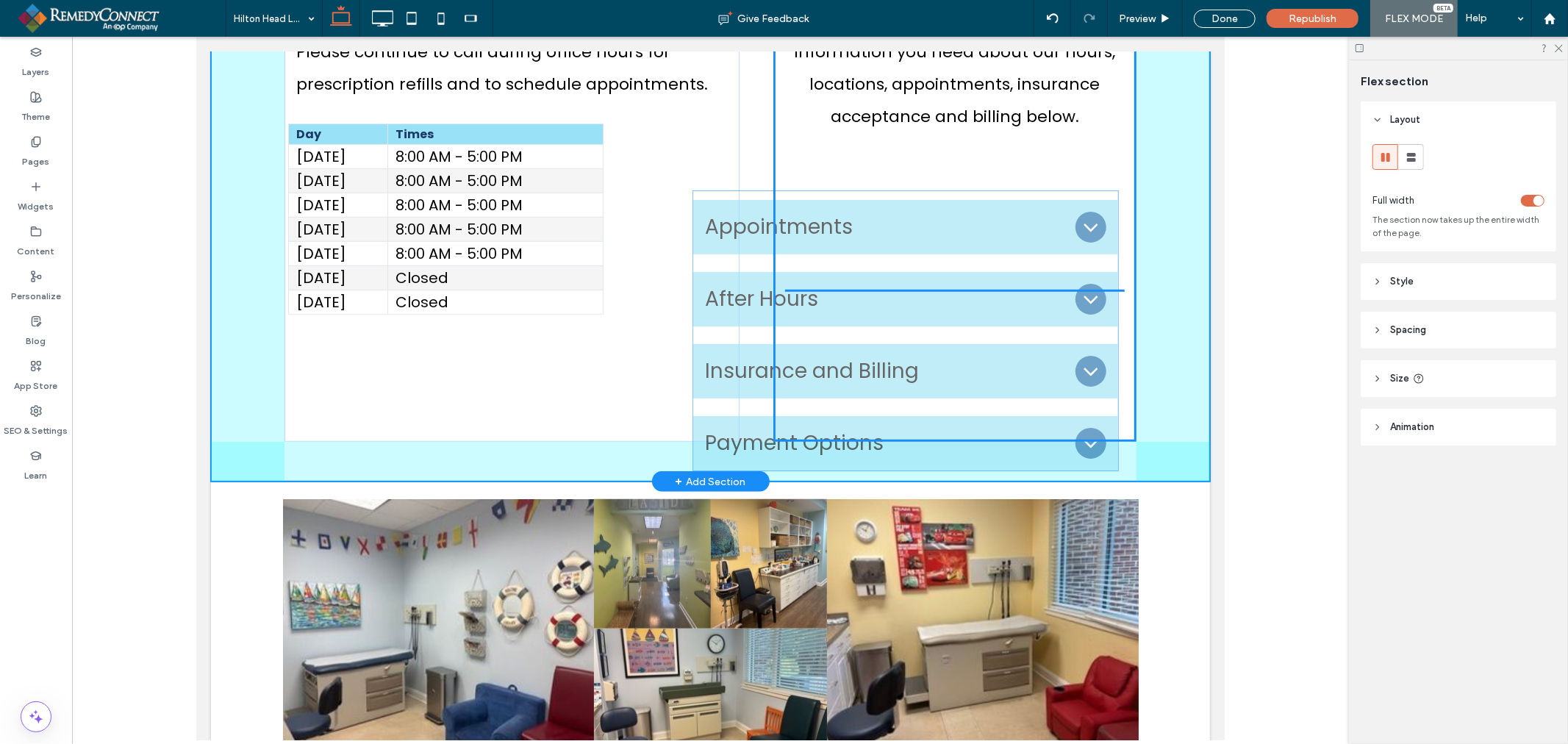
scroll to position [633, 0]
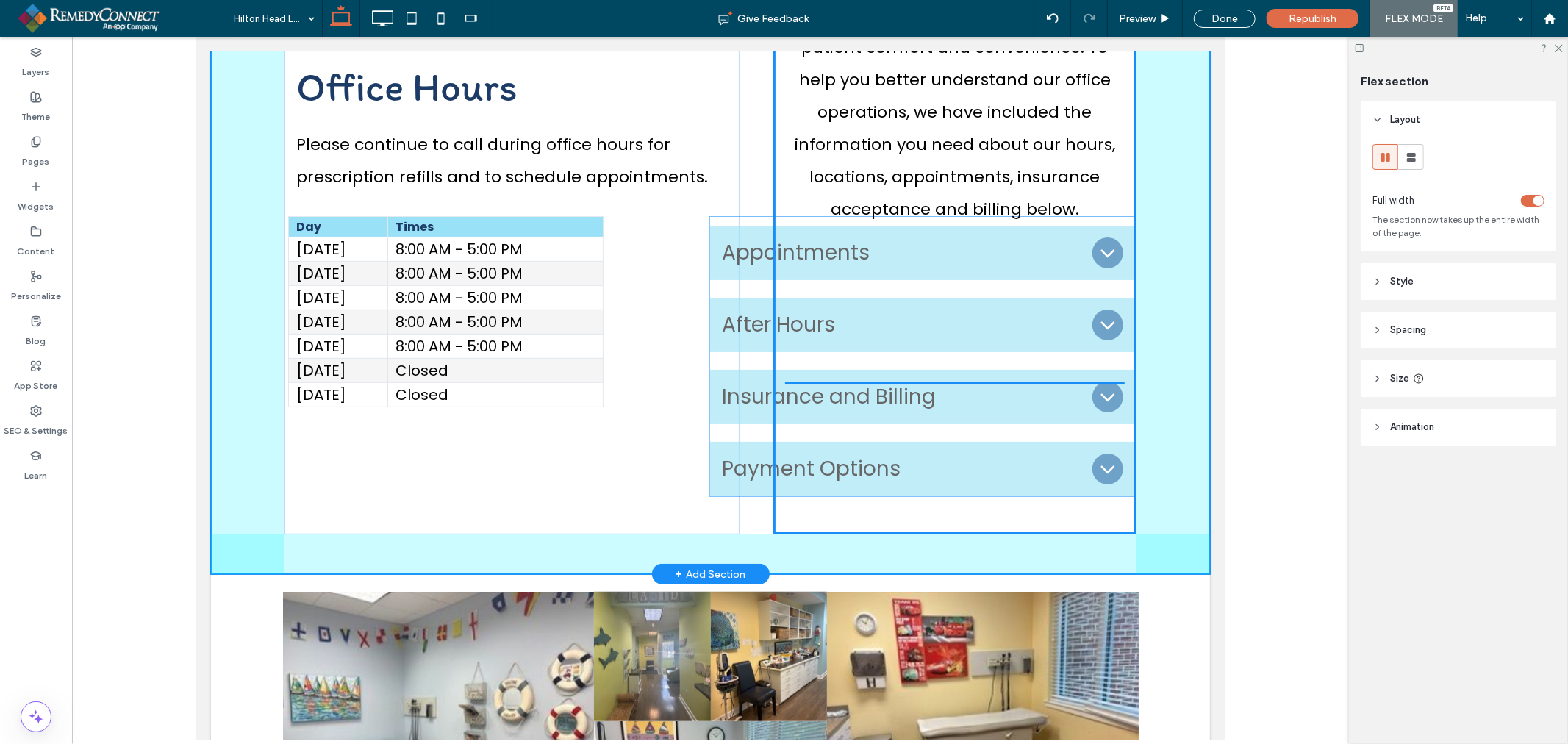
drag, startPoint x: 523, startPoint y: 485, endPoint x: 937, endPoint y: 330, distance: 442.1
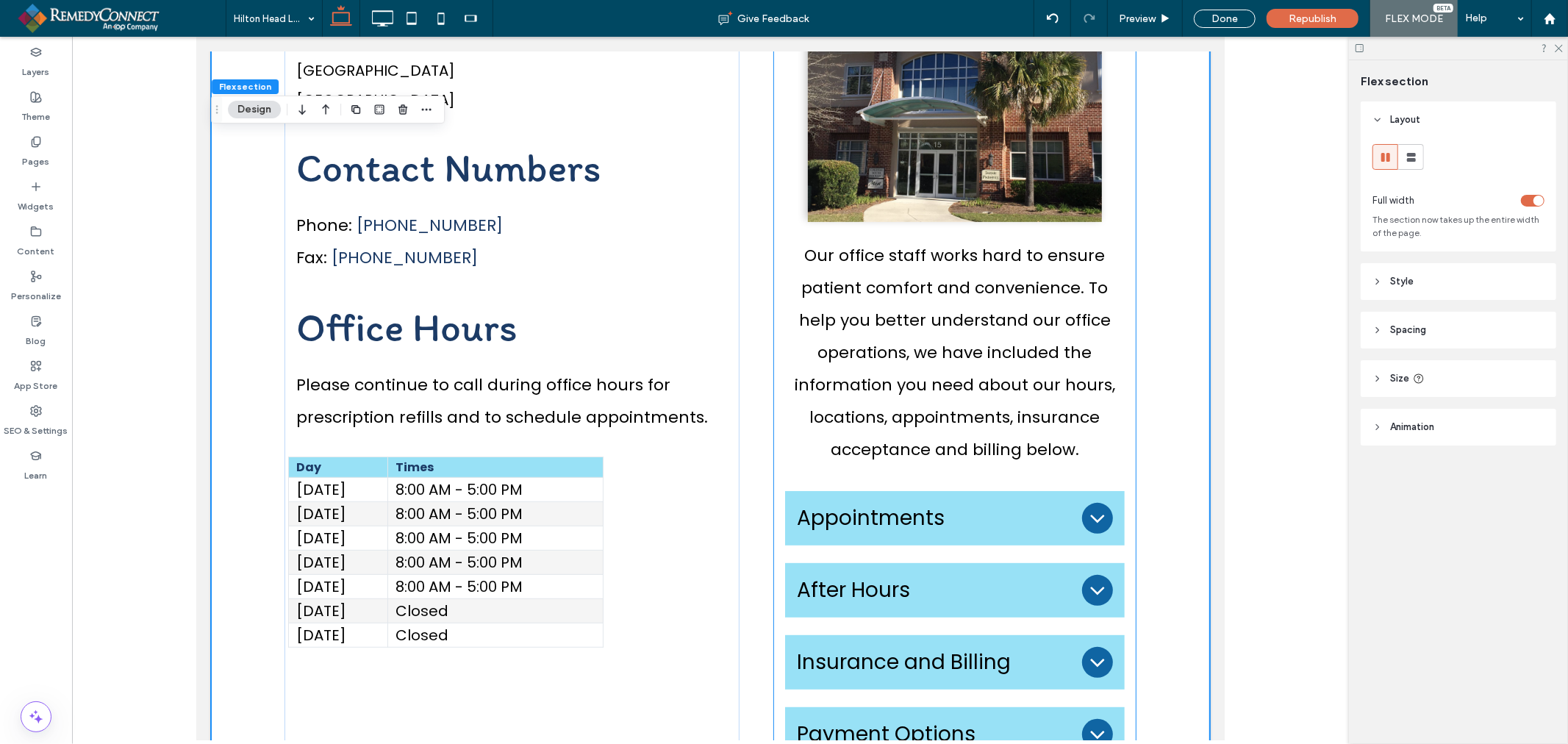
scroll to position [388, 0]
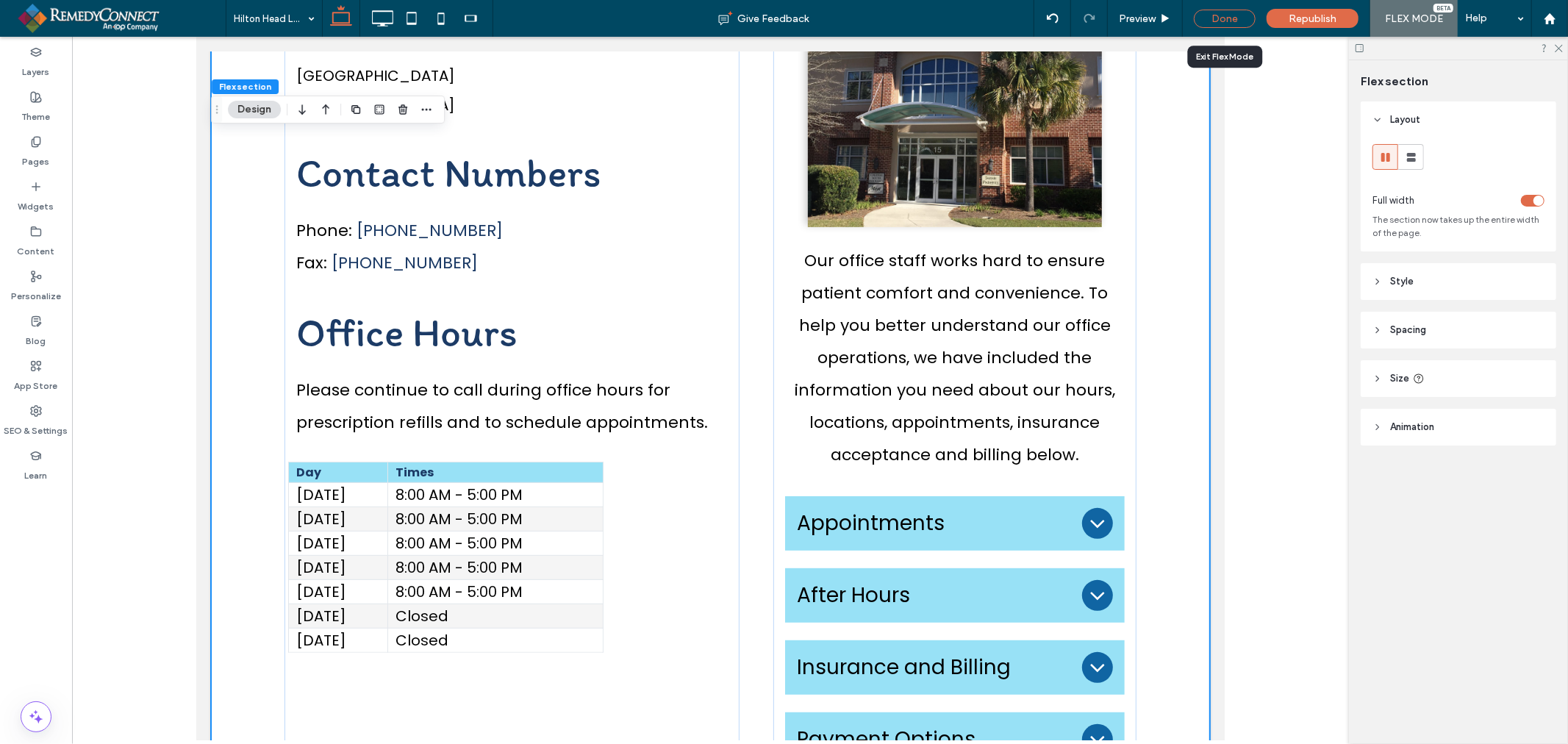
click at [1225, 19] on div "Done" at bounding box center [1224, 19] width 61 height 19
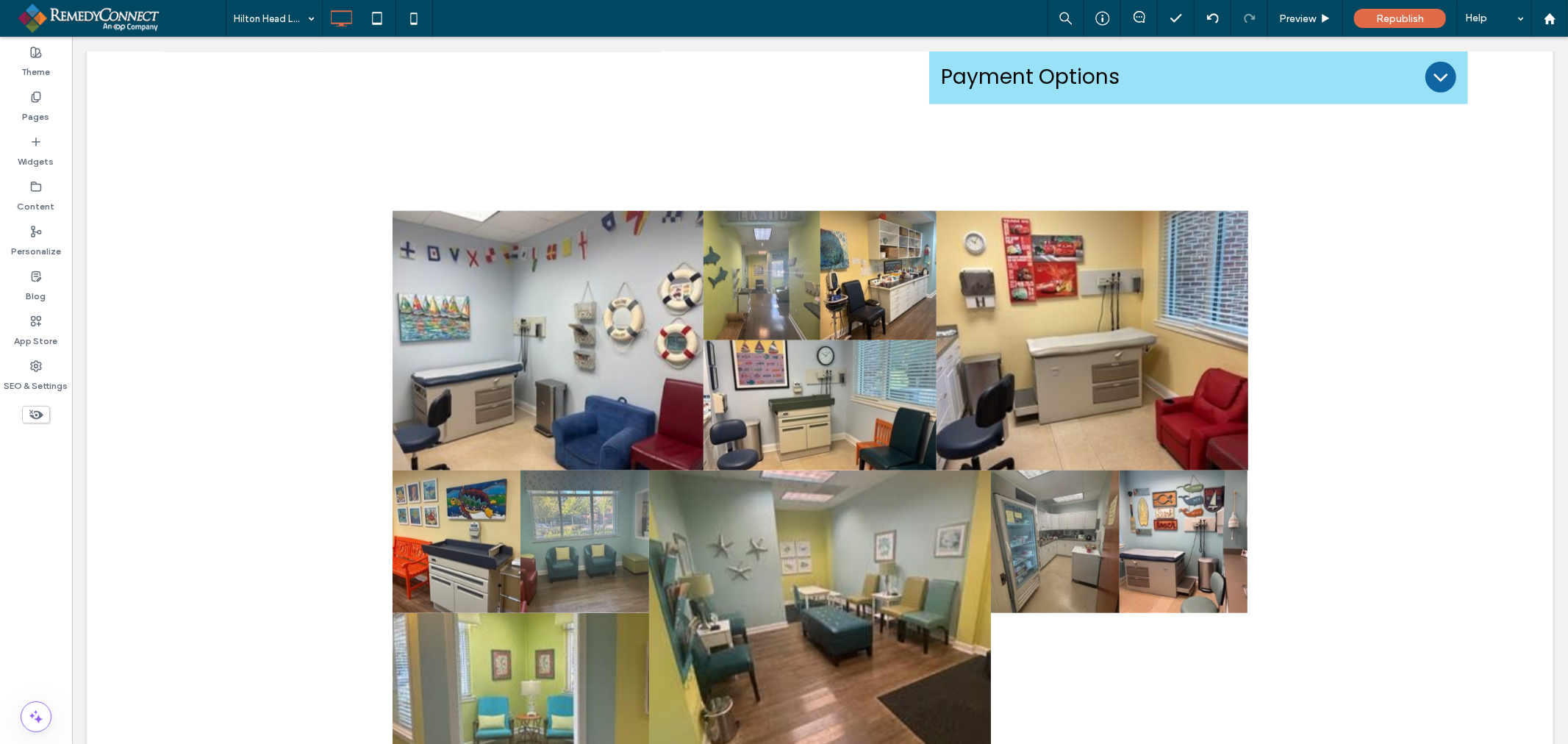
scroll to position [1042, 0]
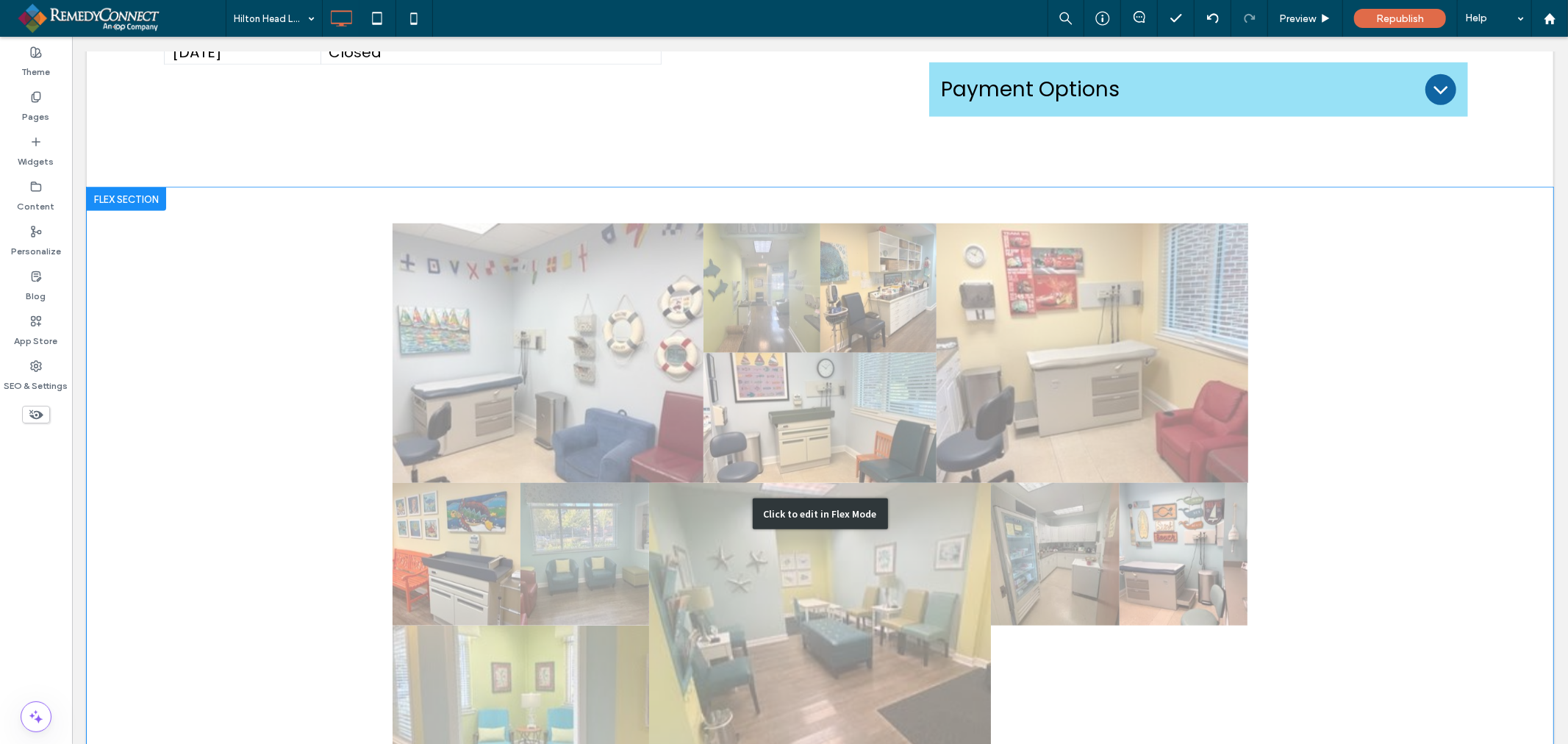
click at [1288, 380] on div "Click to edit in Flex Mode" at bounding box center [819, 513] width 1466 height 652
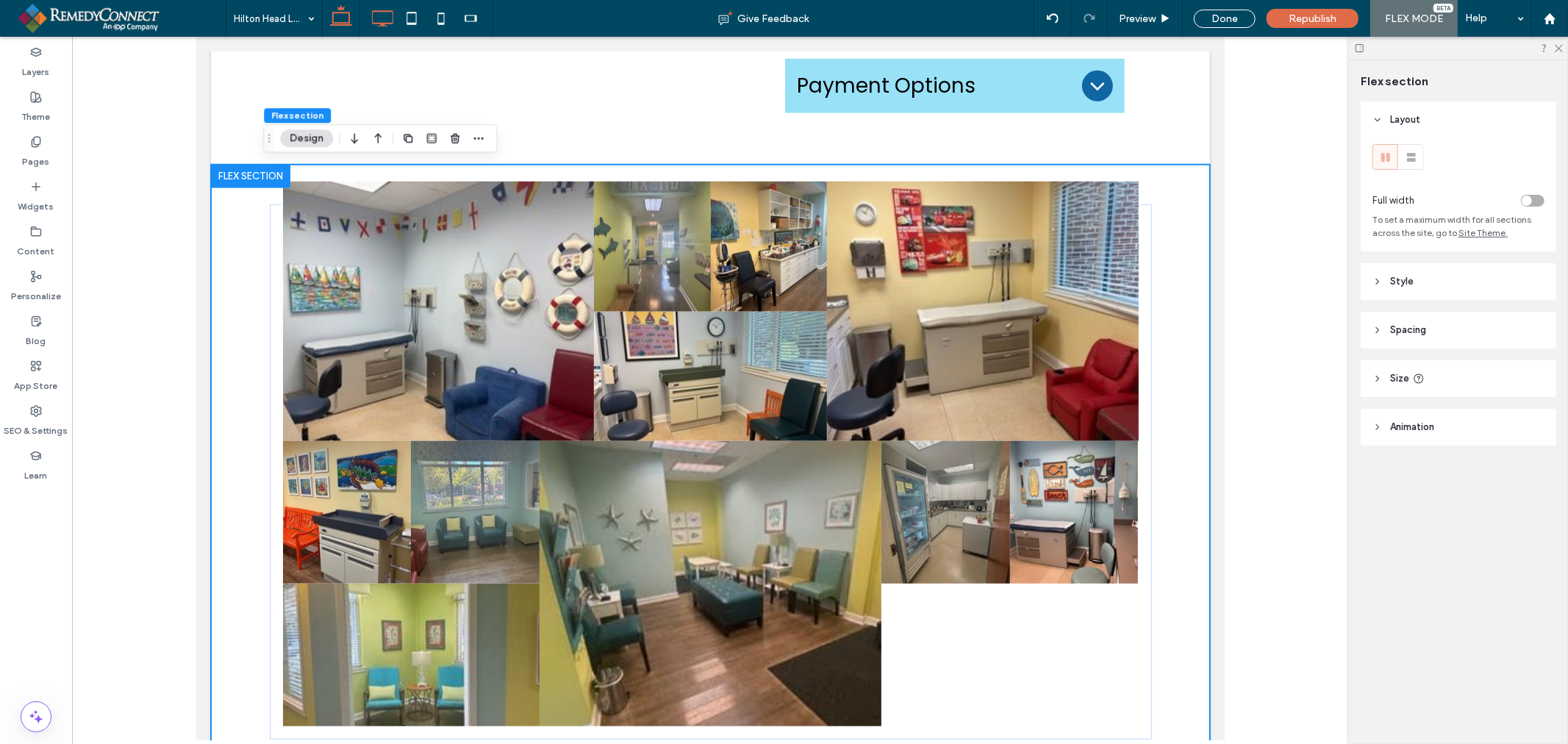
click at [385, 15] on icon at bounding box center [382, 18] width 29 height 29
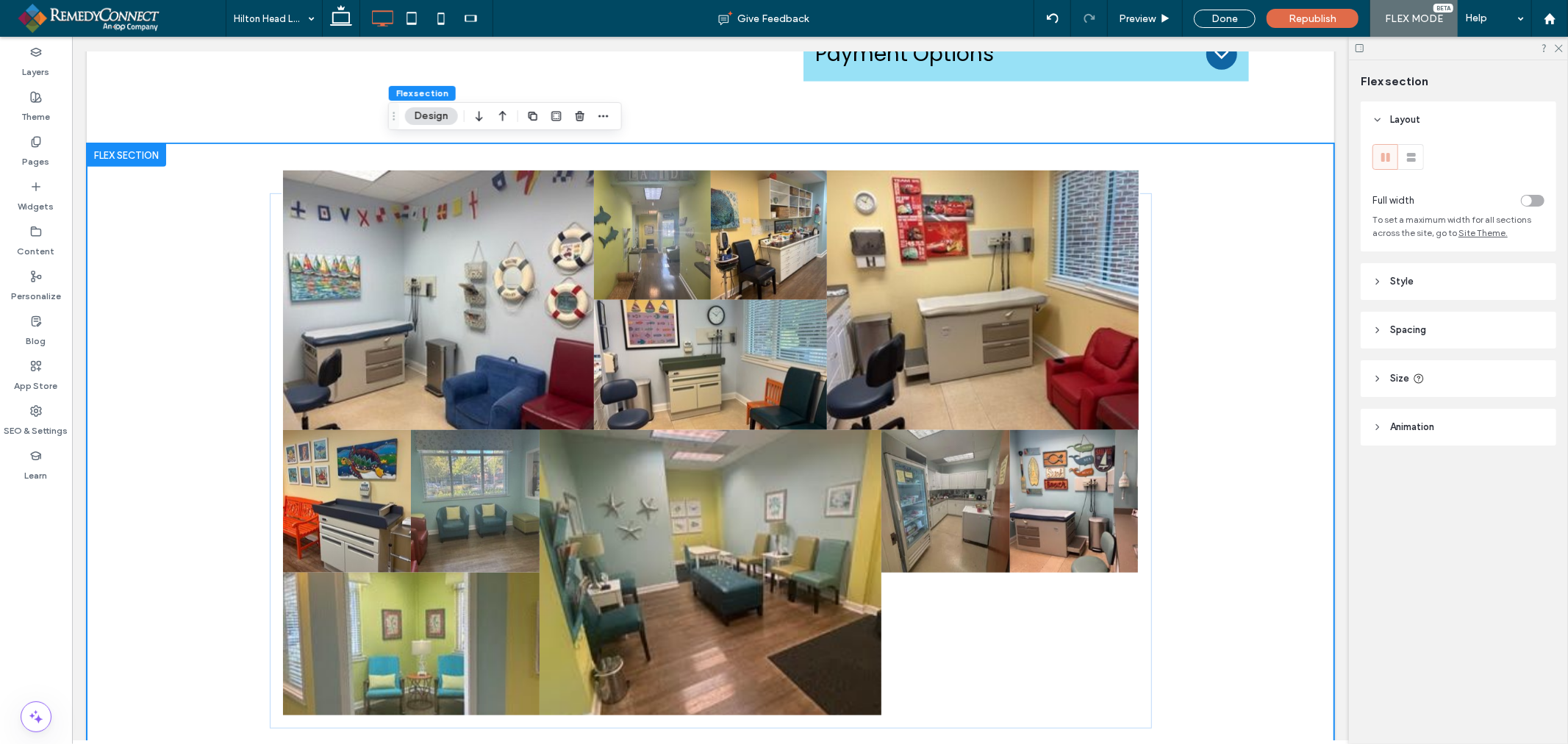
click at [183, 398] on div "Button Button Button Button Button Button Button Button Button Button Button" at bounding box center [710, 460] width 1247 height 634
click at [283, 237] on link at bounding box center [438, 300] width 311 height 260
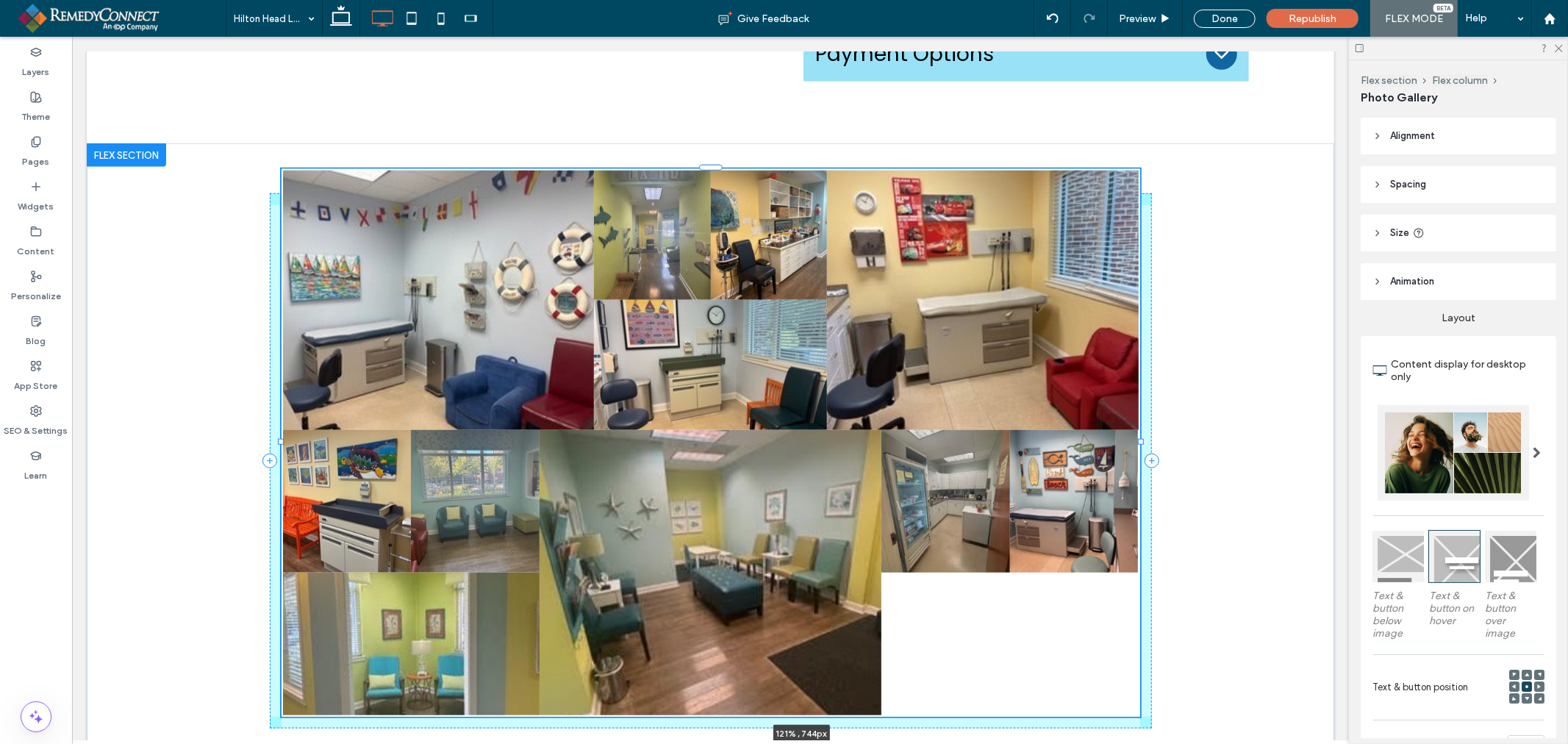
drag, startPoint x: 273, startPoint y: 437, endPoint x: 94, endPoint y: 412, distance: 180.7
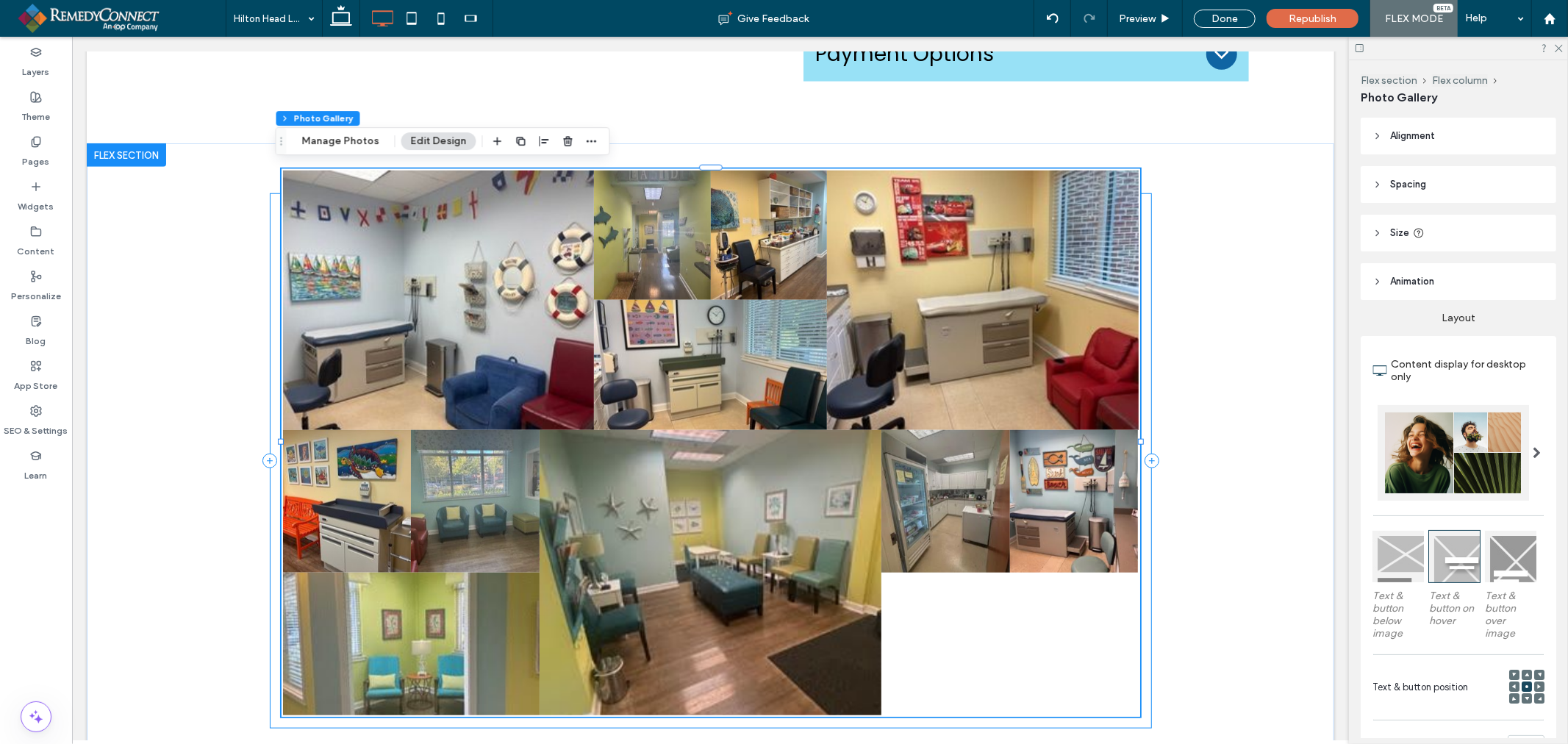
click at [1143, 408] on div "Button Button Button Button Button Button Button Button Button Button Button 12…" at bounding box center [710, 460] width 882 height 536
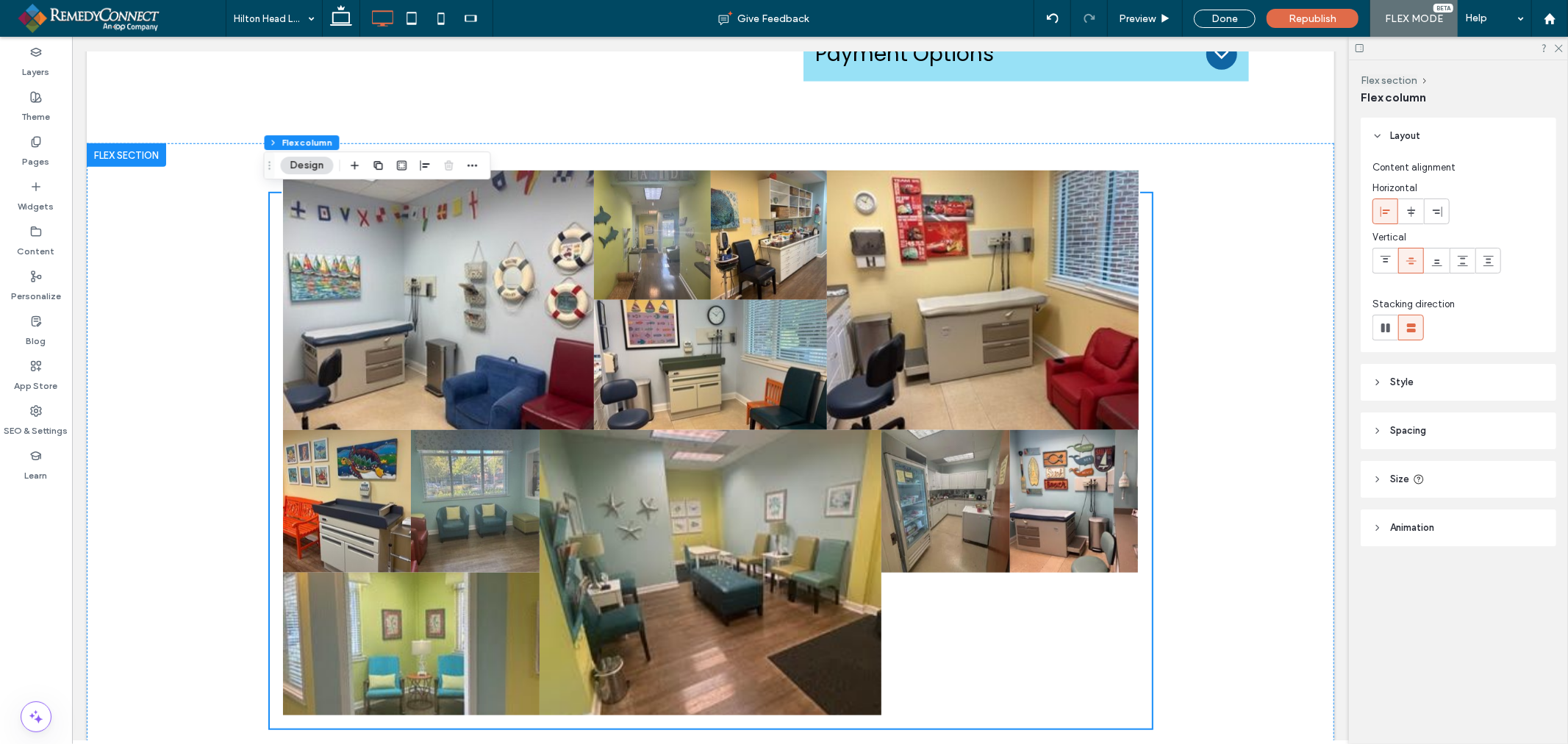
click at [1408, 433] on span "Spacing" at bounding box center [1408, 431] width 36 height 15
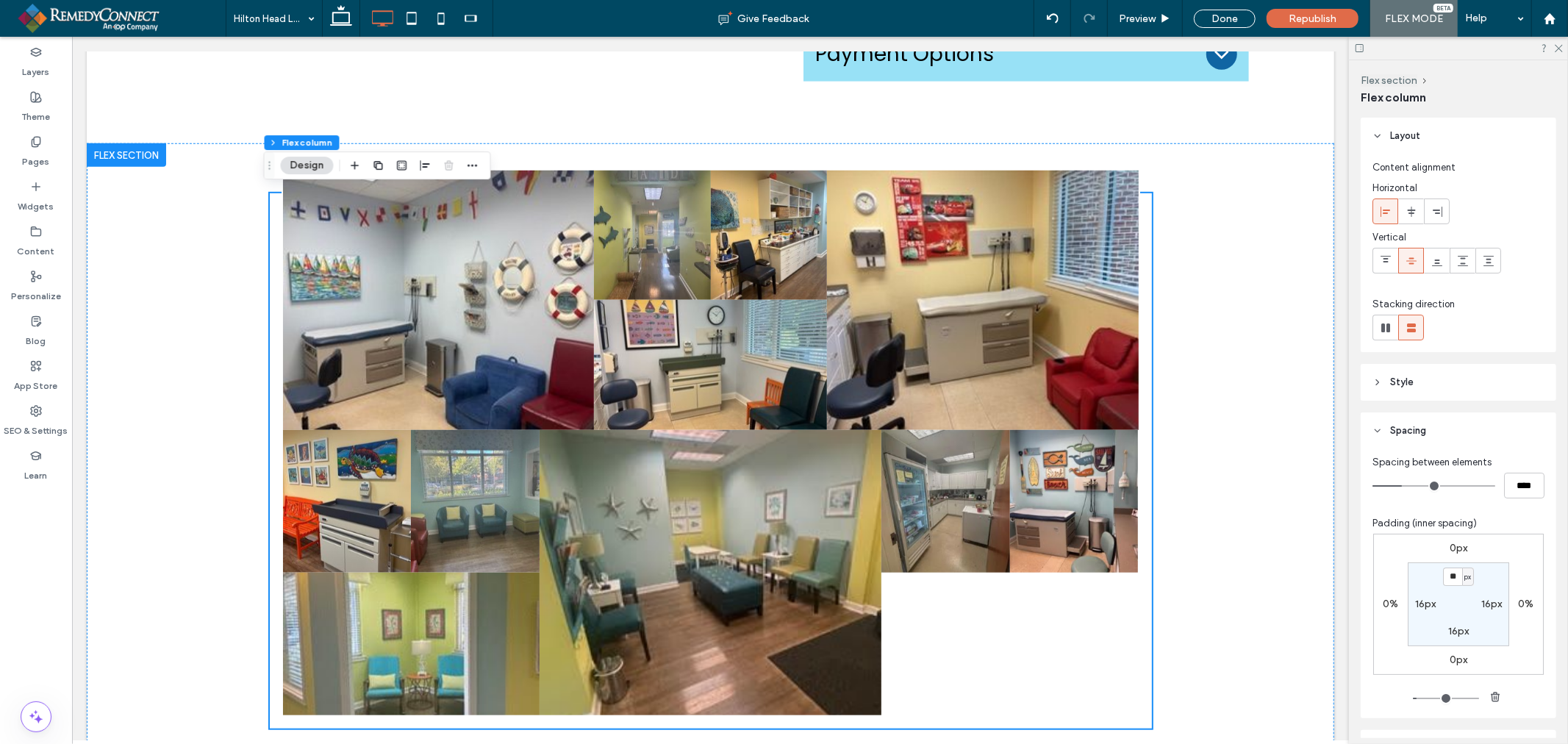
click at [1483, 601] on label "16px" at bounding box center [1491, 604] width 20 height 13
type input "*"
click at [1415, 601] on label "16px" at bounding box center [1425, 604] width 20 height 13
type input "**"
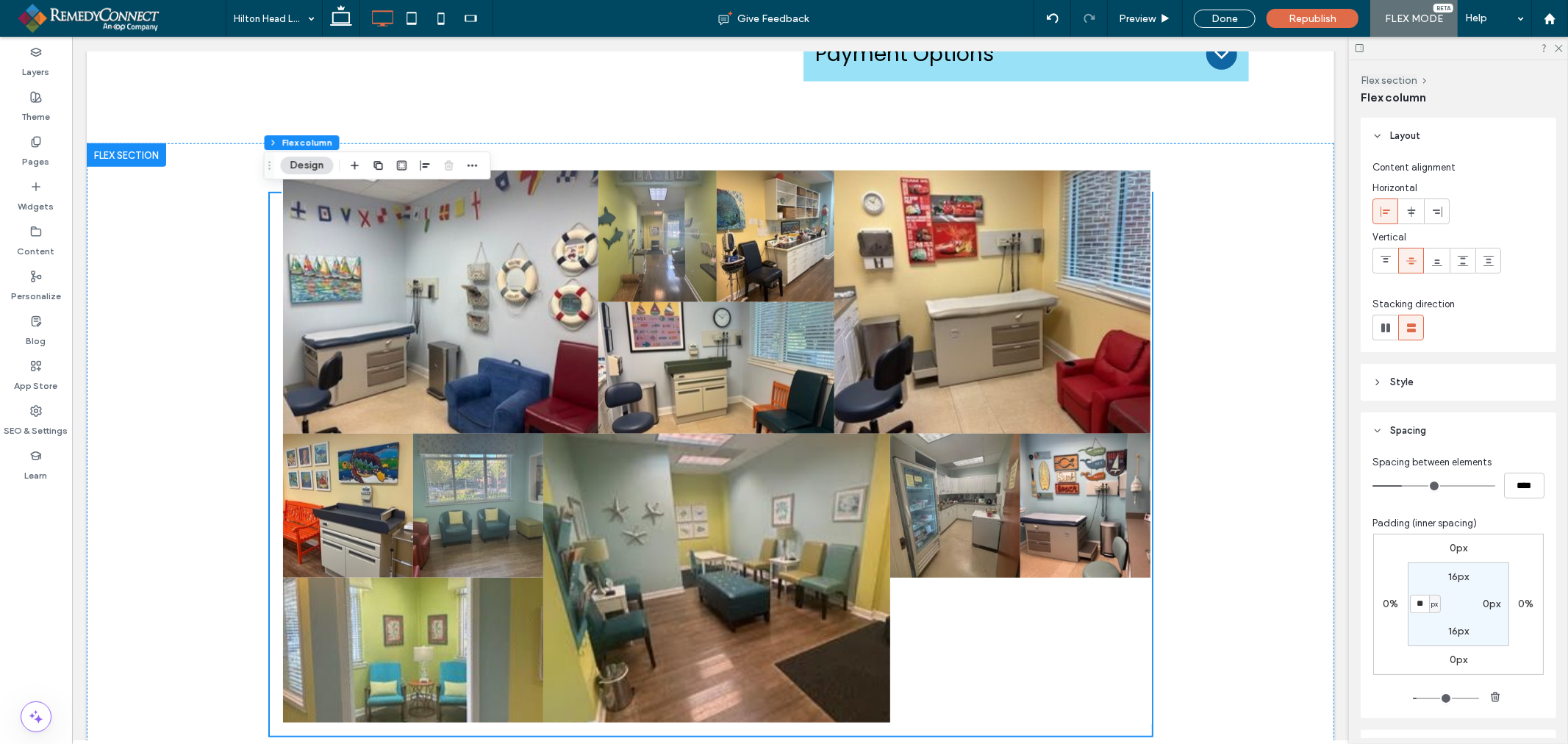
type input "*"
click at [1261, 514] on div "Button Button Button Button Button Button Button Button Button Button Button" at bounding box center [710, 464] width 1247 height 643
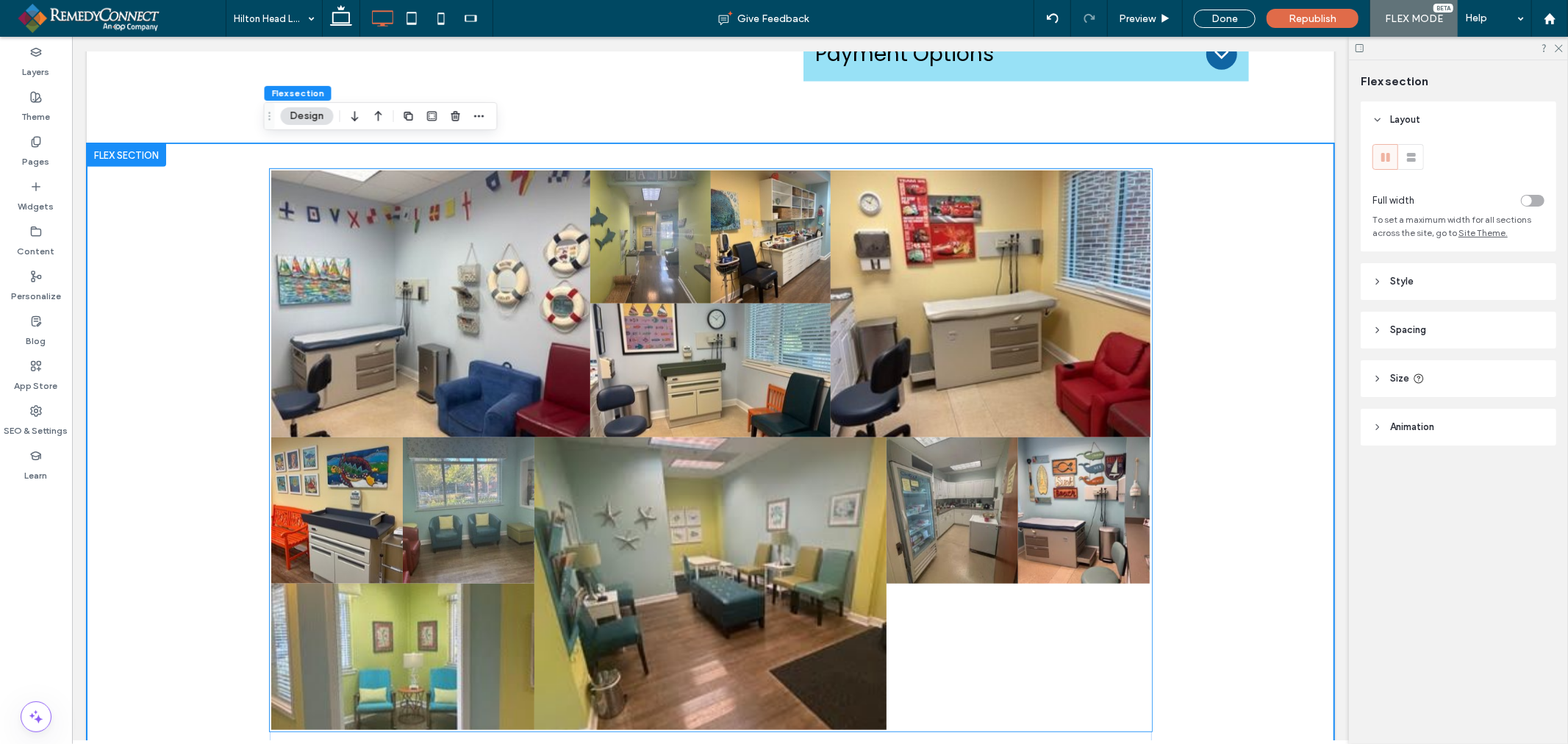
click at [1142, 639] on li "Button" at bounding box center [1083, 583] width 132 height 293
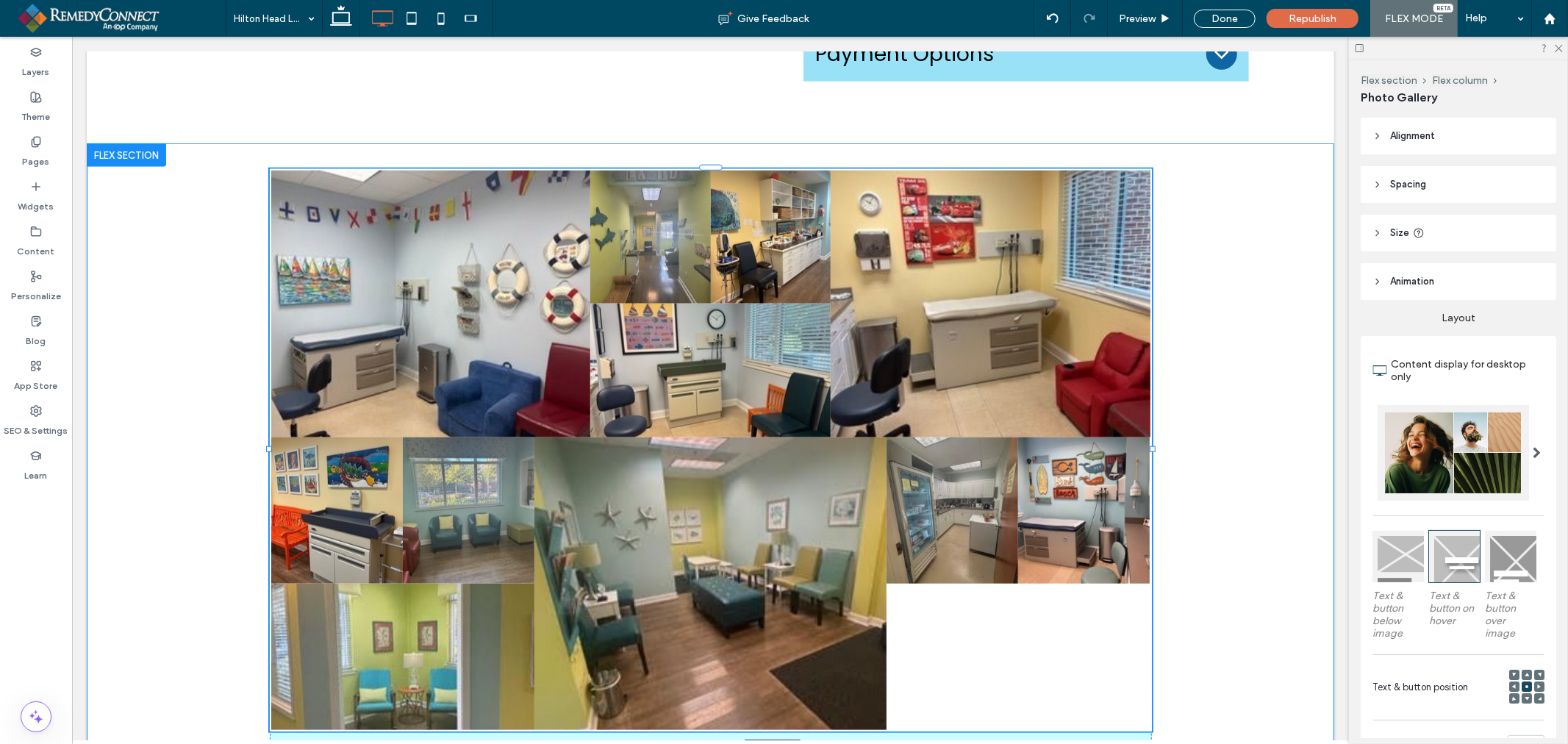
drag, startPoint x: 1148, startPoint y: 443, endPoint x: 1274, endPoint y: 435, distance: 126.3
click at [1274, 435] on div "Button Button Button Button Button Button Button Button Button Button Button 11…" at bounding box center [710, 467] width 1247 height 650
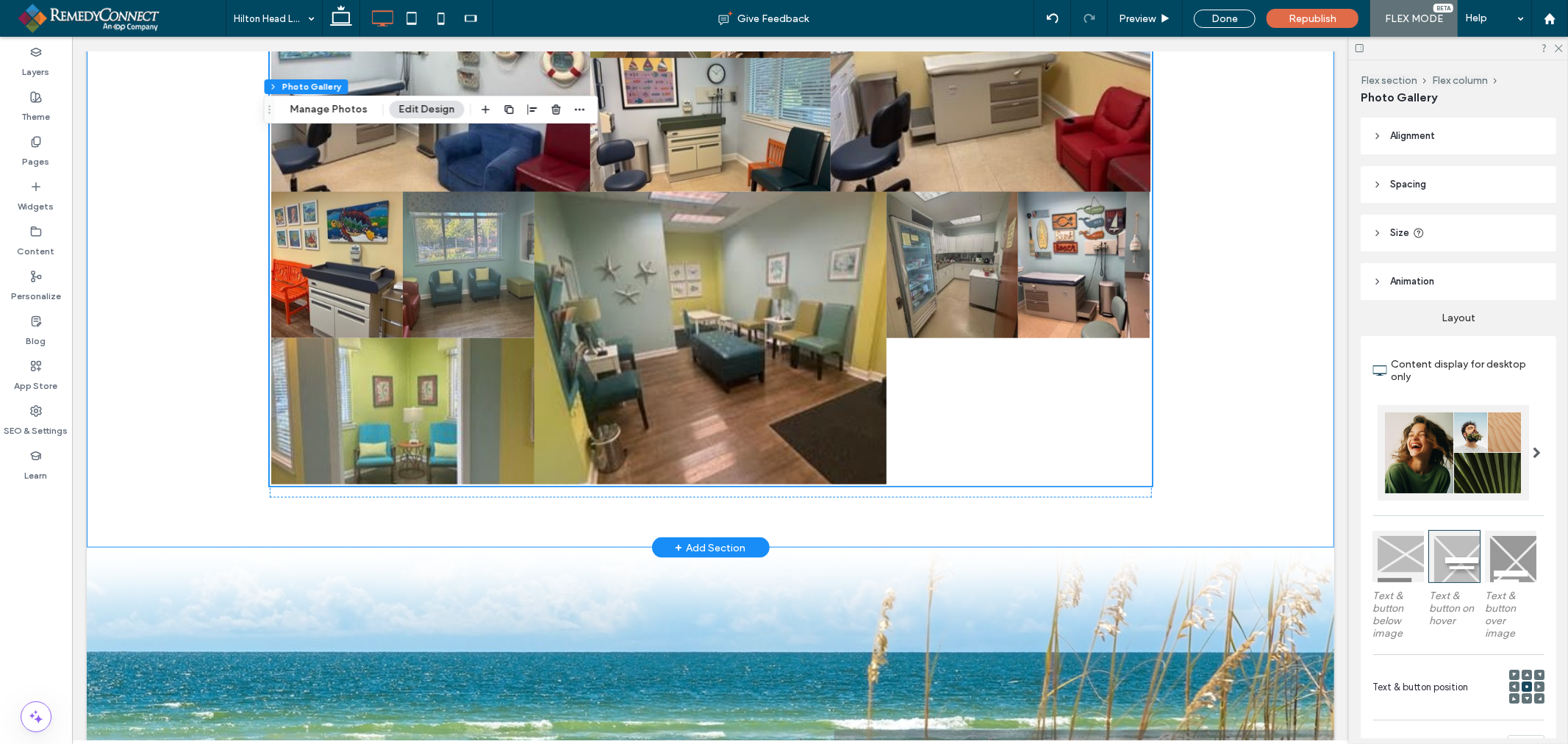
scroll to position [1123, 0]
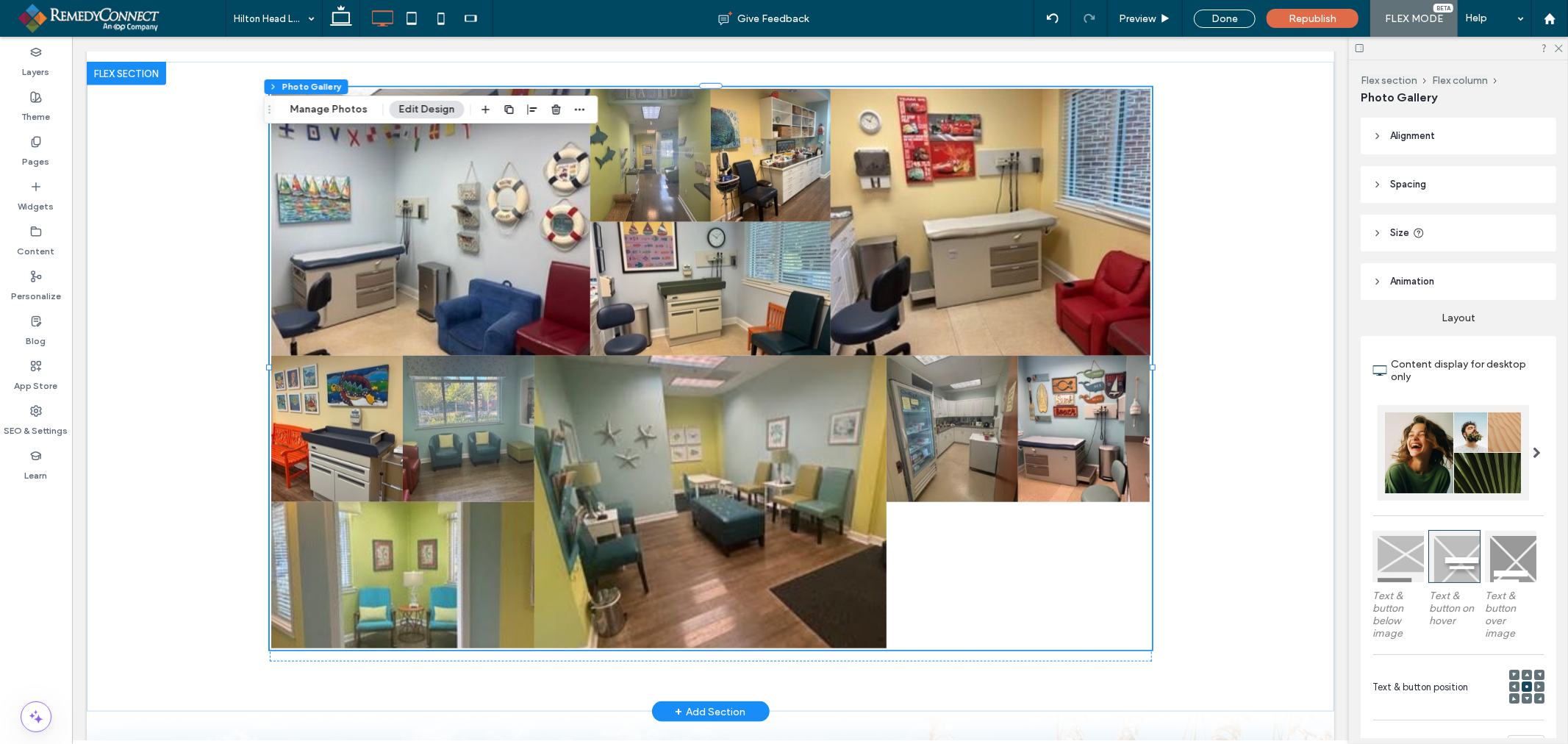
click at [1229, 260] on div "Button Button Button Button Button Button Button Button Button Button Button 11…" at bounding box center [710, 386] width 1247 height 650
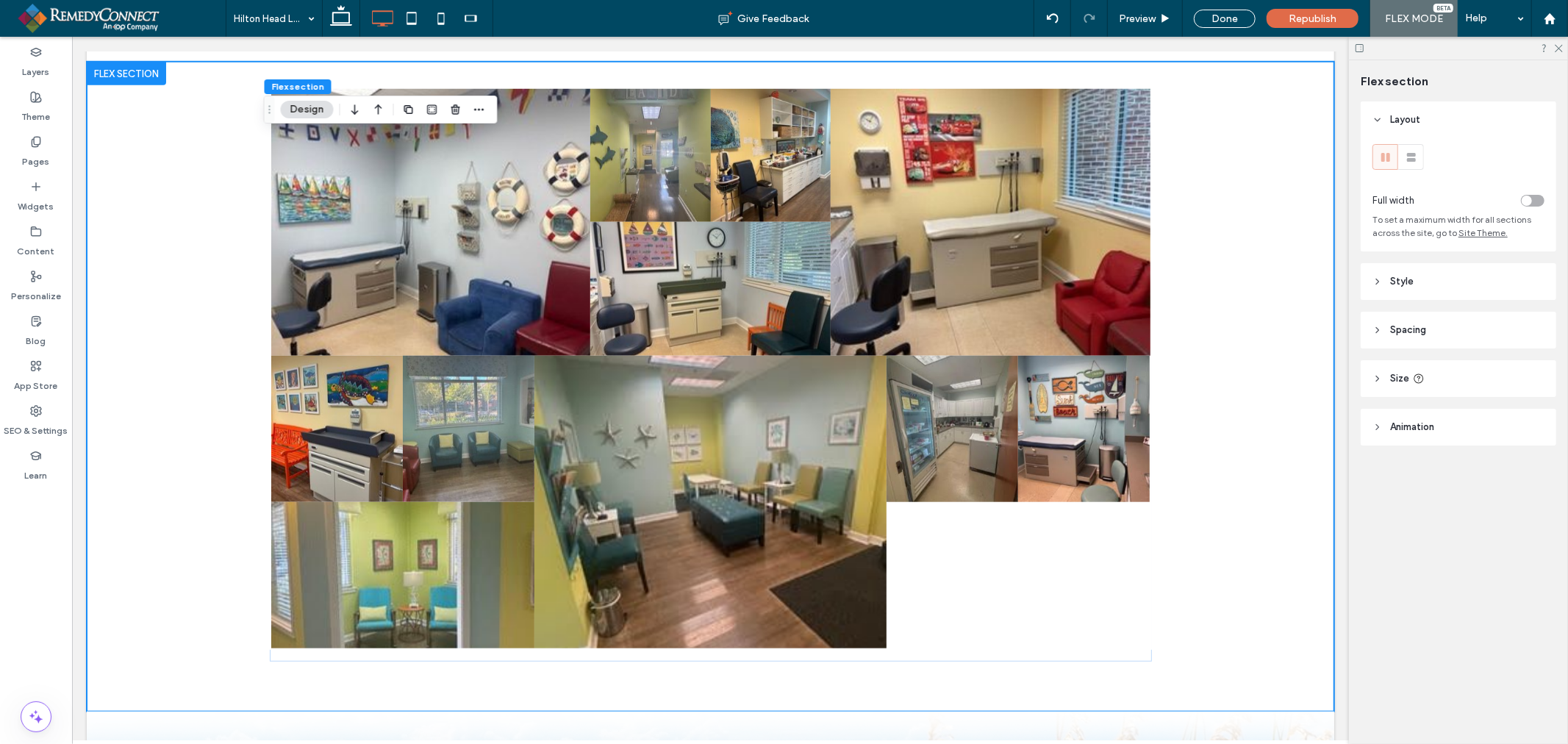
click at [1395, 324] on span "Spacing" at bounding box center [1408, 330] width 36 height 15
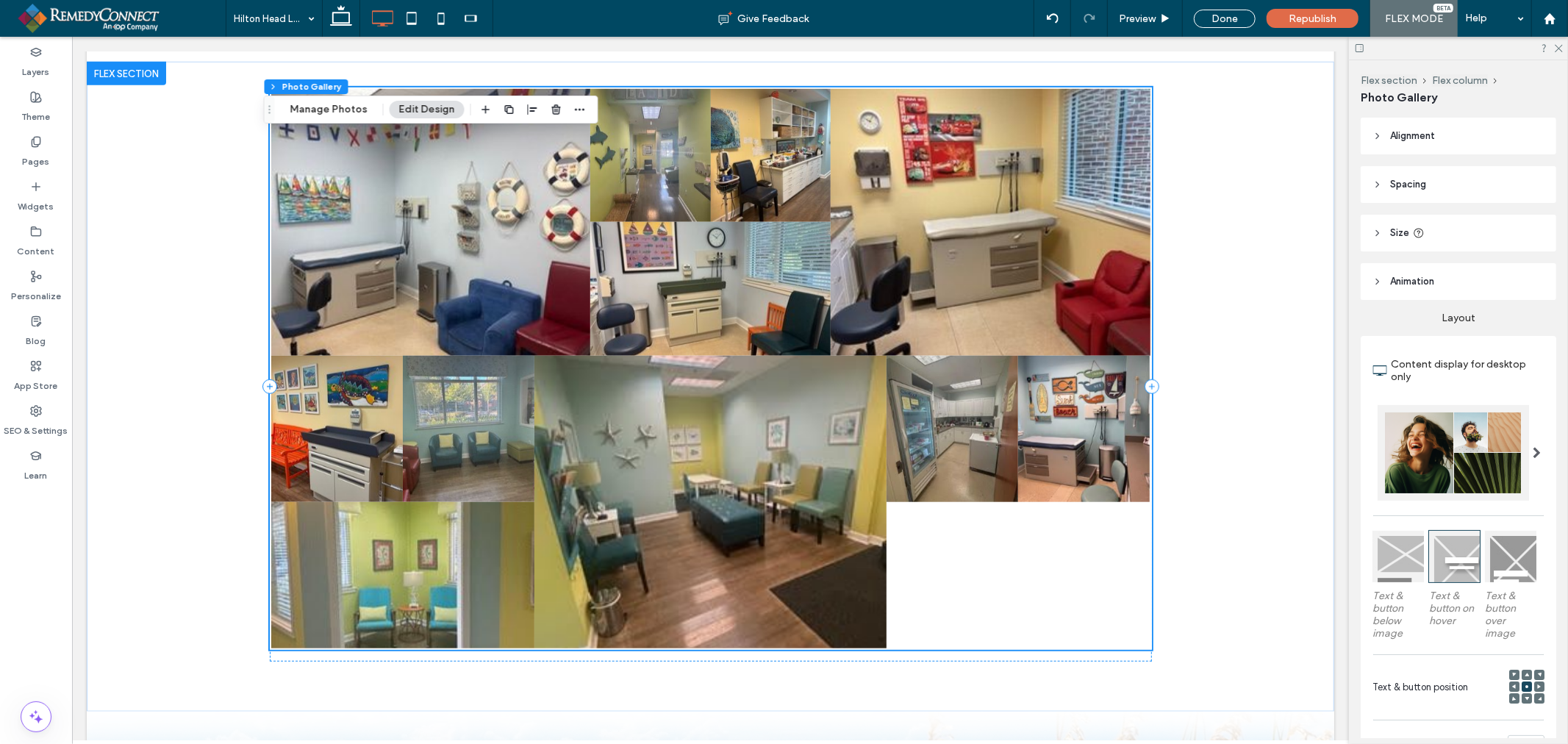
scroll to position [1093, 0]
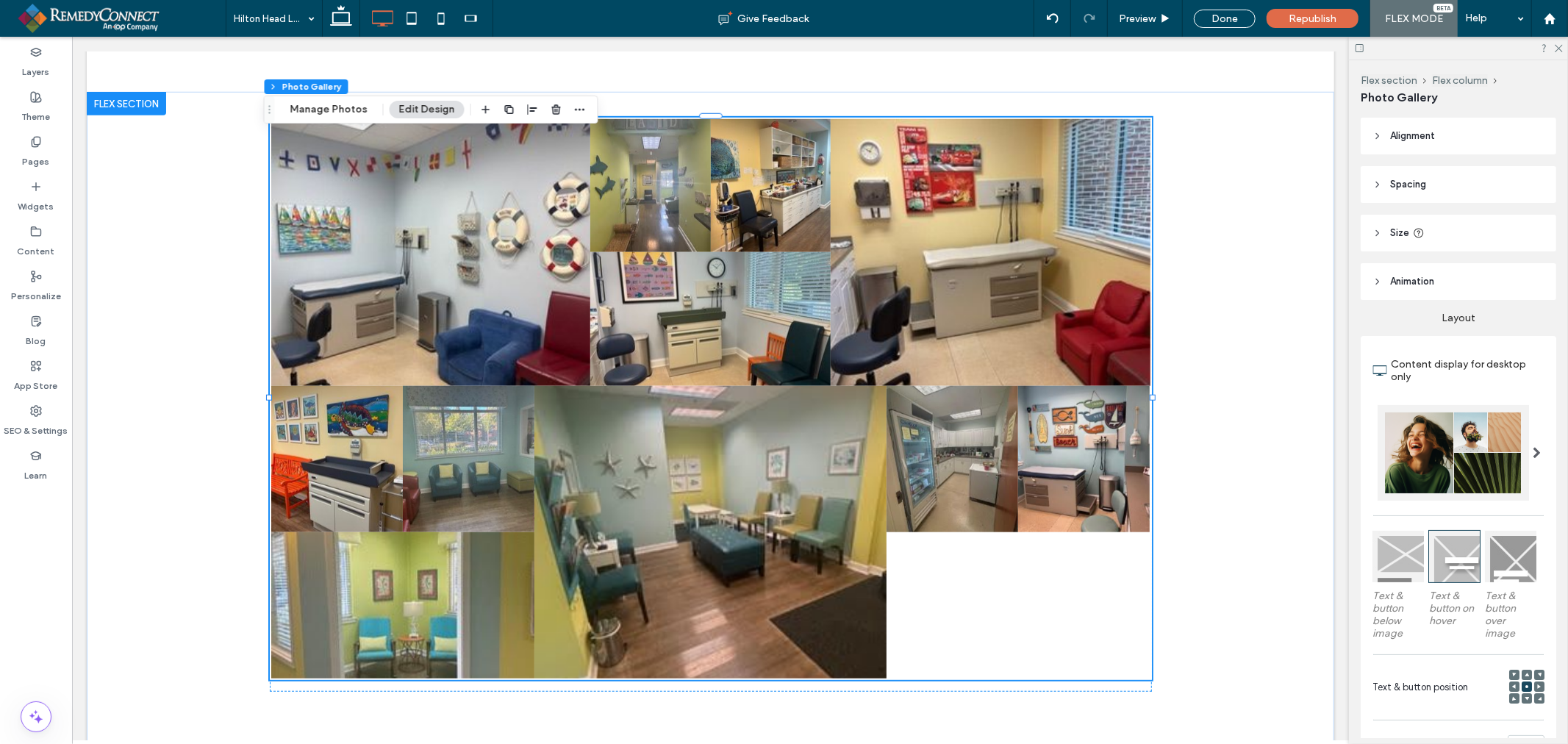
click at [1417, 236] on icon at bounding box center [1419, 233] width 12 height 12
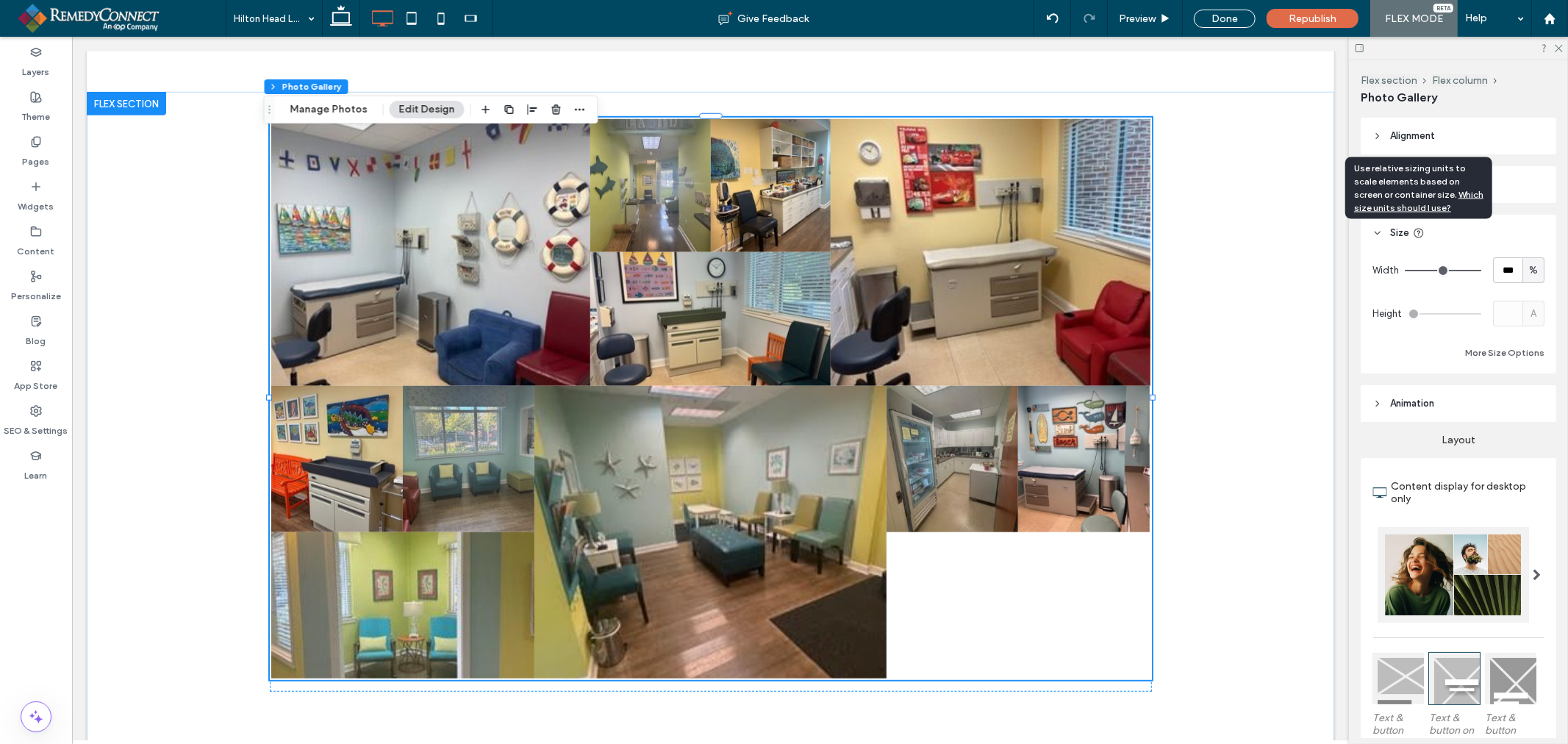
click at [1503, 178] on header "Spacing" at bounding box center [1458, 184] width 196 height 37
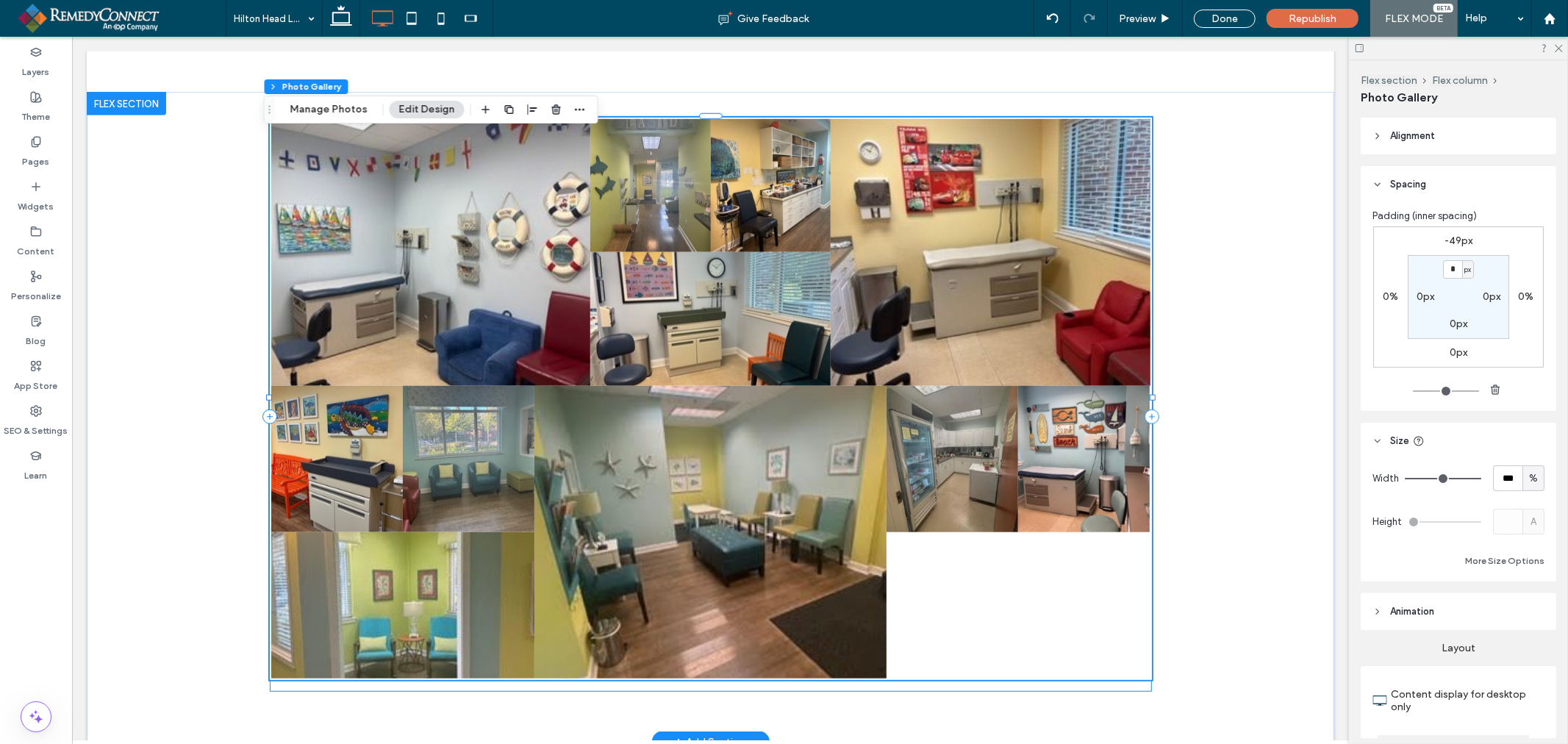
click at [1121, 683] on div "Button Button Button Button Button Button Button Button Button Button Button" at bounding box center [710, 416] width 882 height 550
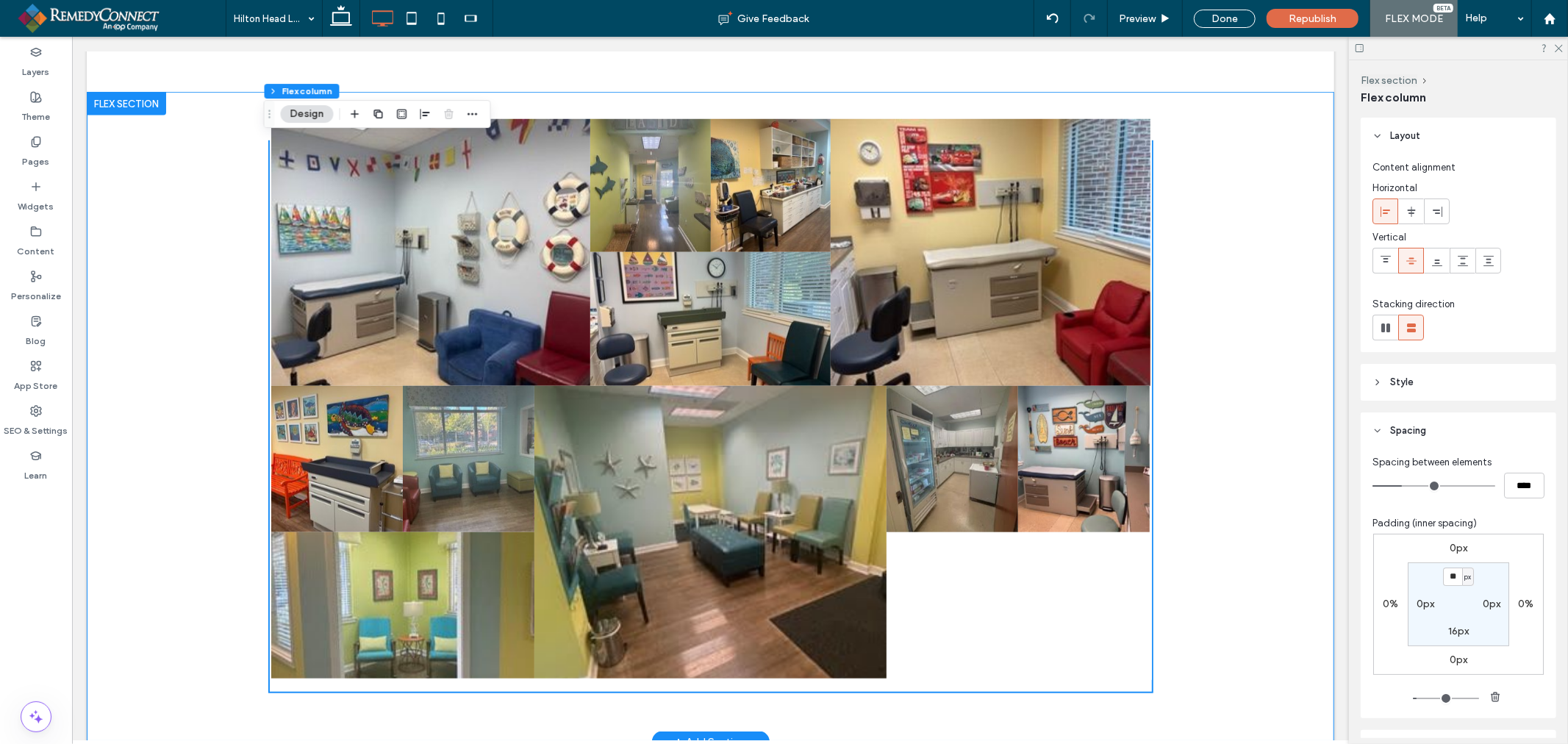
click at [1206, 582] on div "Button Button Button Button Button Button Button Button Button Button Button" at bounding box center [710, 416] width 1247 height 650
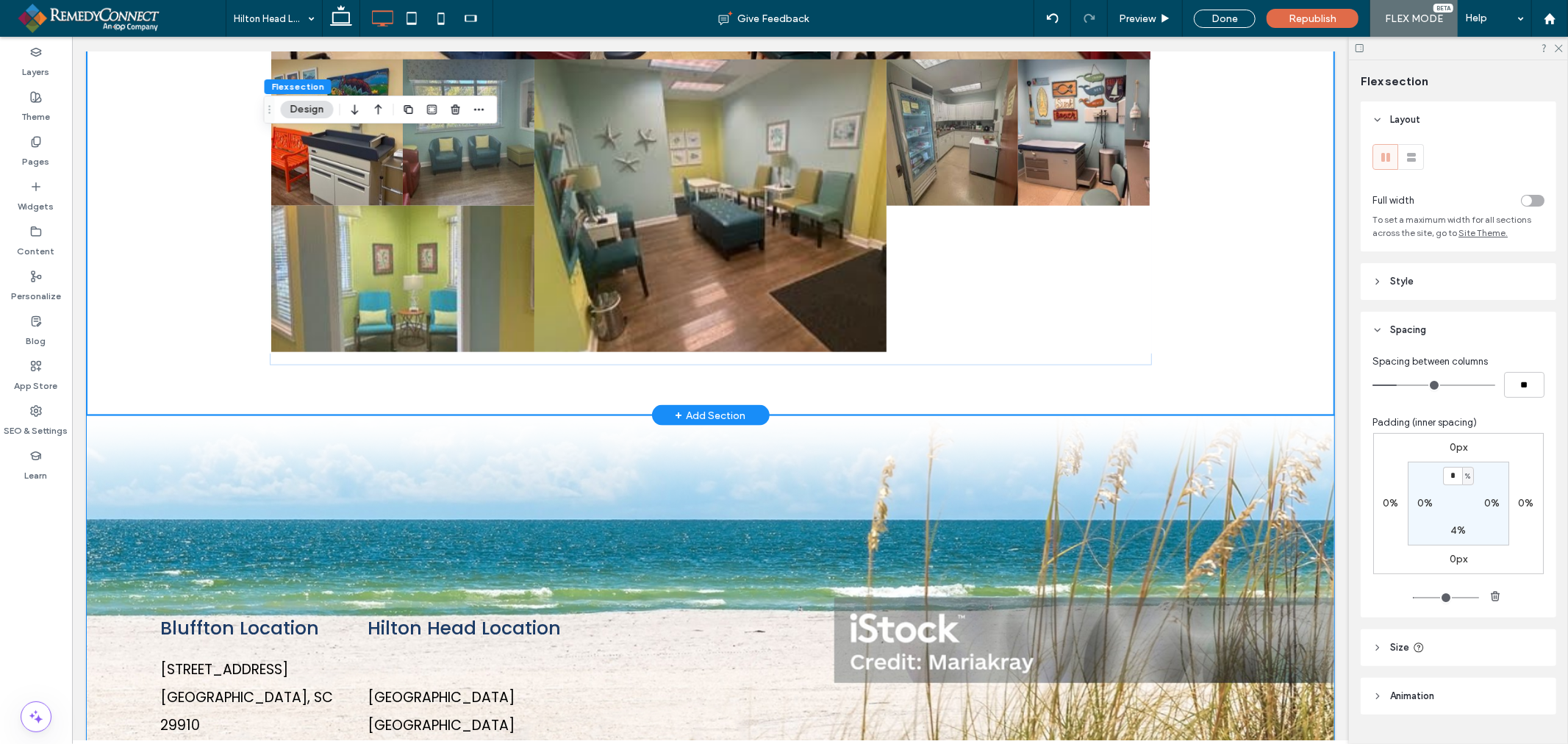
scroll to position [1420, 0]
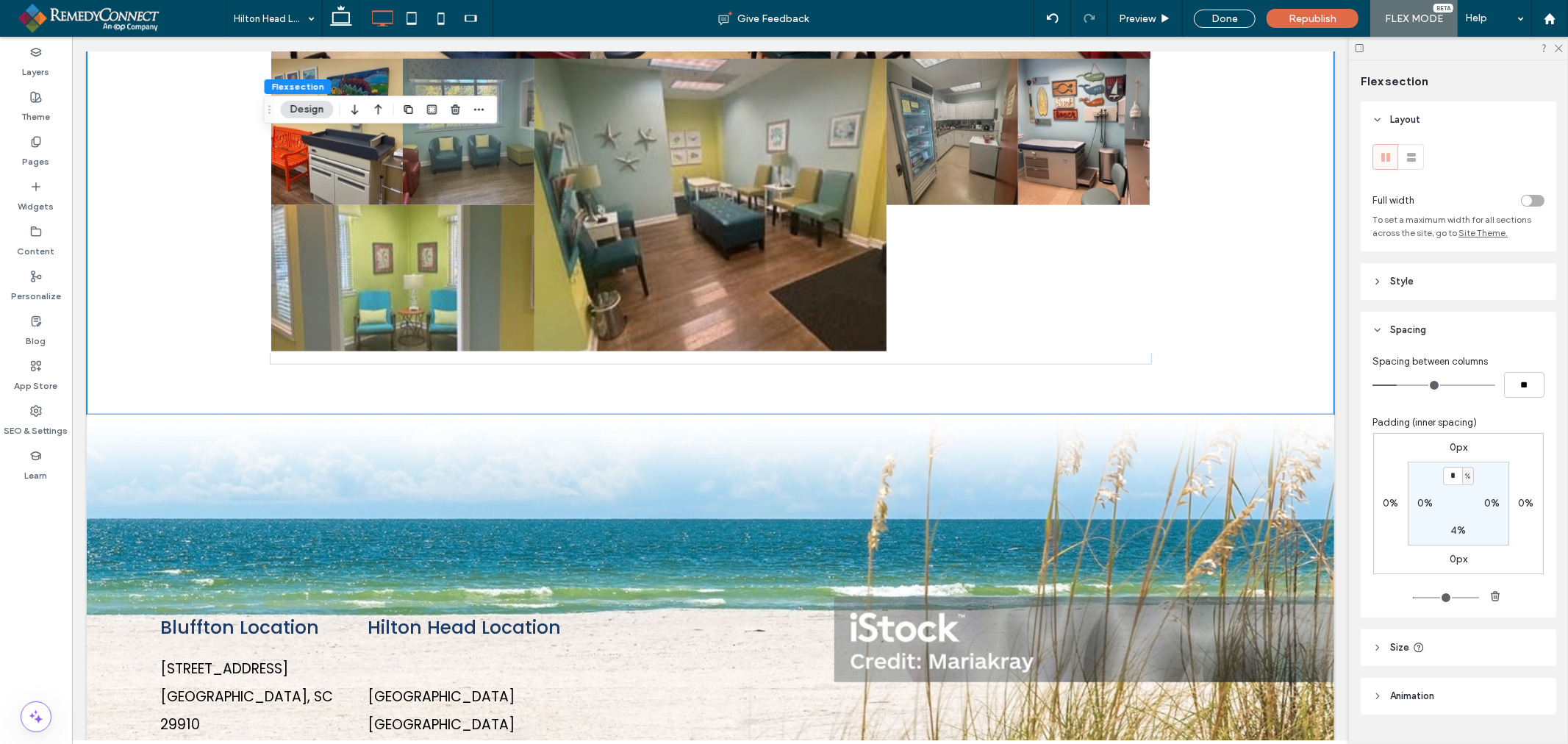
type input "*"
click at [1501, 416] on div "Spacing between columns ** Padding (inner spacing) 0px 0% 0px 0% * % 0% 4% 0%" at bounding box center [1458, 483] width 196 height 269
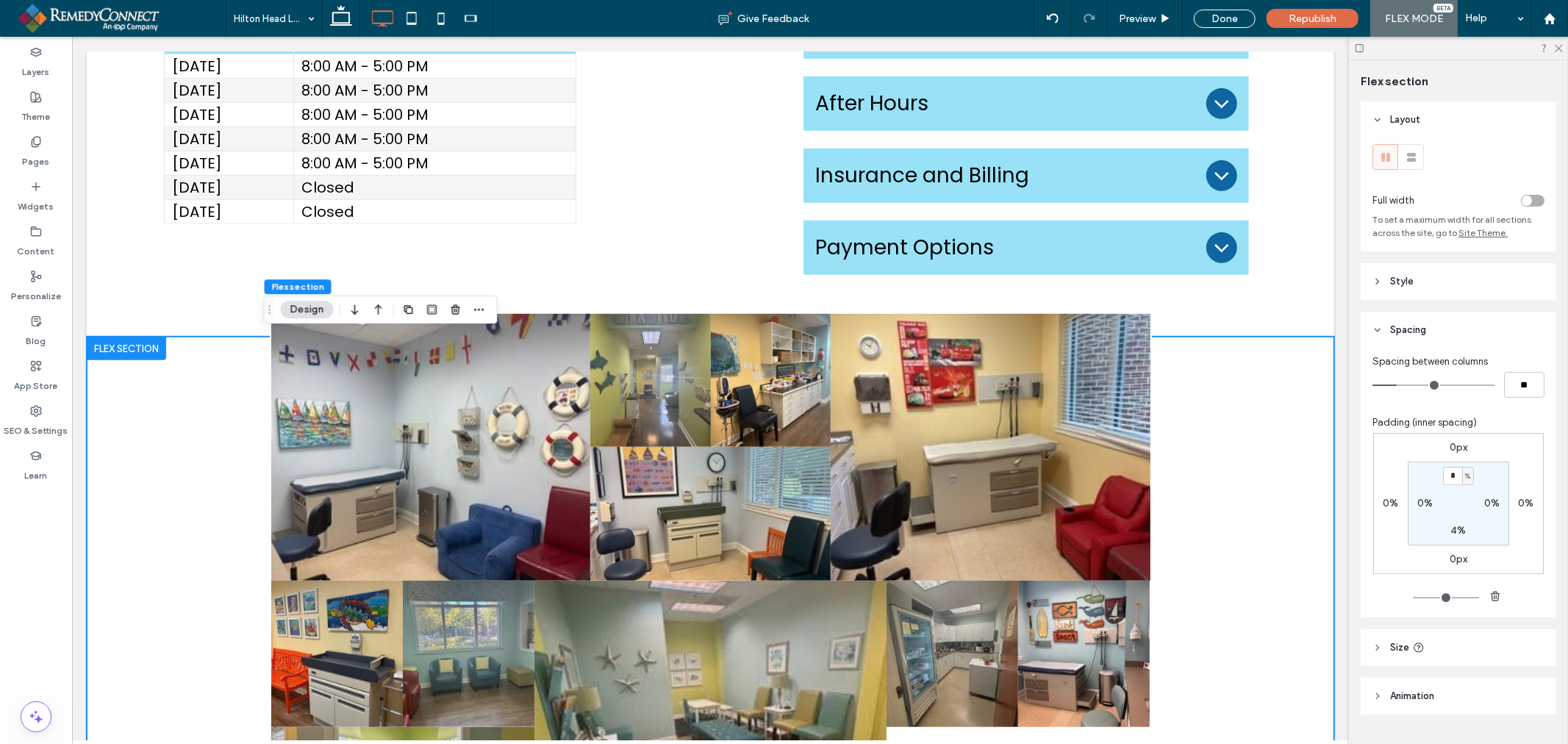
scroll to position [35, 0]
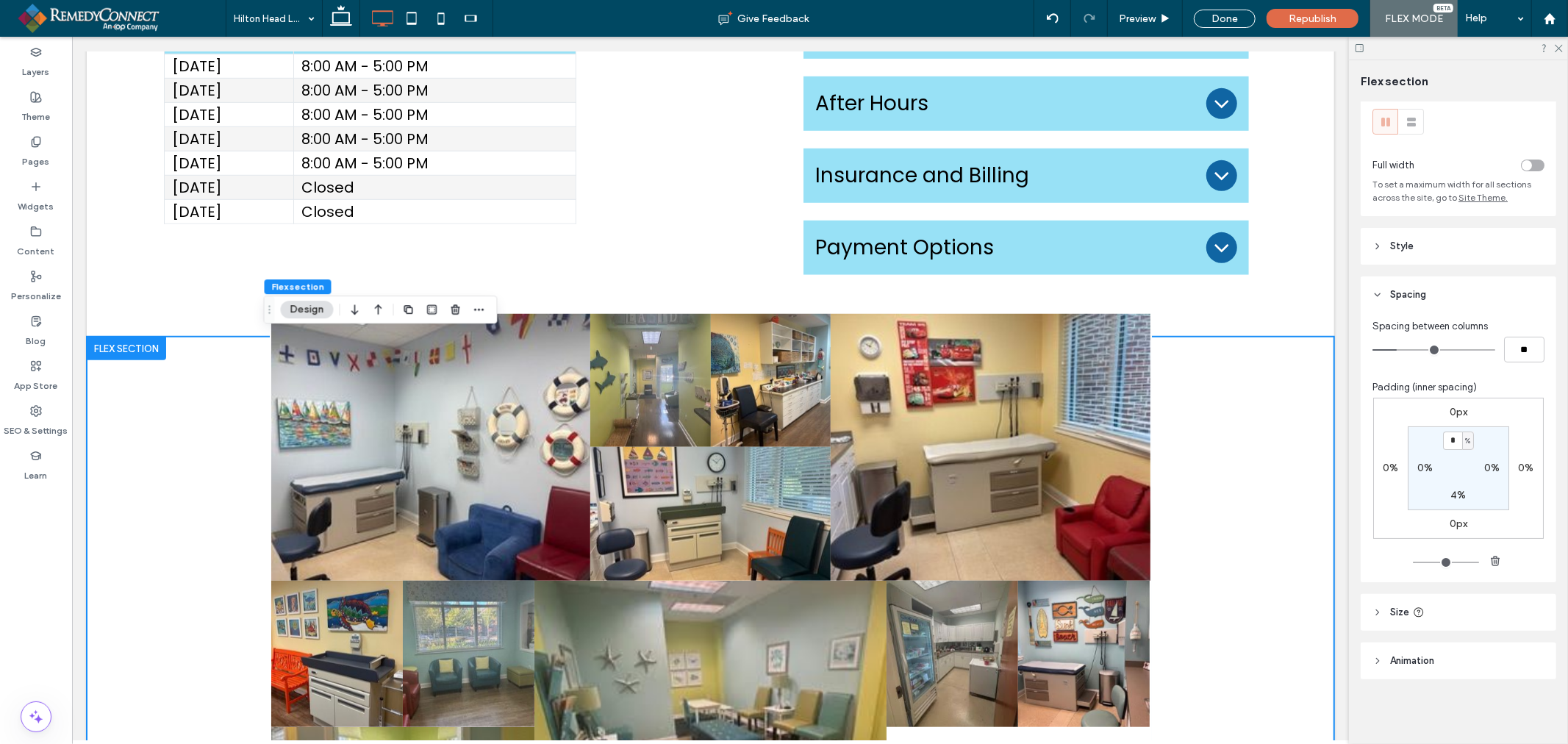
click at [1399, 616] on span "Size" at bounding box center [1399, 613] width 19 height 15
click at [1247, 523] on div "Button Button Button Button Button Button Button Button Button Button Button" at bounding box center [710, 636] width 1247 height 600
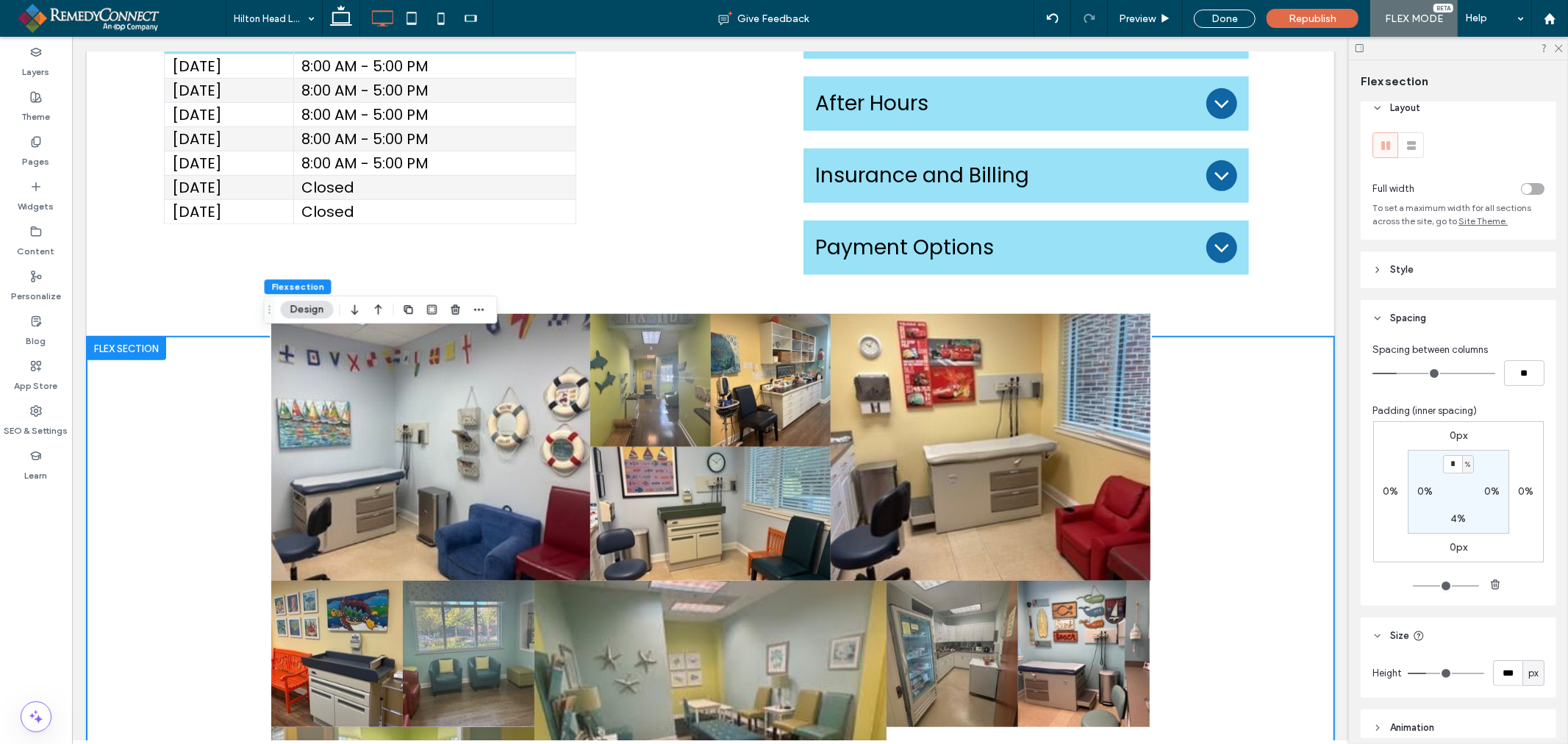
scroll to position [0, 0]
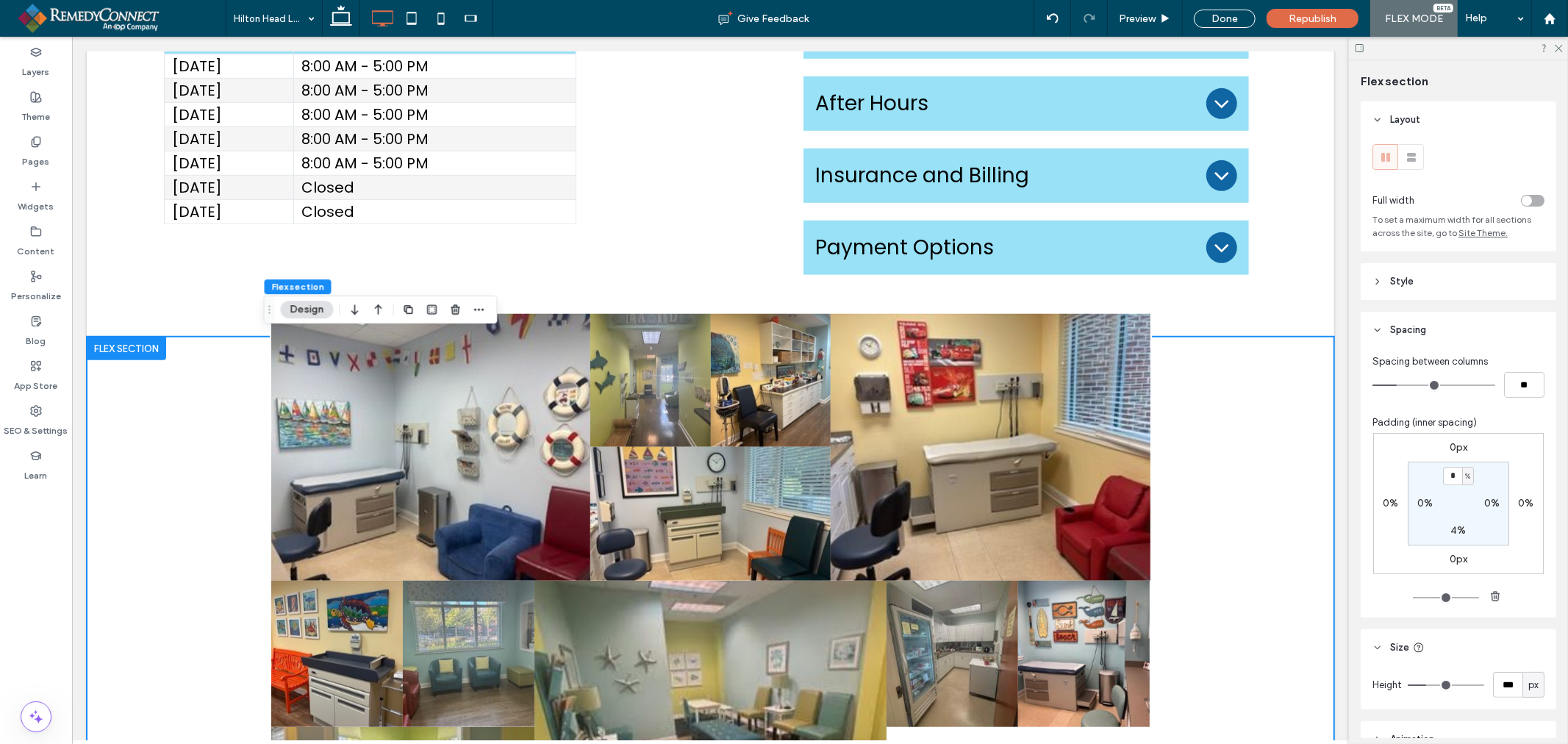
click at [1375, 294] on header "Style" at bounding box center [1458, 281] width 196 height 37
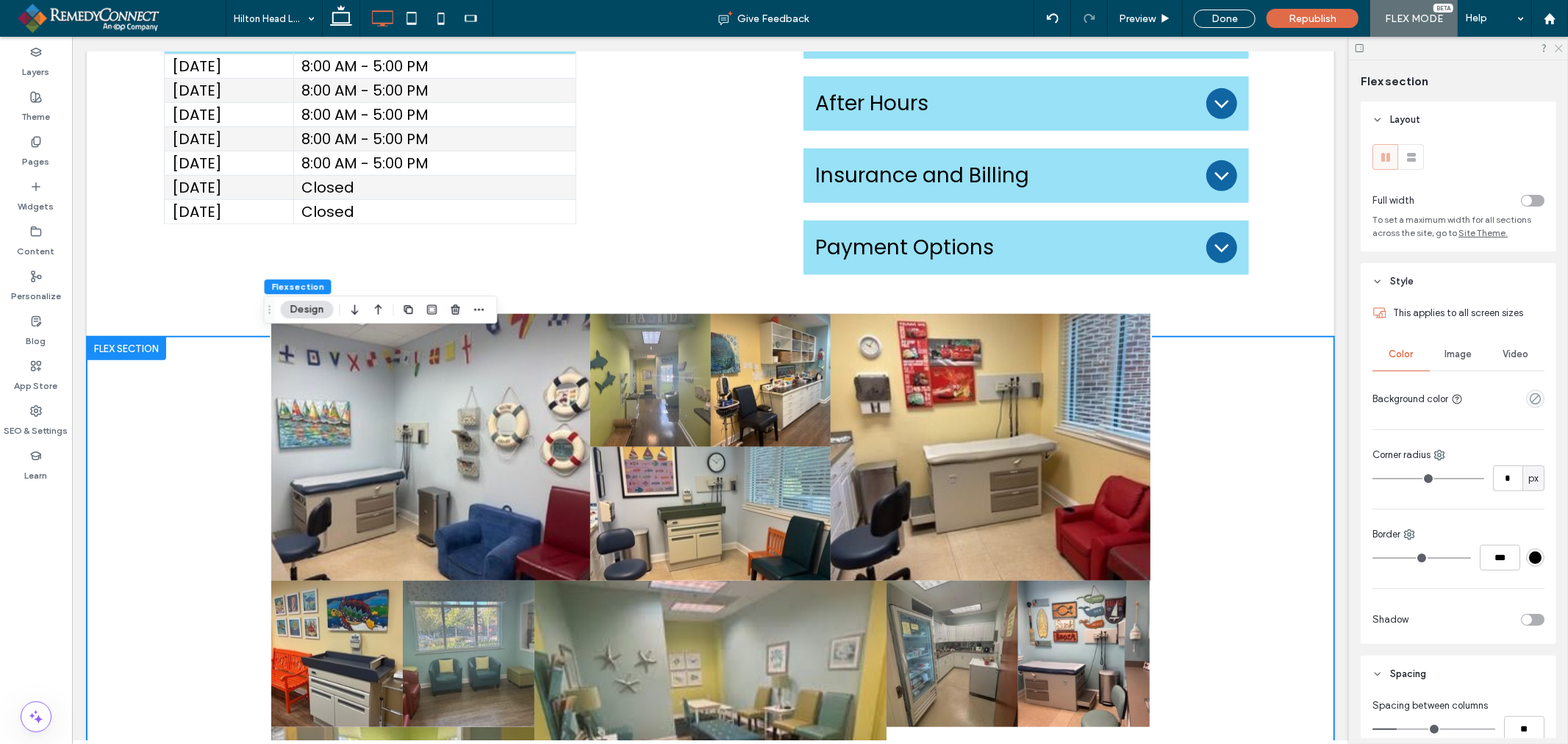
click at [1555, 50] on icon at bounding box center [1558, 47] width 10 height 10
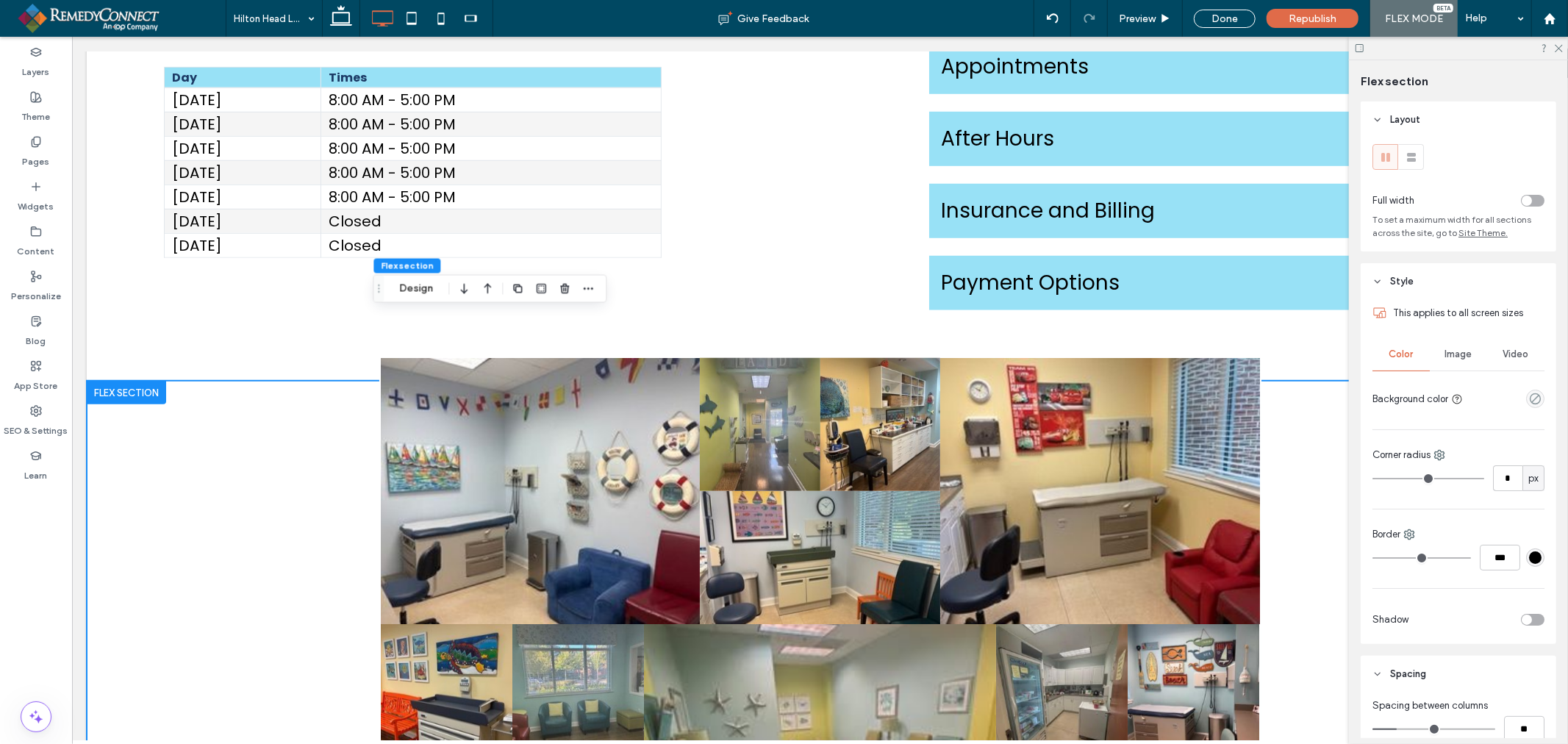
scroll to position [880, 0]
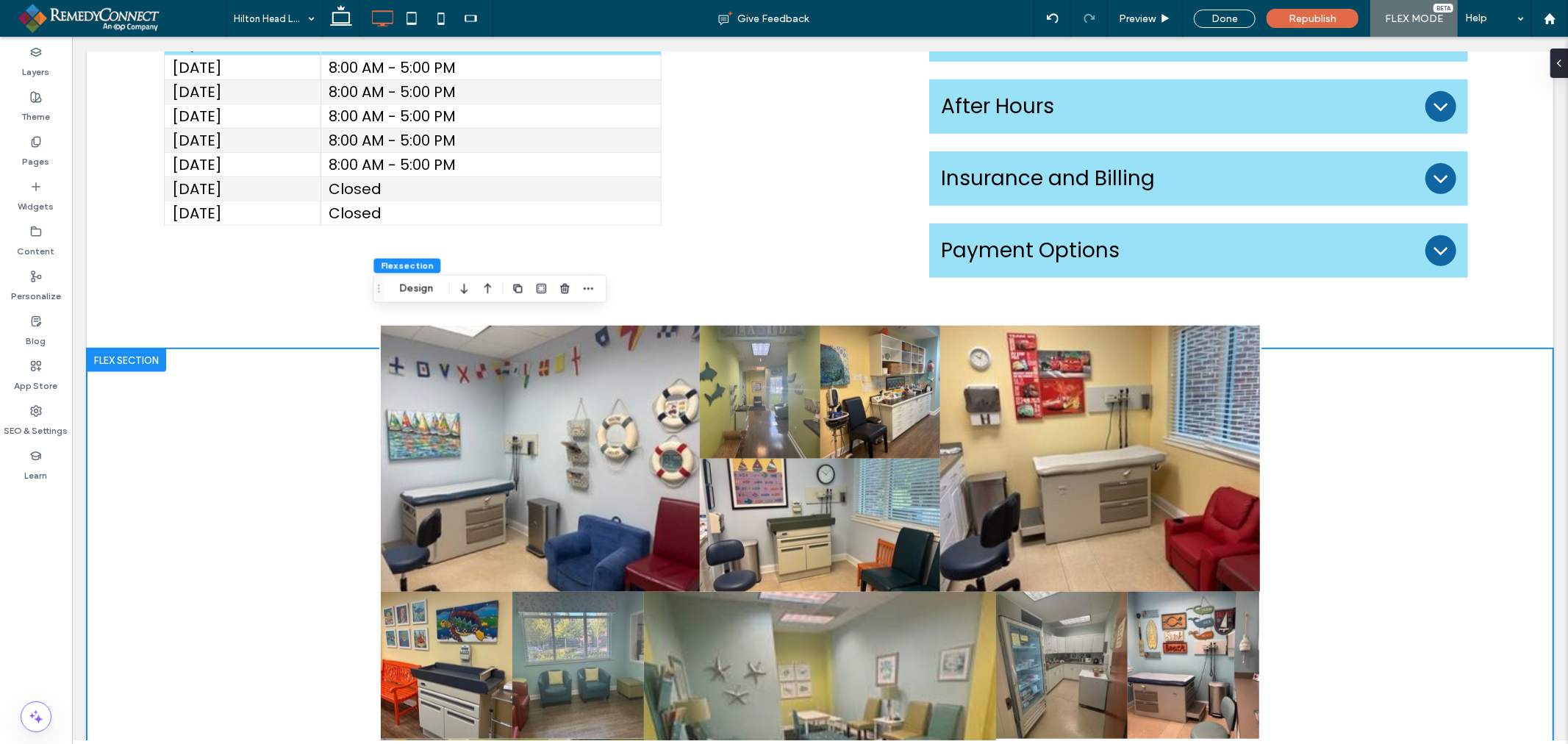
click at [355, 434] on div "Button Button Button Button Button Button Button Button Button Button Button" at bounding box center [819, 652] width 1466 height 609
click at [379, 443] on div "Button Button Button Button Button Button Button Button Button Button Button" at bounding box center [819, 604] width 882 height 562
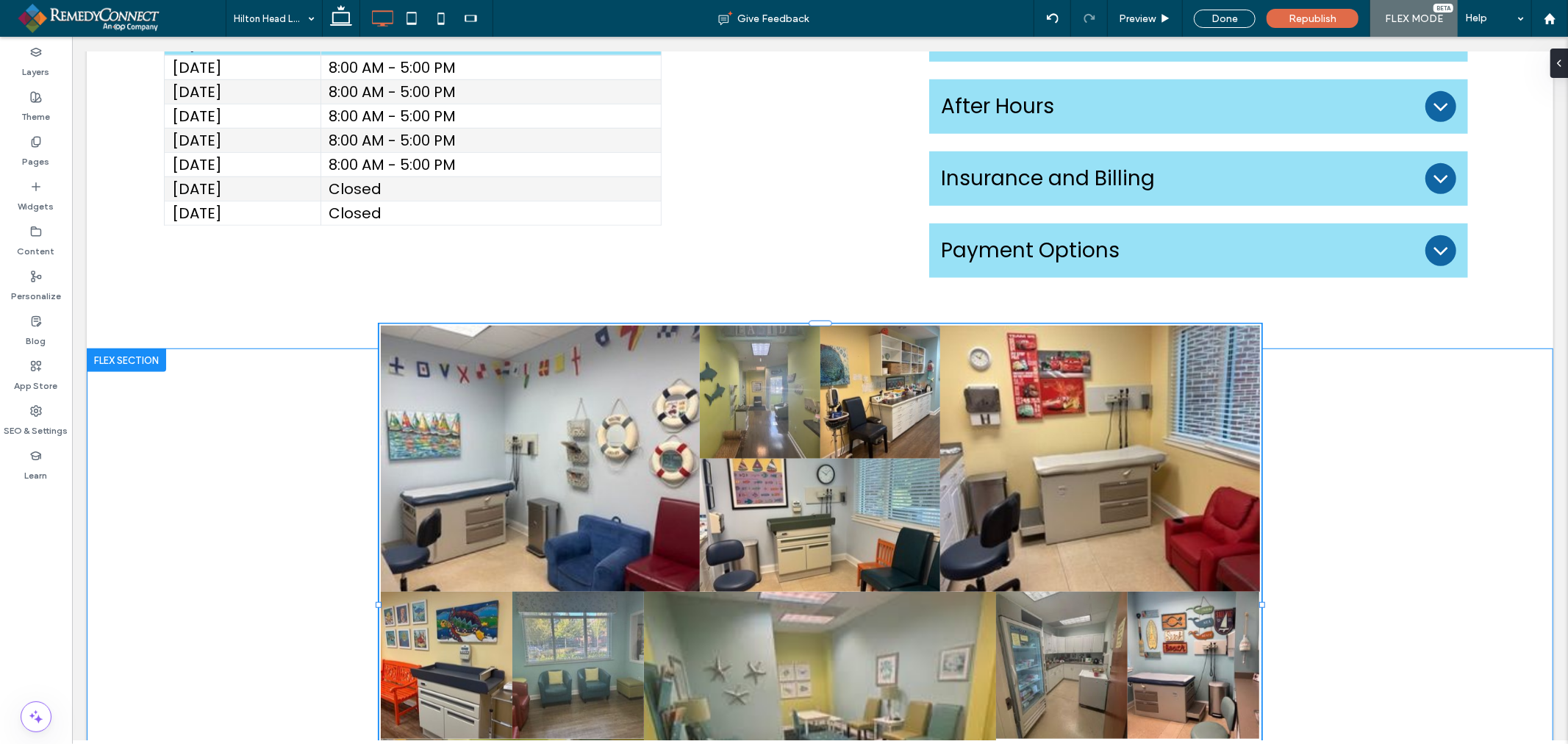
drag, startPoint x: 370, startPoint y: 568, endPoint x: 198, endPoint y: 541, distance: 174.1
click at [198, 541] on div "Button Button Button Button Button Button Button Button Button Button Button 11…" at bounding box center [819, 652] width 1466 height 609
click at [244, 516] on div "Button Button Button Button Button Button Button Button Button Button Button 12…" at bounding box center [819, 652] width 1466 height 609
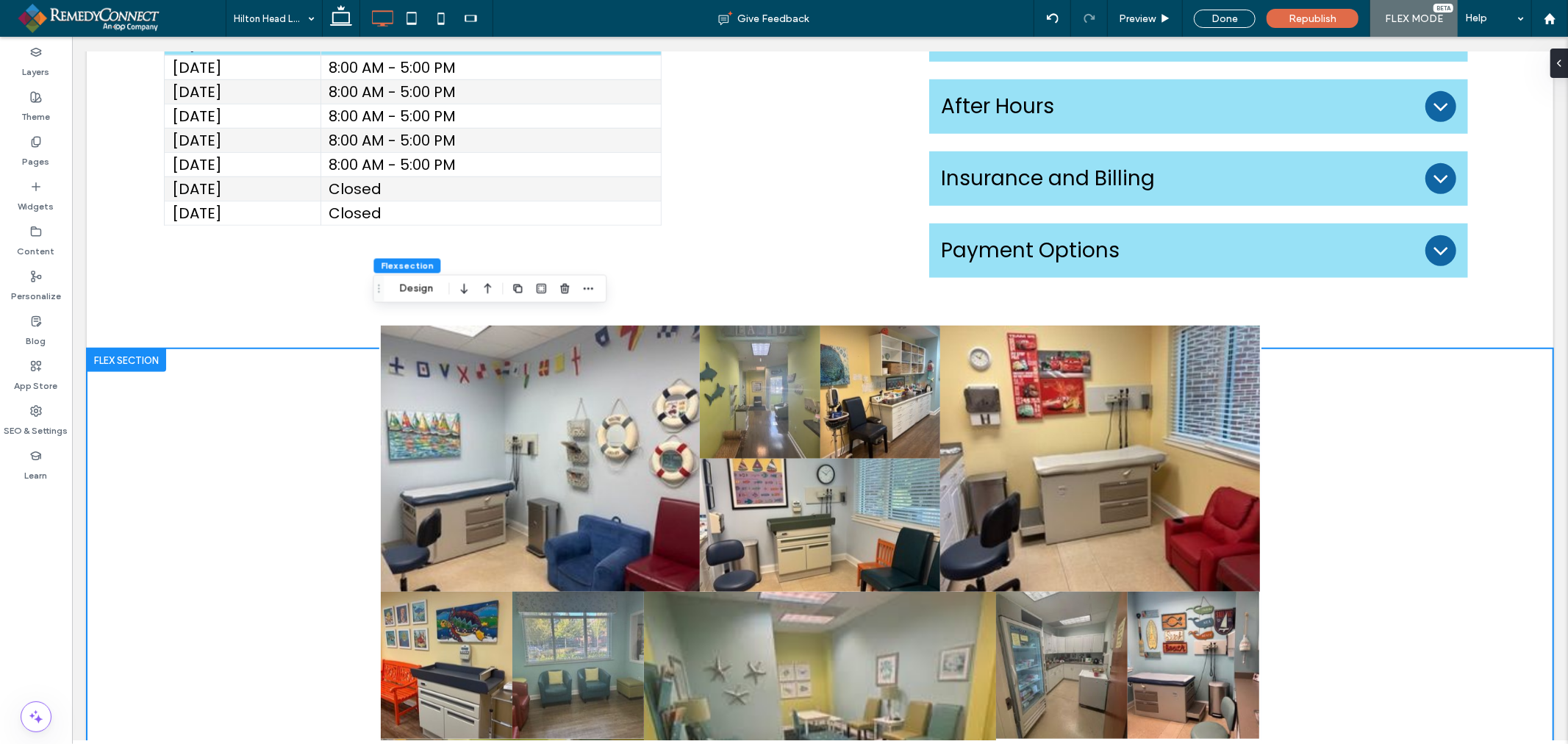
click at [244, 516] on div "Button Button Button Button Button Button Button Button Button Button Button" at bounding box center [819, 652] width 1466 height 609
click at [413, 292] on button "Design" at bounding box center [416, 290] width 53 height 18
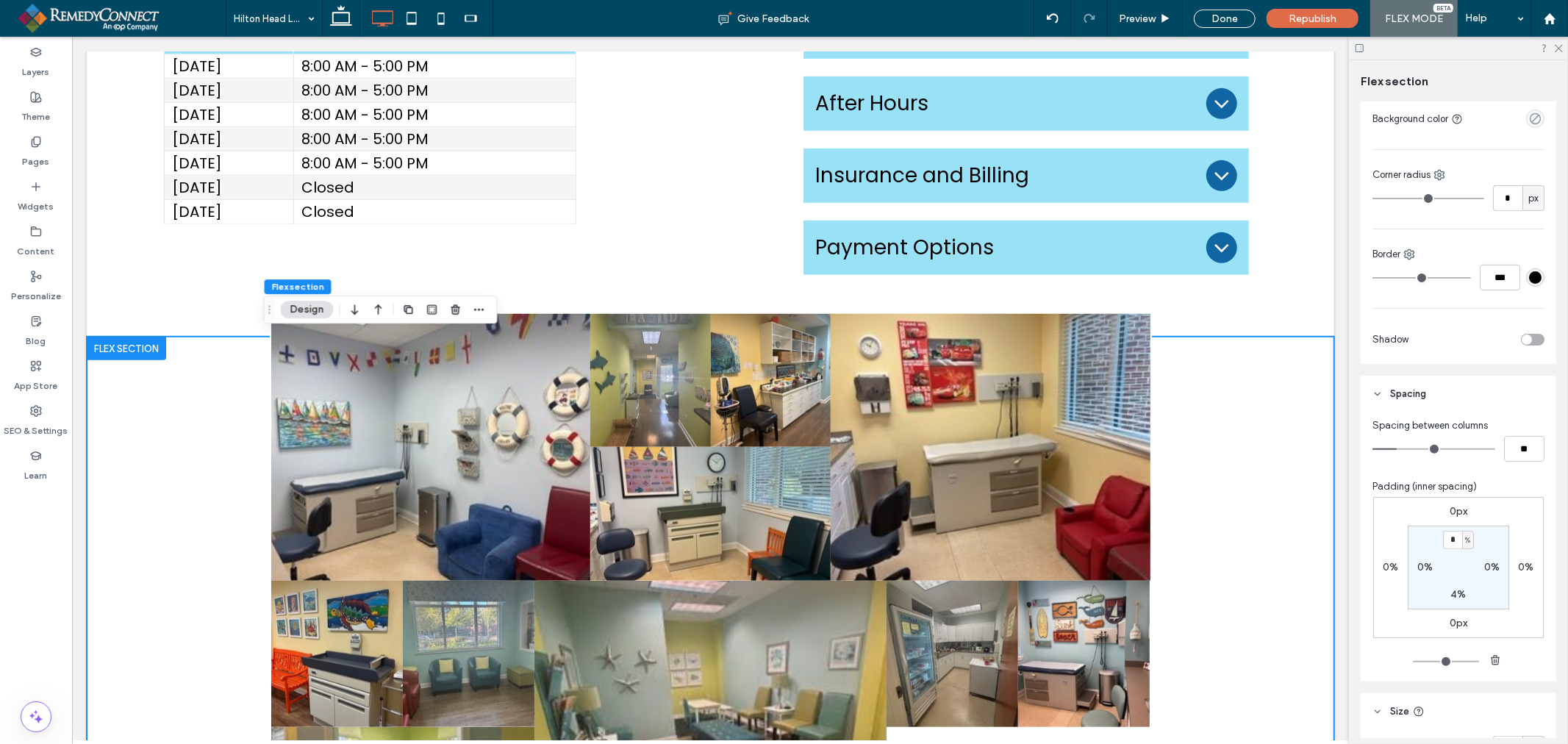
scroll to position [326, 0]
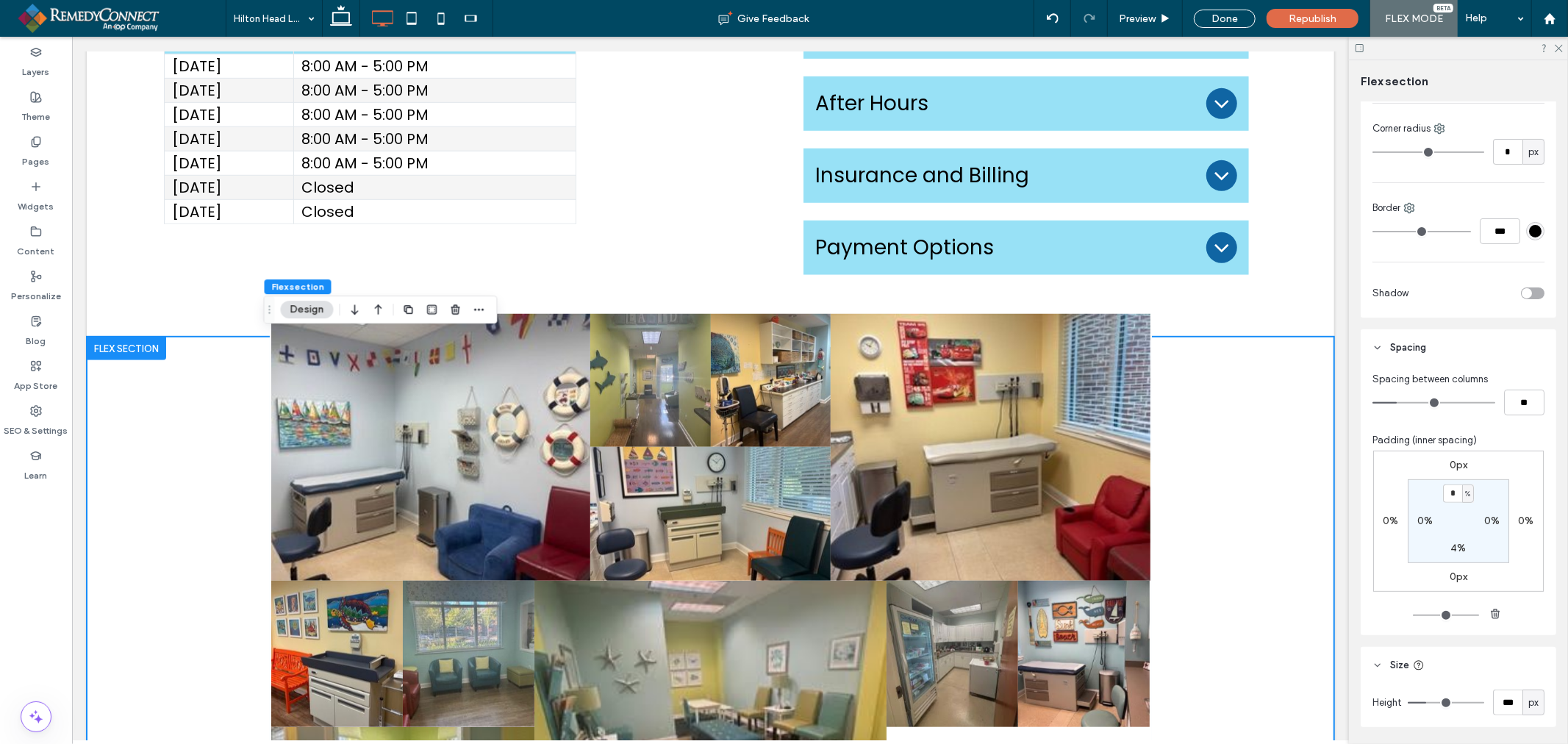
click at [1222, 424] on div "Button Button Button Button Button Button Button Button Button Button Button" at bounding box center [710, 636] width 1247 height 600
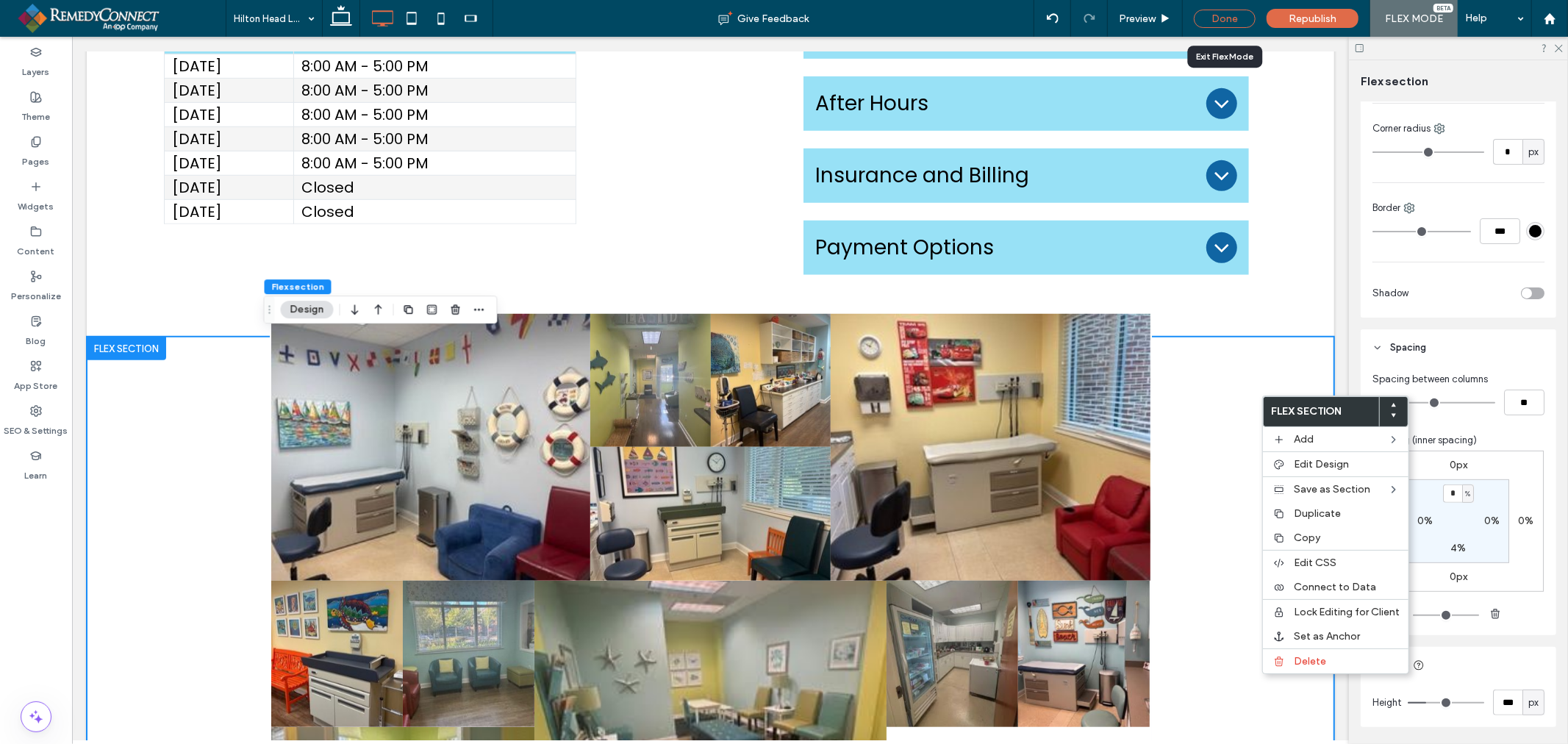
drag, startPoint x: 1229, startPoint y: 24, endPoint x: 1366, endPoint y: 445, distance: 442.7
click at [1229, 24] on div "Done" at bounding box center [1224, 19] width 61 height 19
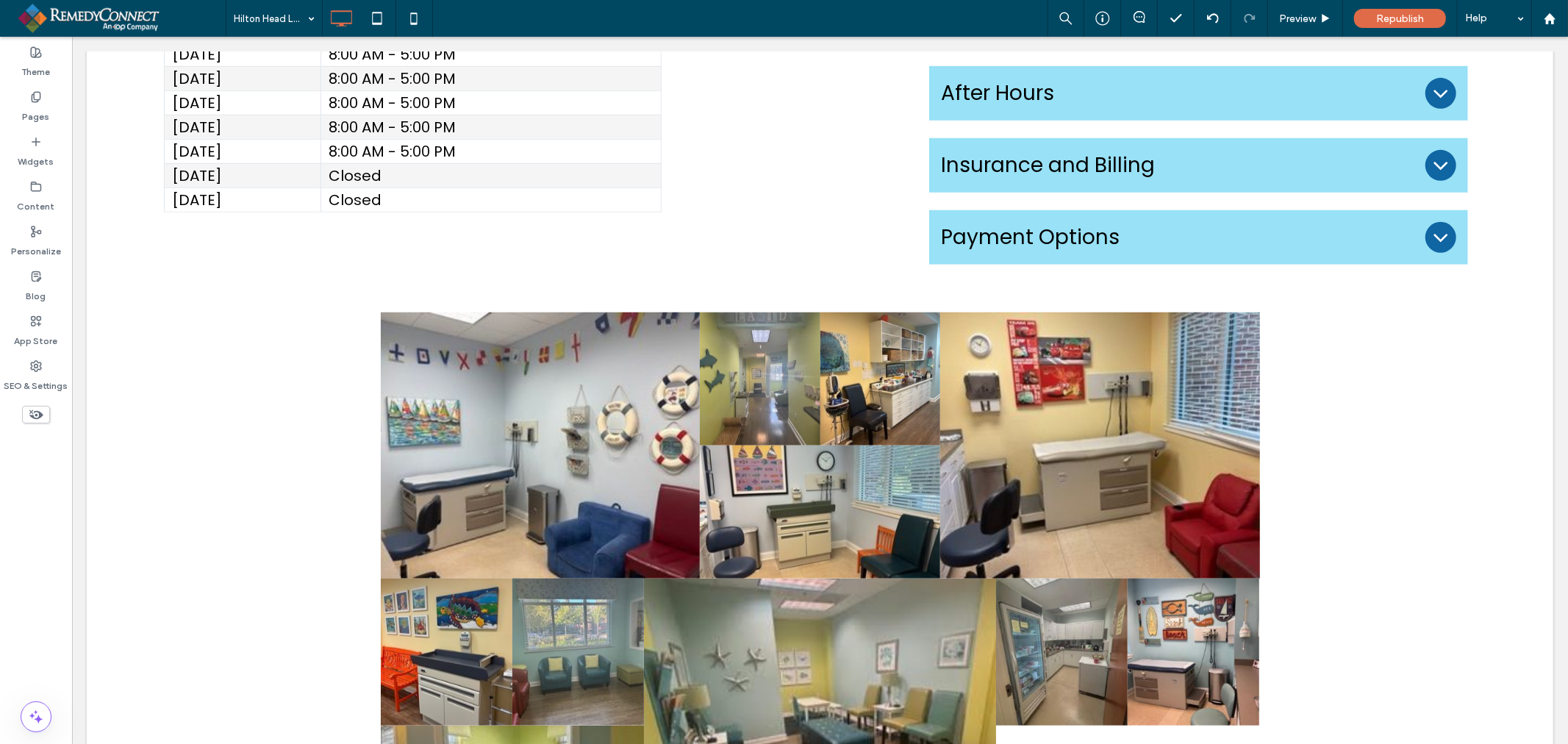
scroll to position [910, 0]
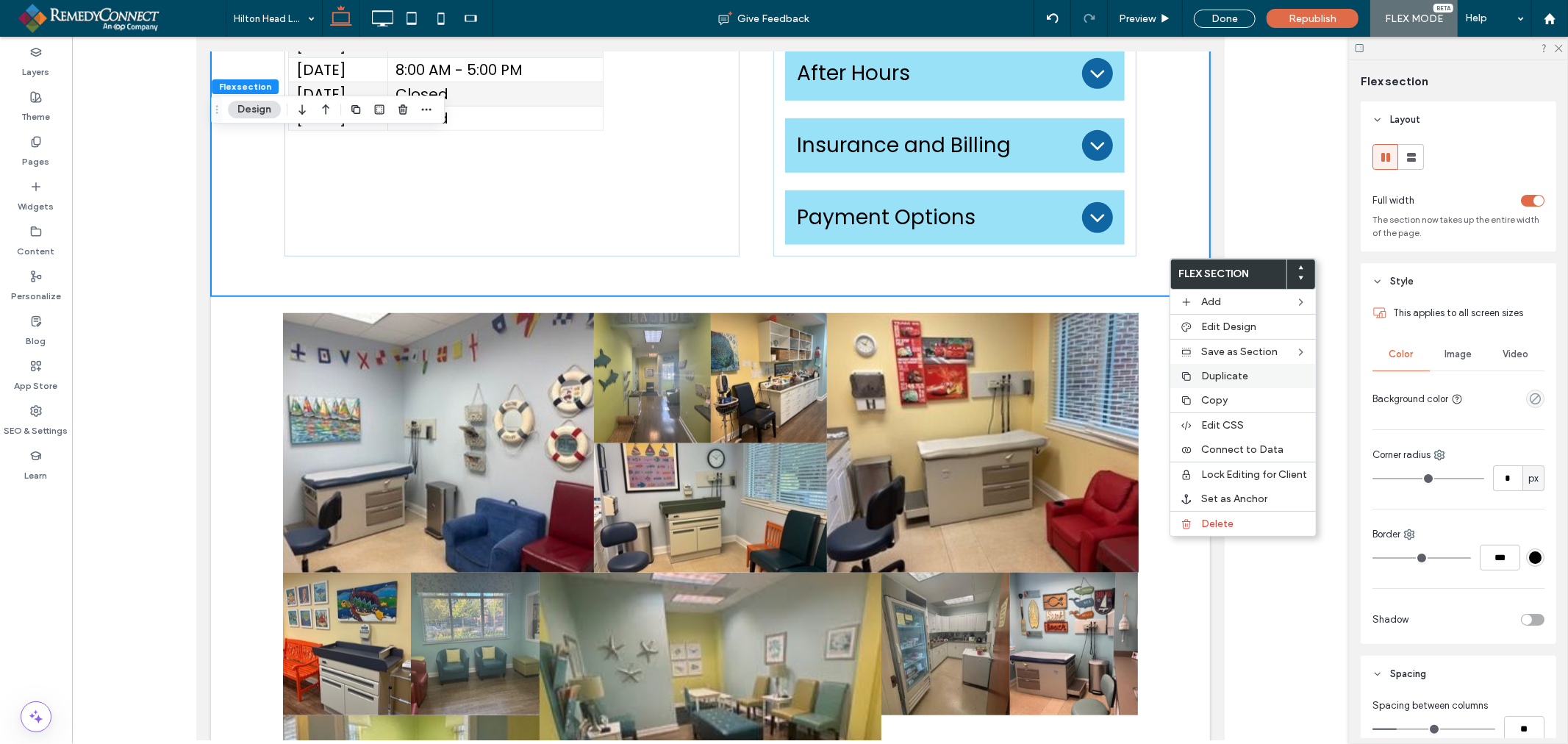
click at [1236, 375] on span "Duplicate" at bounding box center [1224, 376] width 47 height 13
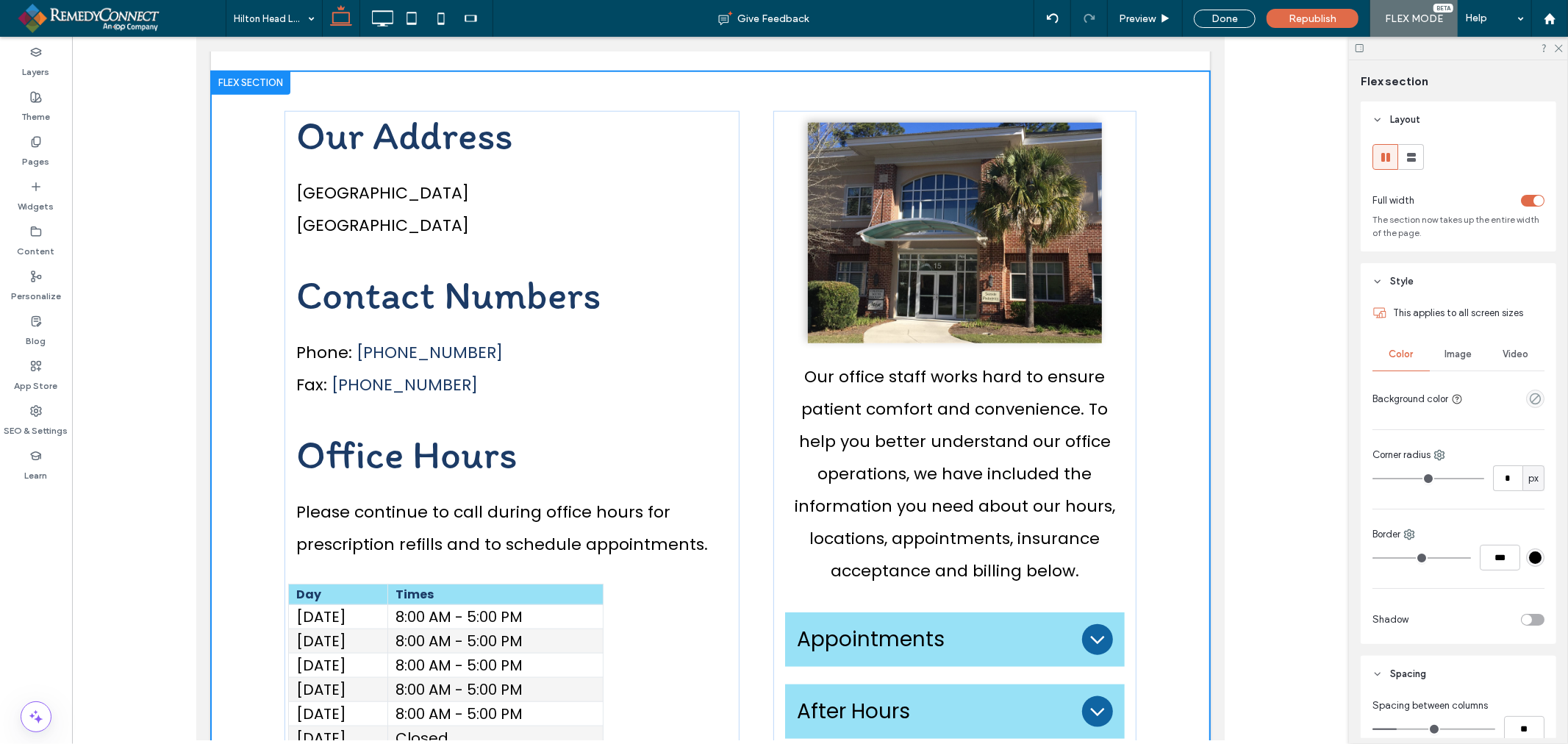
scroll to position [1167, 0]
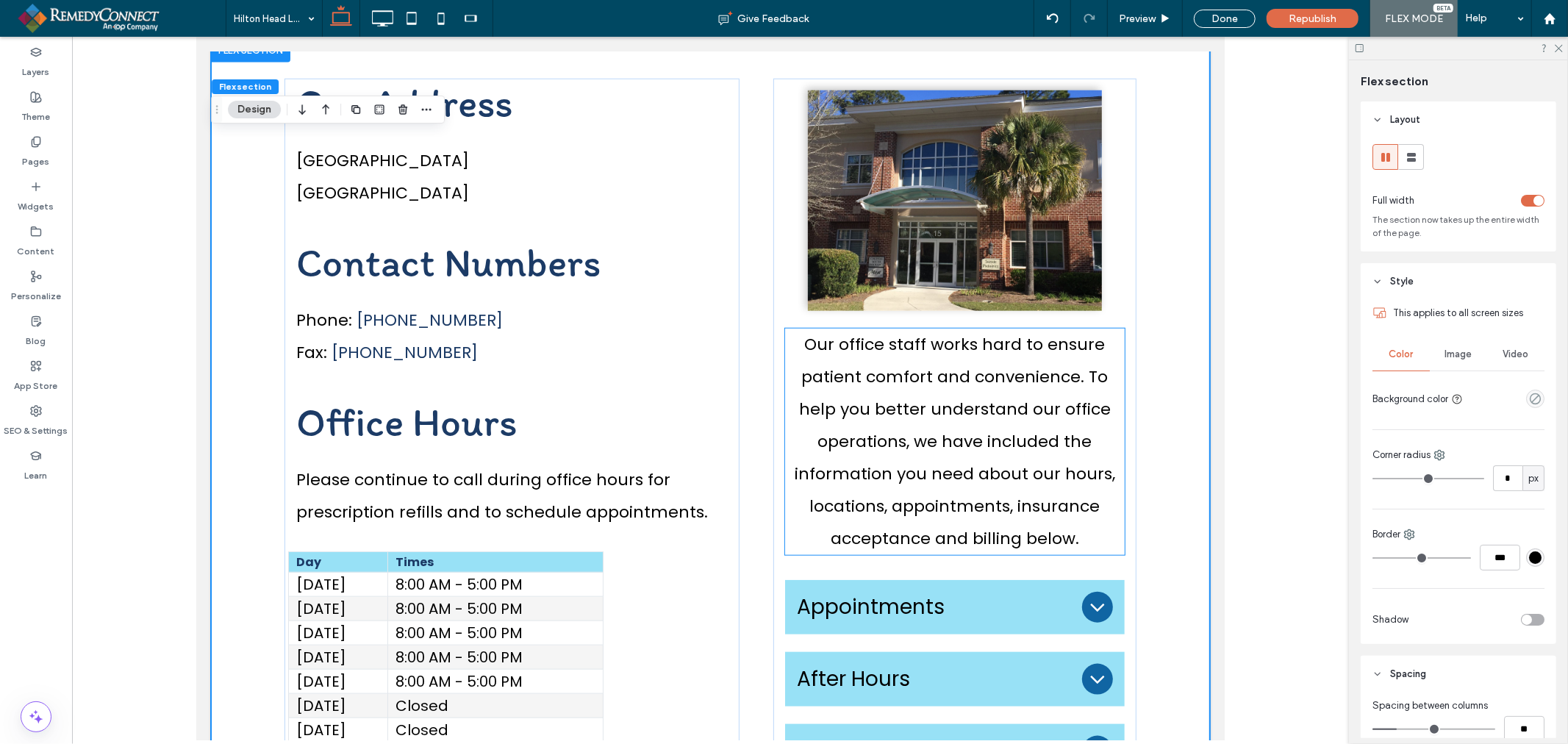
click at [1106, 368] on p "Our office staff works hard to ensure patient comfort and convenience. To help …" at bounding box center [953, 441] width 340 height 226
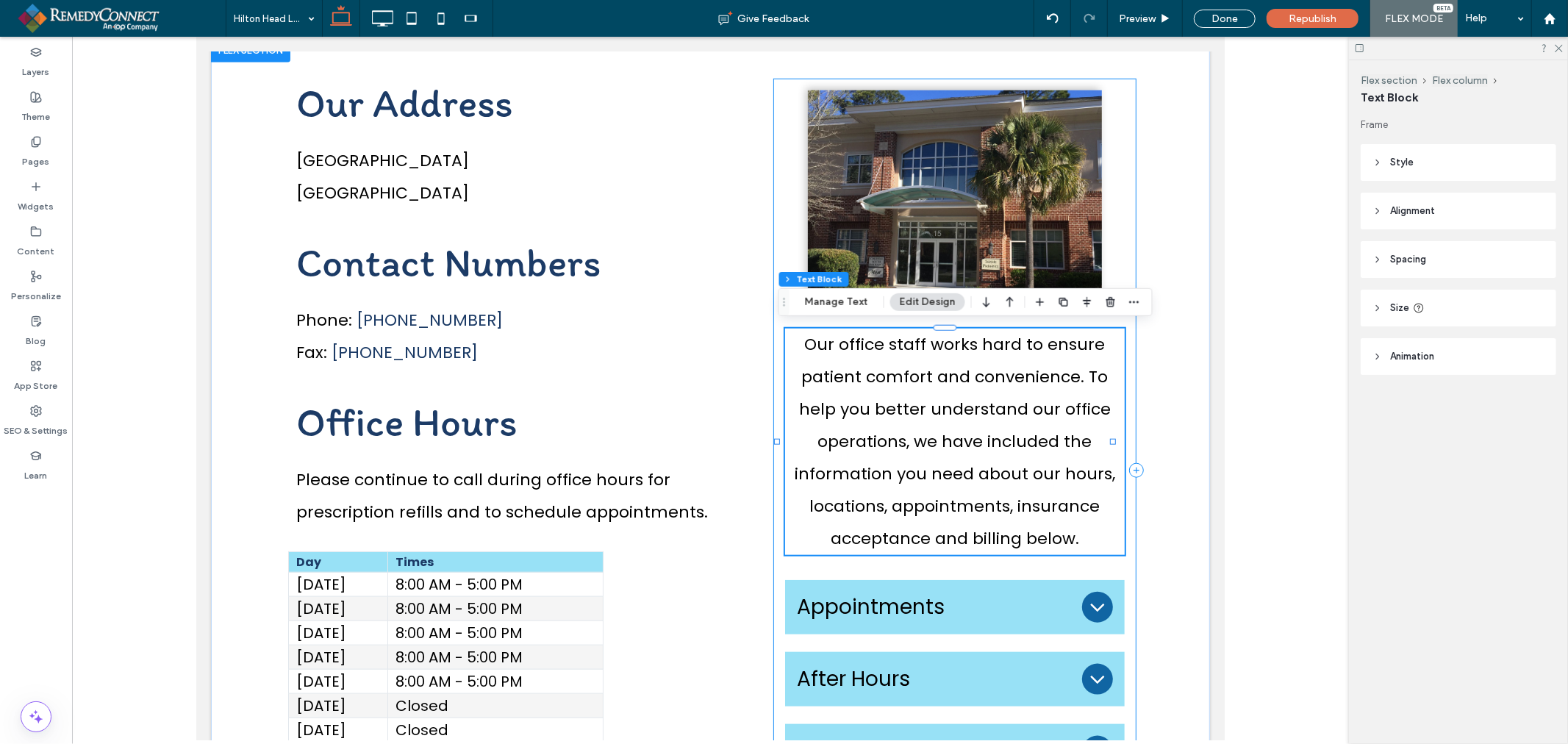
click at [1117, 353] on div "Our office staff works hard to ensure patient comfort and convenience. To help …" at bounding box center [954, 470] width 363 height 783
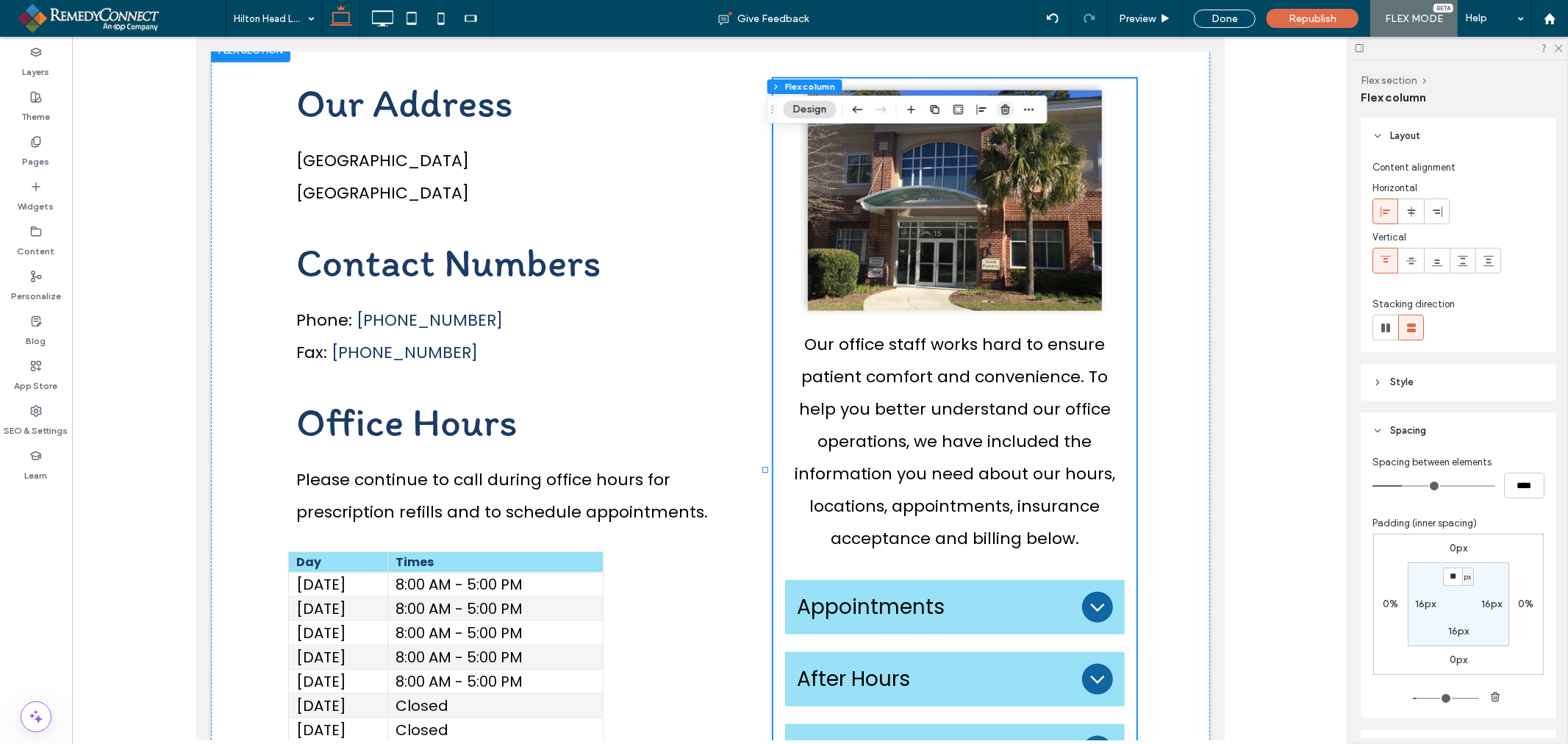
click at [1004, 112] on icon "button" at bounding box center [1006, 110] width 12 height 12
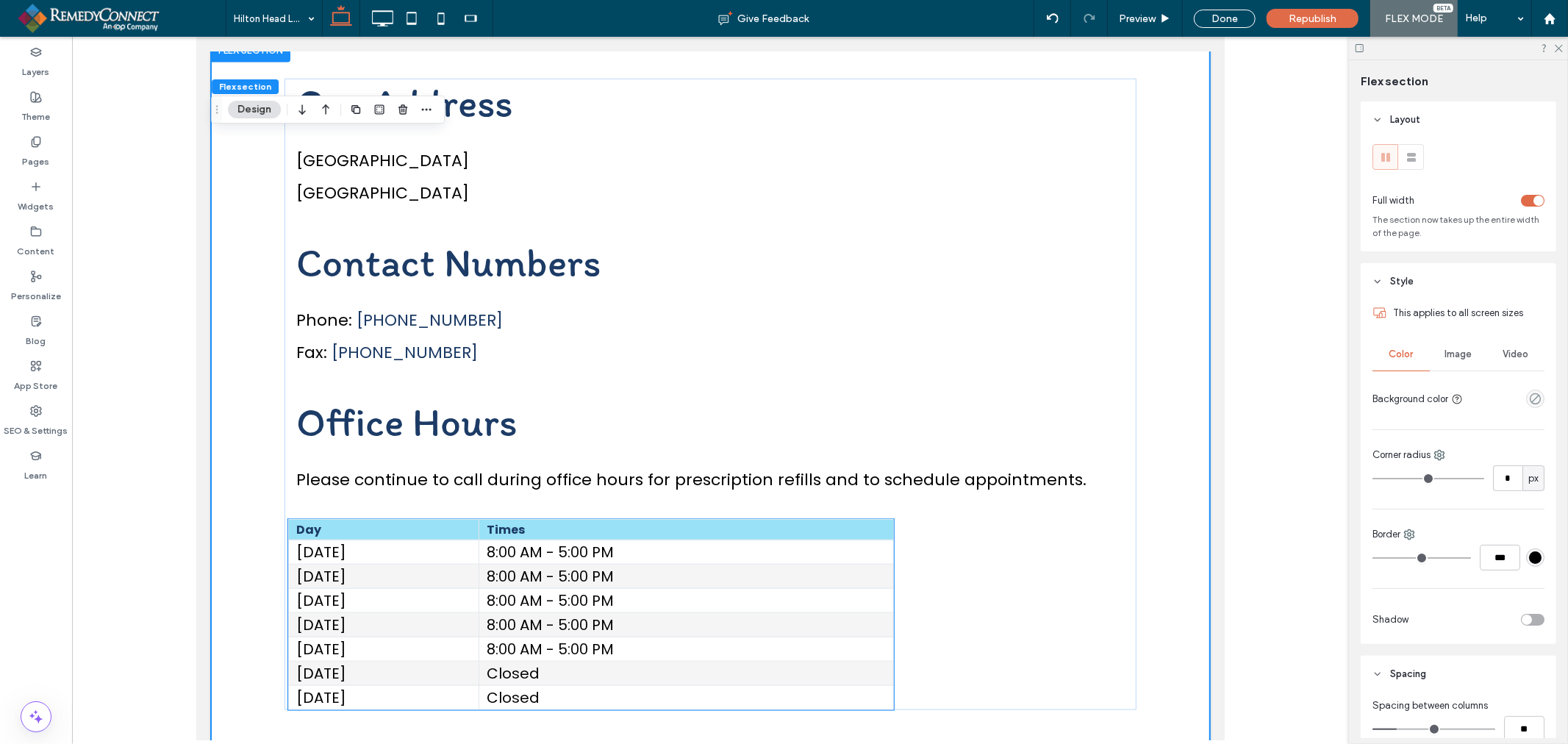
click at [789, 556] on td "8:00 AM - 5:00 PM" at bounding box center [684, 552] width 414 height 24
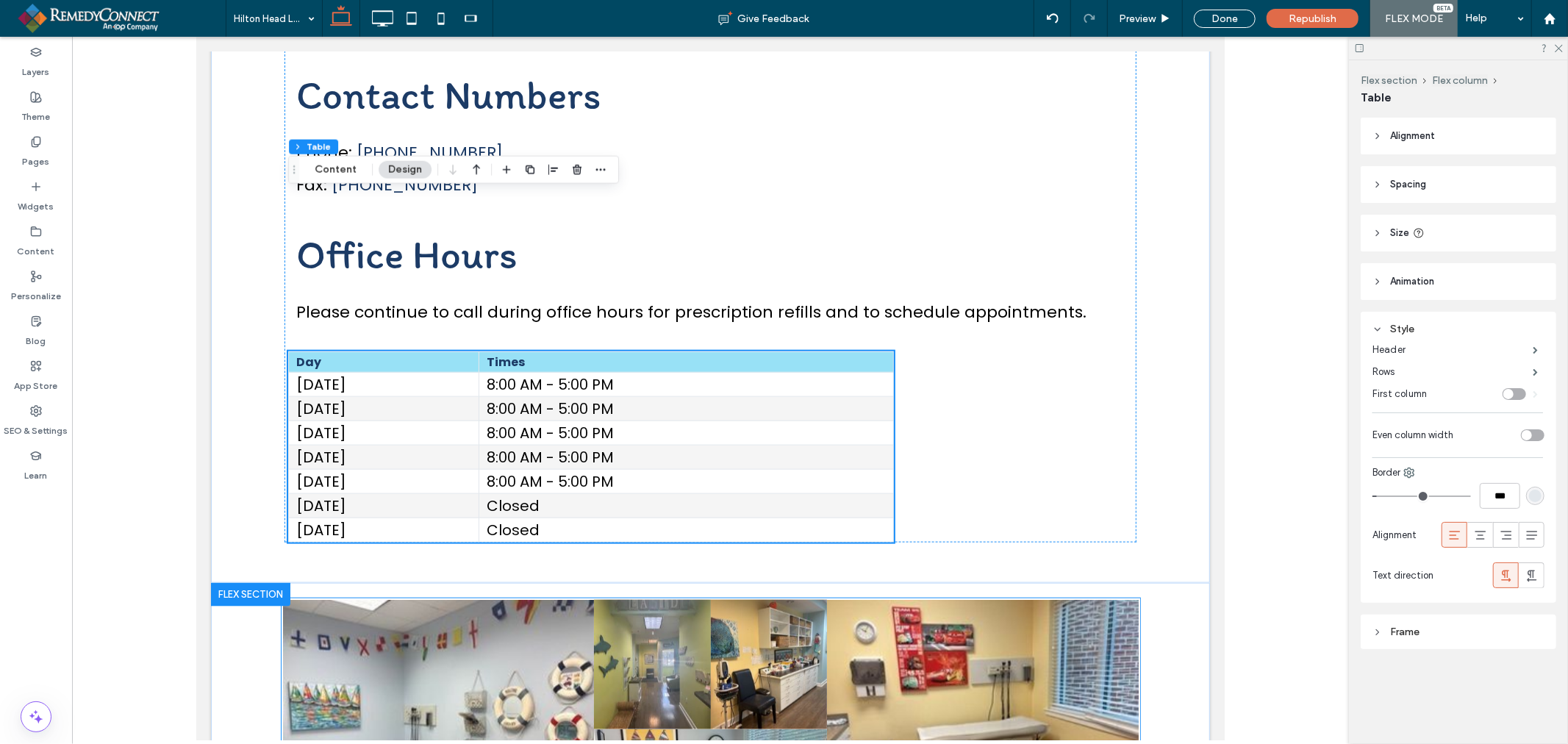
scroll to position [1495, 0]
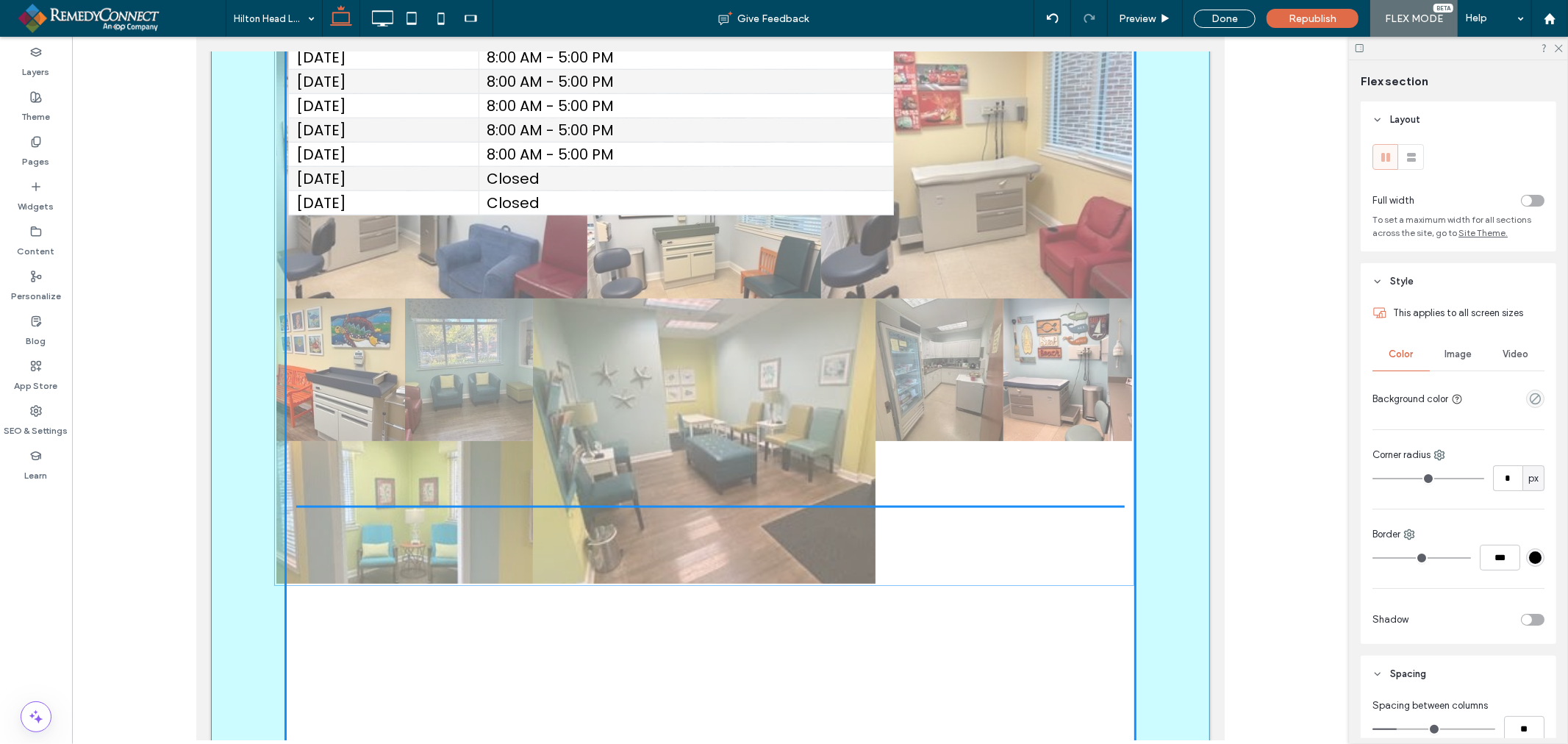
drag, startPoint x: 1061, startPoint y: 511, endPoint x: 1061, endPoint y: 118, distance: 393.0
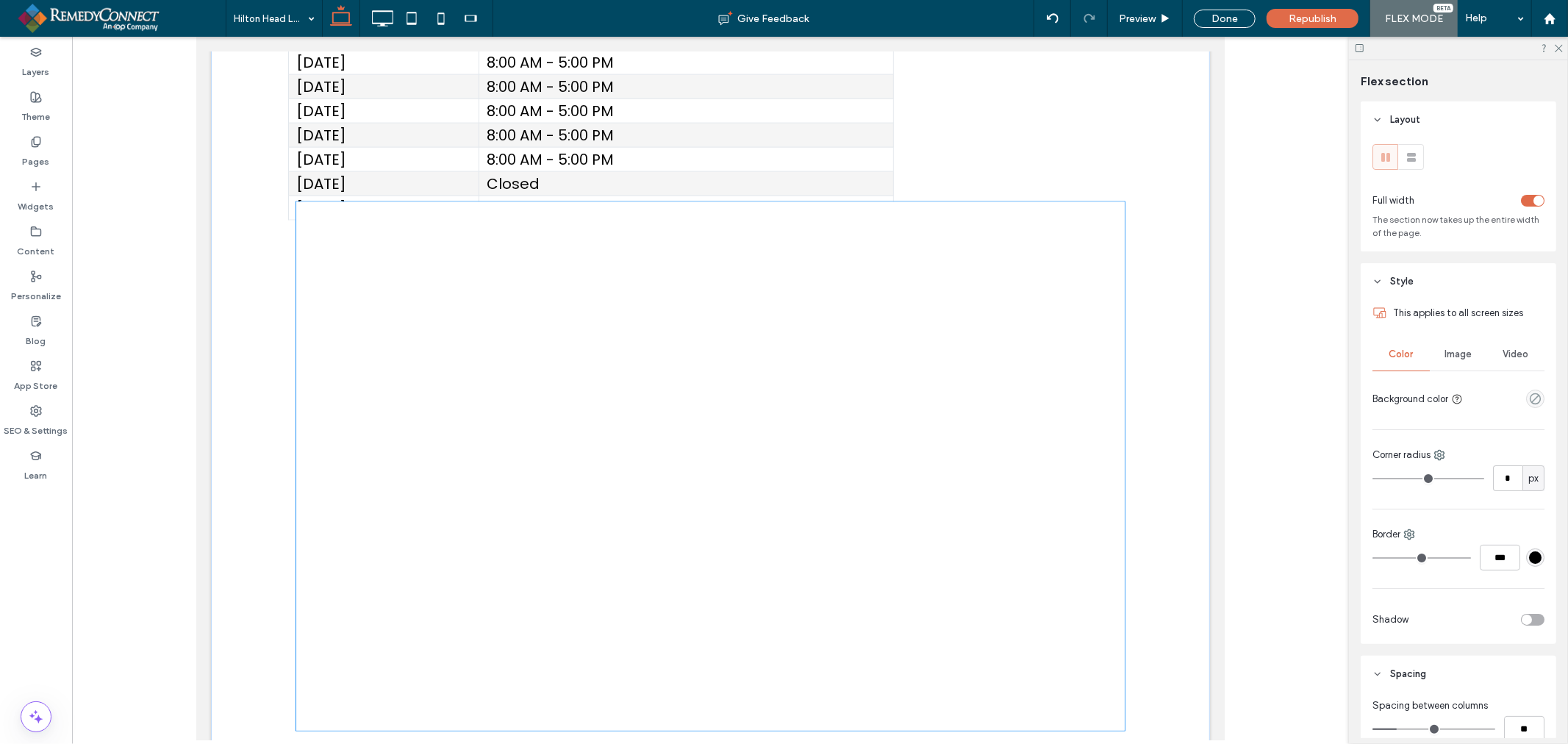
scroll to position [1646, 0]
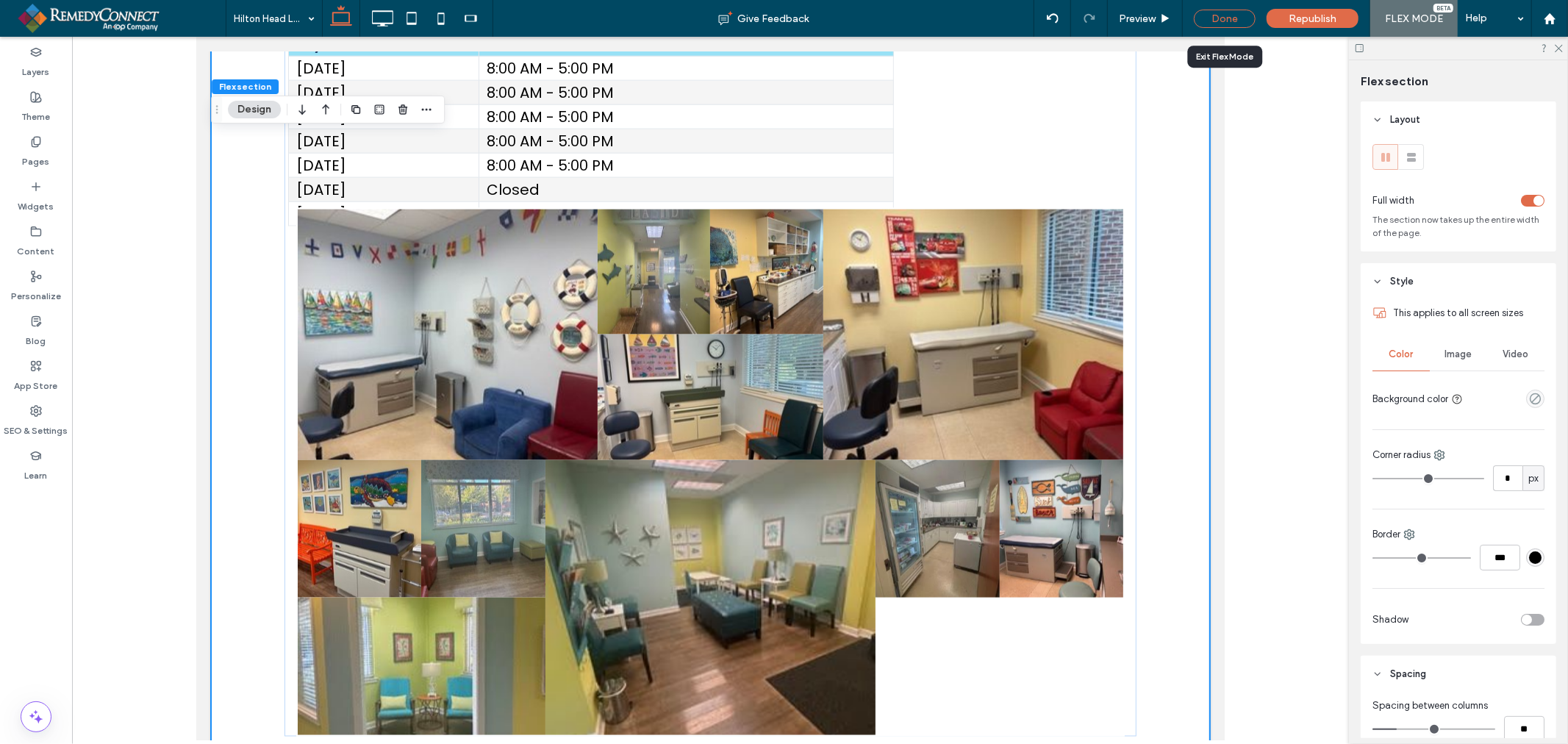
click at [1220, 19] on div "Done" at bounding box center [1224, 19] width 61 height 19
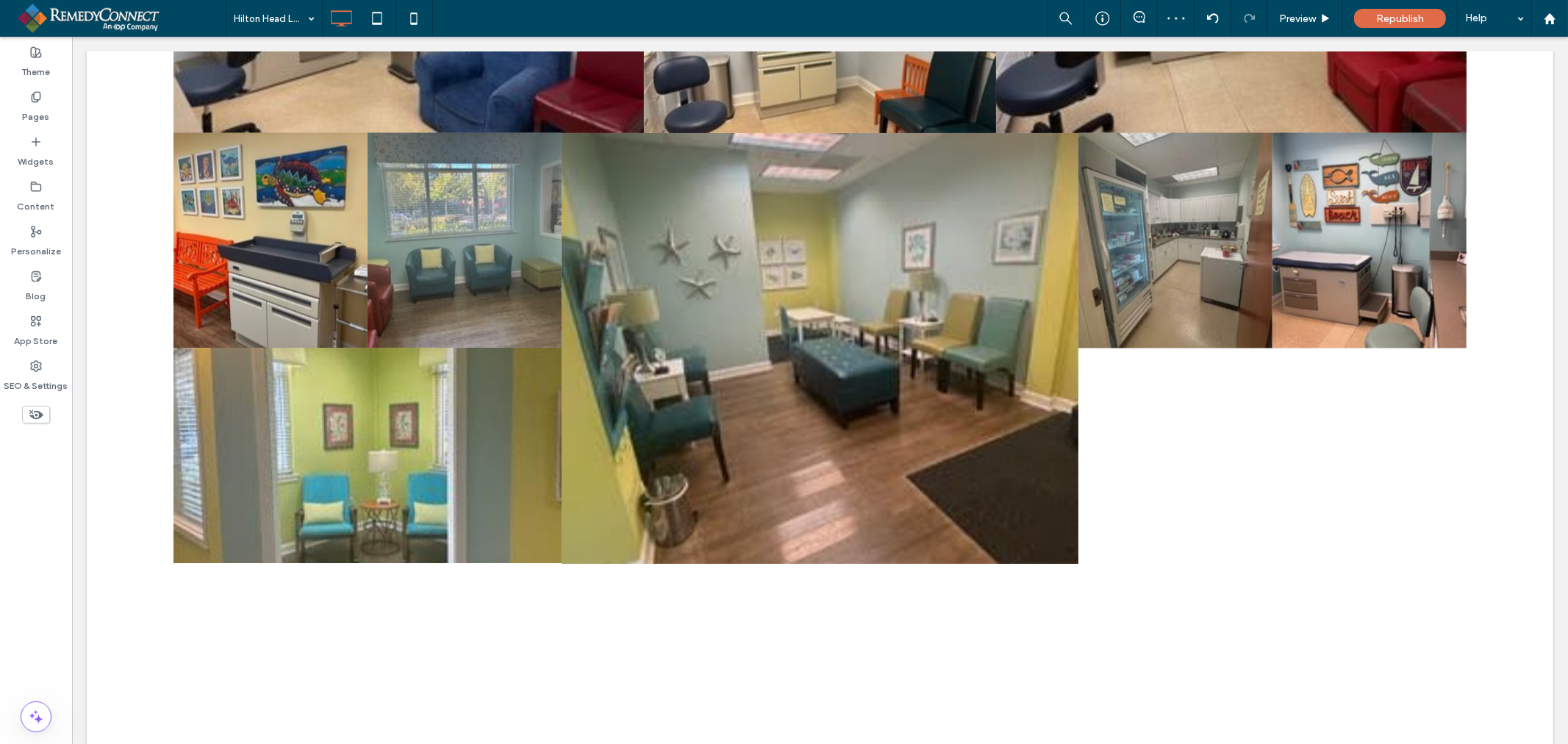
scroll to position [2136, 0]
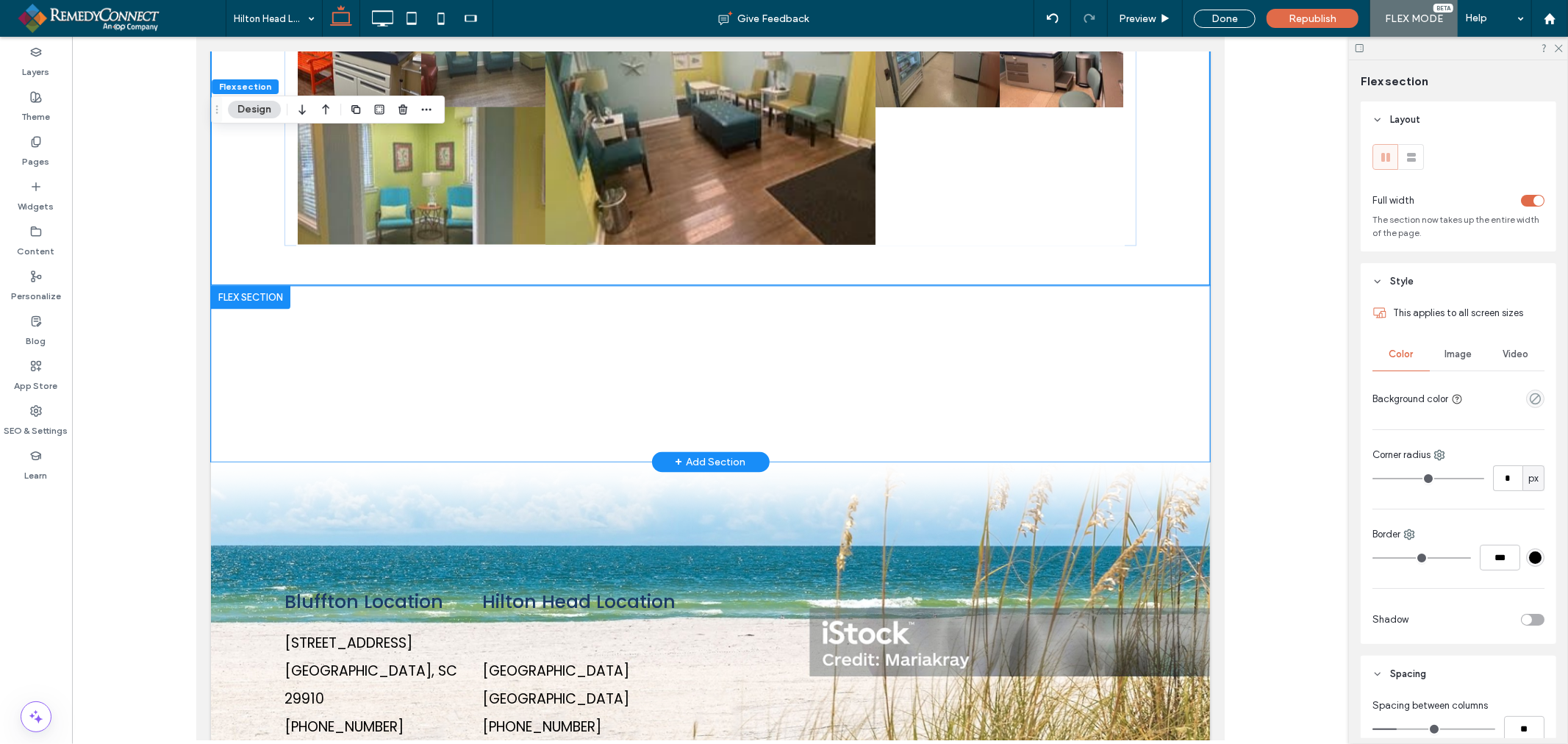
click at [1160, 289] on div at bounding box center [709, 373] width 999 height 176
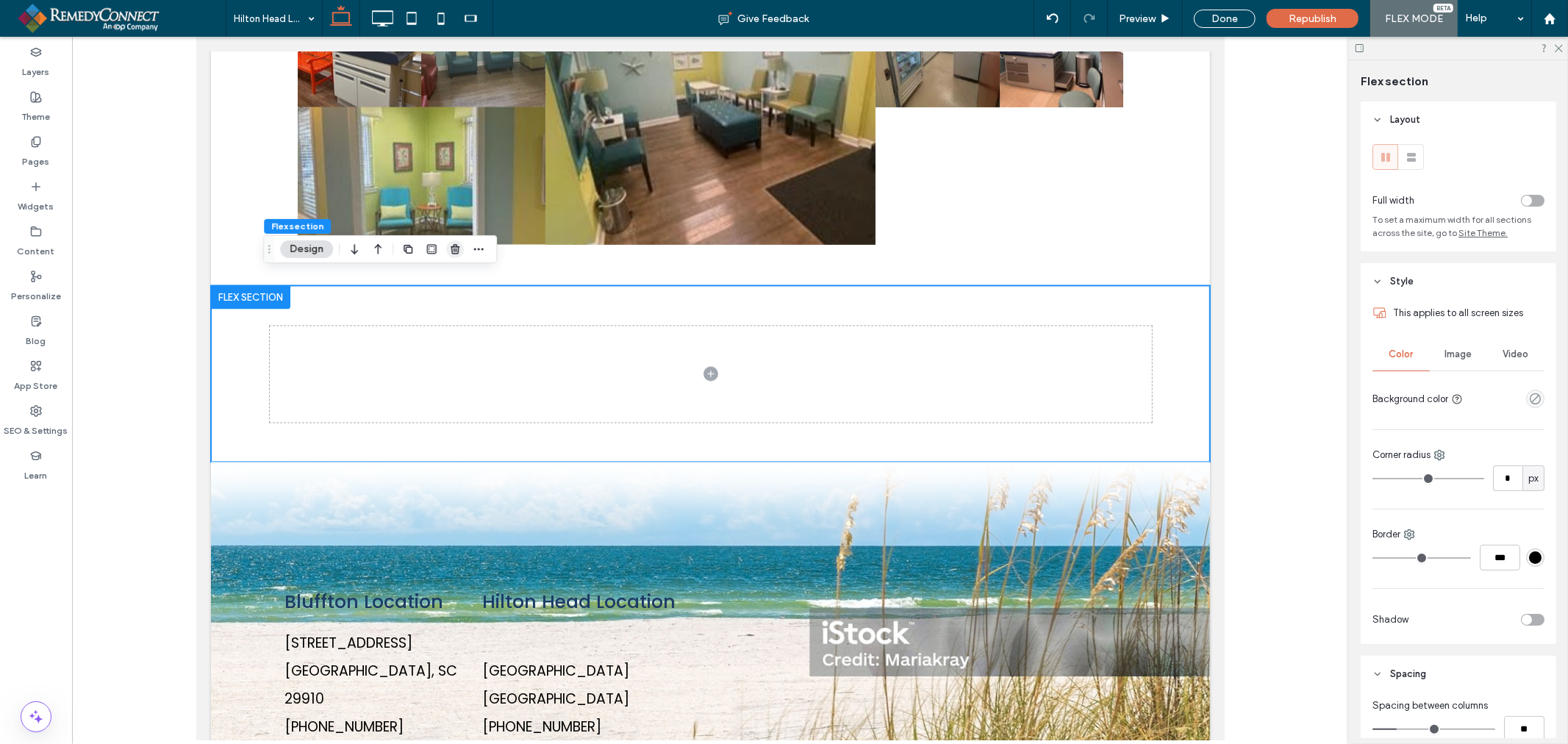
click at [459, 246] on icon "button" at bounding box center [455, 250] width 12 height 12
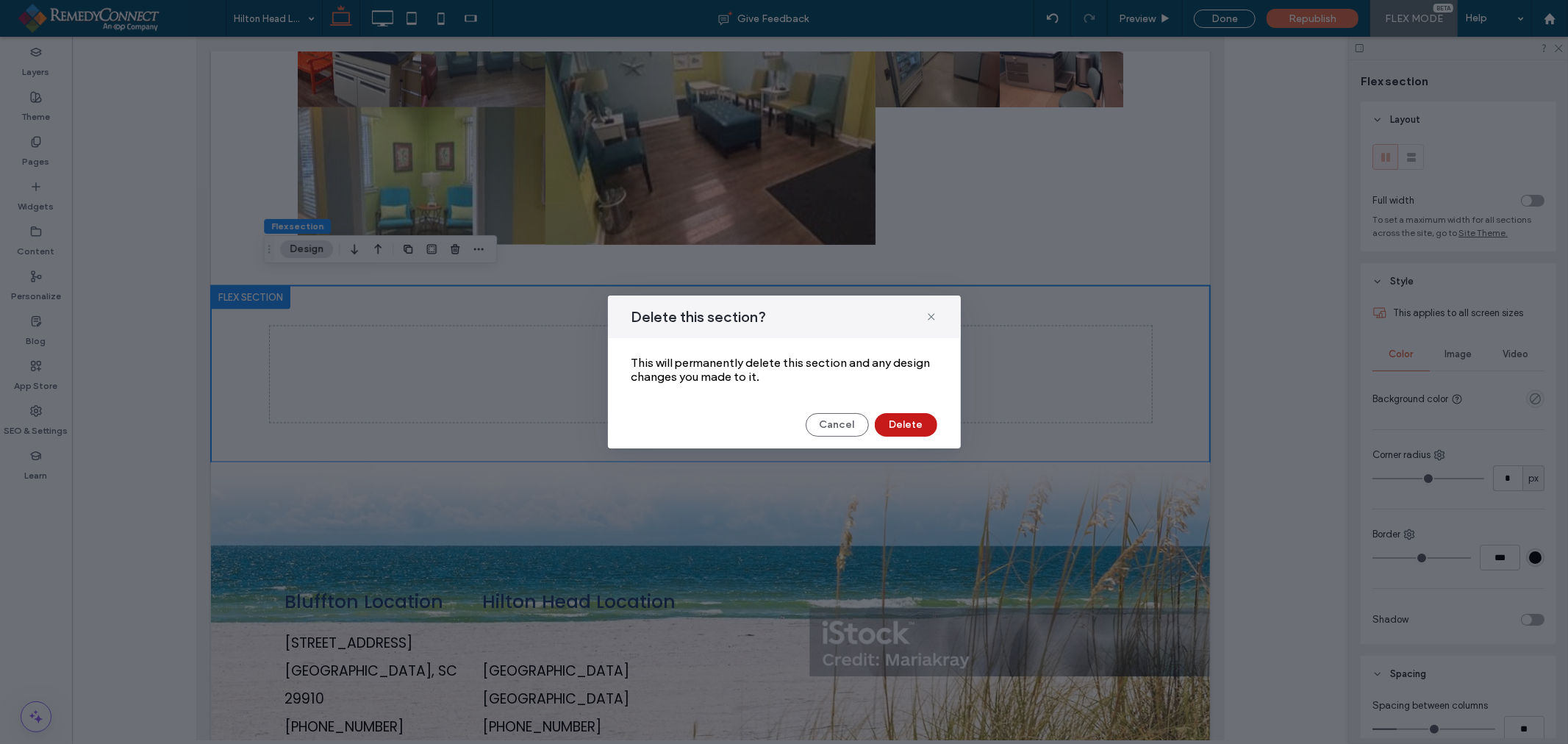
click at [907, 424] on button "Delete" at bounding box center [905, 424] width 62 height 23
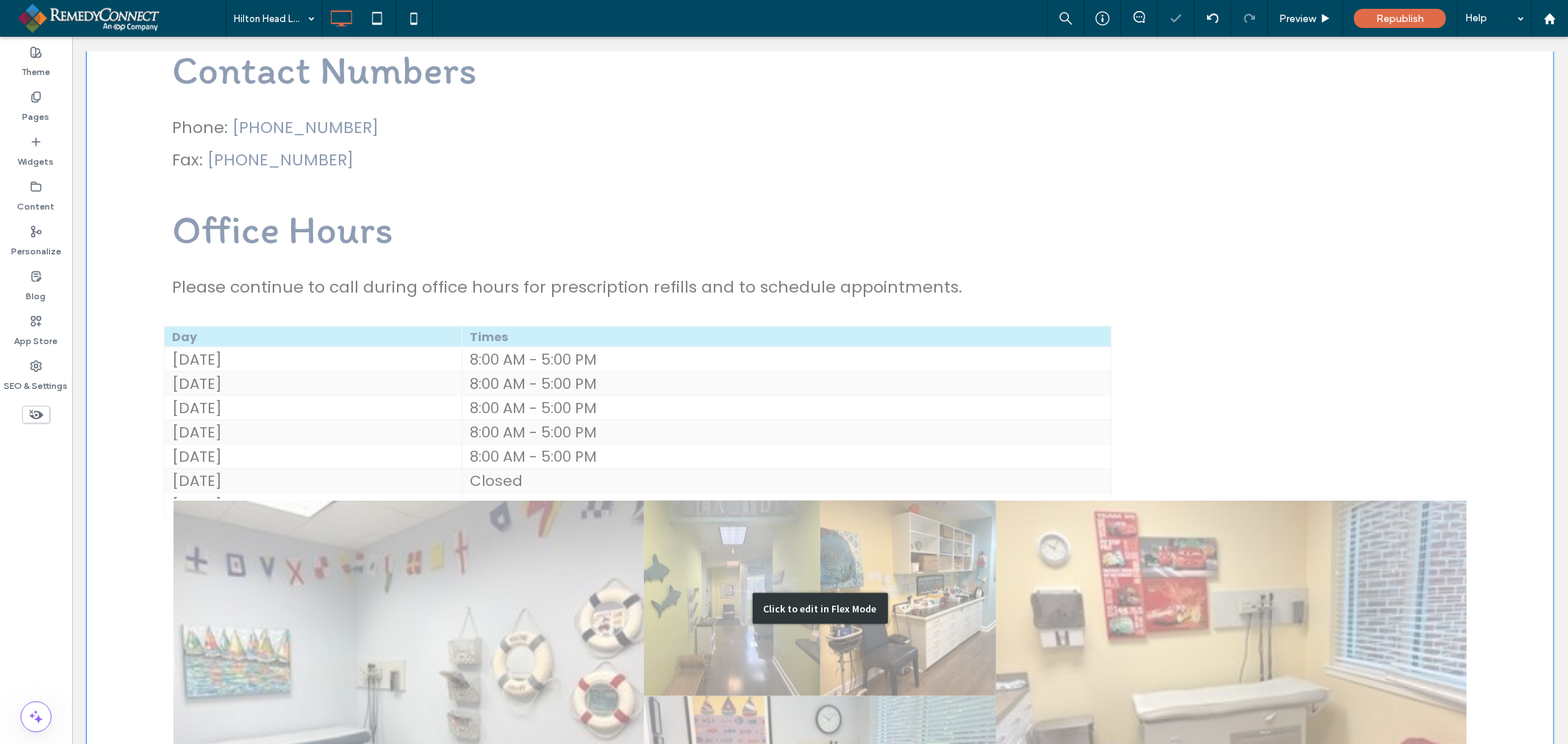
scroll to position [1318, 0]
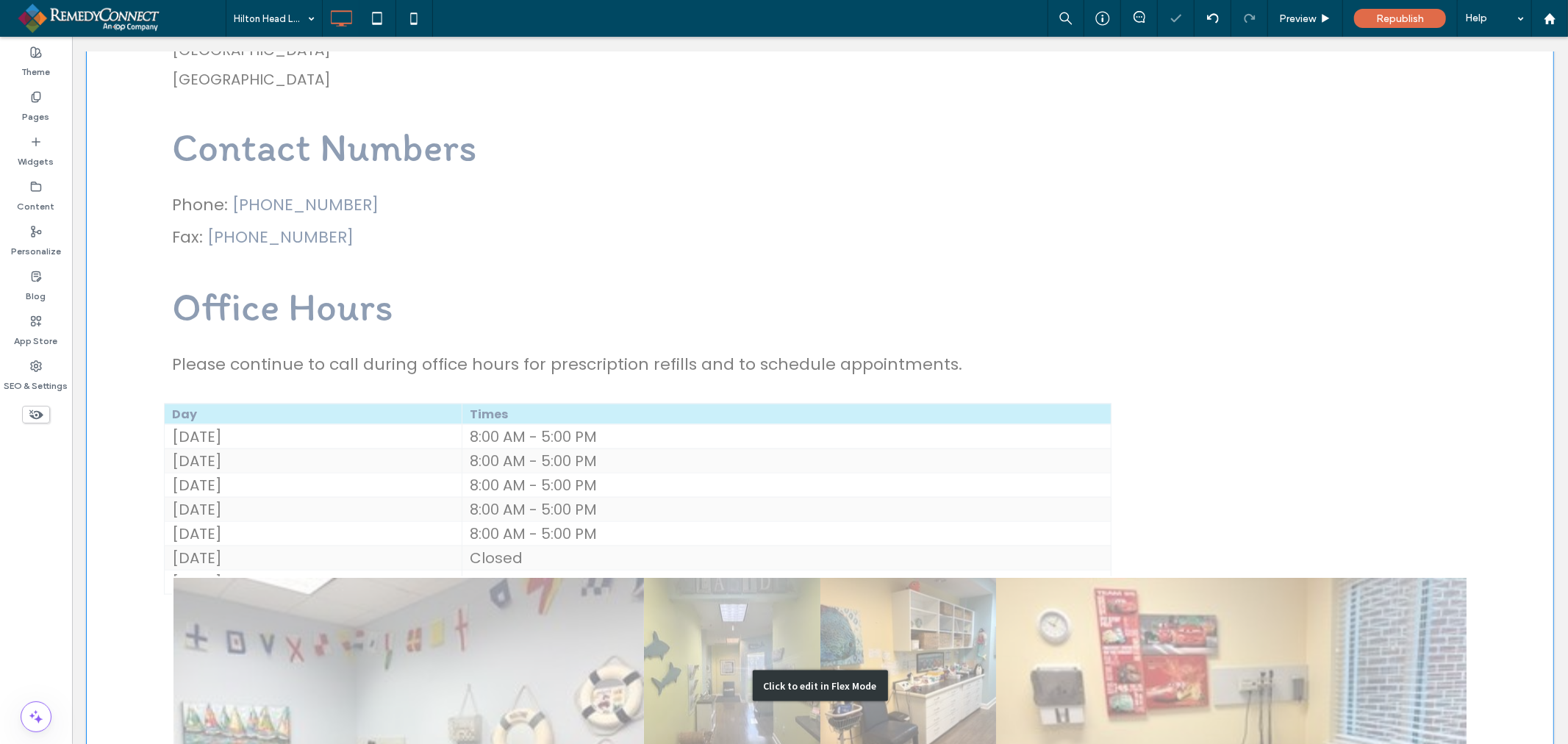
click at [790, 402] on div "Click to edit in Flex Mode" at bounding box center [819, 685] width 1466 height 1551
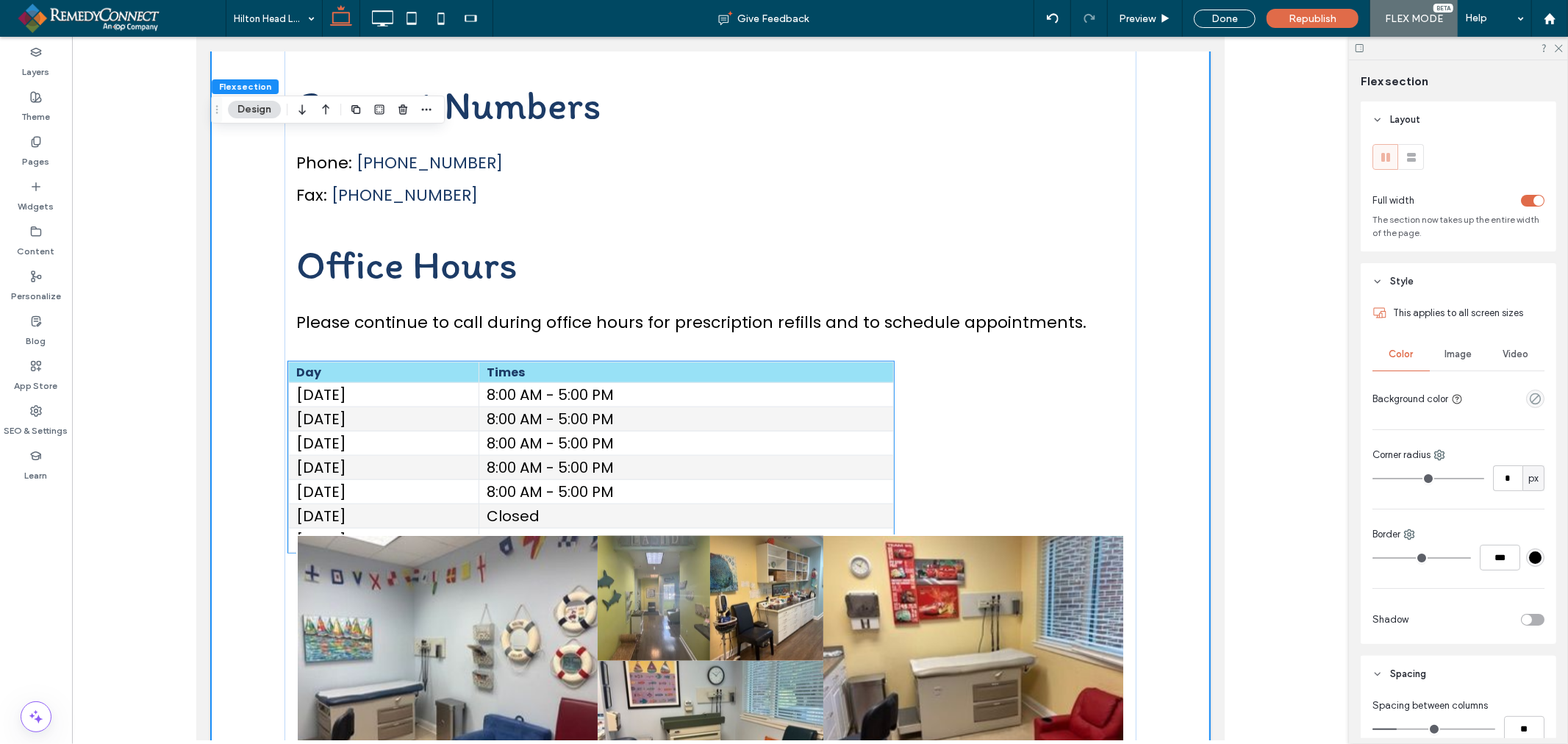
click at [667, 406] on td "8:00 AM - 5:00 PM" at bounding box center [684, 418] width 414 height 24
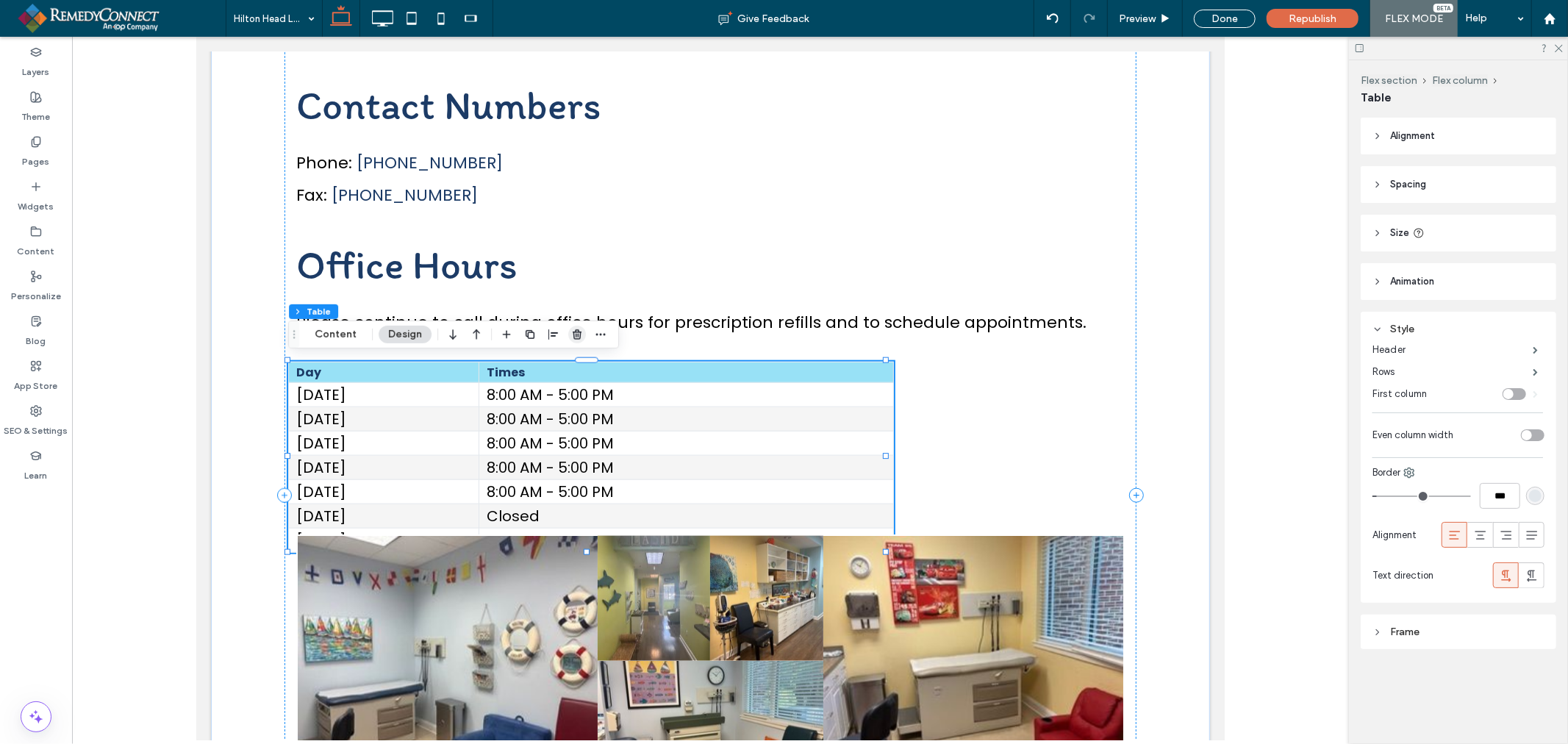
drag, startPoint x: 575, startPoint y: 333, endPoint x: 379, endPoint y: 291, distance: 200.4
click at [575, 333] on icon "button" at bounding box center [577, 334] width 12 height 12
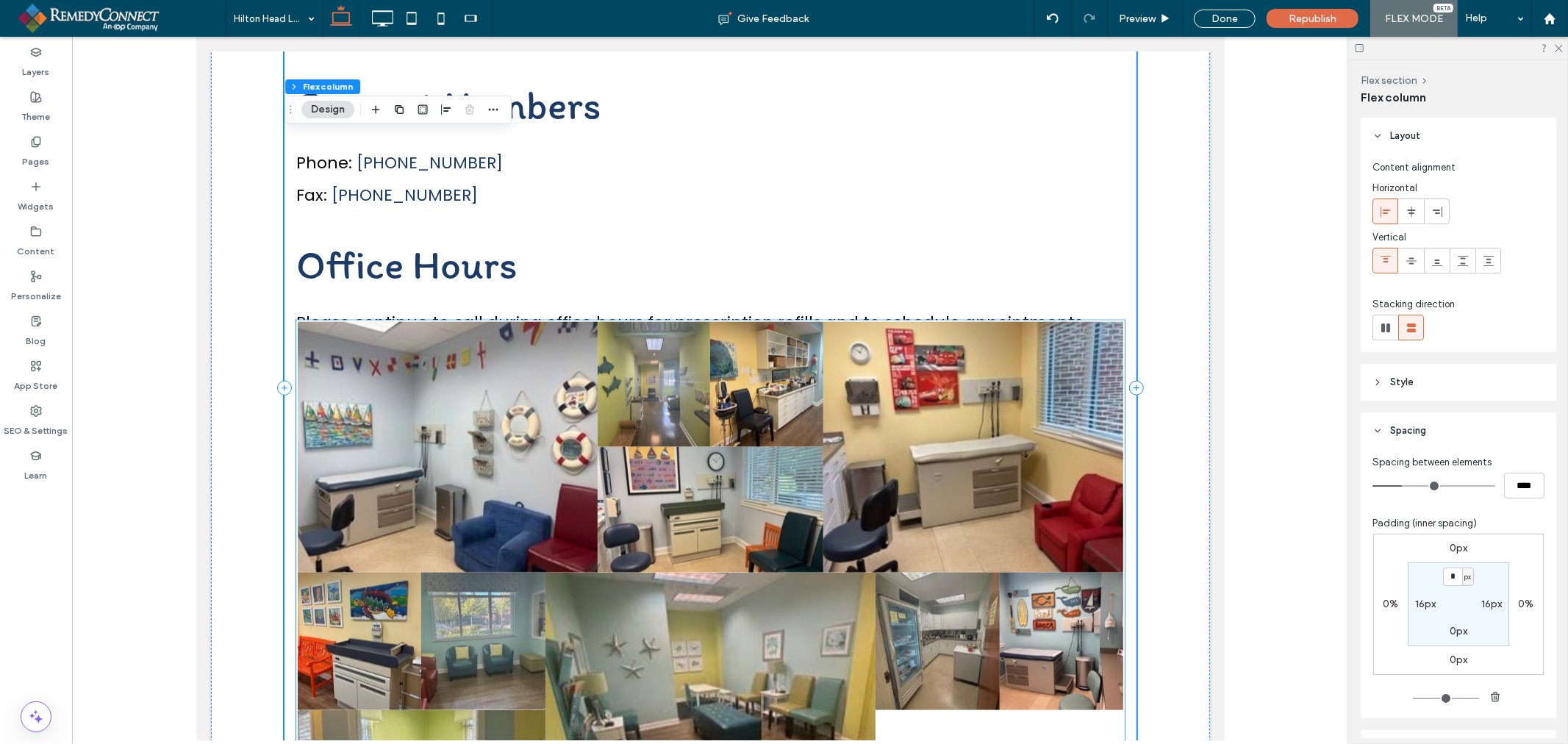
click at [572, 322] on link at bounding box center [447, 446] width 300 height 250
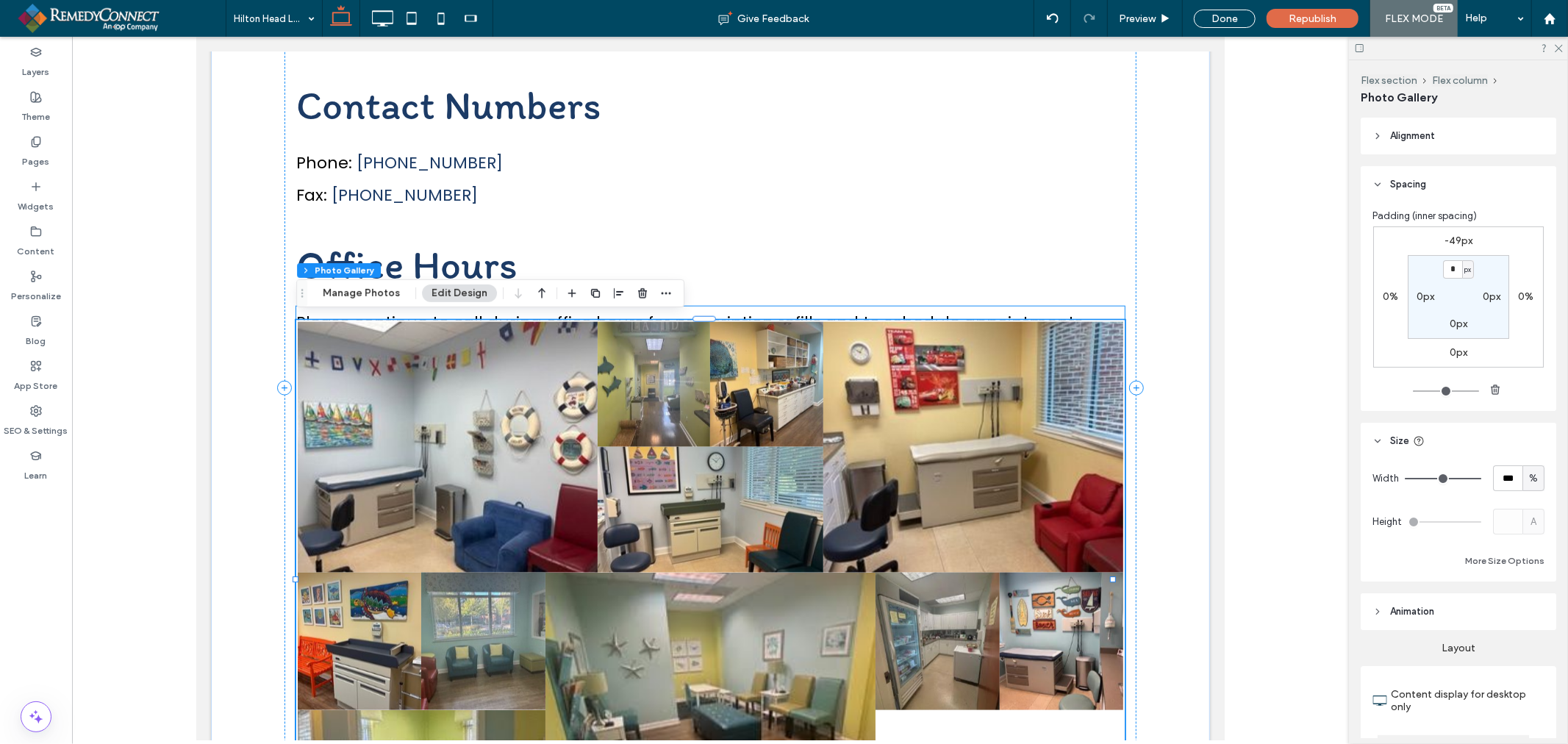
click at [732, 310] on span "Please continue to call during office hours for prescription refills and to sch…" at bounding box center [690, 322] width 790 height 22
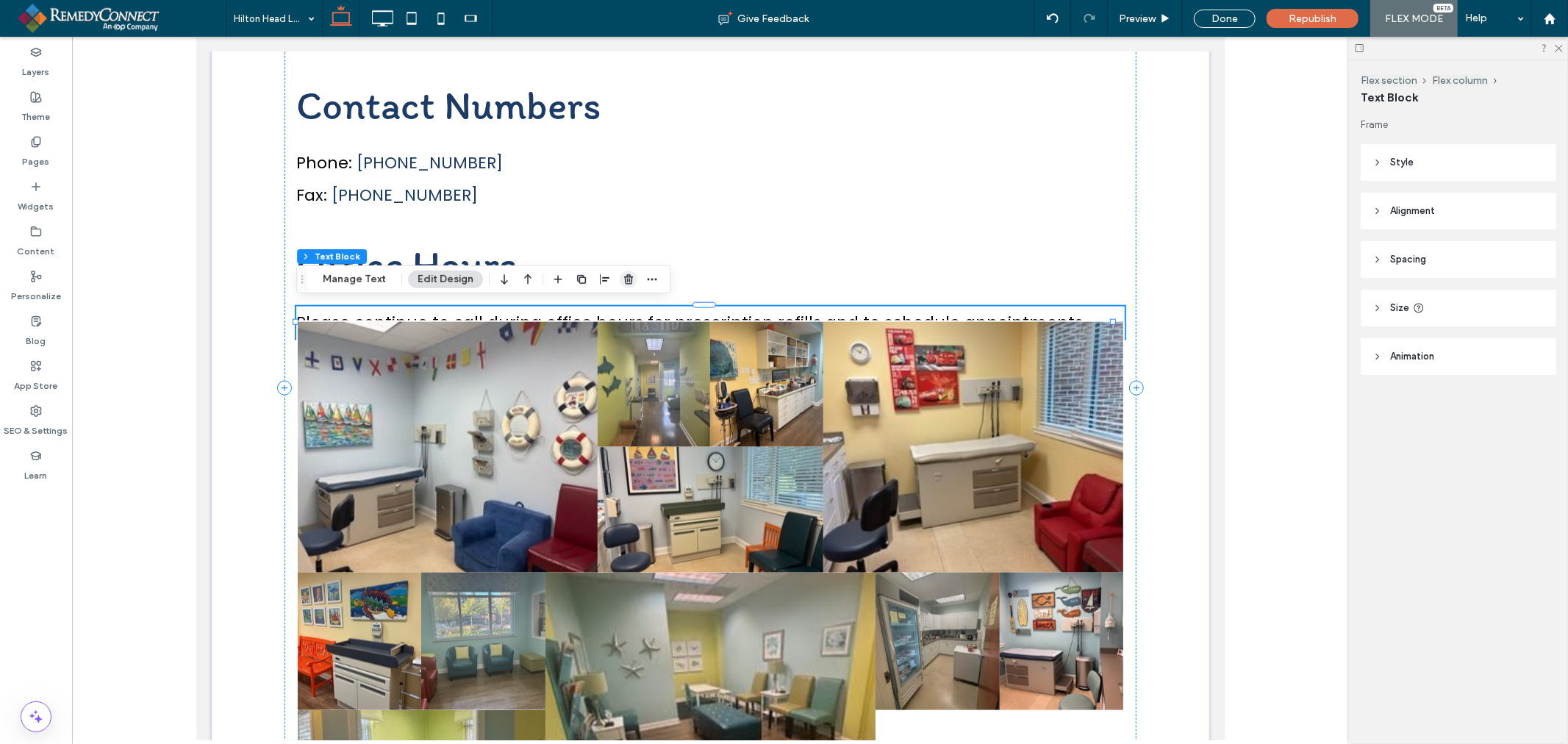
click at [630, 280] on icon "button" at bounding box center [629, 280] width 12 height 12
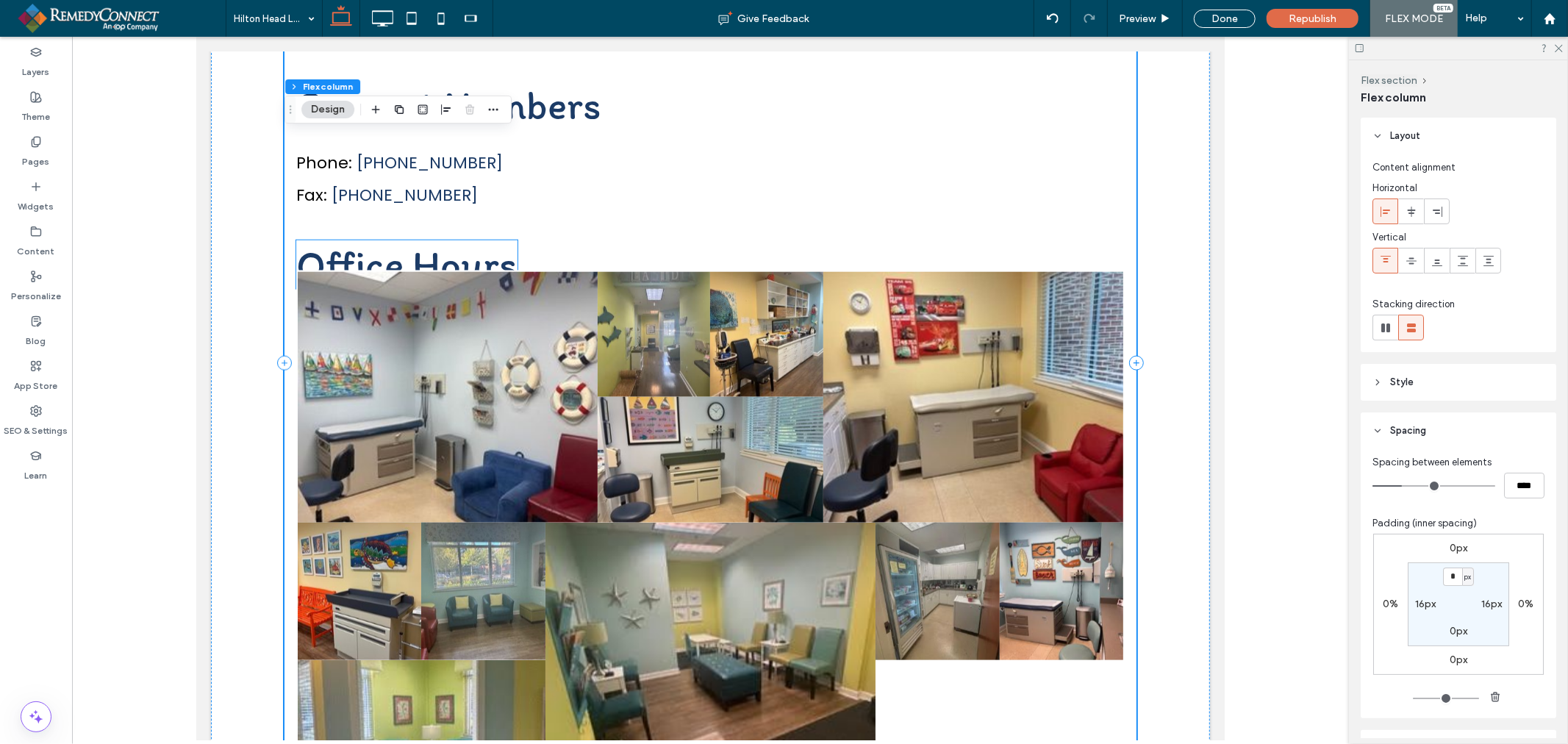
click at [475, 254] on h2 "Office Hours" at bounding box center [405, 264] width 221 height 49
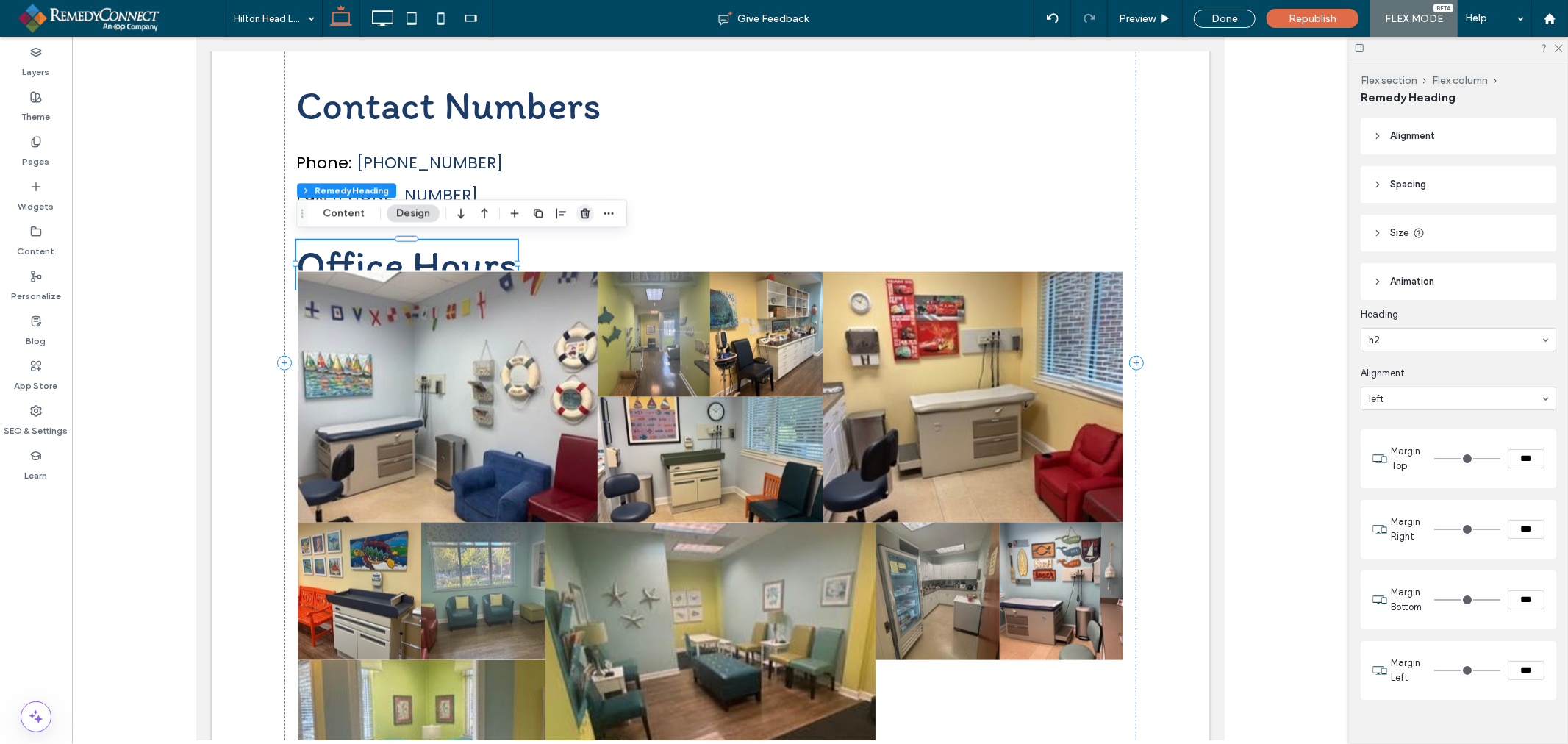
click at [581, 213] on use "button" at bounding box center [585, 213] width 9 height 10
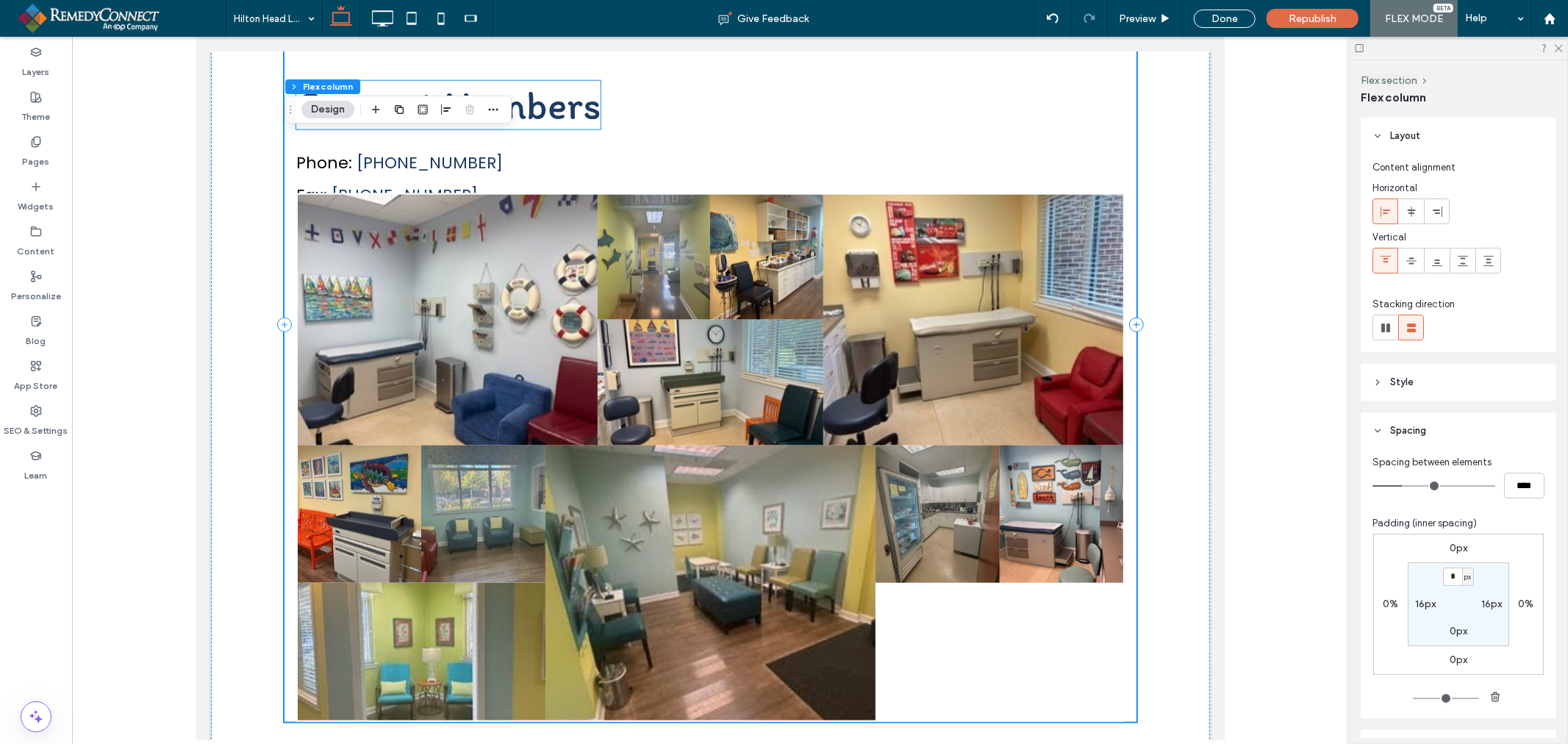
click at [582, 99] on h2 "Contact Numbers" at bounding box center [447, 104] width 304 height 49
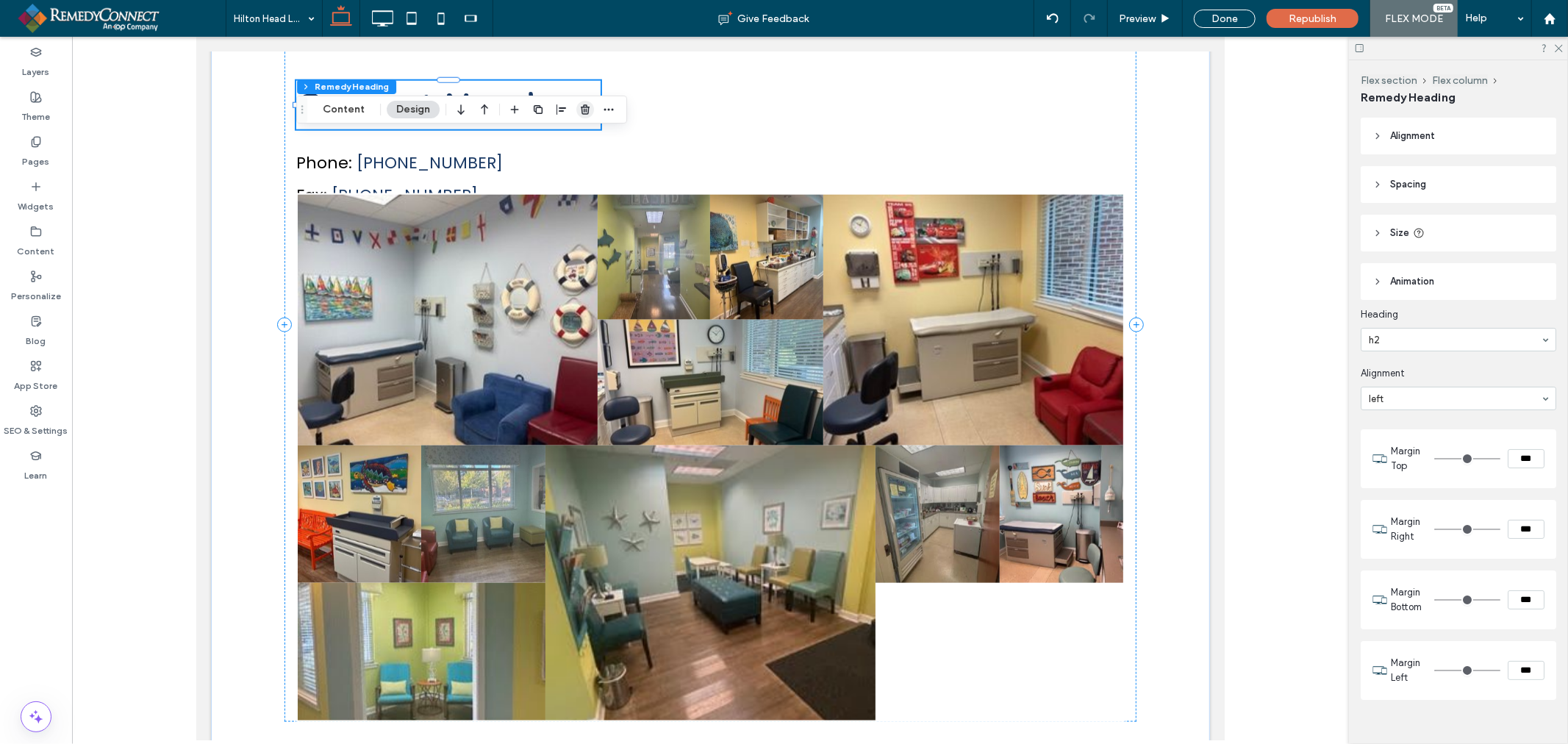
click at [587, 106] on icon "button" at bounding box center [585, 110] width 12 height 12
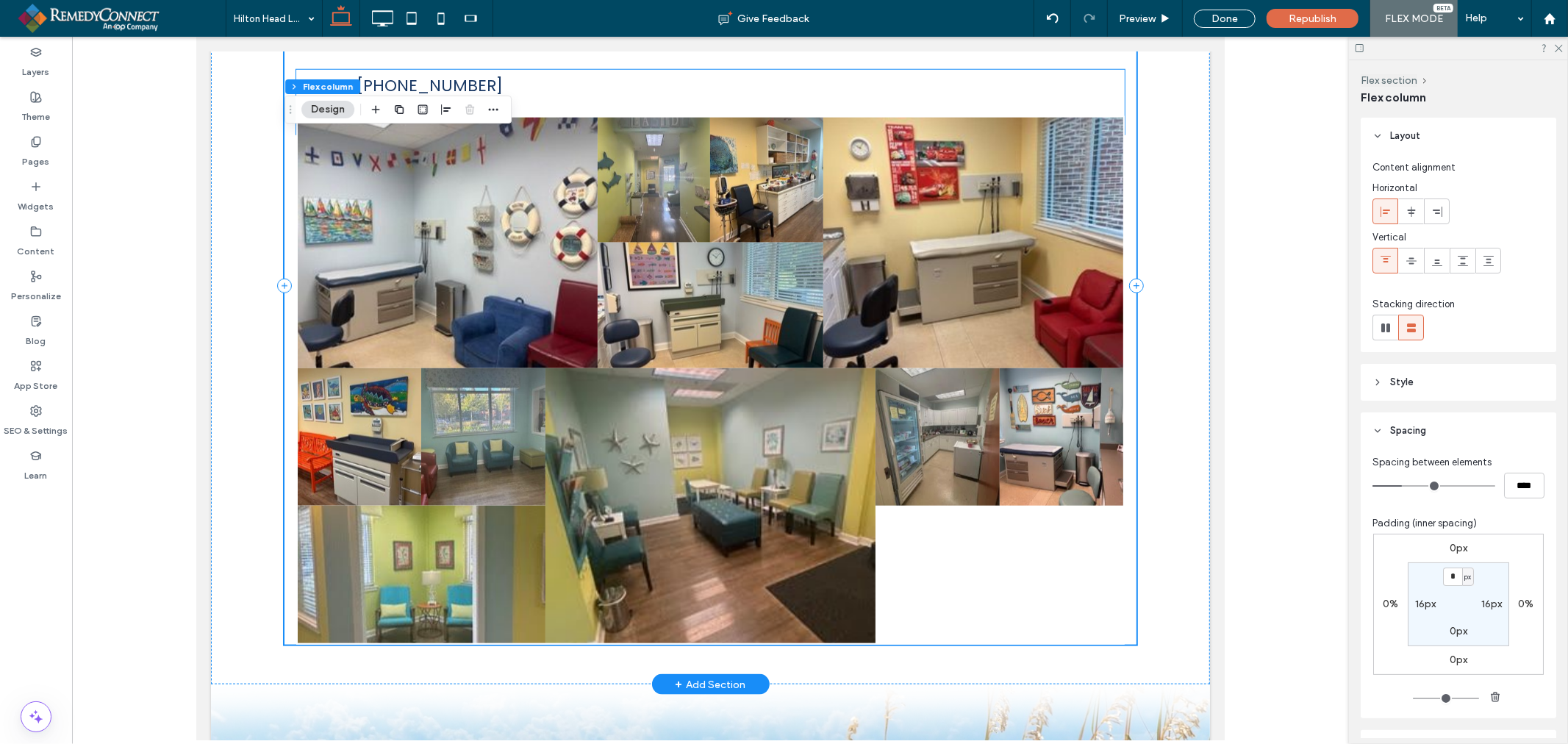
click at [422, 74] on link "[PHONE_NUMBER]" at bounding box center [429, 85] width 146 height 22
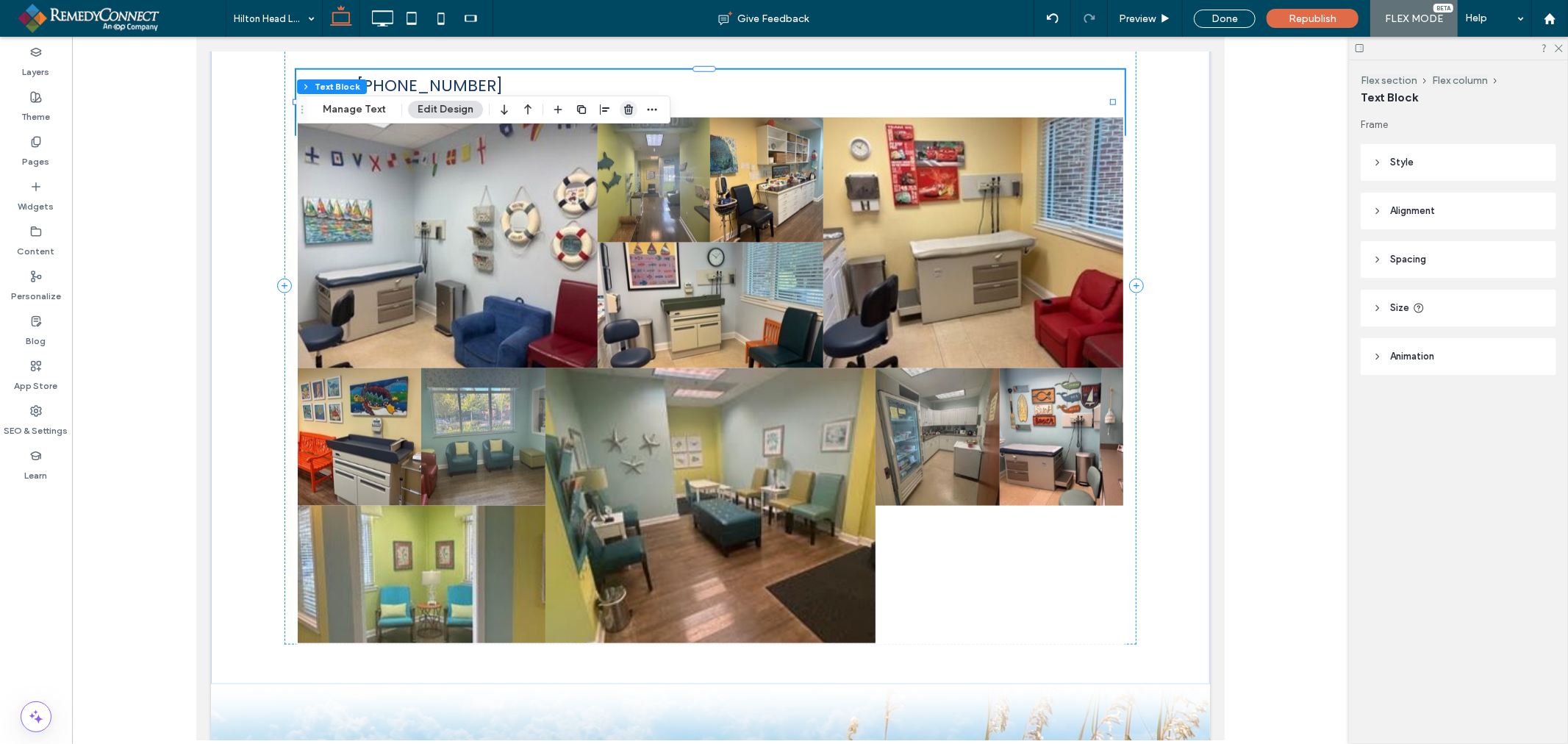
click at [623, 107] on icon "button" at bounding box center [629, 110] width 12 height 12
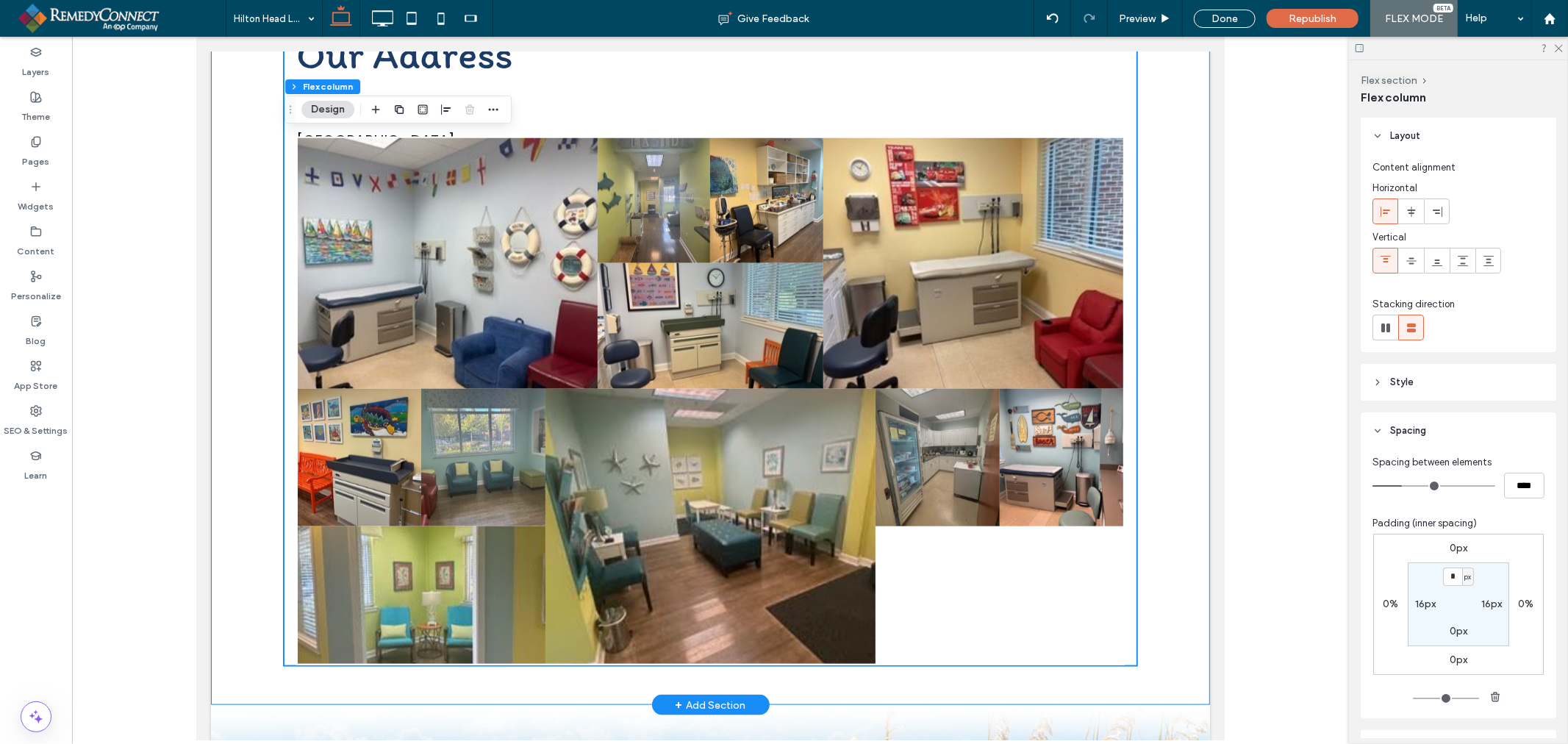
scroll to position [992, 0]
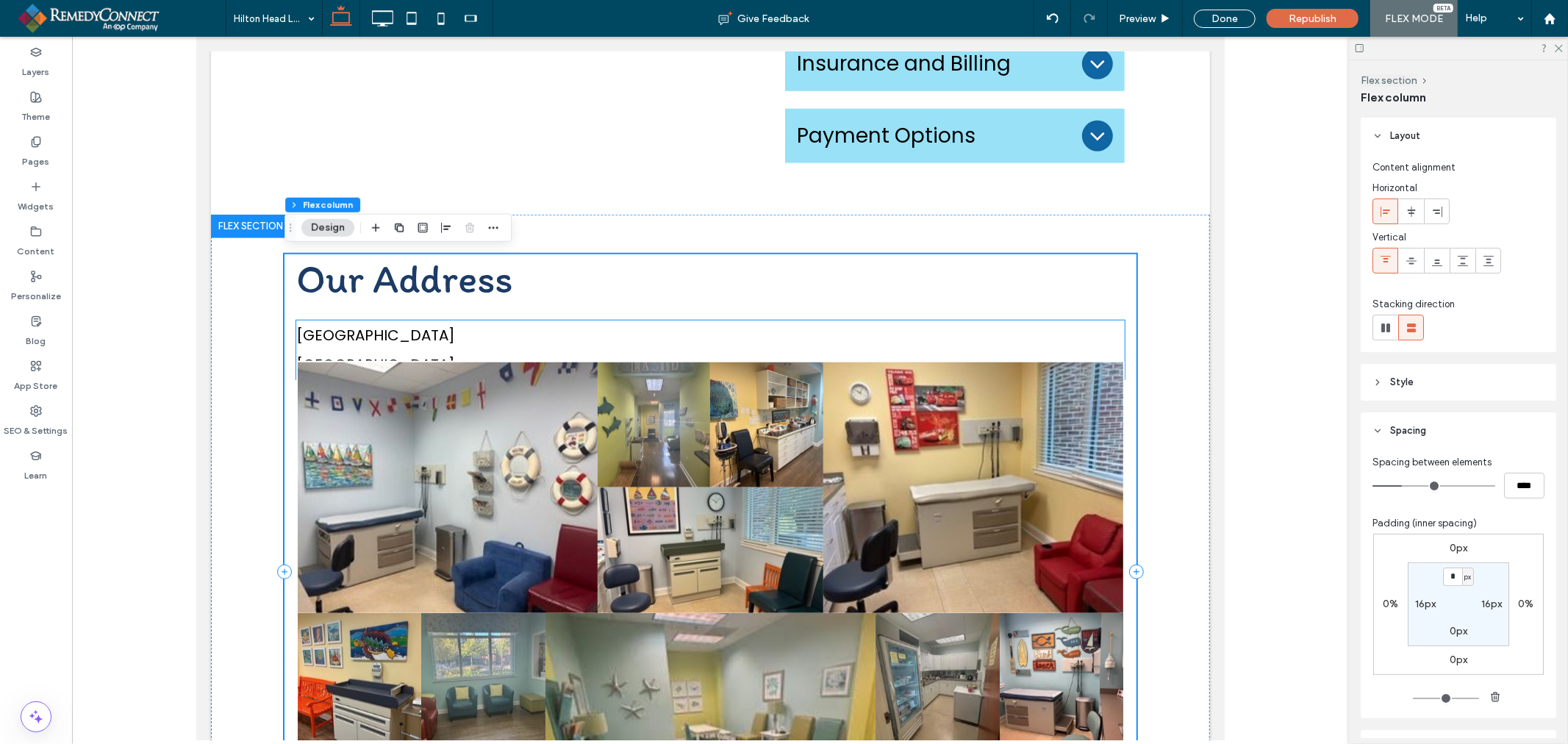
click at [454, 336] on link "15 Hospital Center Commons, Suite G" at bounding box center [375, 334] width 159 height 20
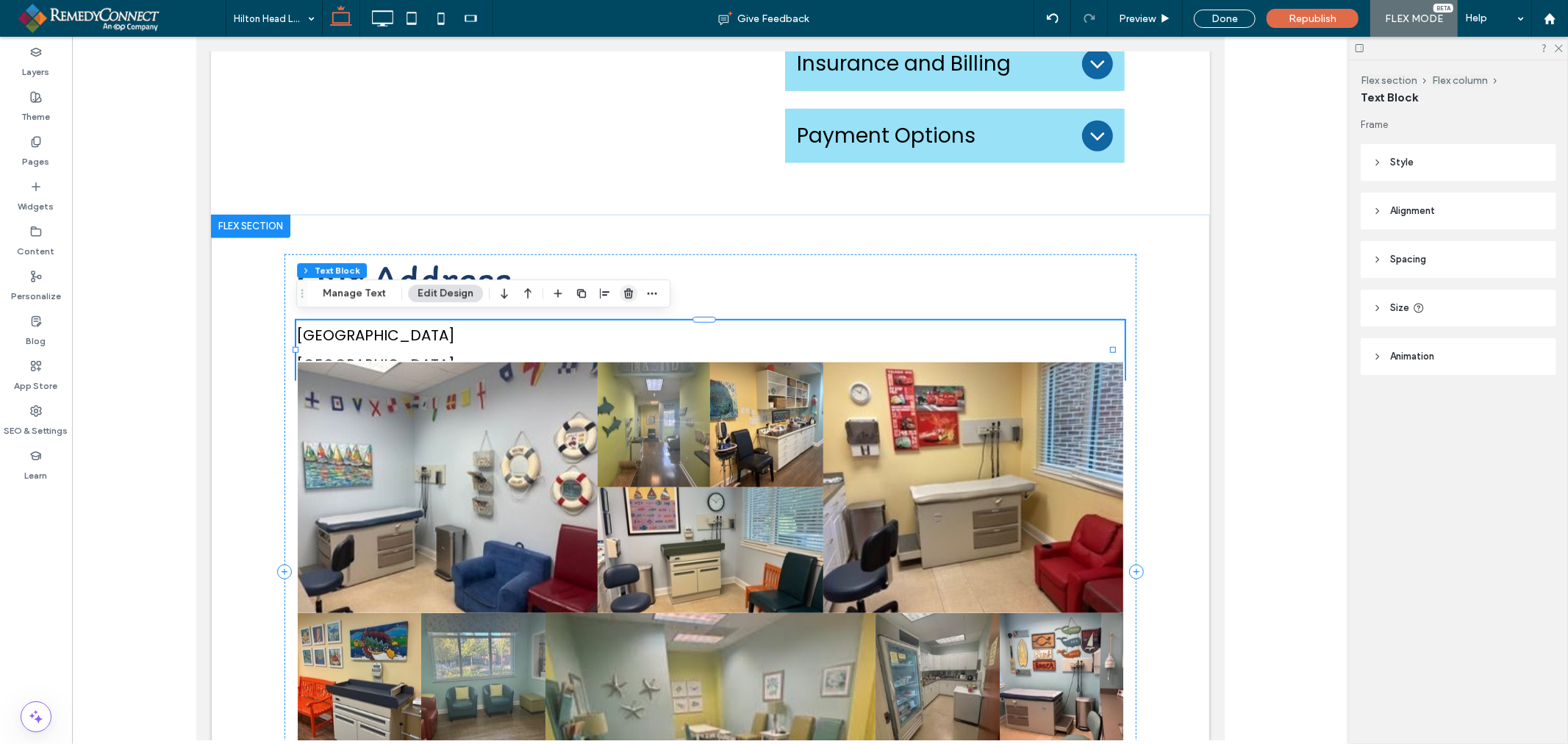
click at [629, 284] on span "button" at bounding box center [629, 293] width 18 height 18
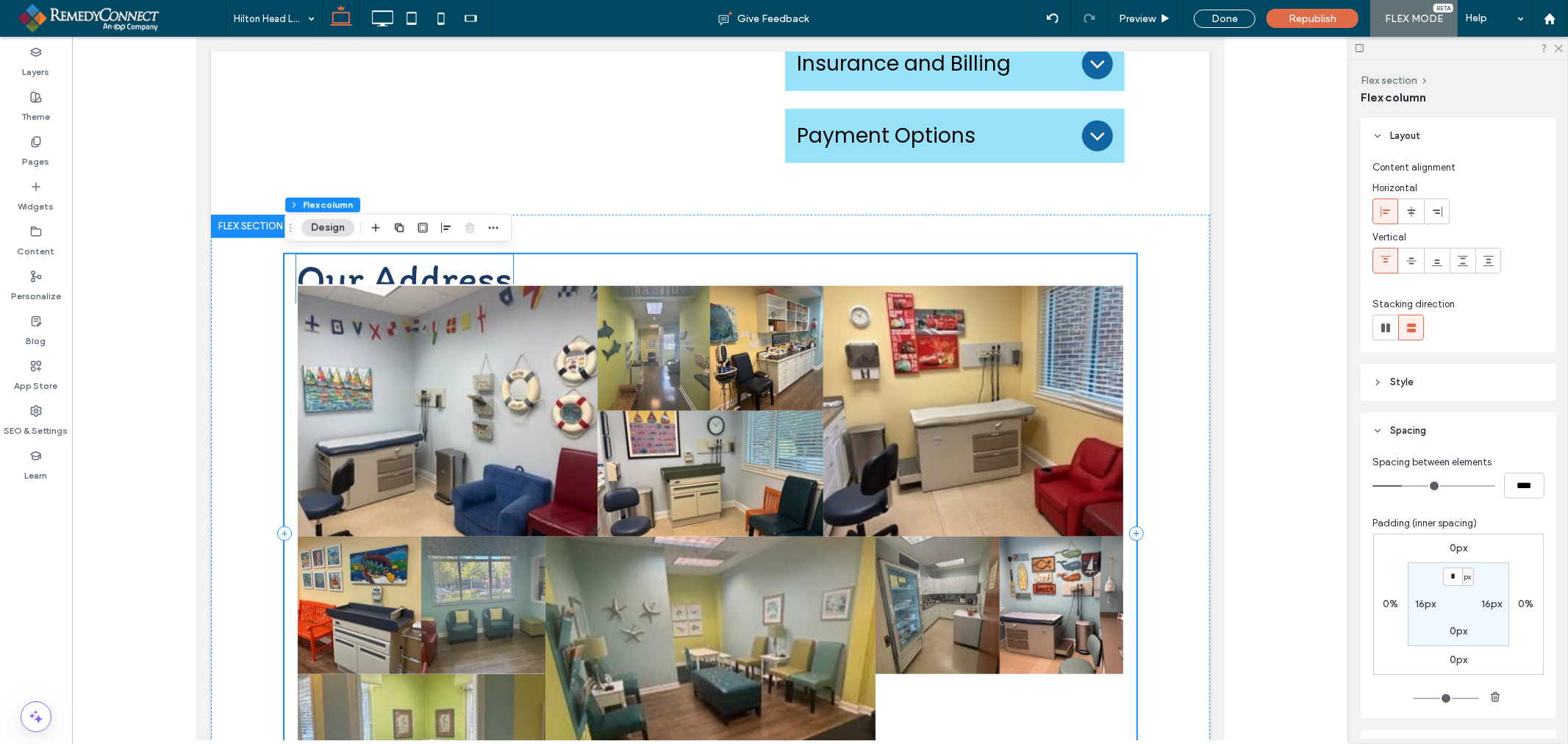
click at [503, 258] on h2 "Our Address" at bounding box center [403, 278] width 217 height 49
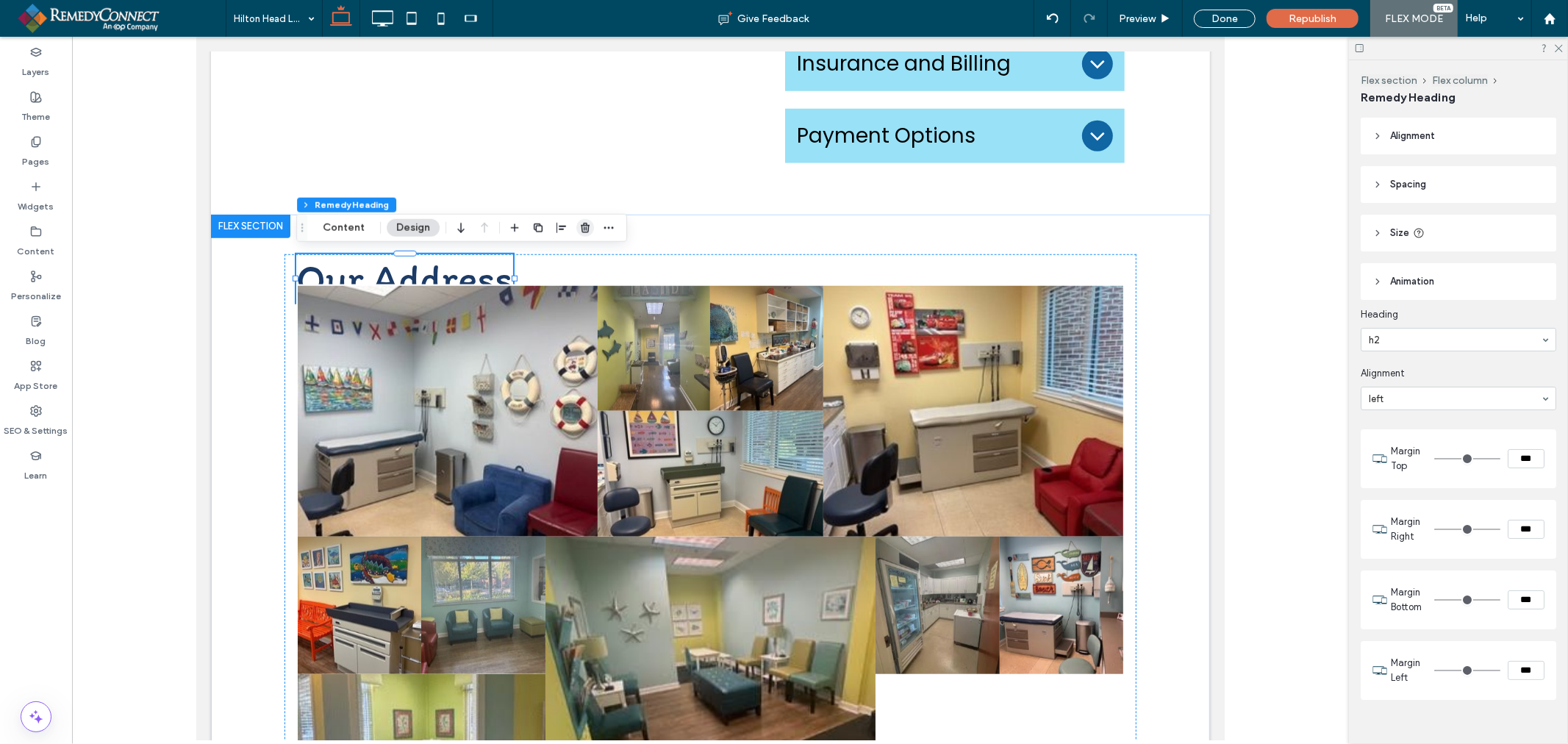
click at [584, 226] on icon "button" at bounding box center [585, 228] width 12 height 12
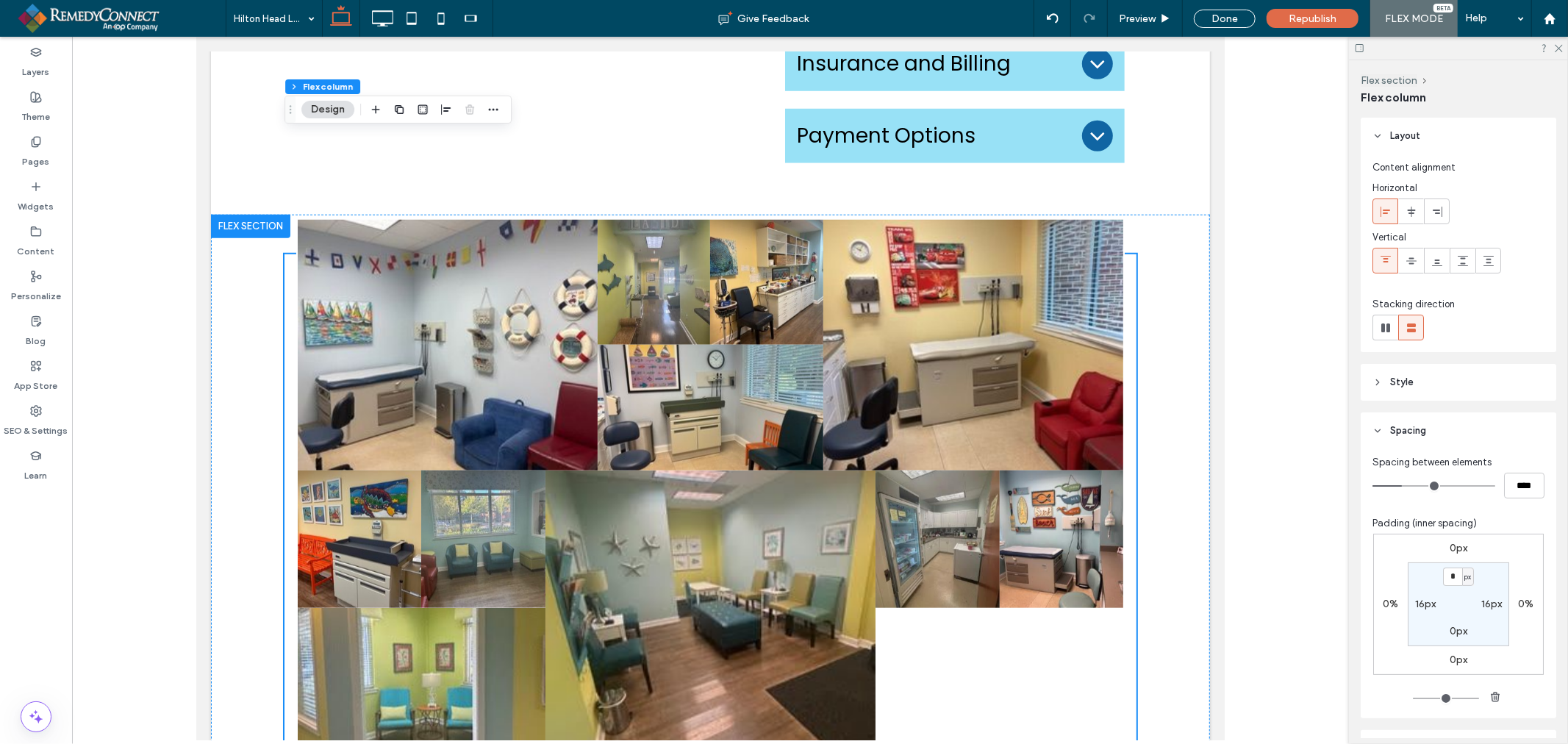
scroll to position [1318, 0]
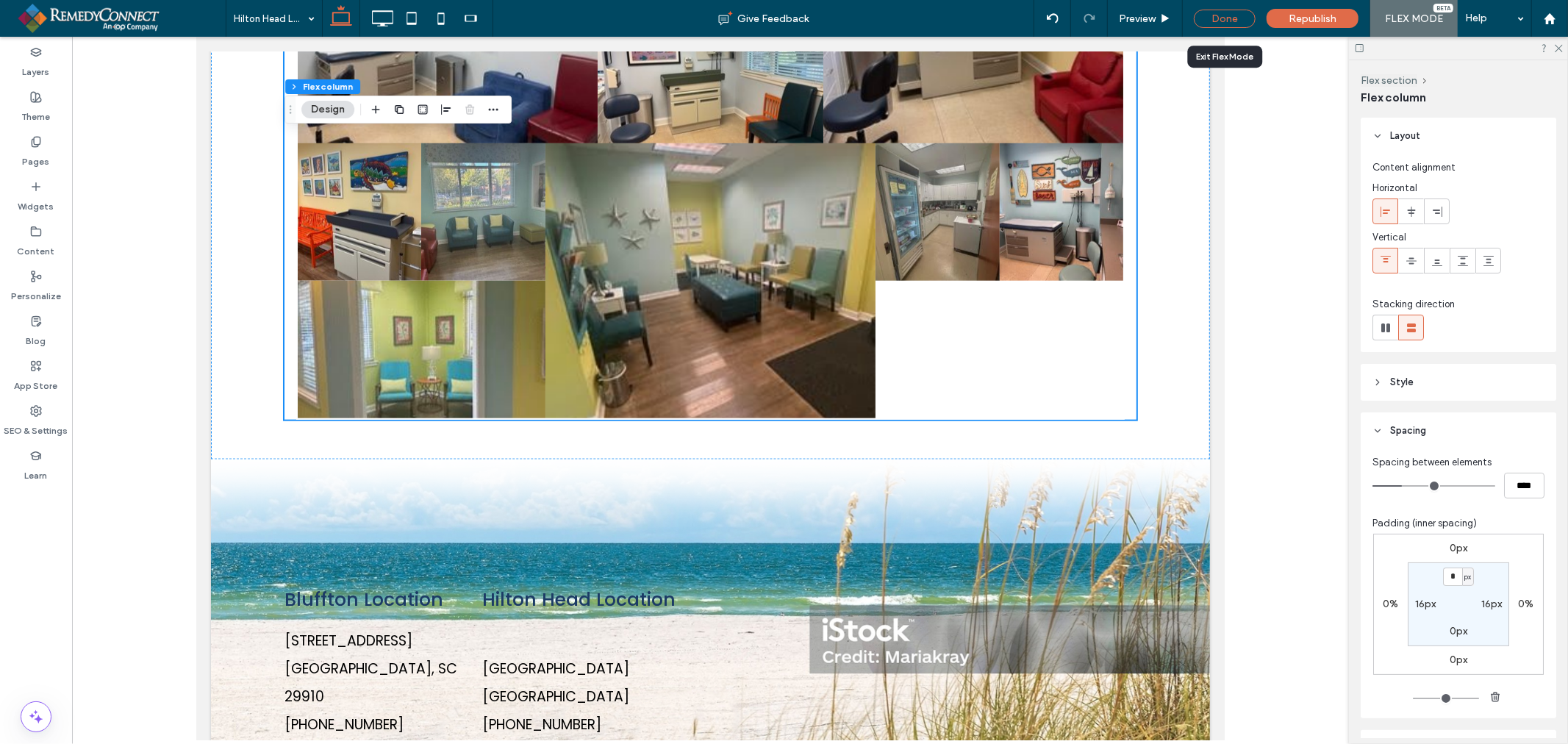
click at [1218, 16] on div "Done" at bounding box center [1224, 19] width 61 height 19
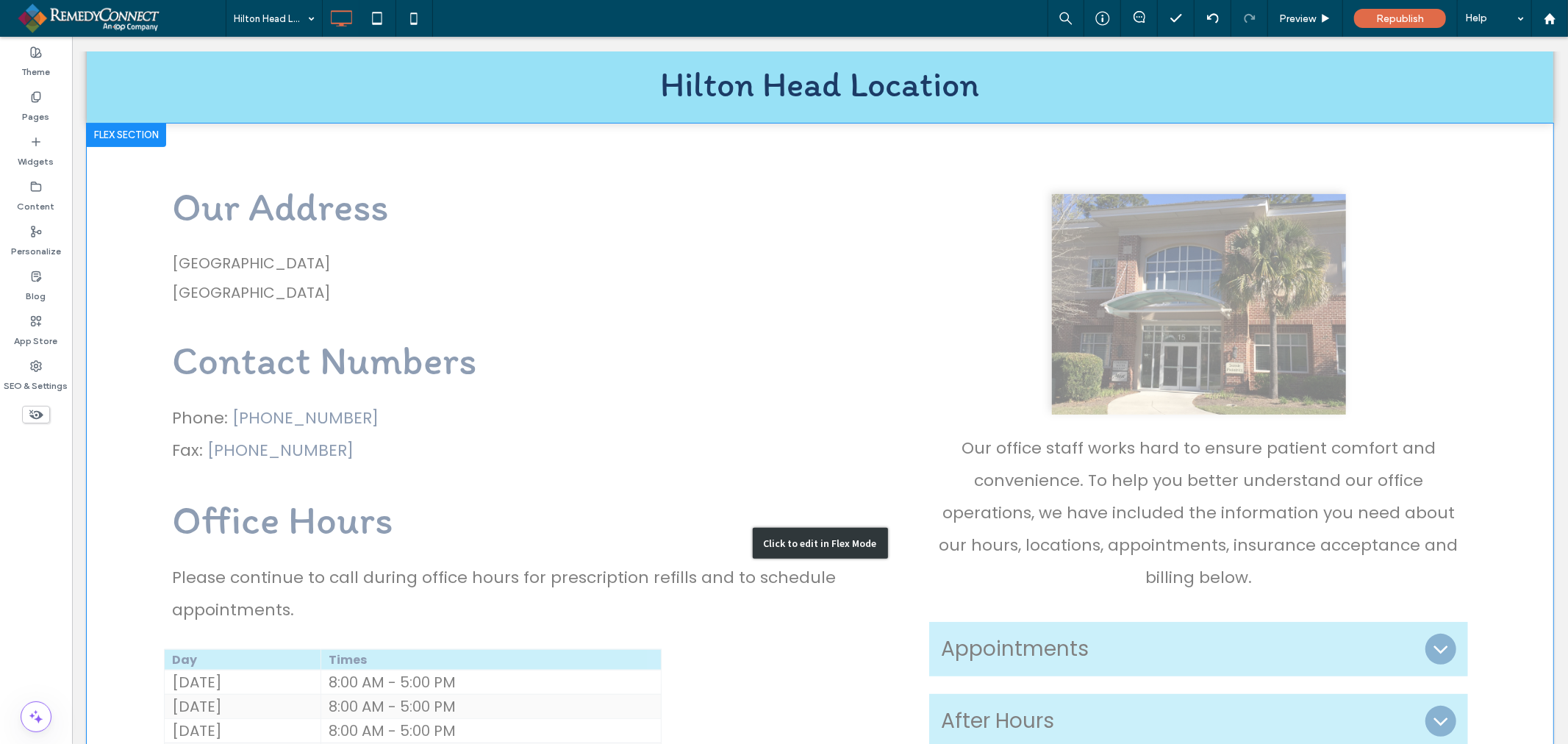
scroll to position [256, 0]
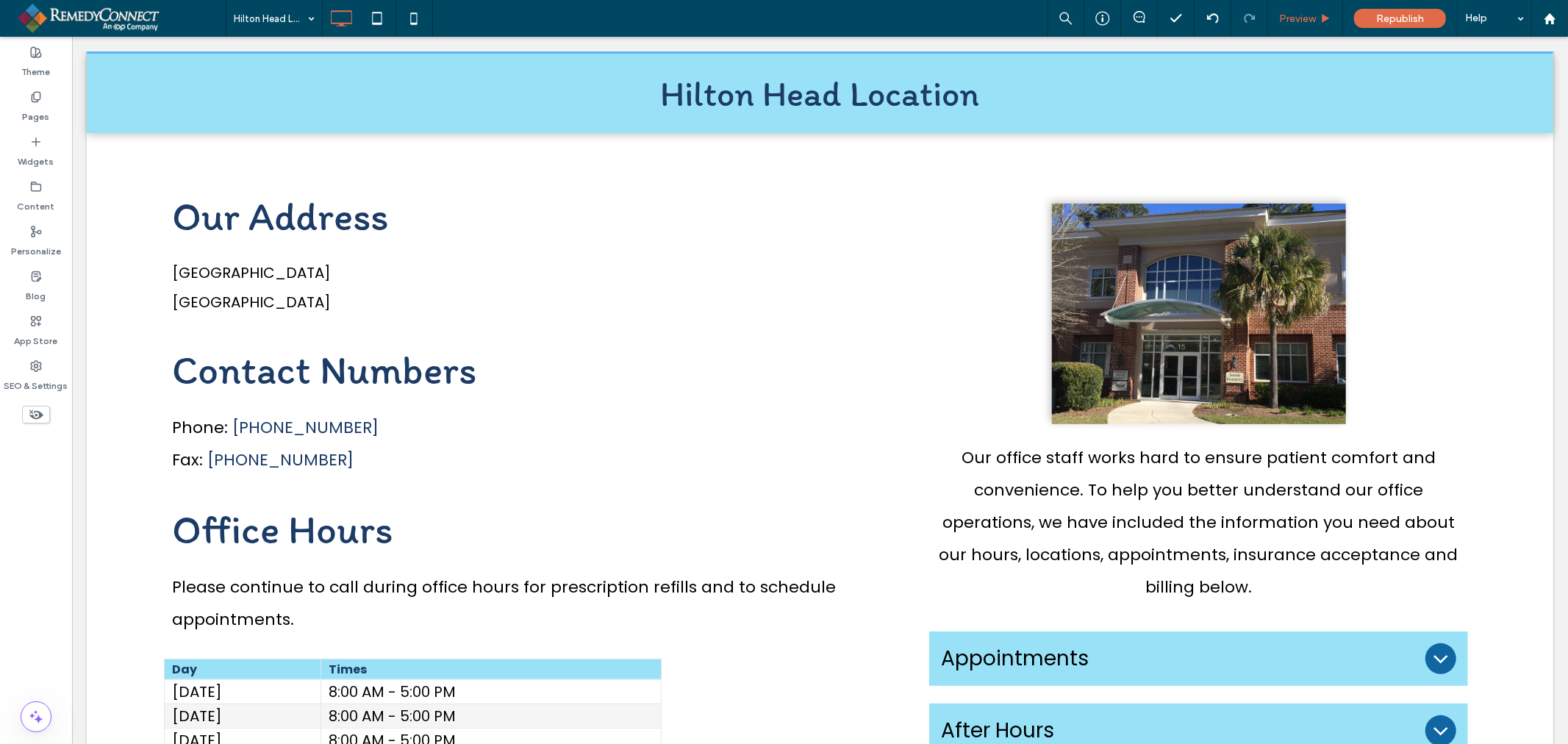
click at [1292, 26] on div "Preview" at bounding box center [1306, 18] width 75 height 37
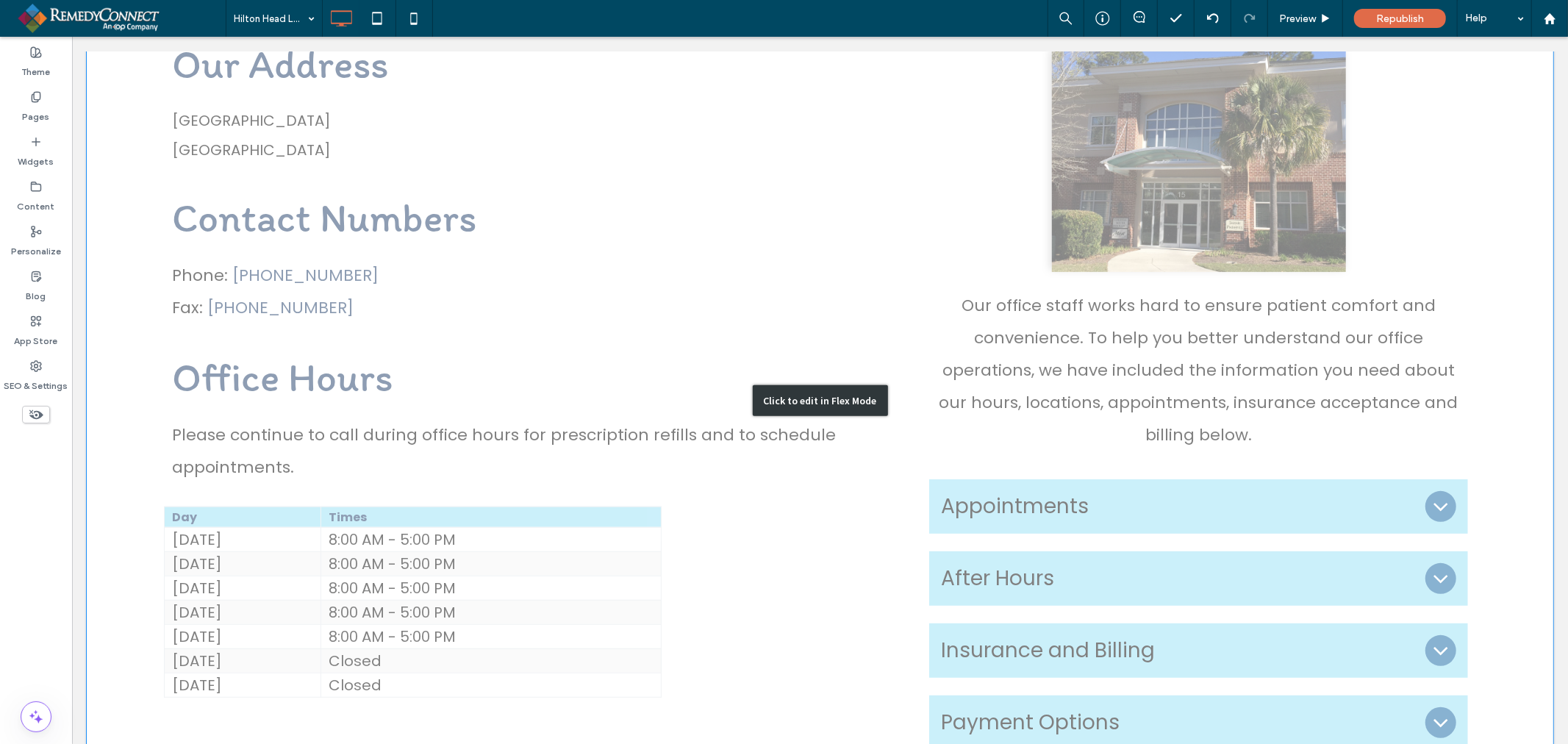
scroll to position [584, 0]
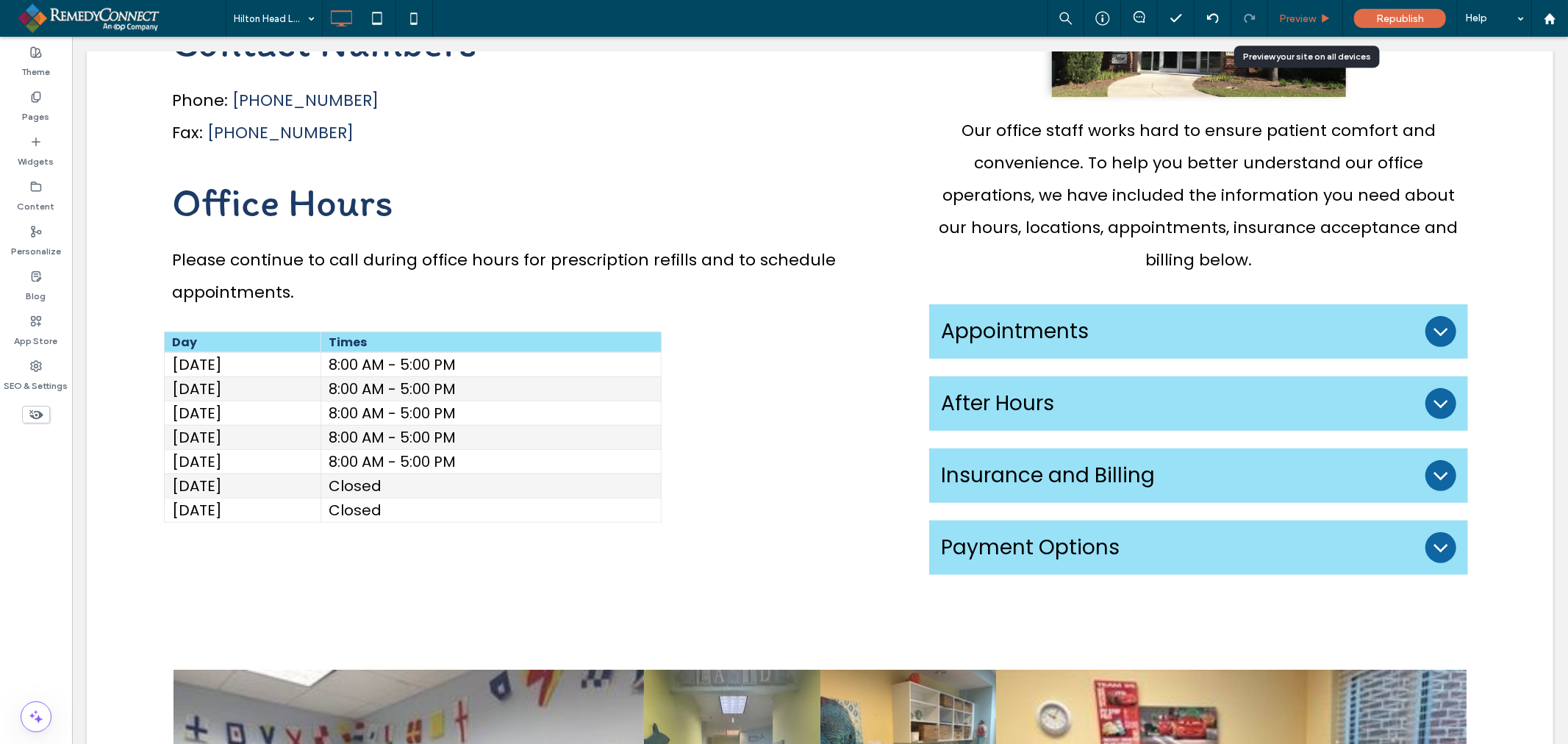
drag, startPoint x: 1297, startPoint y: 16, endPoint x: 1486, endPoint y: 311, distance: 350.4
click at [1297, 16] on span "Preview" at bounding box center [1297, 19] width 37 height 13
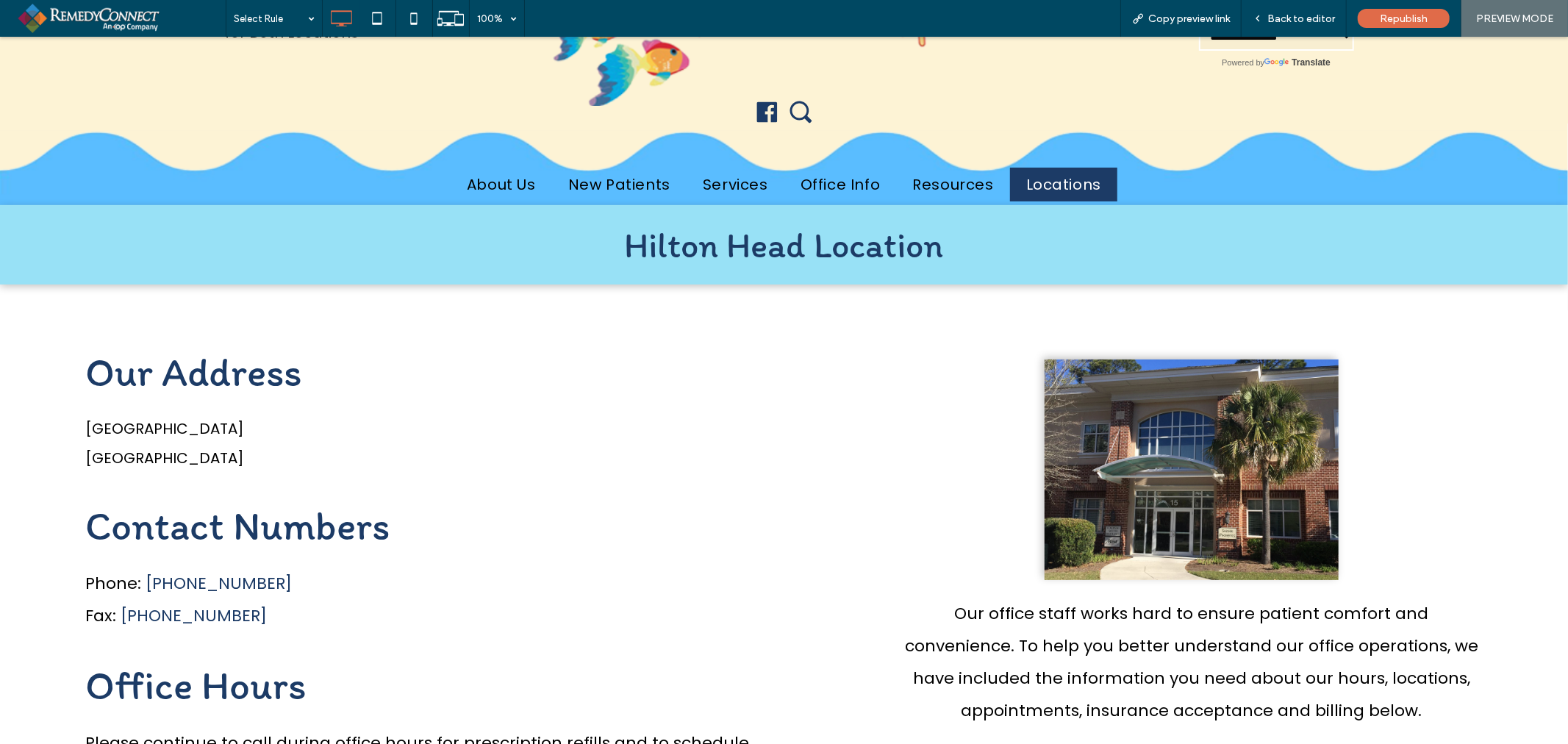
scroll to position [100, 0]
click at [1409, 9] on div "Republish" at bounding box center [1403, 18] width 92 height 19
